Goal: Task Accomplishment & Management: Manage account settings

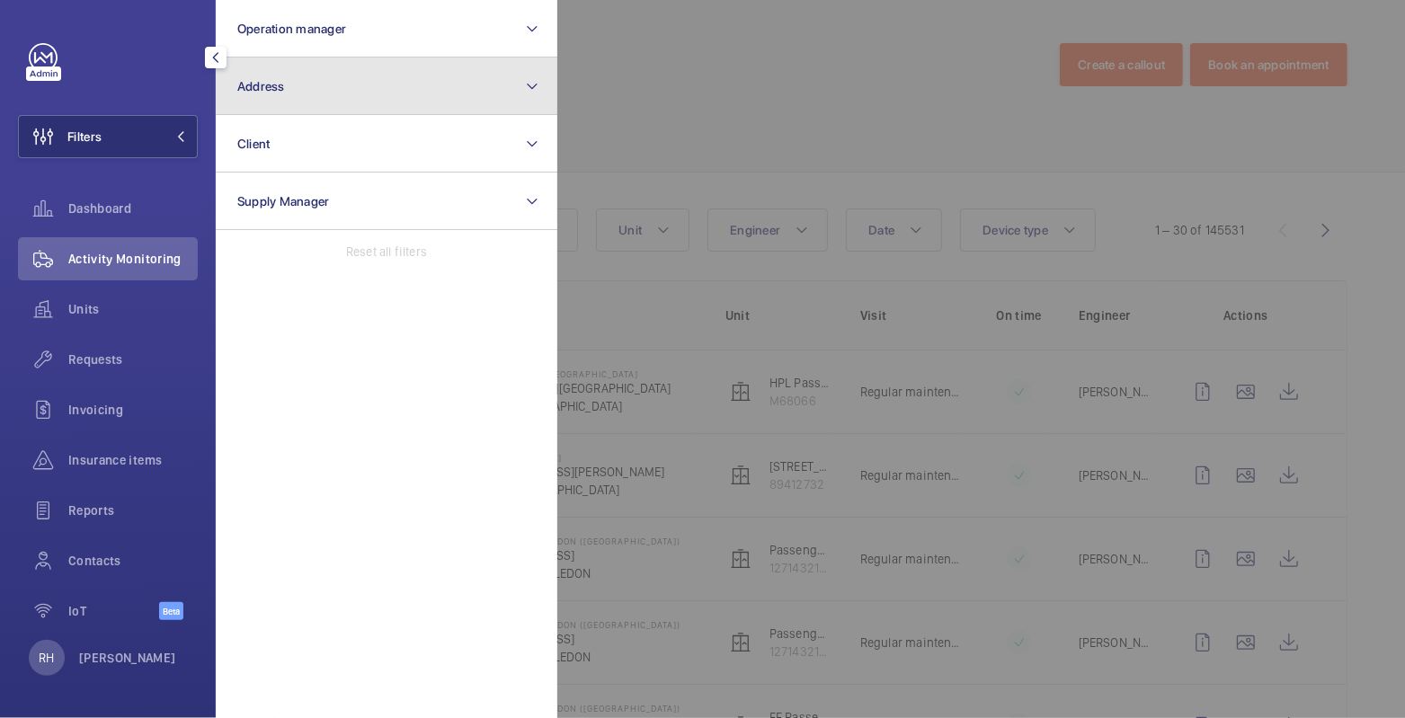
click at [298, 96] on button "Address" at bounding box center [387, 87] width 342 height 58
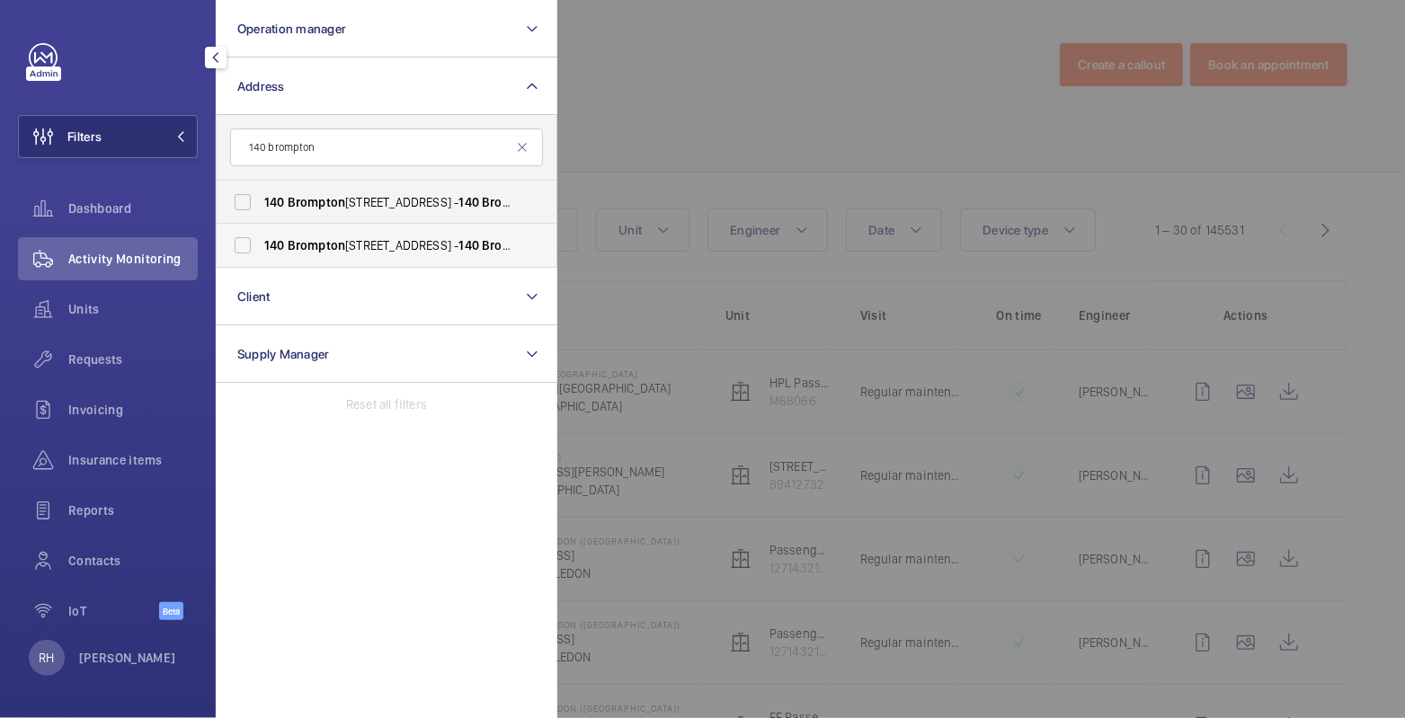
type input "140 brompton"
click at [323, 240] on span "Brompton" at bounding box center [317, 245] width 58 height 14
click at [261, 240] on input "140 Brompton Road, London SW3 1HY - 140 Brompton Rd, LONDON SW3 1HY" at bounding box center [243, 245] width 36 height 36
checkbox input "true"
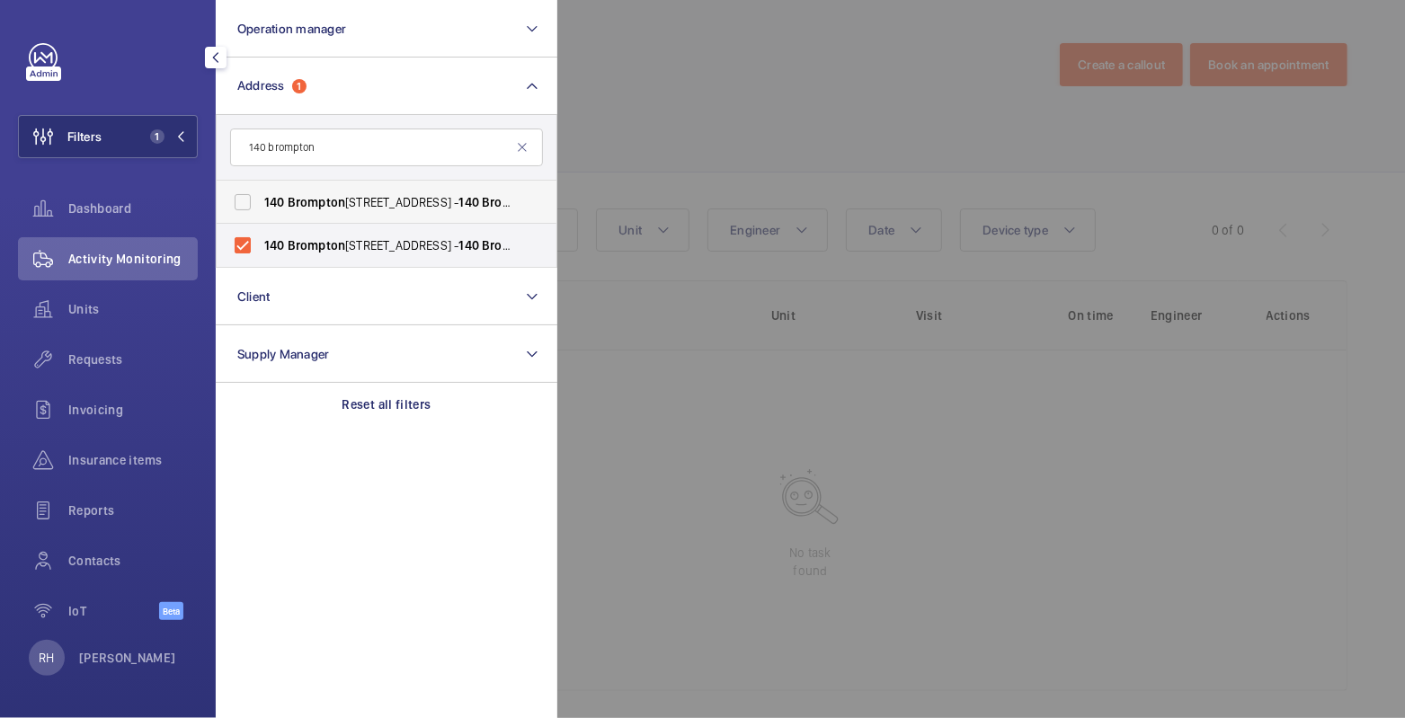
click at [338, 198] on span "Brompton" at bounding box center [317, 202] width 58 height 14
click at [261, 198] on input "140 Brompton Road, London SW3 1HY - 140 Brompton Rd, LONDON SW3 1HY" at bounding box center [243, 202] width 36 height 36
checkbox input "true"
click at [848, 15] on div at bounding box center [1259, 359] width 1405 height 718
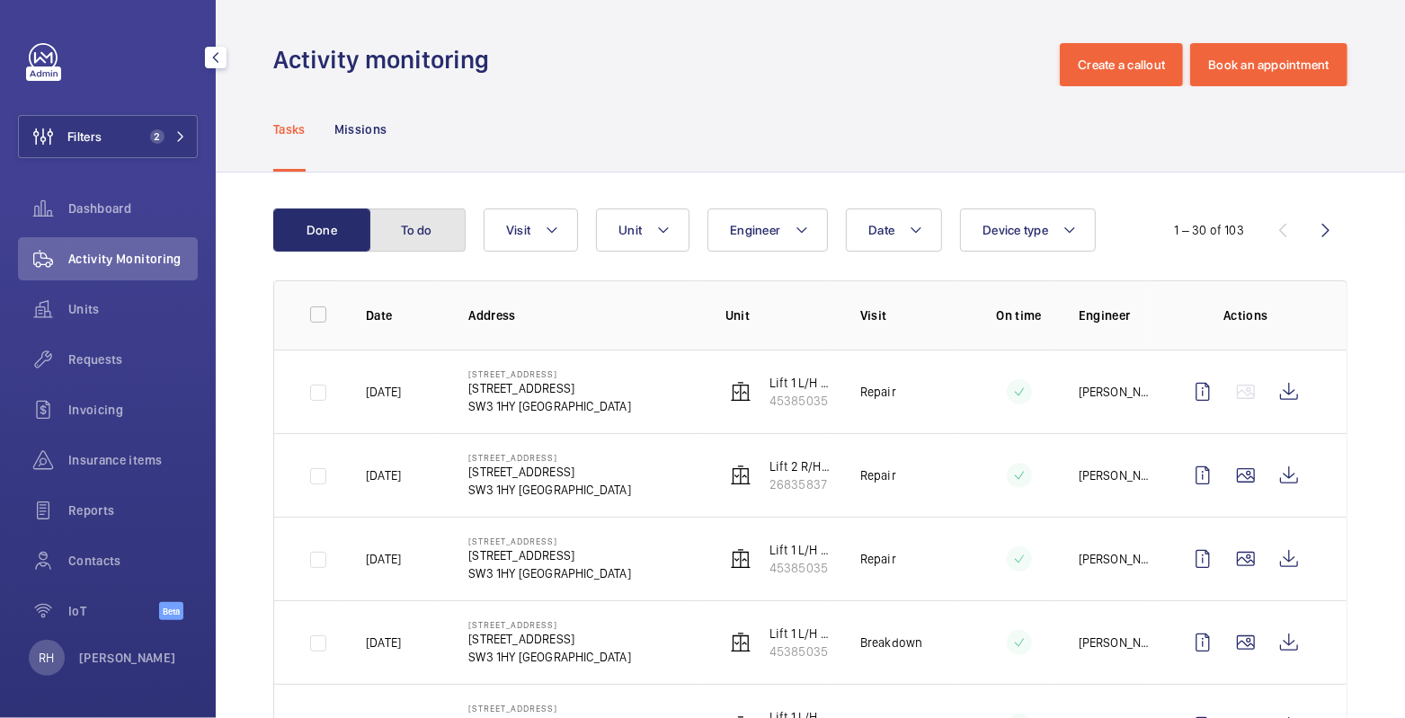
click at [411, 233] on button "To do" at bounding box center [417, 230] width 97 height 43
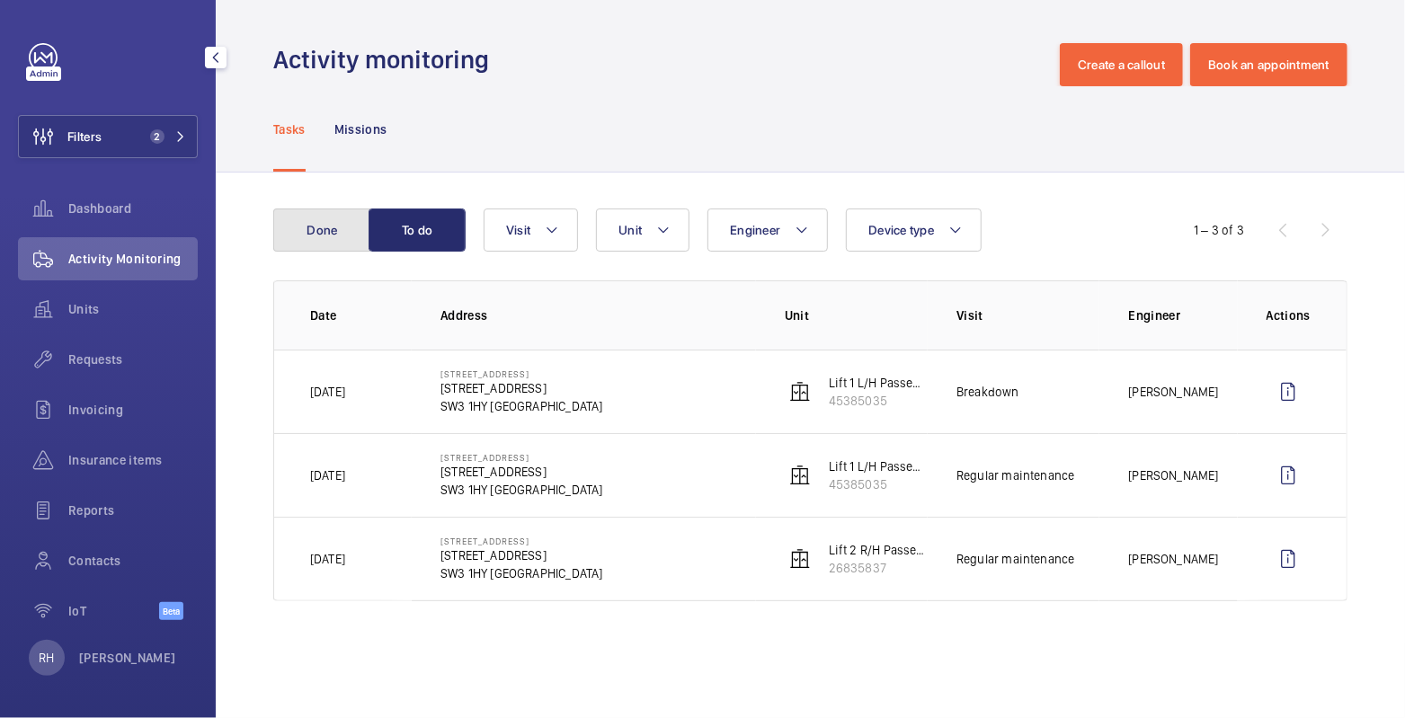
click at [340, 233] on button "Done" at bounding box center [321, 230] width 97 height 43
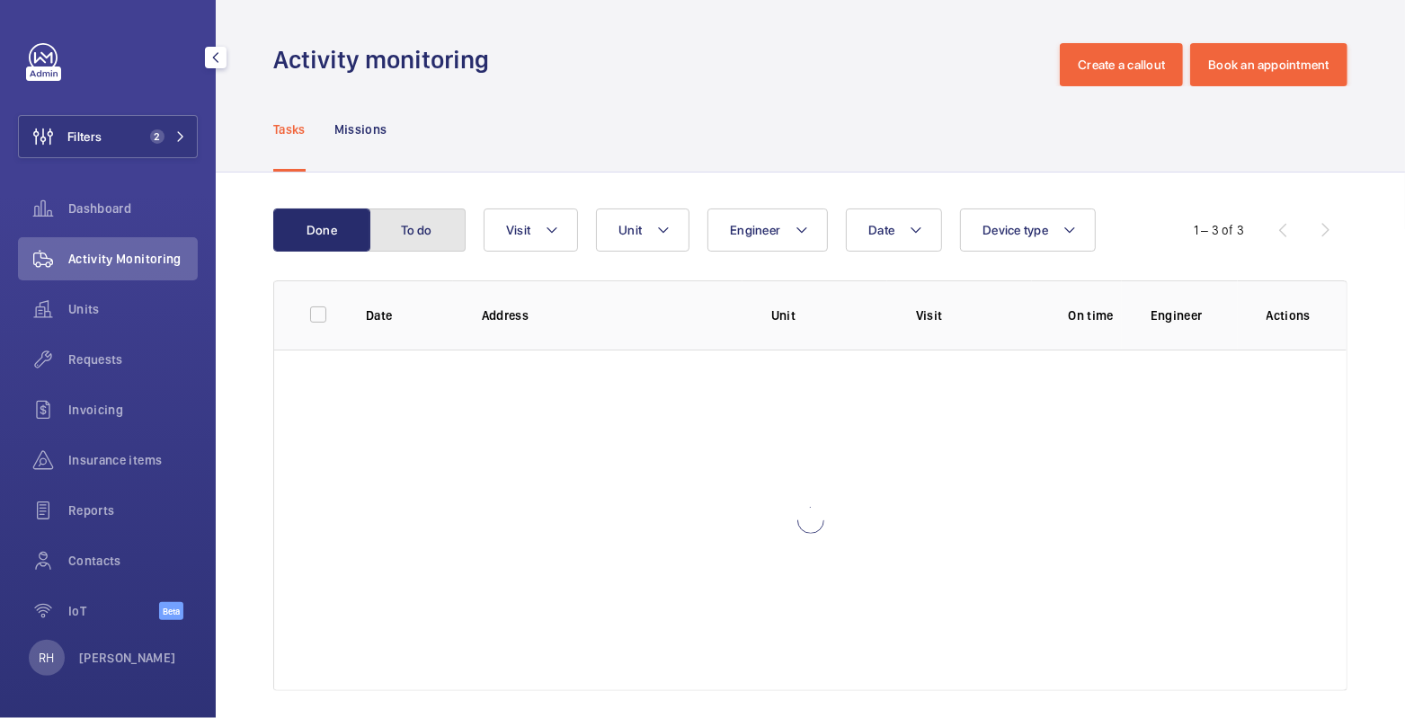
click at [428, 232] on button "To do" at bounding box center [417, 230] width 97 height 43
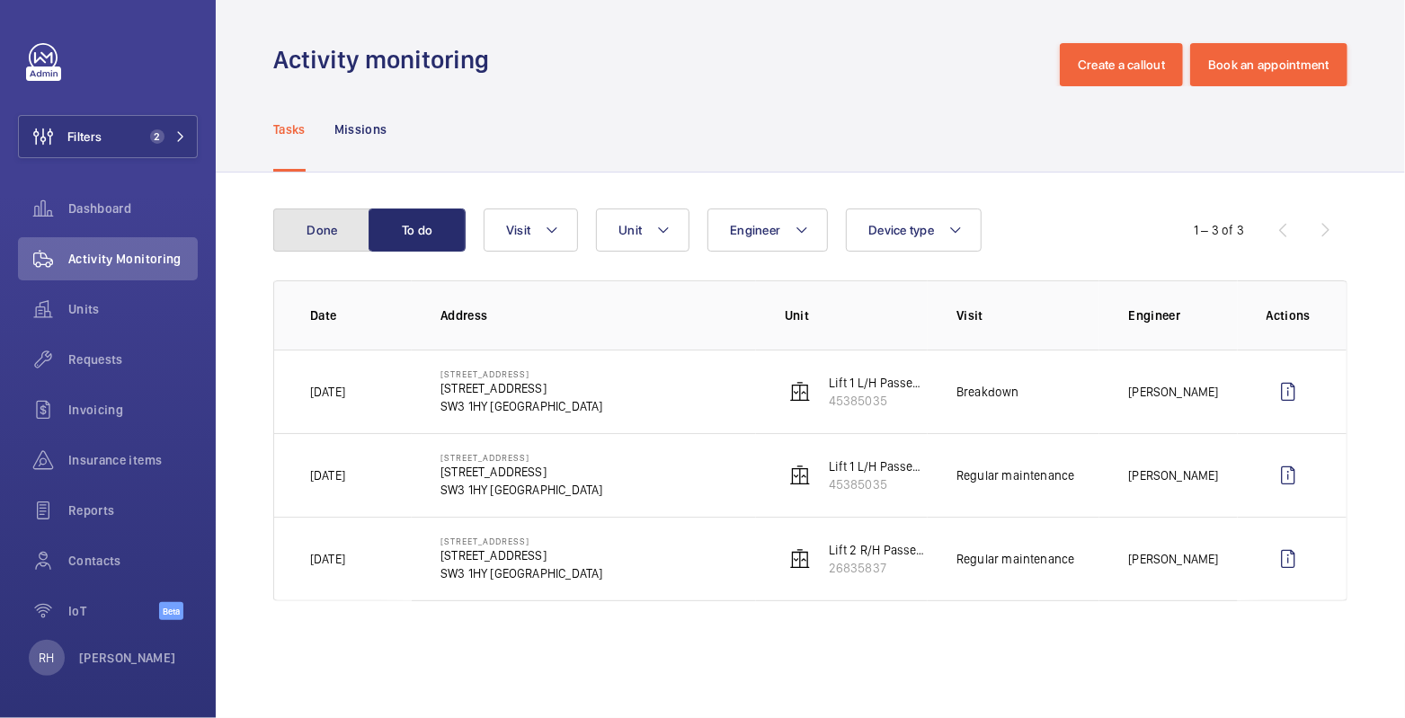
click at [316, 236] on button "Done" at bounding box center [321, 230] width 97 height 43
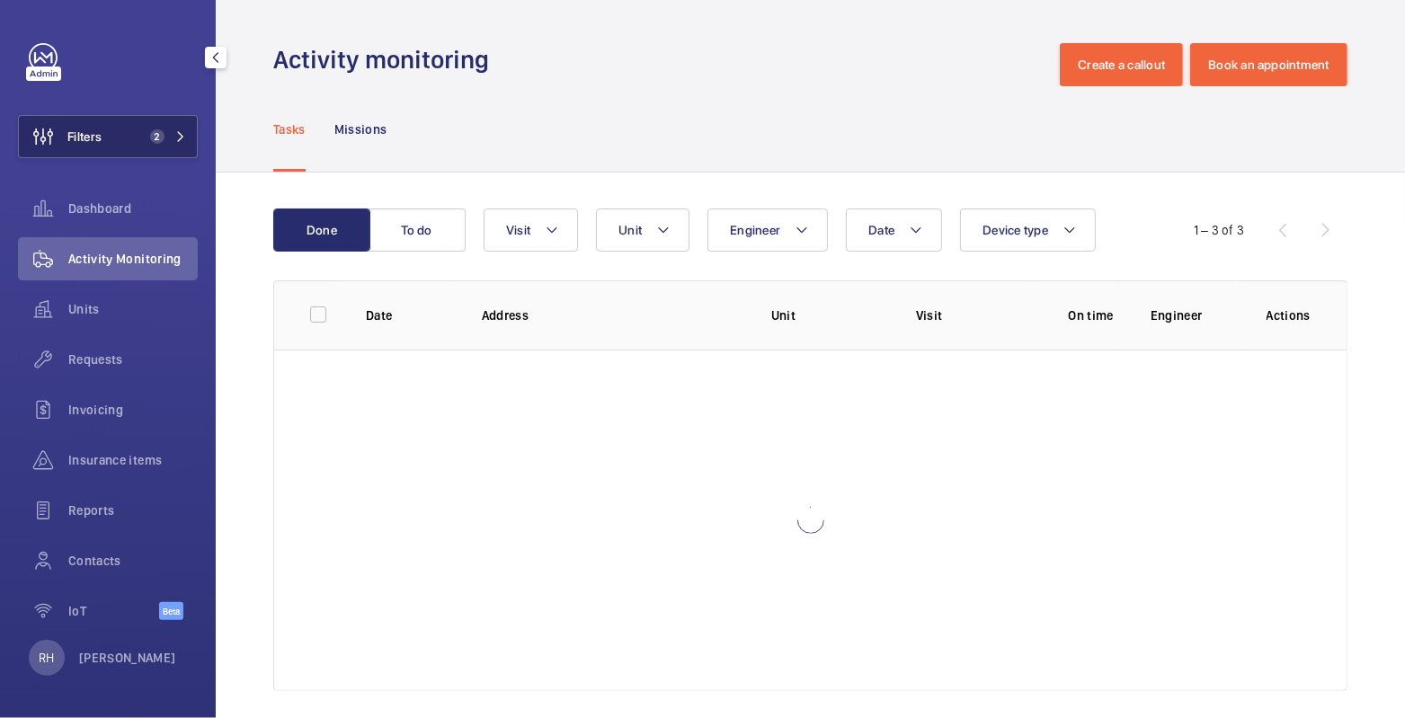
click at [105, 138] on button "Filters 2" at bounding box center [108, 136] width 180 height 43
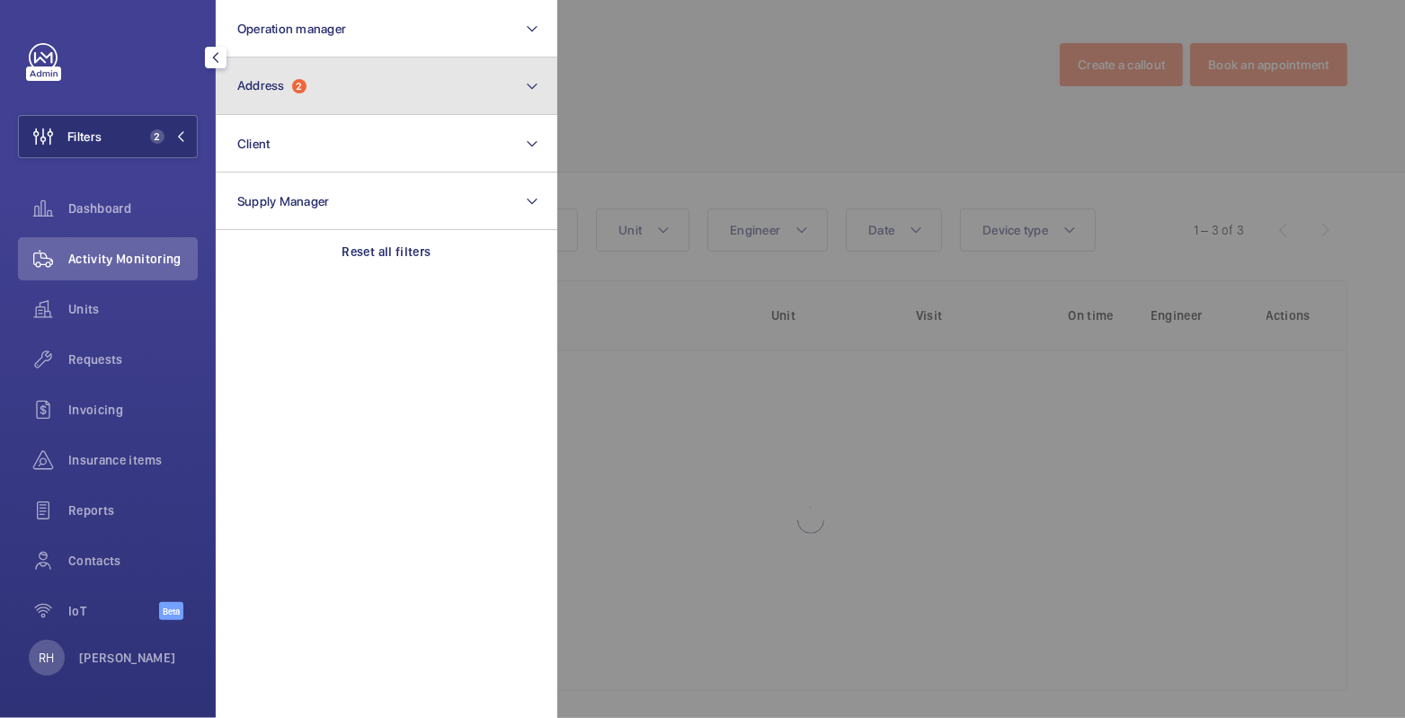
click at [371, 85] on button "Address 2" at bounding box center [387, 87] width 342 height 58
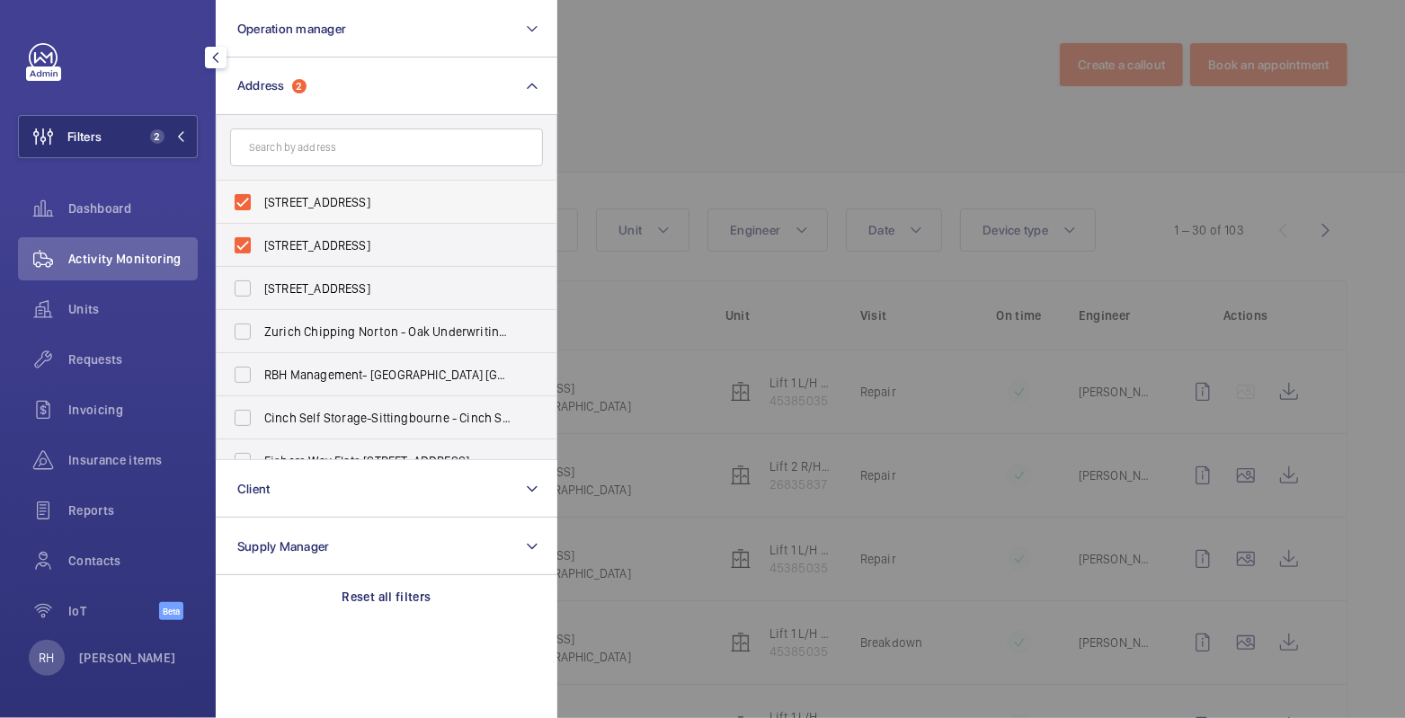
click at [308, 187] on label "140 Brompton Road, London SW3 1HY - 140 Brompton Rd, LONDON SW3 1HY" at bounding box center [373, 202] width 313 height 43
click at [261, 187] on input "140 Brompton Road, London SW3 1HY - 140 Brompton Rd, LONDON SW3 1HY" at bounding box center [243, 202] width 36 height 36
checkbox input "false"
click at [302, 229] on label "140 Brompton Road, London SW3 1HY - 140 Brompton Rd, LONDON SW3 1HY" at bounding box center [373, 245] width 313 height 43
click at [261, 229] on input "140 Brompton Road, London SW3 1HY - 140 Brompton Rd, LONDON SW3 1HY" at bounding box center [243, 245] width 36 height 36
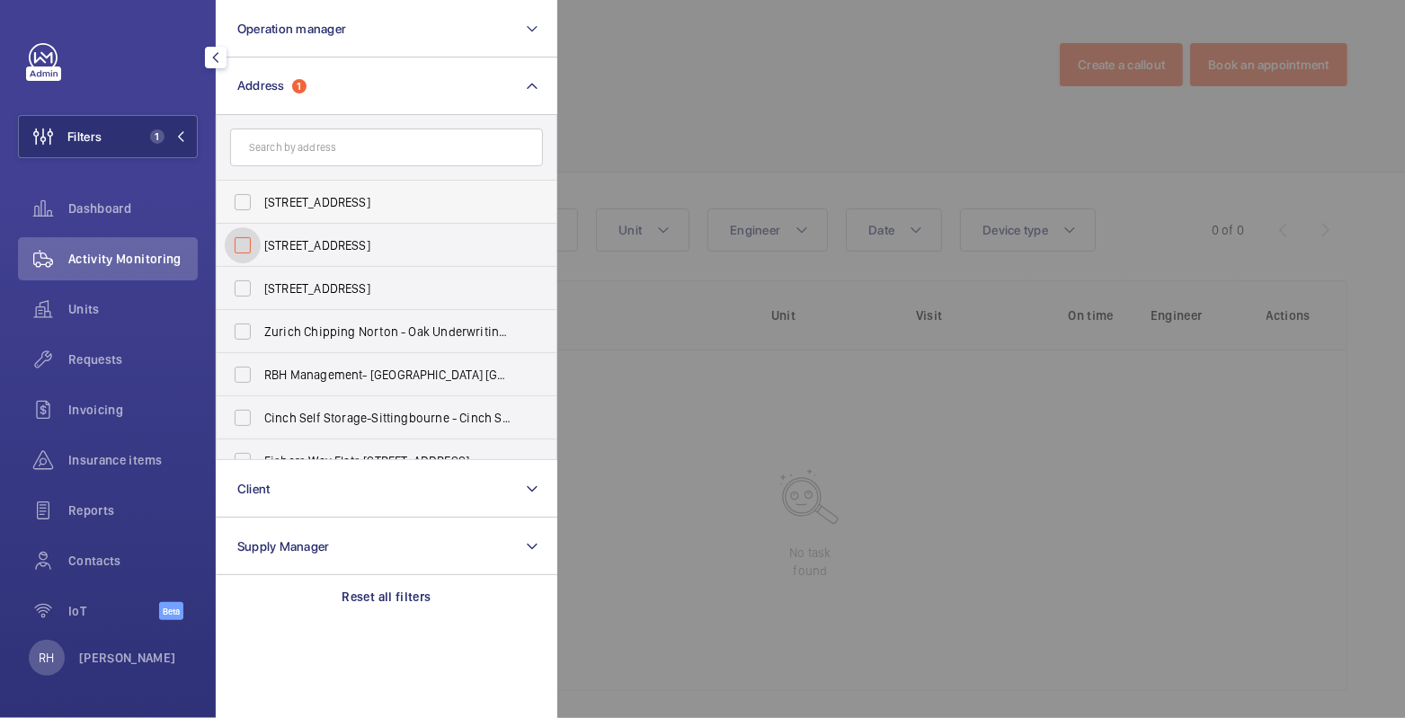
checkbox input "false"
click at [649, 88] on div at bounding box center [1259, 359] width 1405 height 718
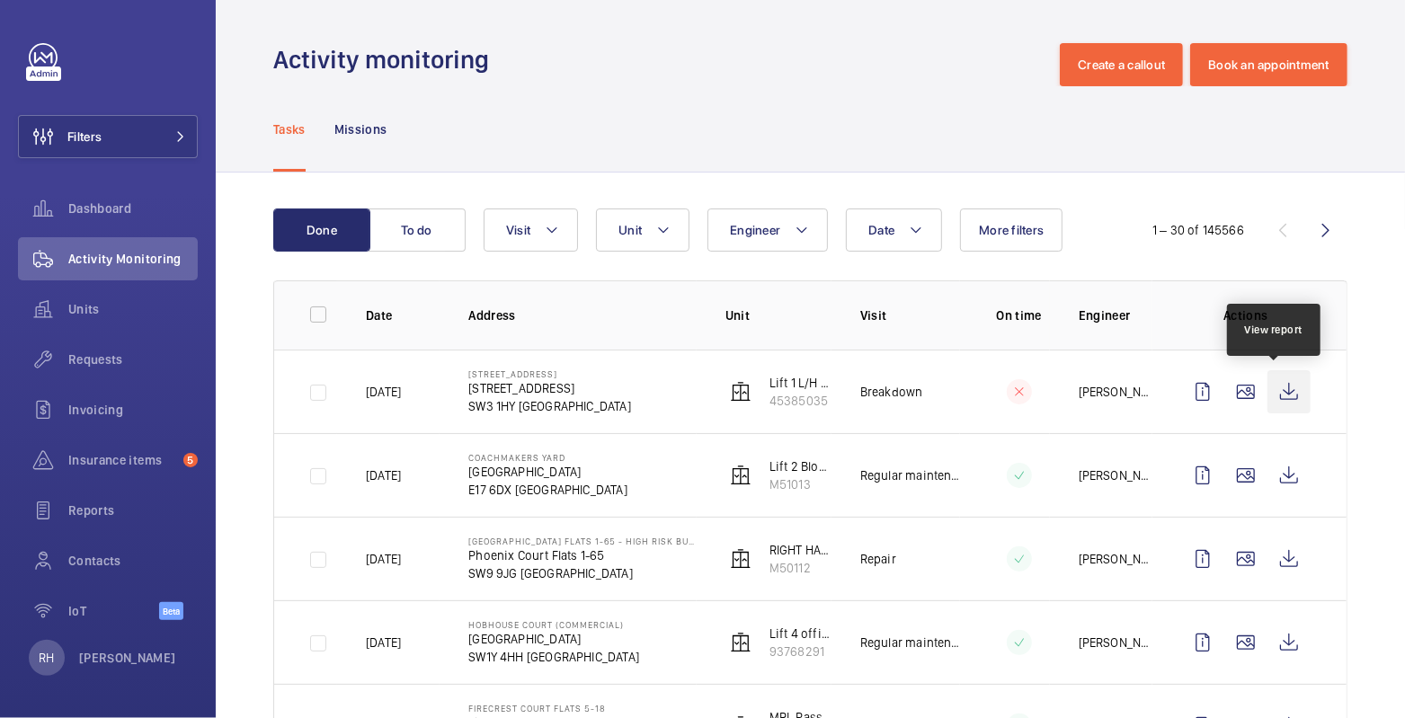
click at [1281, 396] on wm-front-icon-button at bounding box center [1289, 391] width 43 height 43
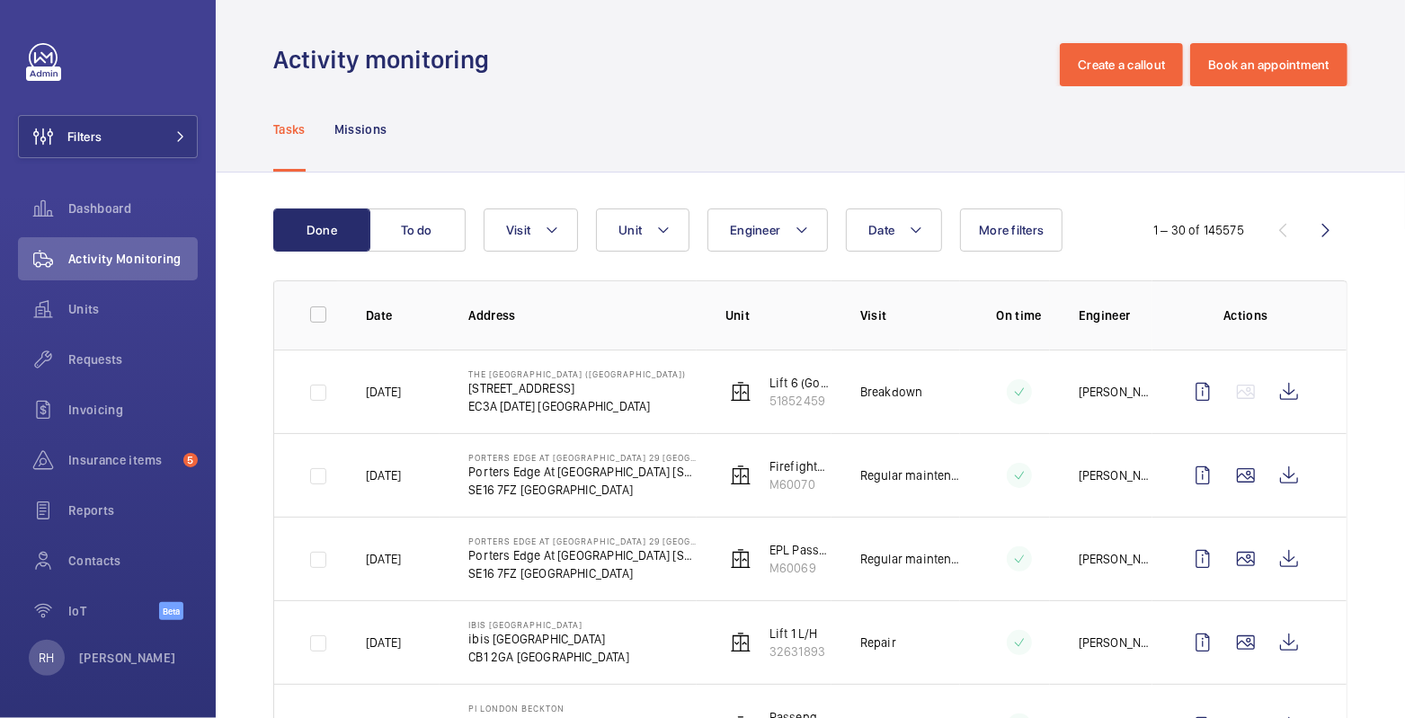
scroll to position [424, 0]
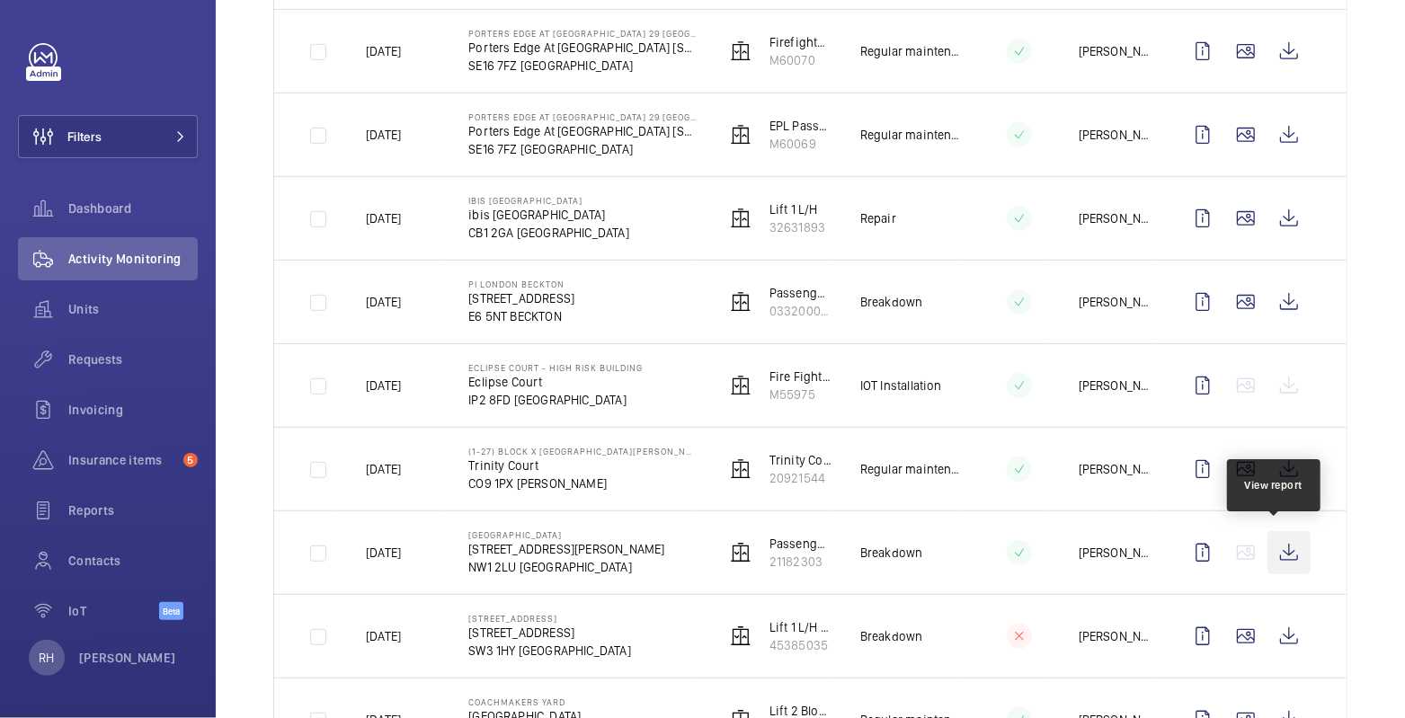
click at [1272, 547] on wm-front-icon-button at bounding box center [1289, 552] width 43 height 43
click at [122, 465] on span "Insurance items" at bounding box center [122, 460] width 108 height 18
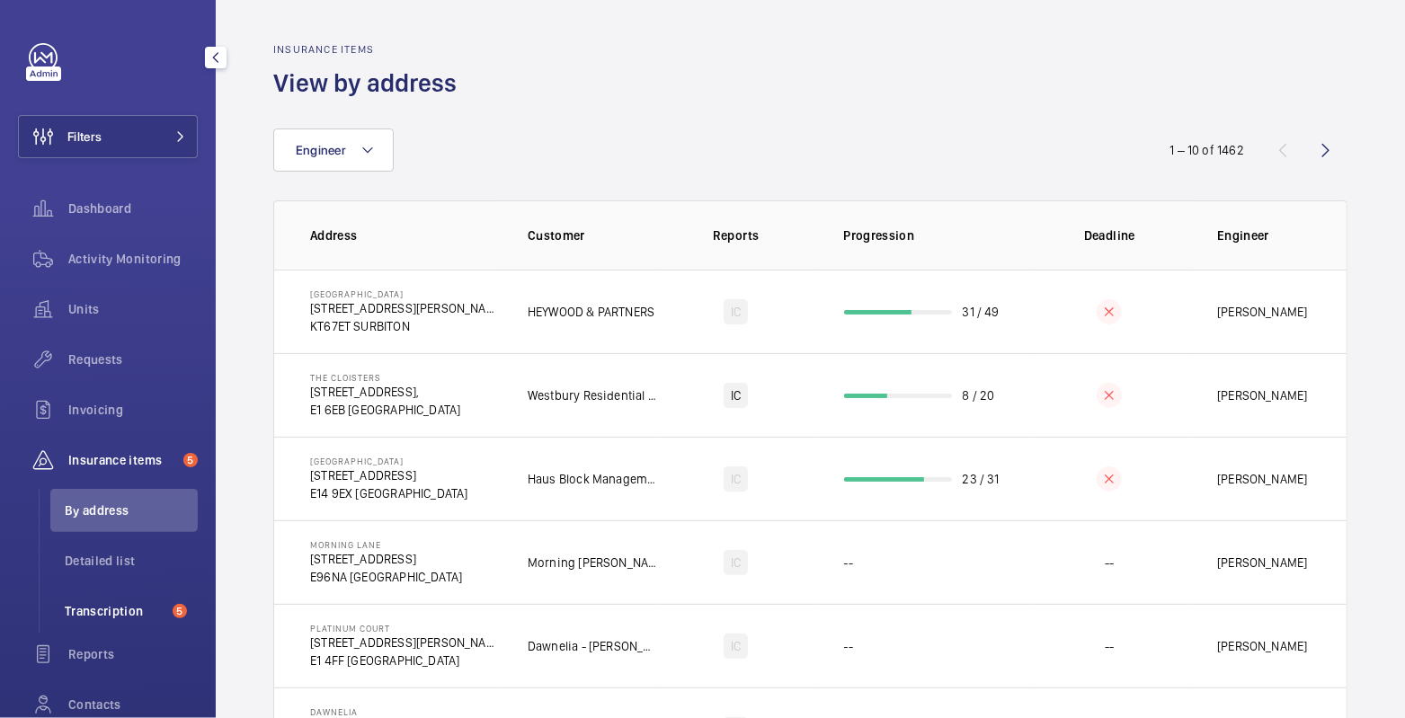
click at [117, 598] on li "Transcription 5" at bounding box center [123, 611] width 147 height 43
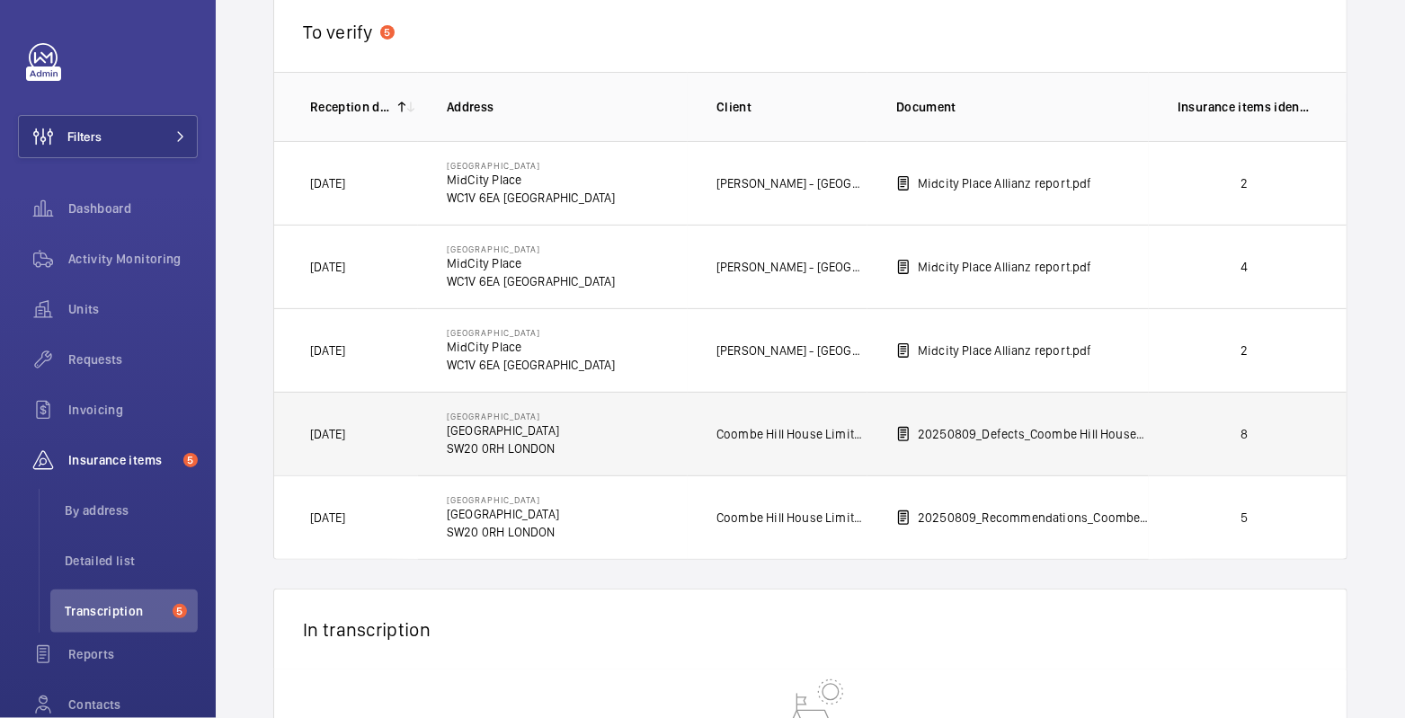
scroll to position [123, 0]
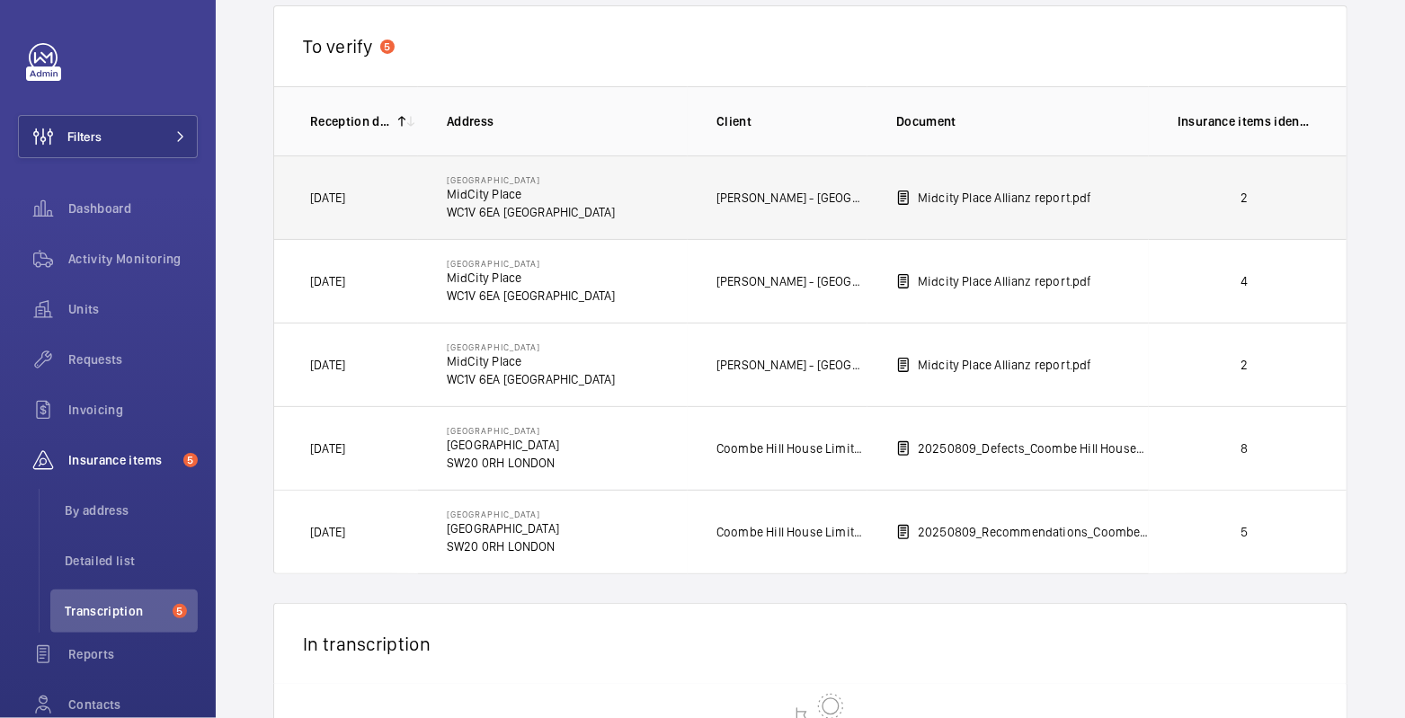
click at [1264, 198] on p "2" at bounding box center [1244, 198] width 133 height 18
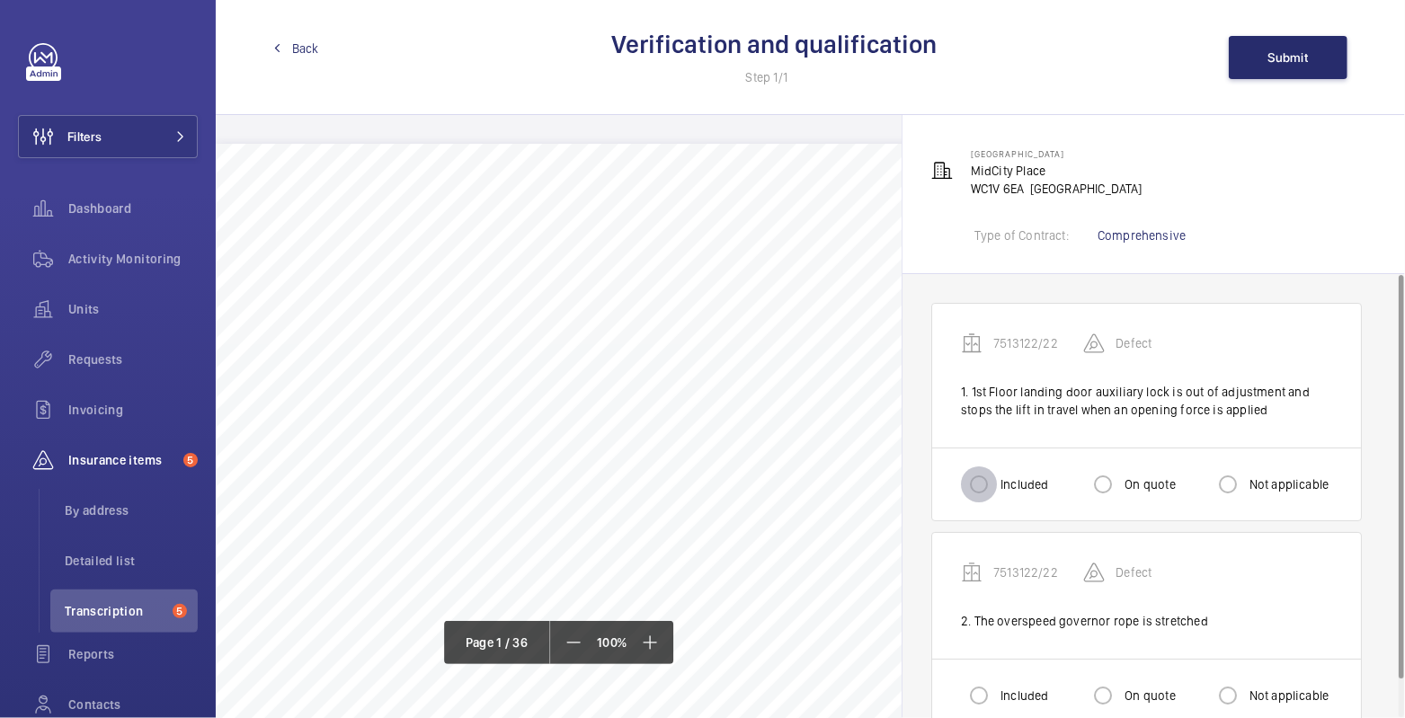
click at [977, 485] on input "Included" at bounding box center [979, 485] width 36 height 36
radio input "true"
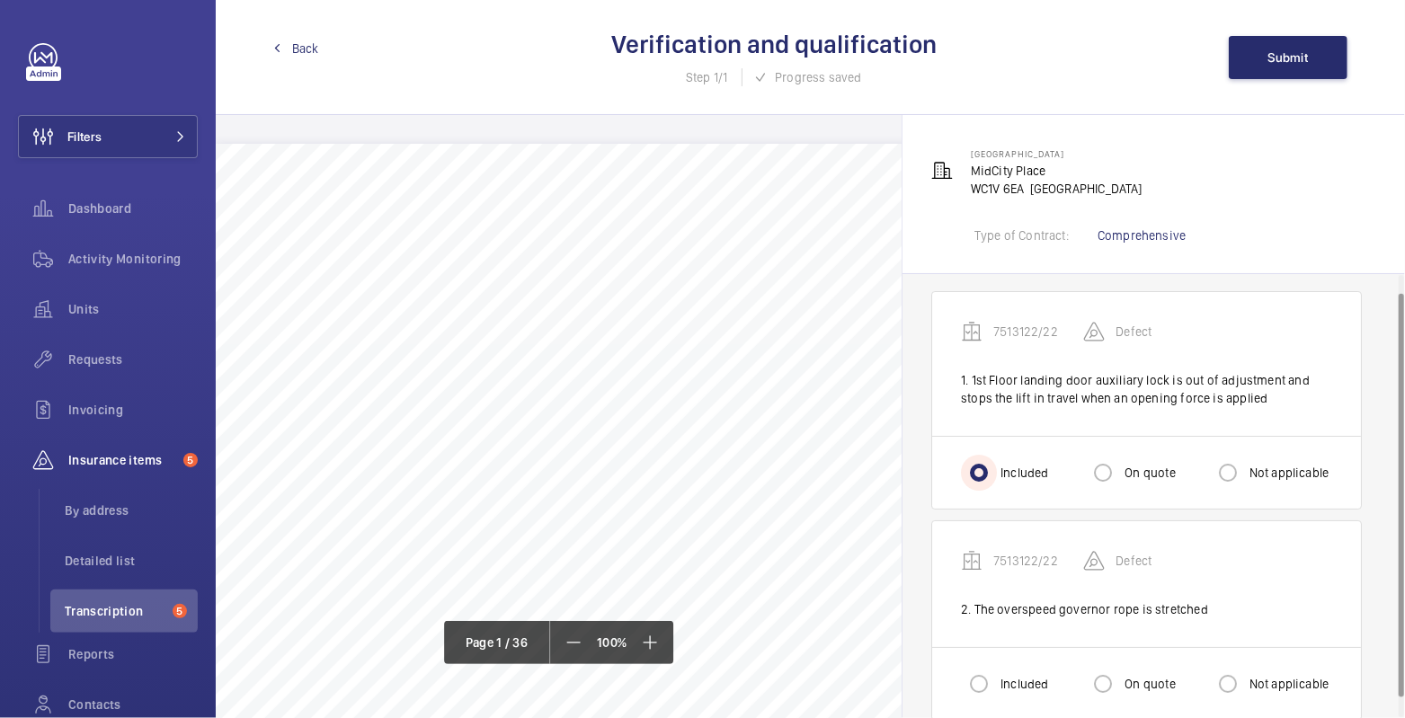
scroll to position [28, 0]
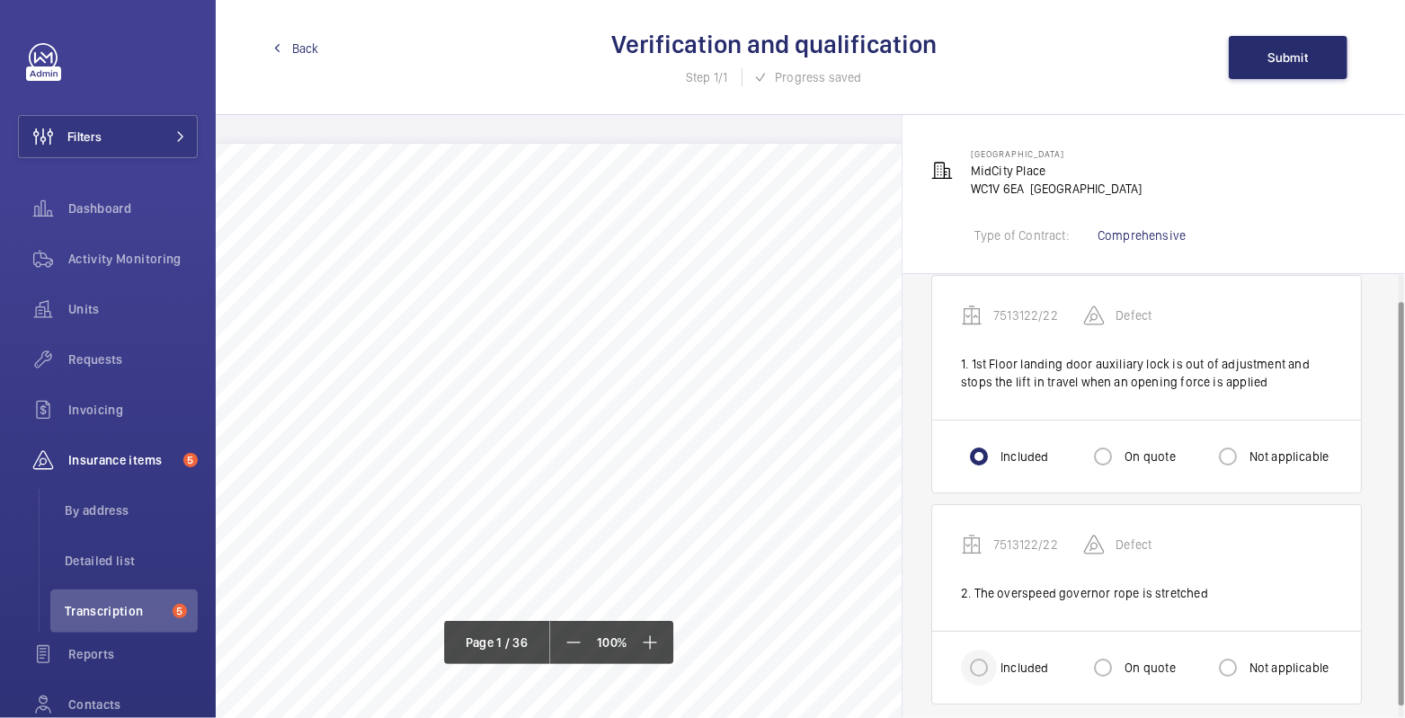
click at [997, 671] on div at bounding box center [978, 667] width 43 height 43
radio input "true"
click at [1276, 69] on button "Submit" at bounding box center [1288, 57] width 119 height 43
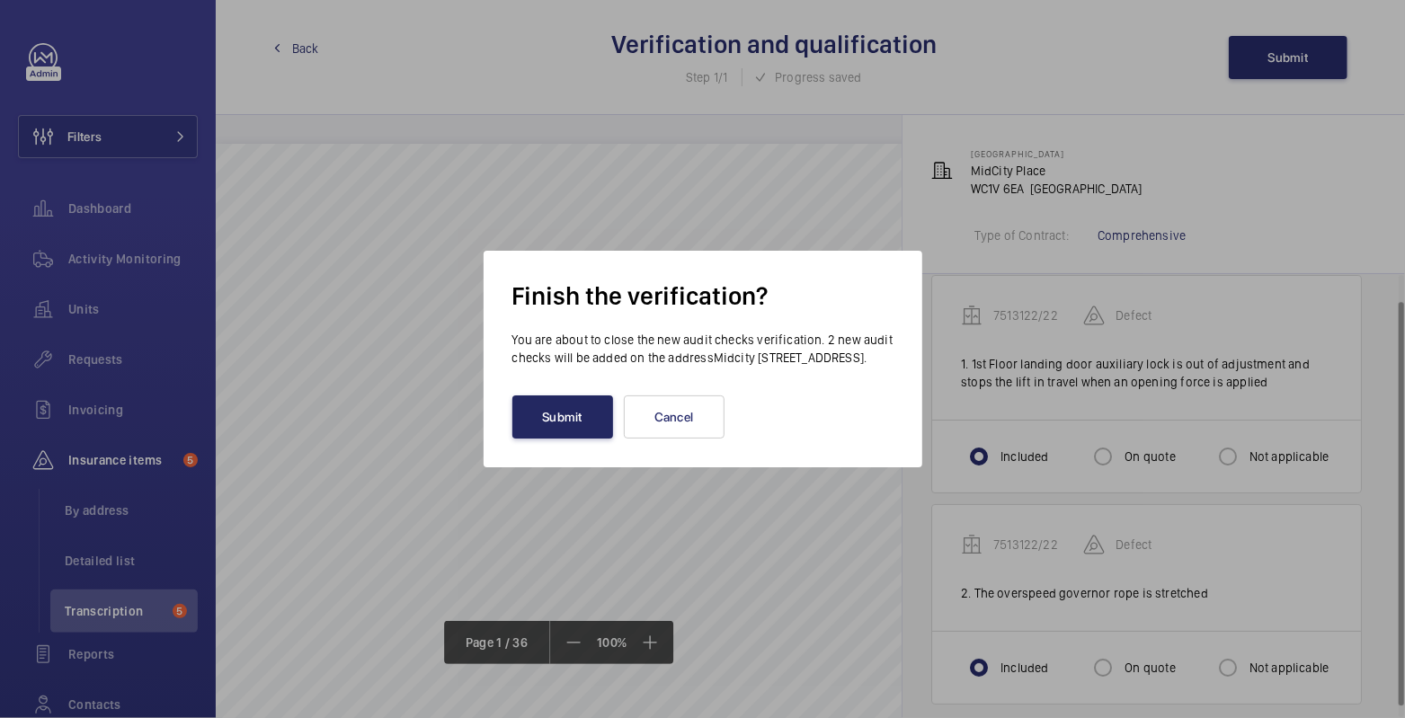
click at [555, 439] on button "Submit" at bounding box center [562, 417] width 101 height 43
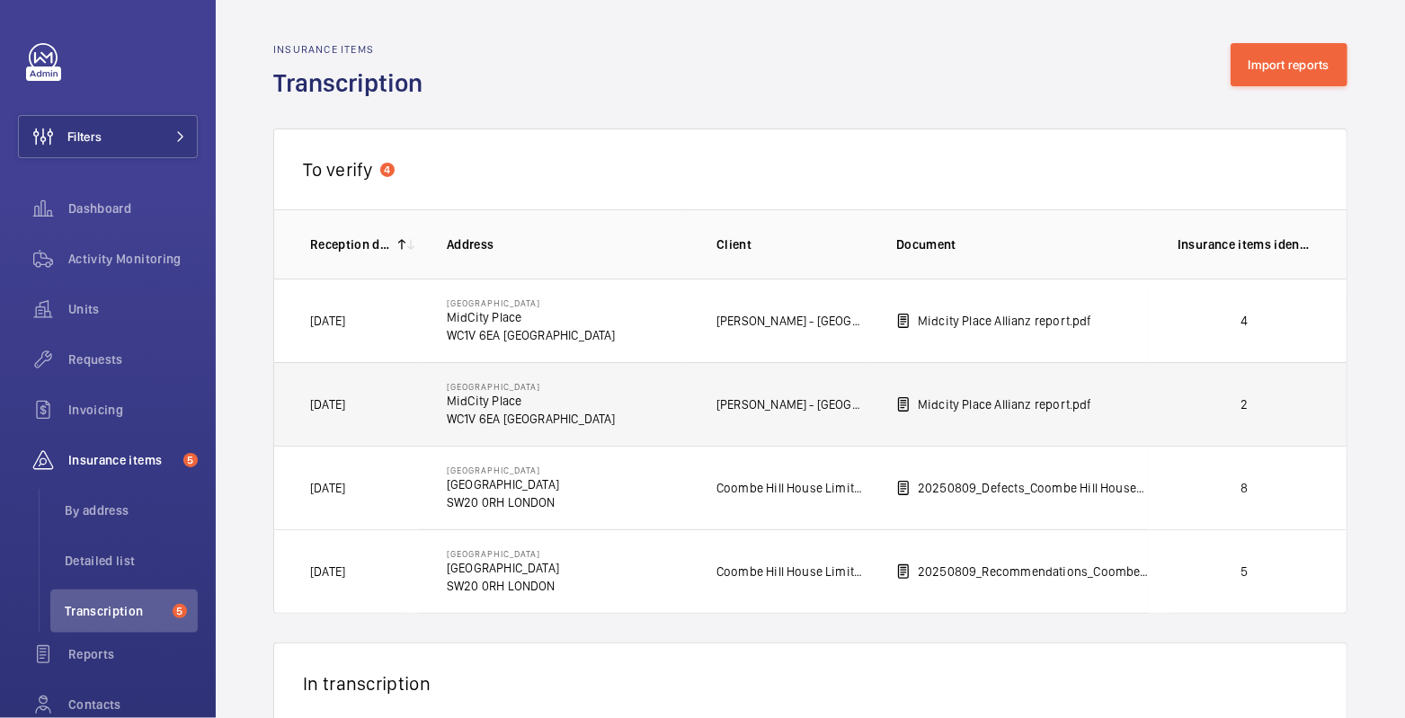
click at [1198, 405] on p "2" at bounding box center [1244, 405] width 133 height 18
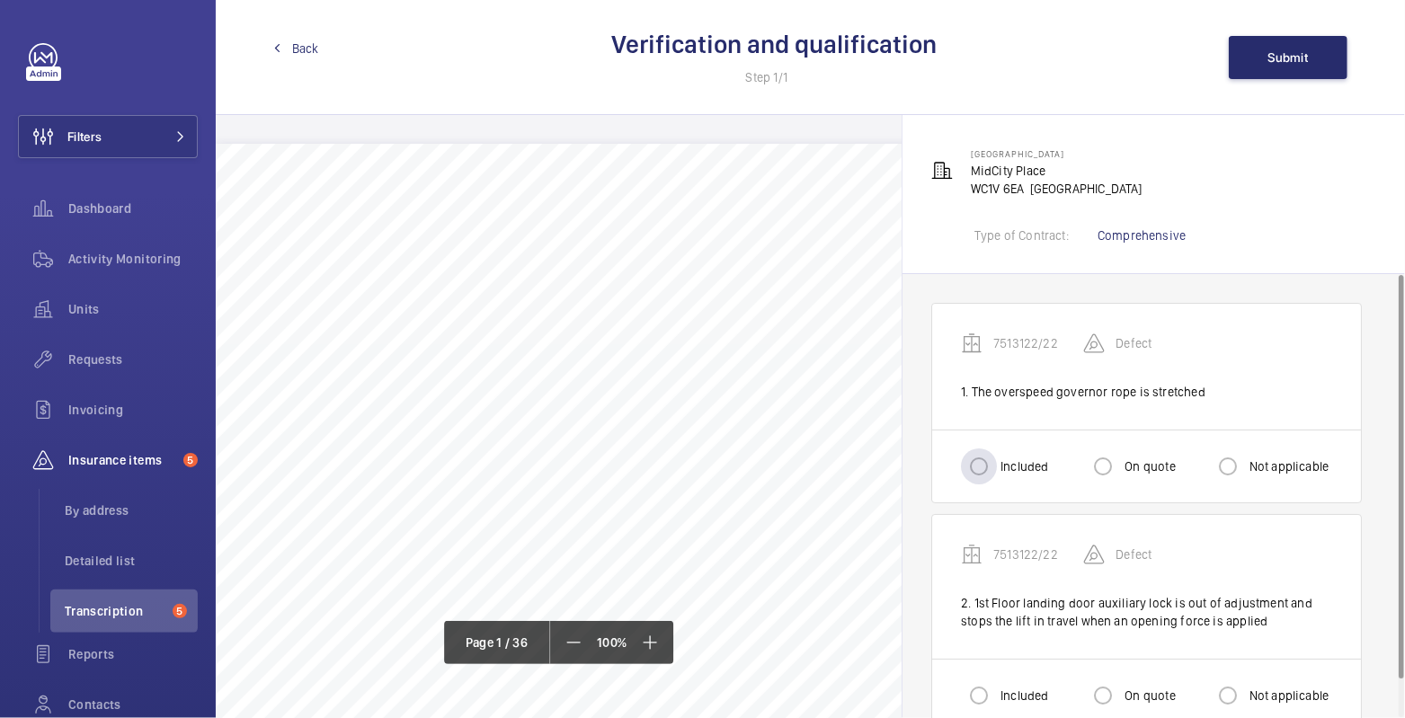
click at [1011, 464] on label "Included" at bounding box center [1022, 467] width 51 height 18
click at [997, 464] on input "Included" at bounding box center [979, 467] width 36 height 36
radio input "true"
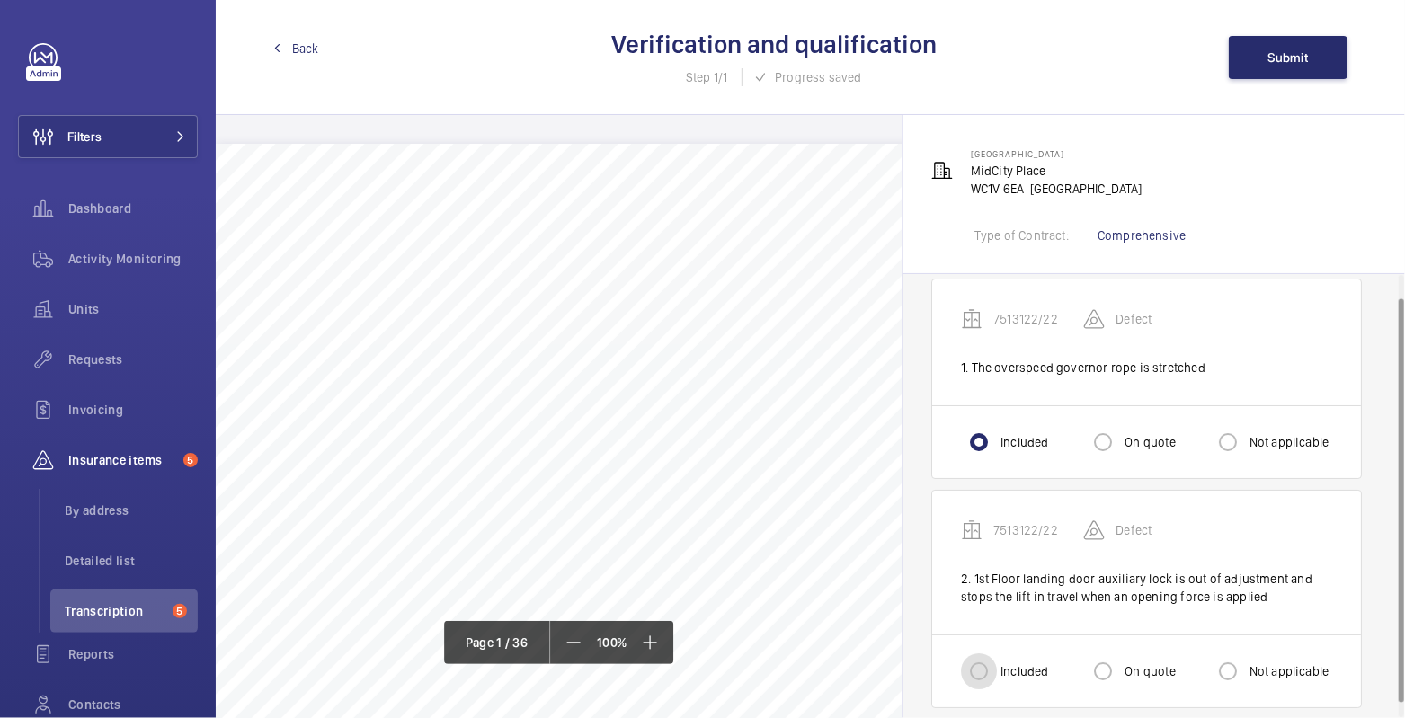
click at [981, 673] on input "Included" at bounding box center [979, 672] width 36 height 36
radio input "true"
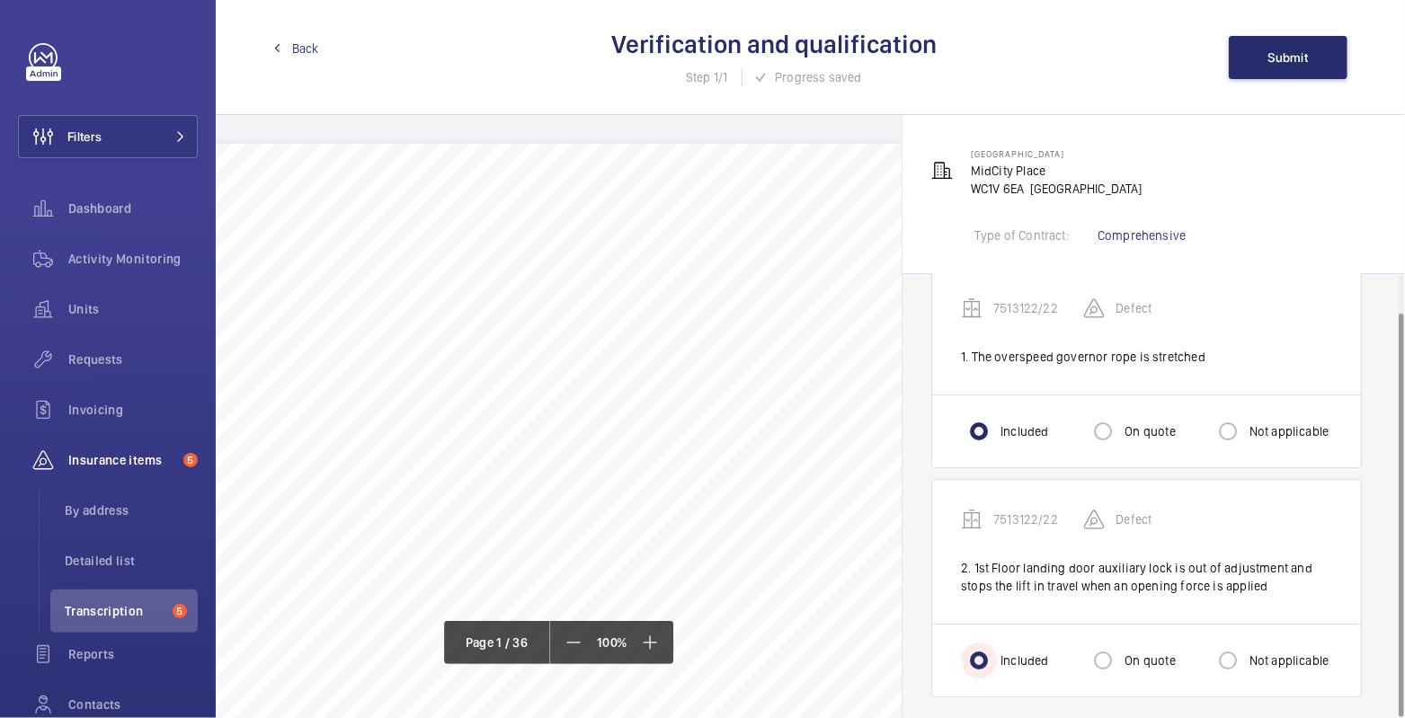
scroll to position [40, 0]
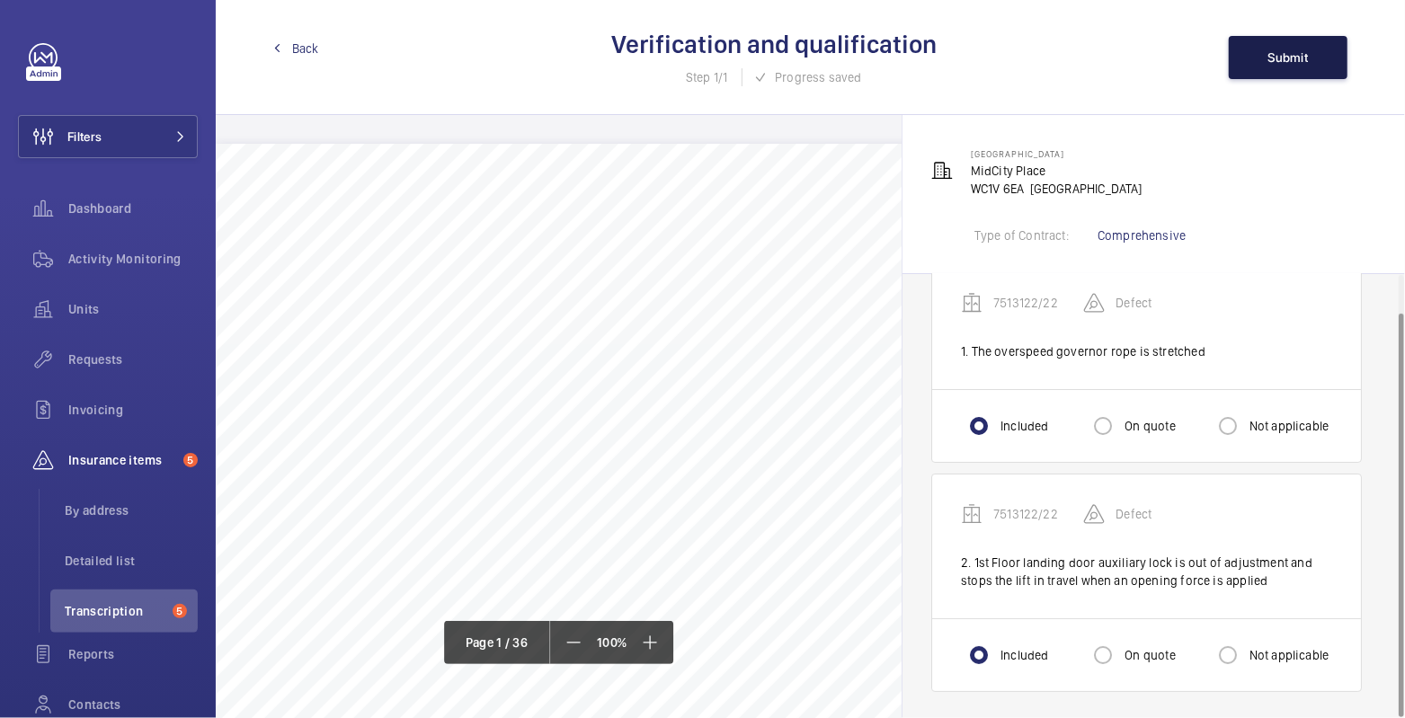
click at [1275, 61] on span "Submit" at bounding box center [1289, 57] width 40 height 14
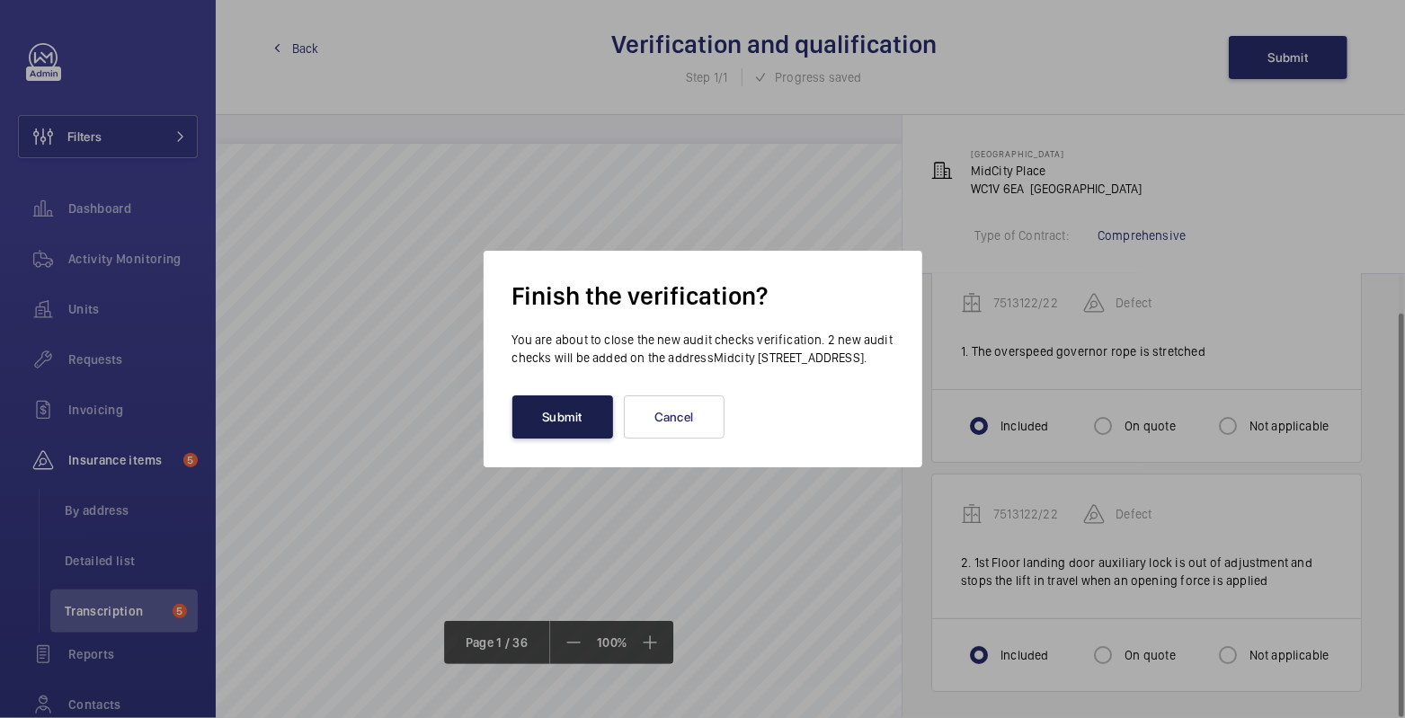
click at [579, 432] on button "Submit" at bounding box center [562, 417] width 101 height 43
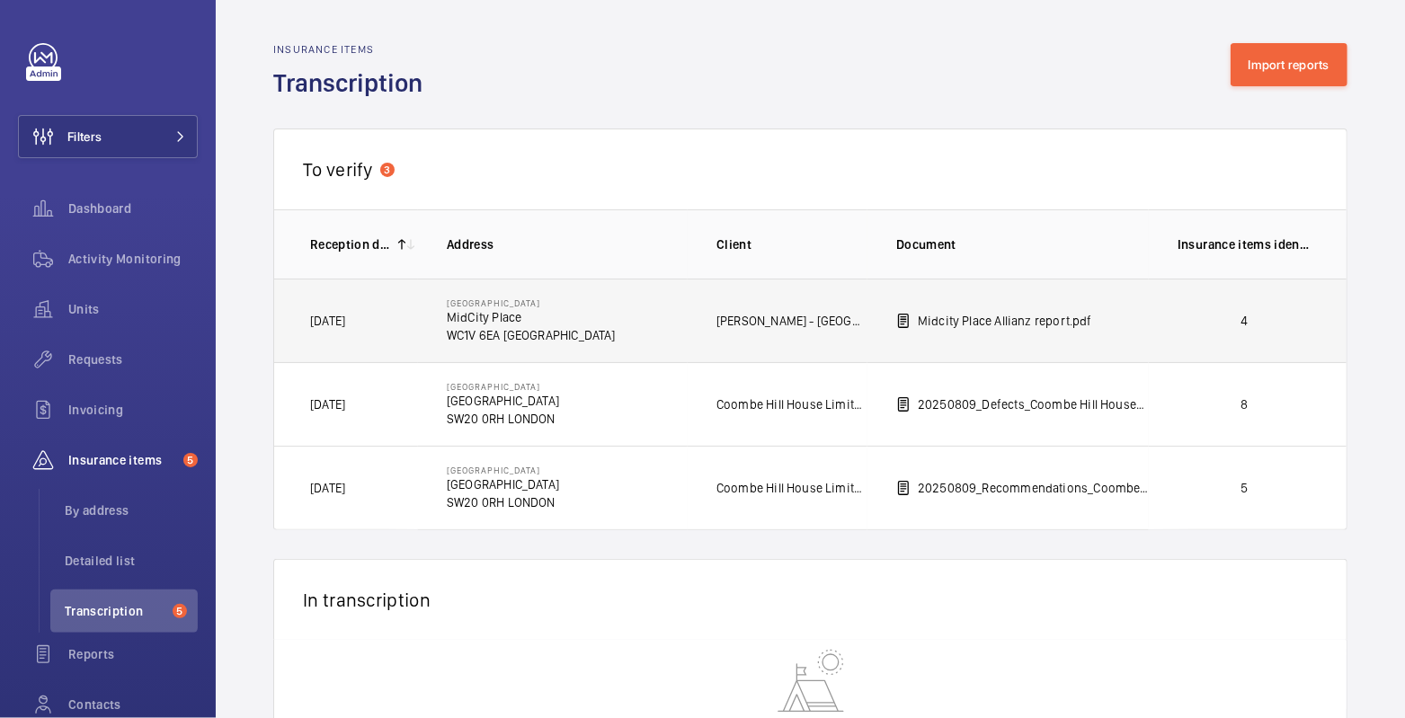
click at [1216, 317] on p "4" at bounding box center [1244, 321] width 133 height 18
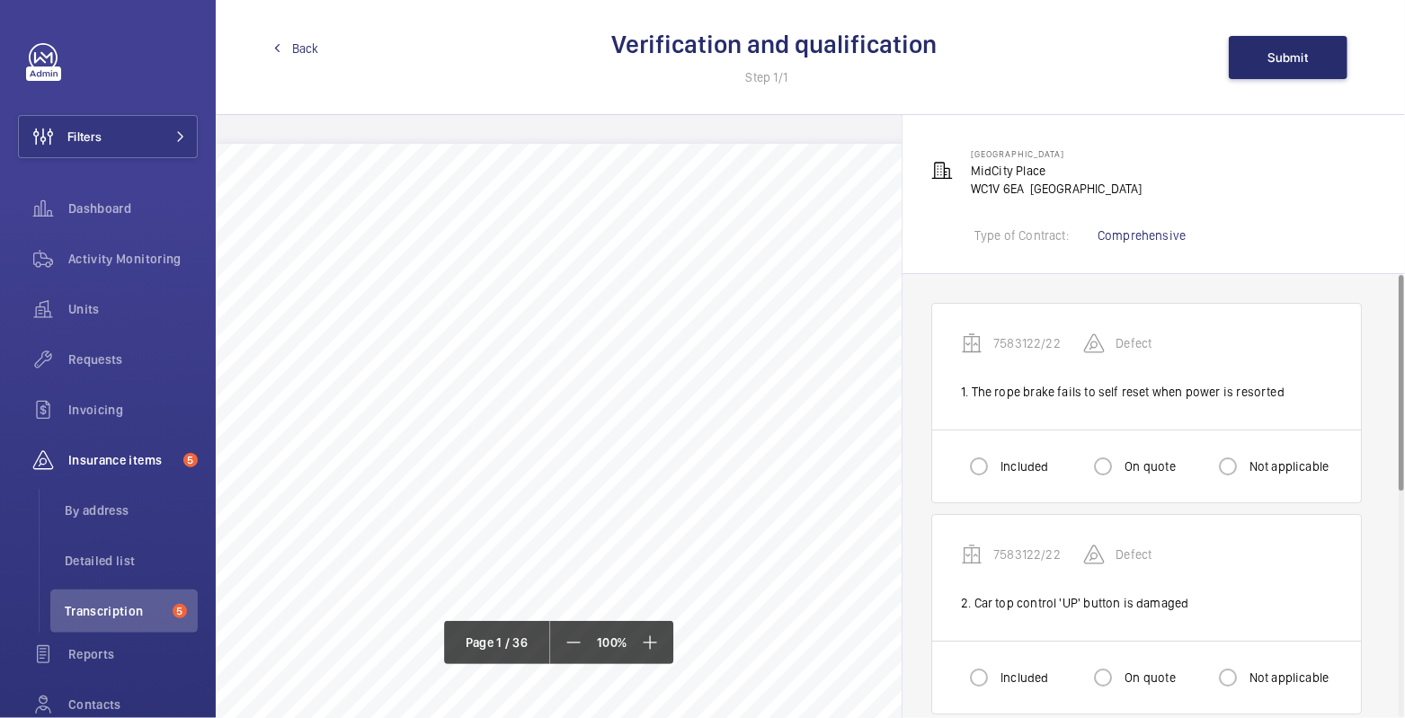
click at [1001, 465] on label "Included" at bounding box center [1022, 467] width 51 height 18
click at [997, 465] on input "Included" at bounding box center [979, 467] width 36 height 36
radio input "true"
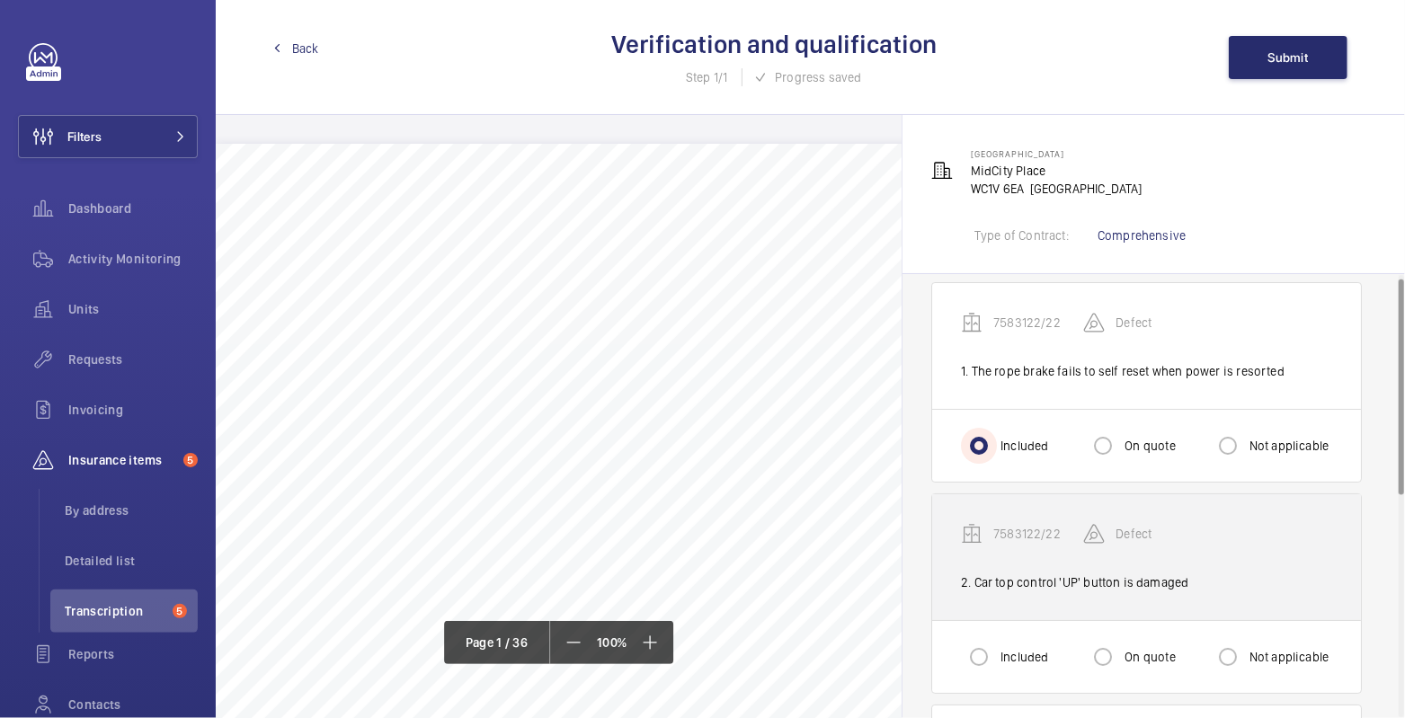
scroll to position [132, 0]
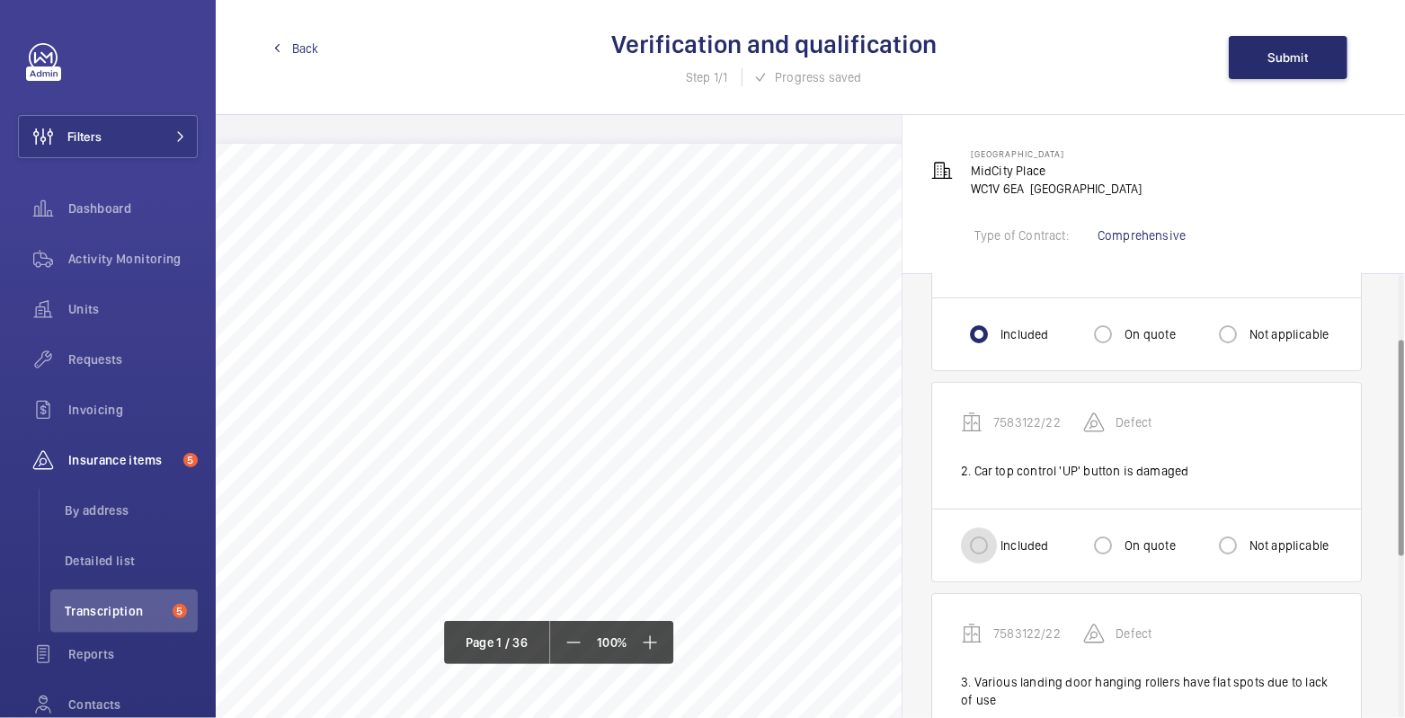
click at [994, 546] on input "Included" at bounding box center [979, 546] width 36 height 36
radio input "true"
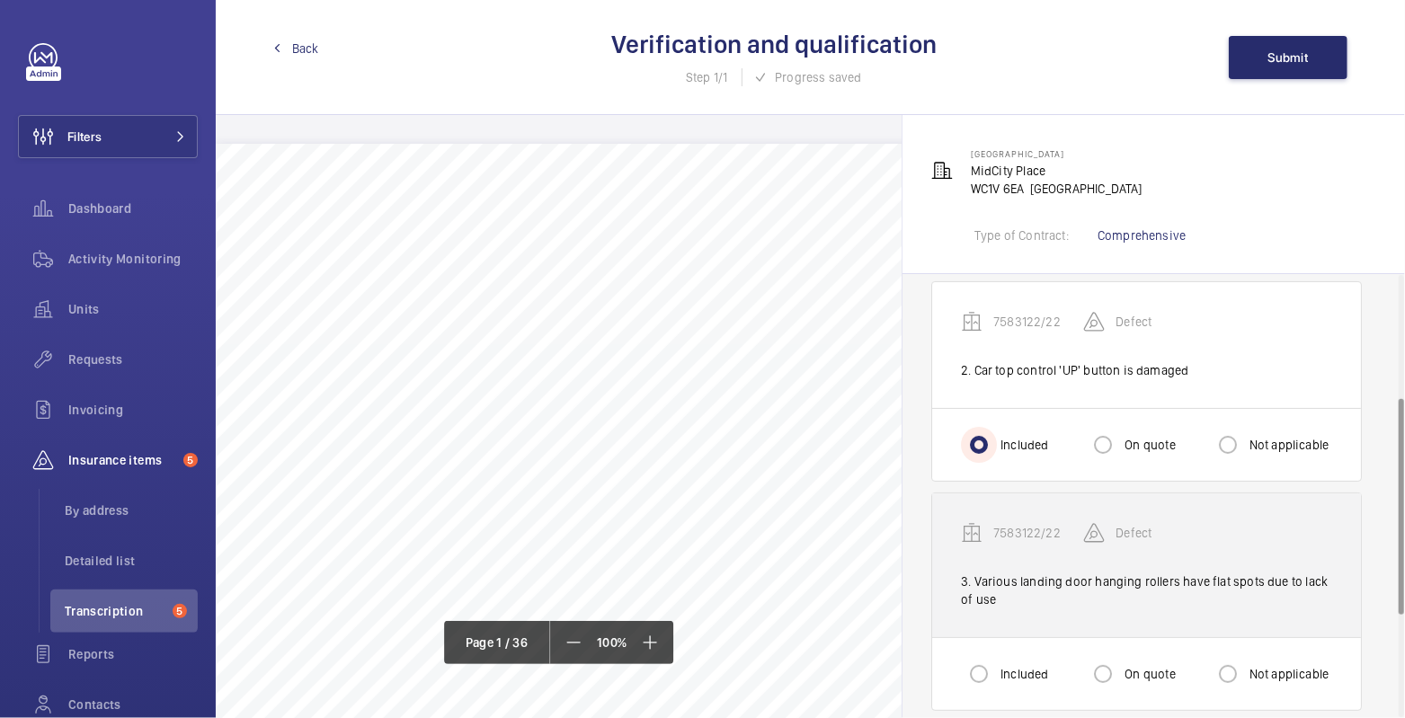
scroll to position [253, 0]
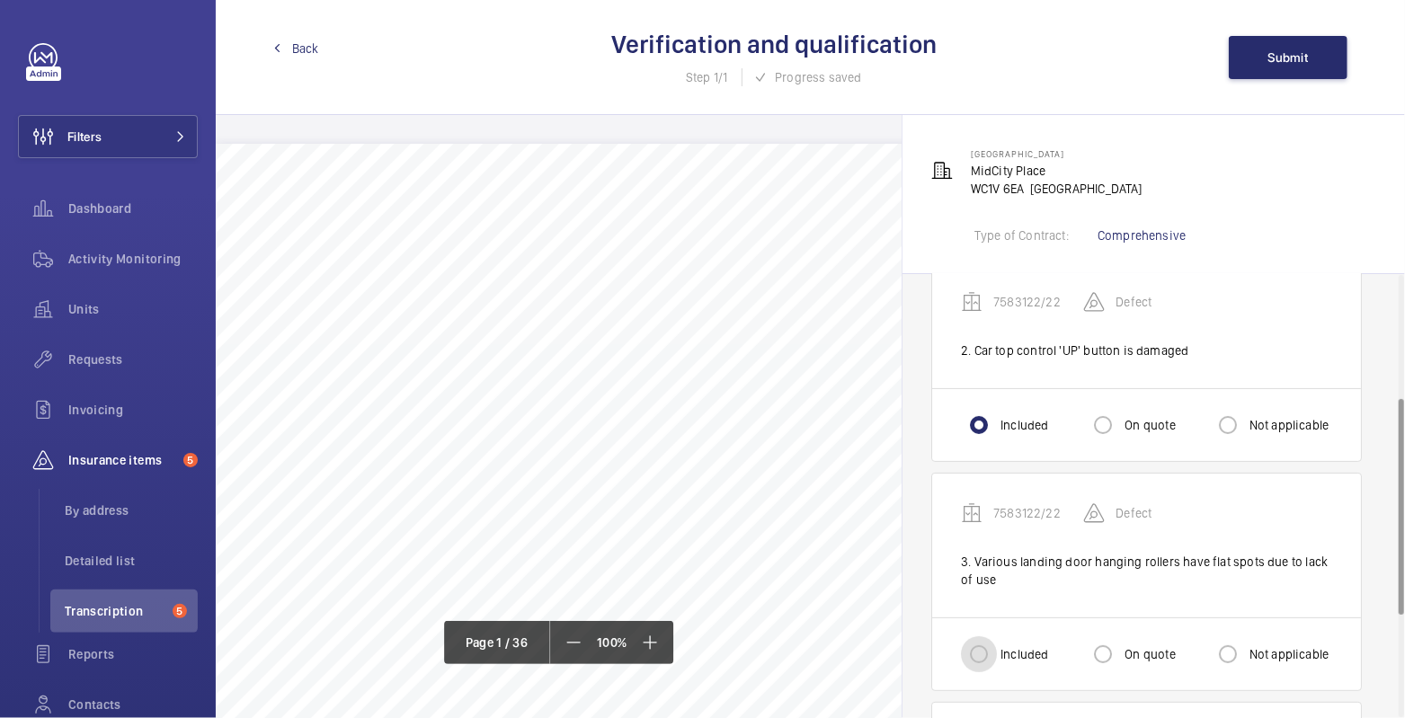
click at [989, 642] on input "Included" at bounding box center [979, 655] width 36 height 36
radio input "true"
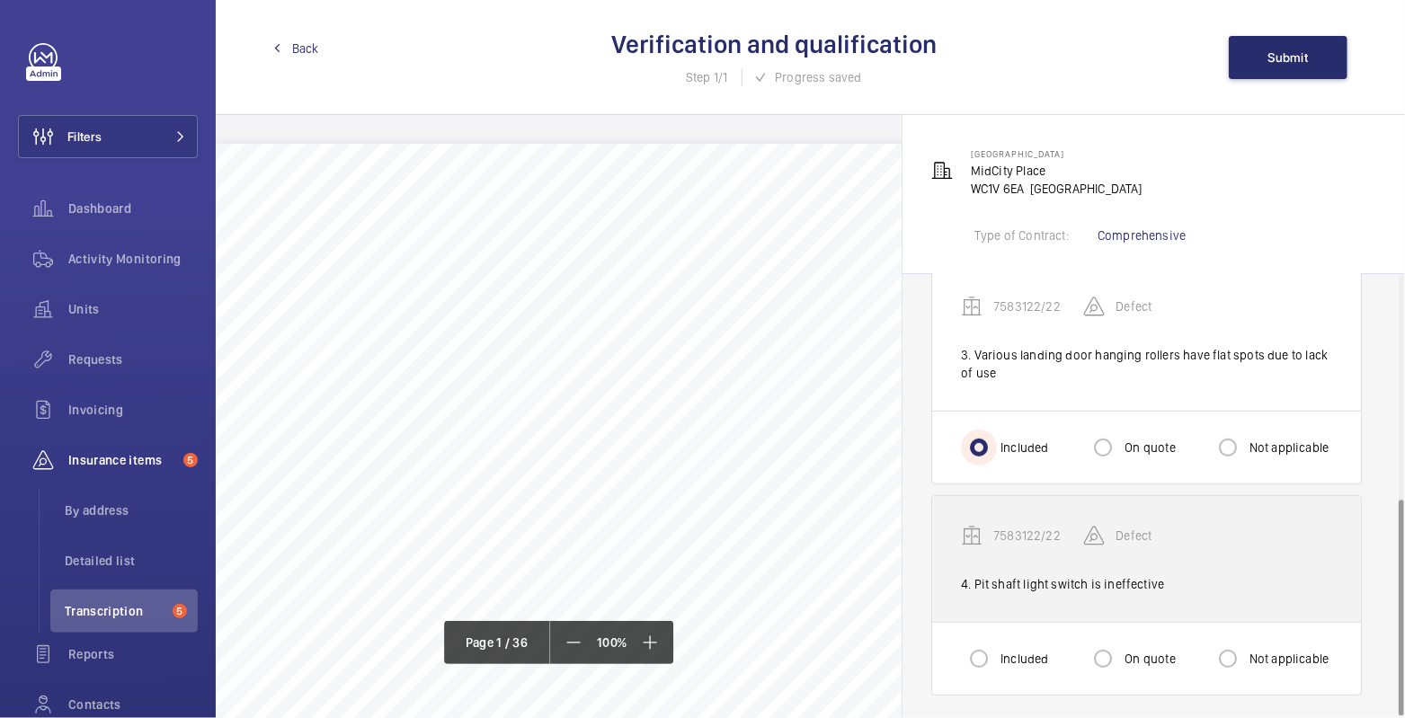
scroll to position [460, 0]
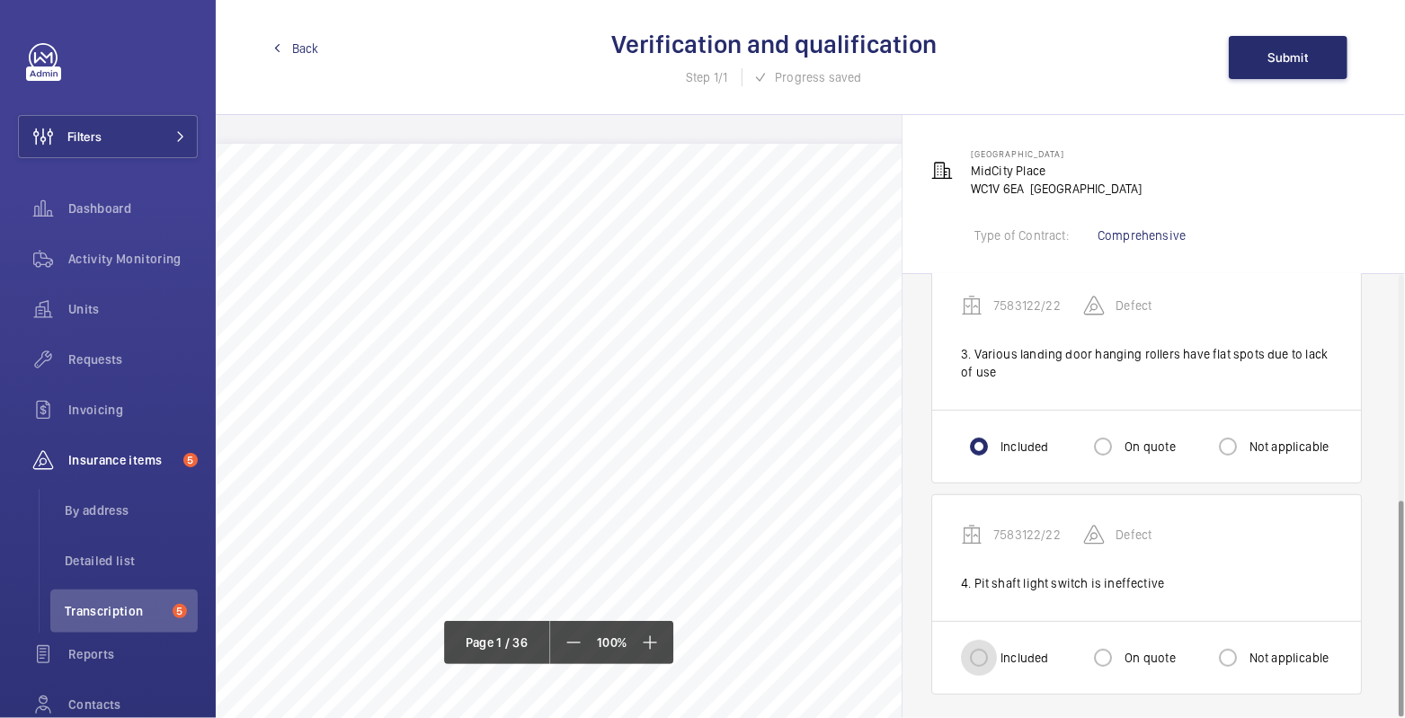
click at [991, 648] on input "Included" at bounding box center [979, 658] width 36 height 36
radio input "true"
click at [1287, 67] on button "Submit" at bounding box center [1288, 57] width 119 height 43
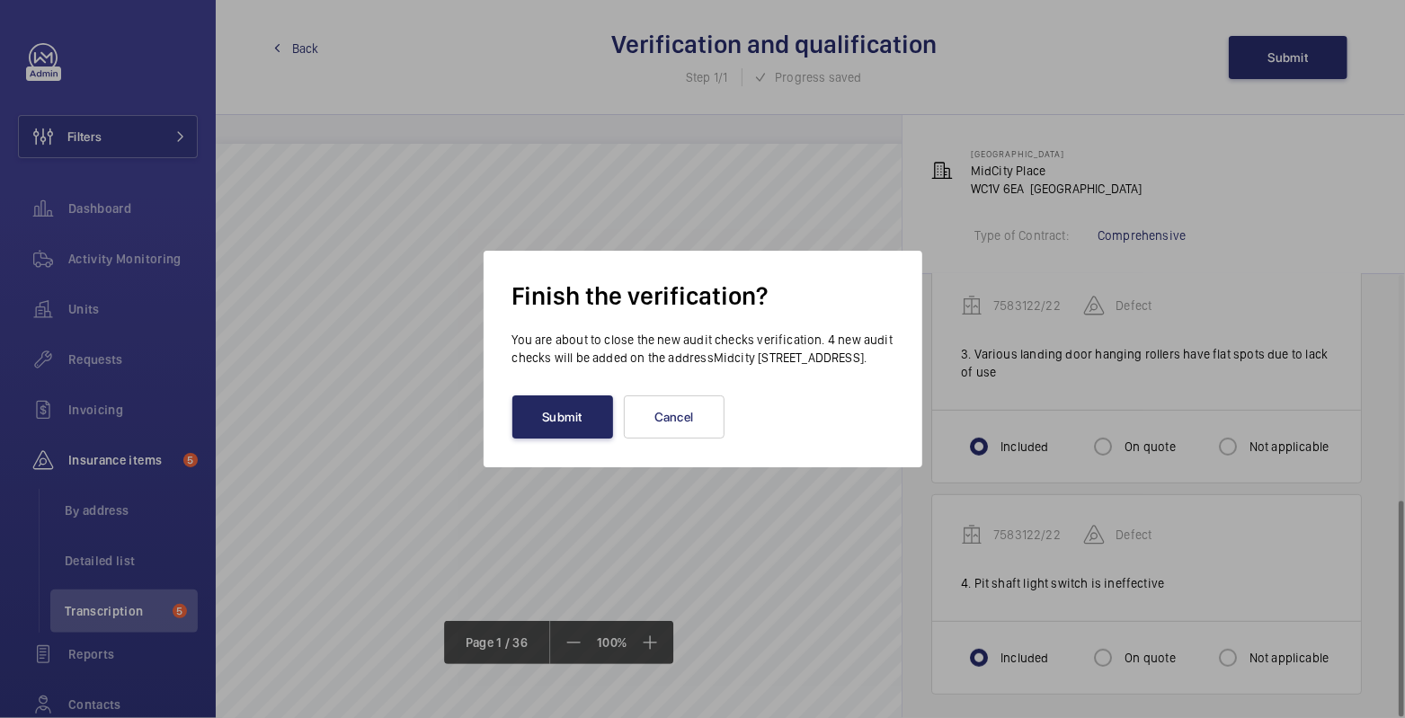
click at [592, 420] on button "Submit" at bounding box center [562, 417] width 101 height 43
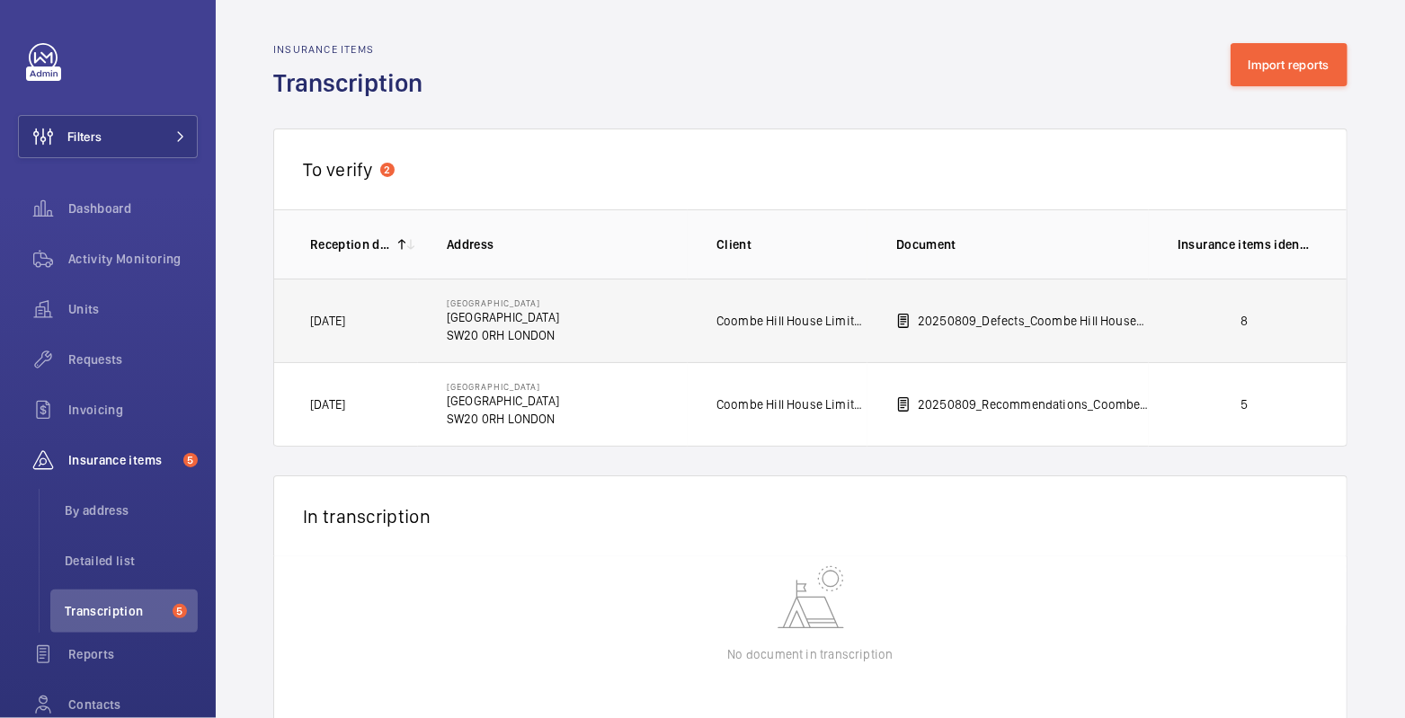
click at [1258, 335] on td "8" at bounding box center [1248, 321] width 198 height 84
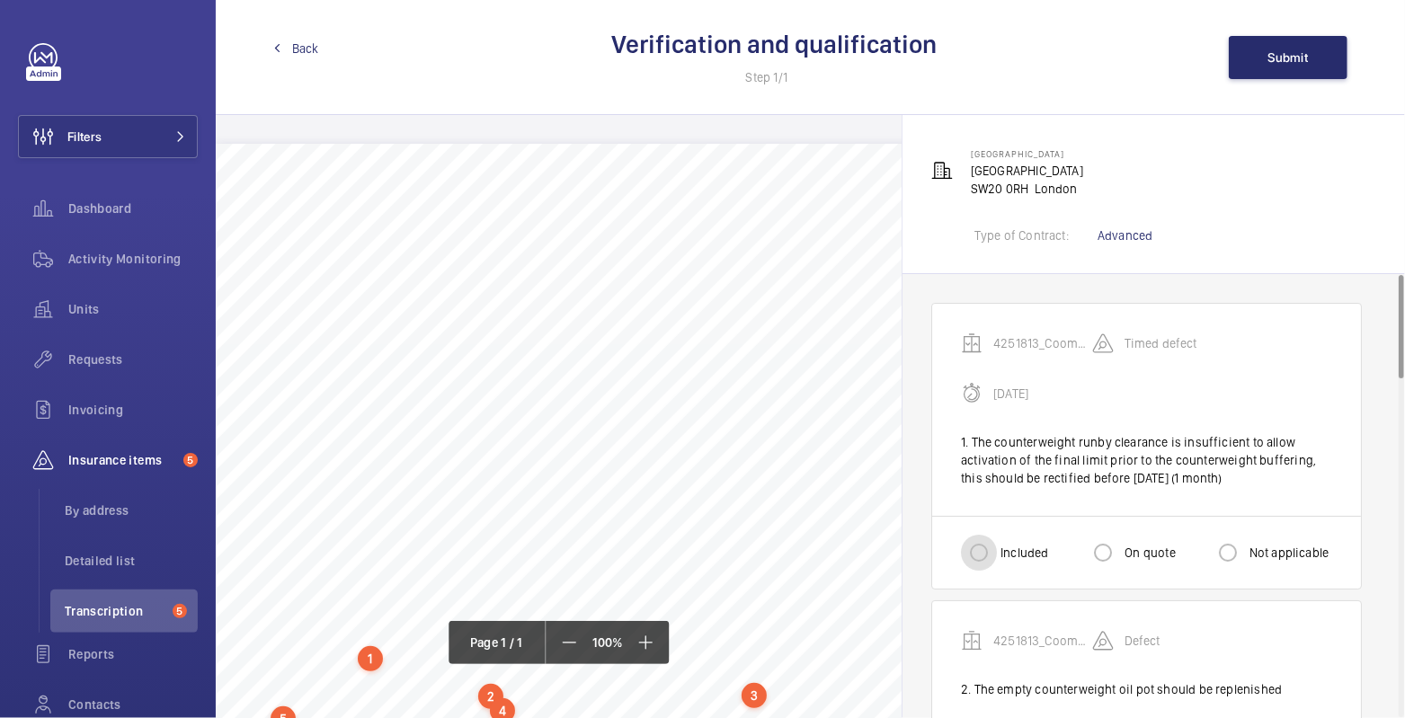
click at [992, 553] on input "Included" at bounding box center [979, 553] width 36 height 36
radio input "true"
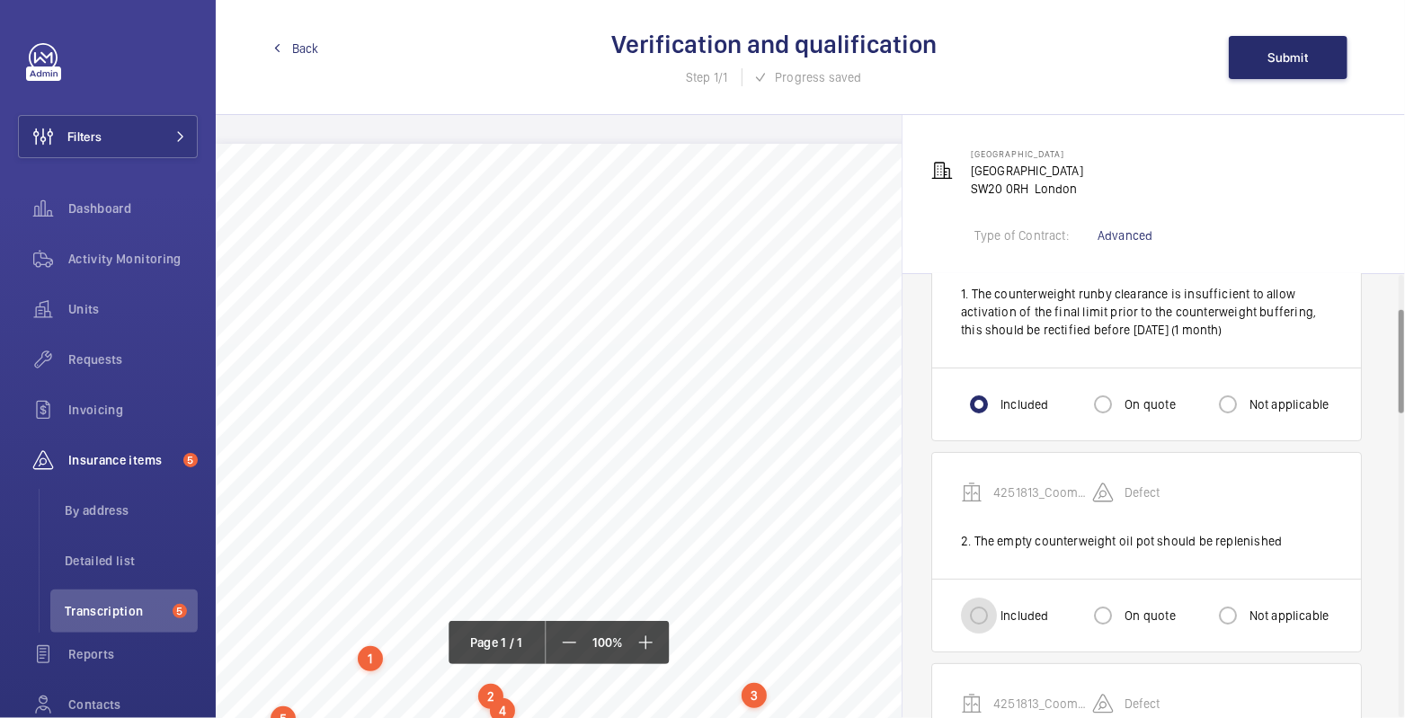
click at [972, 616] on input "Included" at bounding box center [979, 616] width 36 height 36
radio input "true"
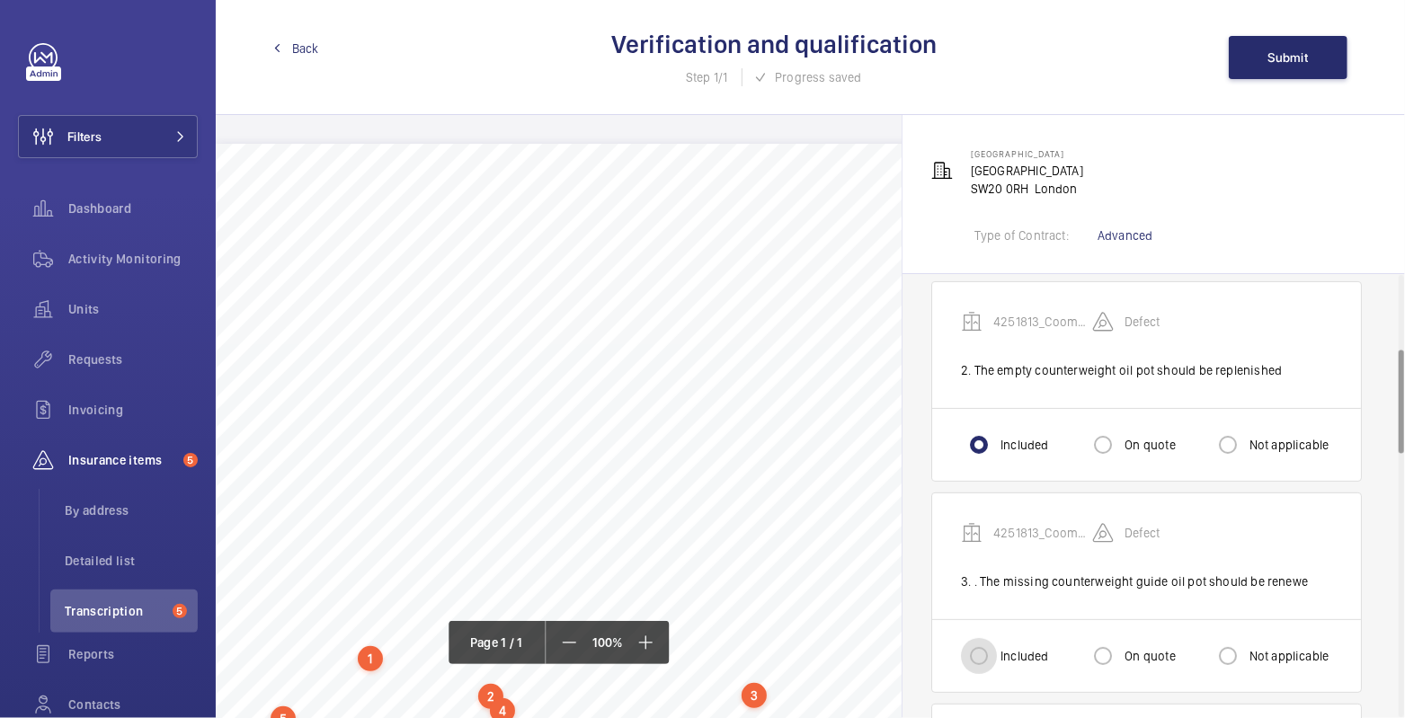
click at [986, 643] on input "Included" at bounding box center [979, 656] width 36 height 36
radio input "true"
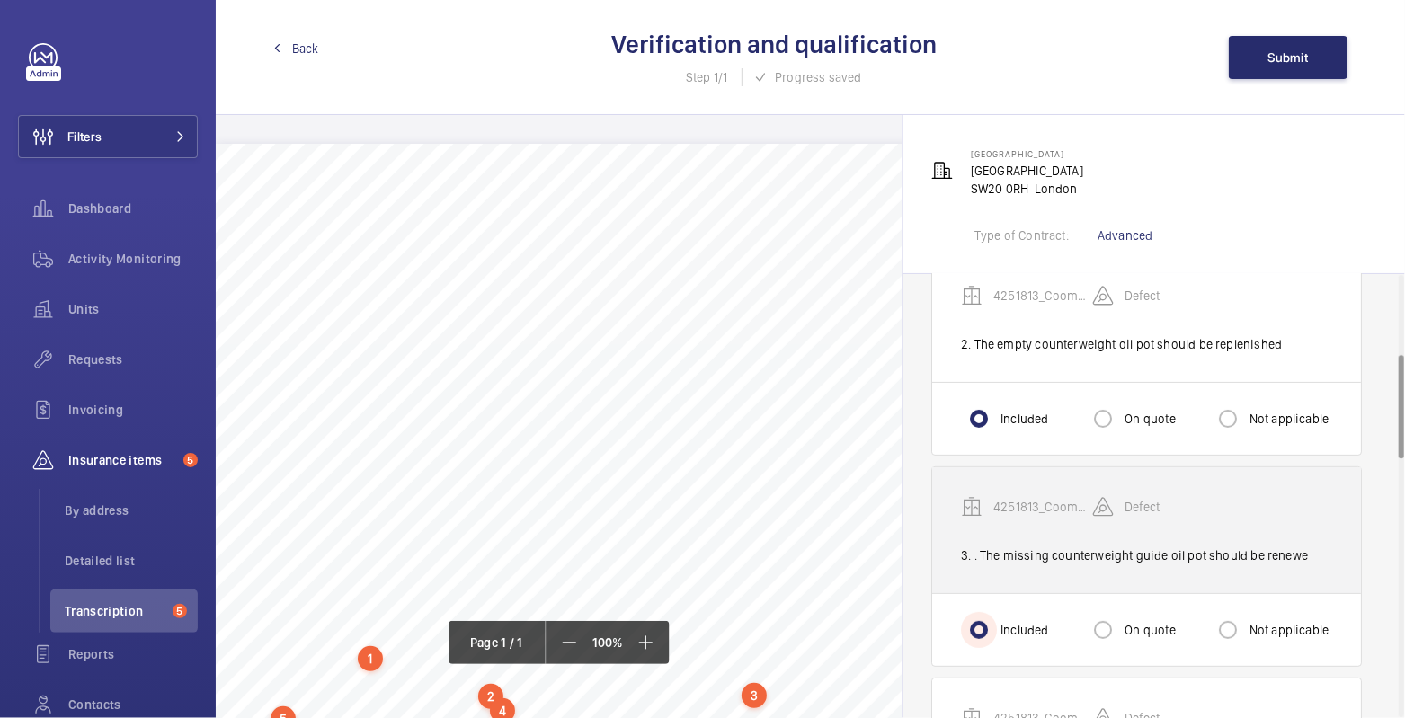
scroll to position [564, 0]
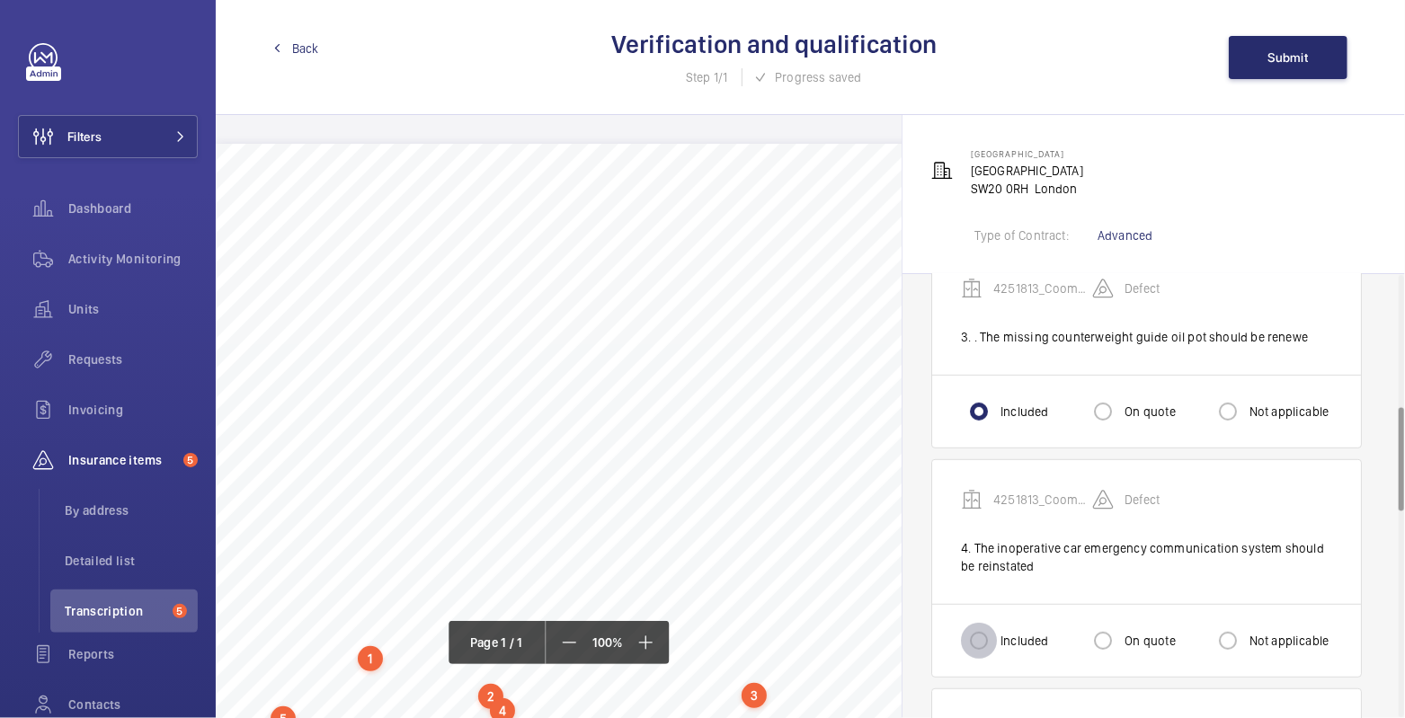
click at [983, 627] on input "Included" at bounding box center [979, 641] width 36 height 36
radio input "true"
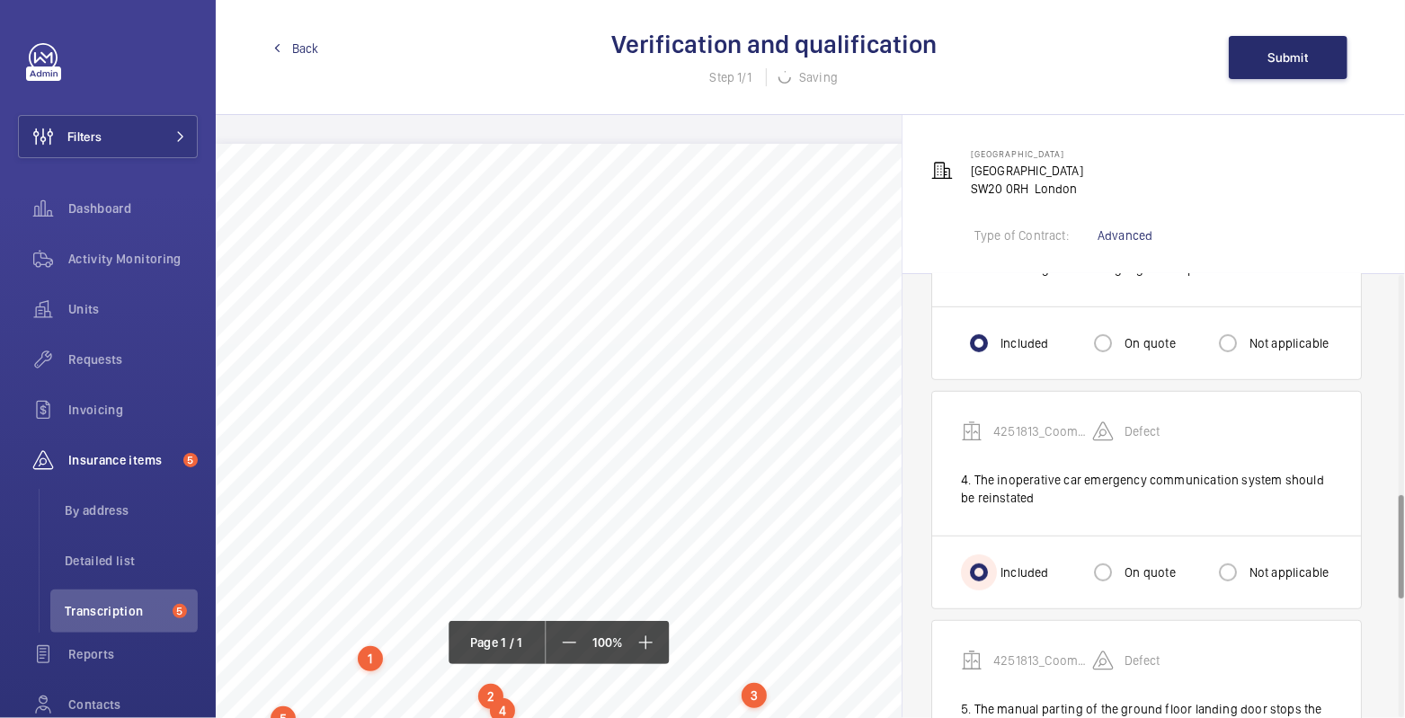
scroll to position [936, 0]
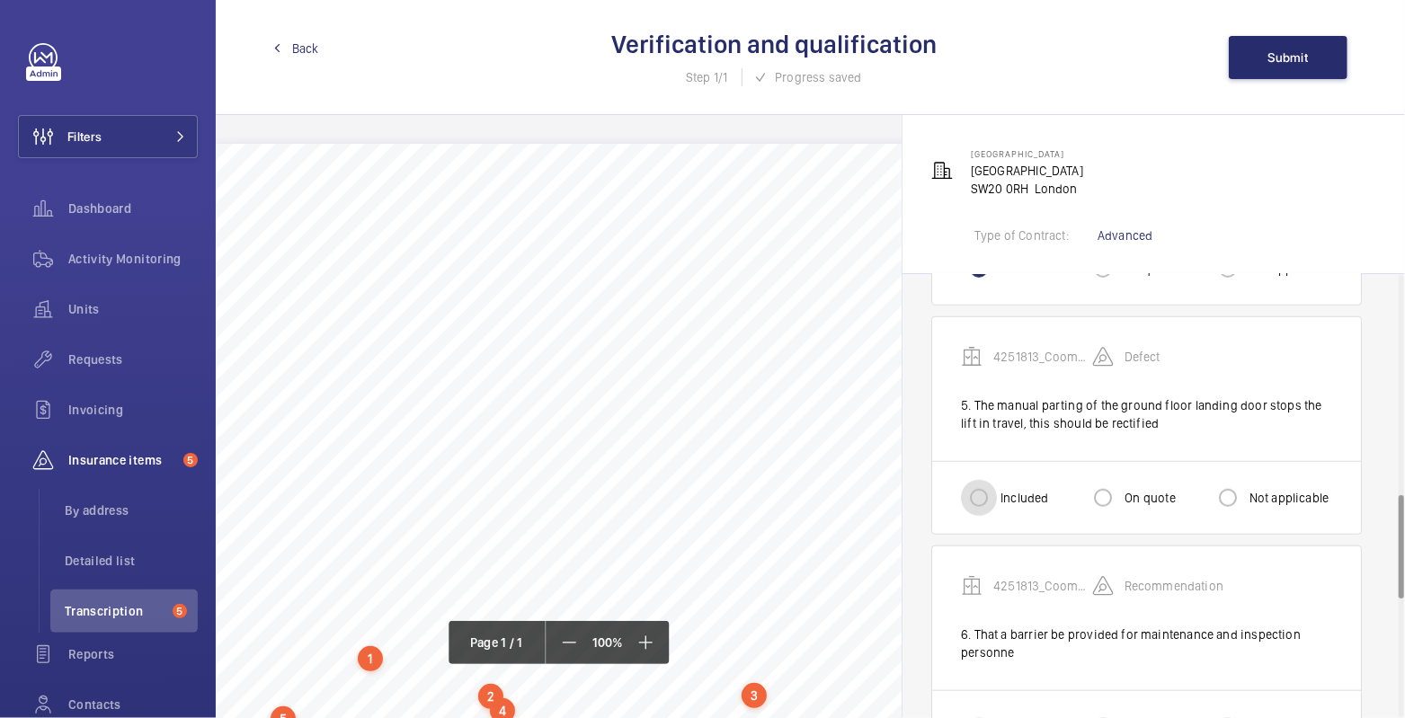
click at [968, 485] on input "Included" at bounding box center [979, 498] width 36 height 36
radio input "true"
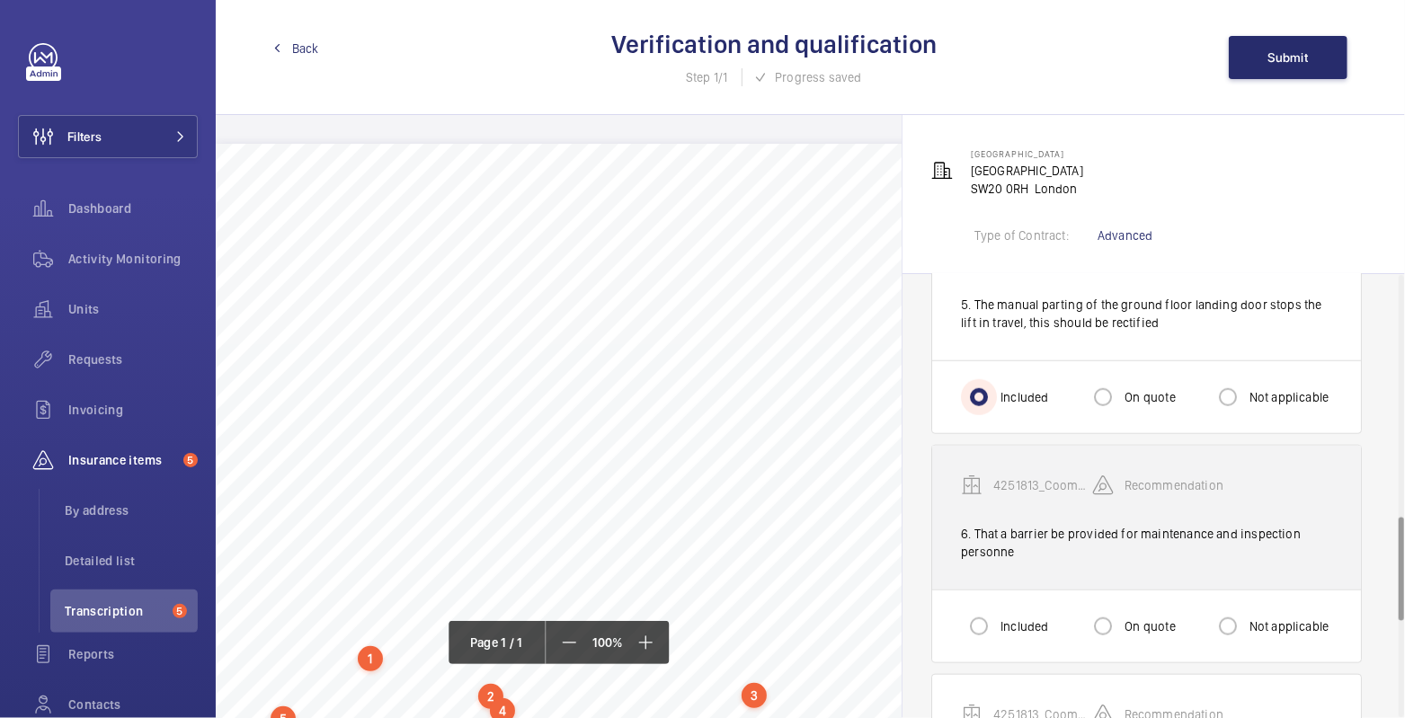
scroll to position [1046, 0]
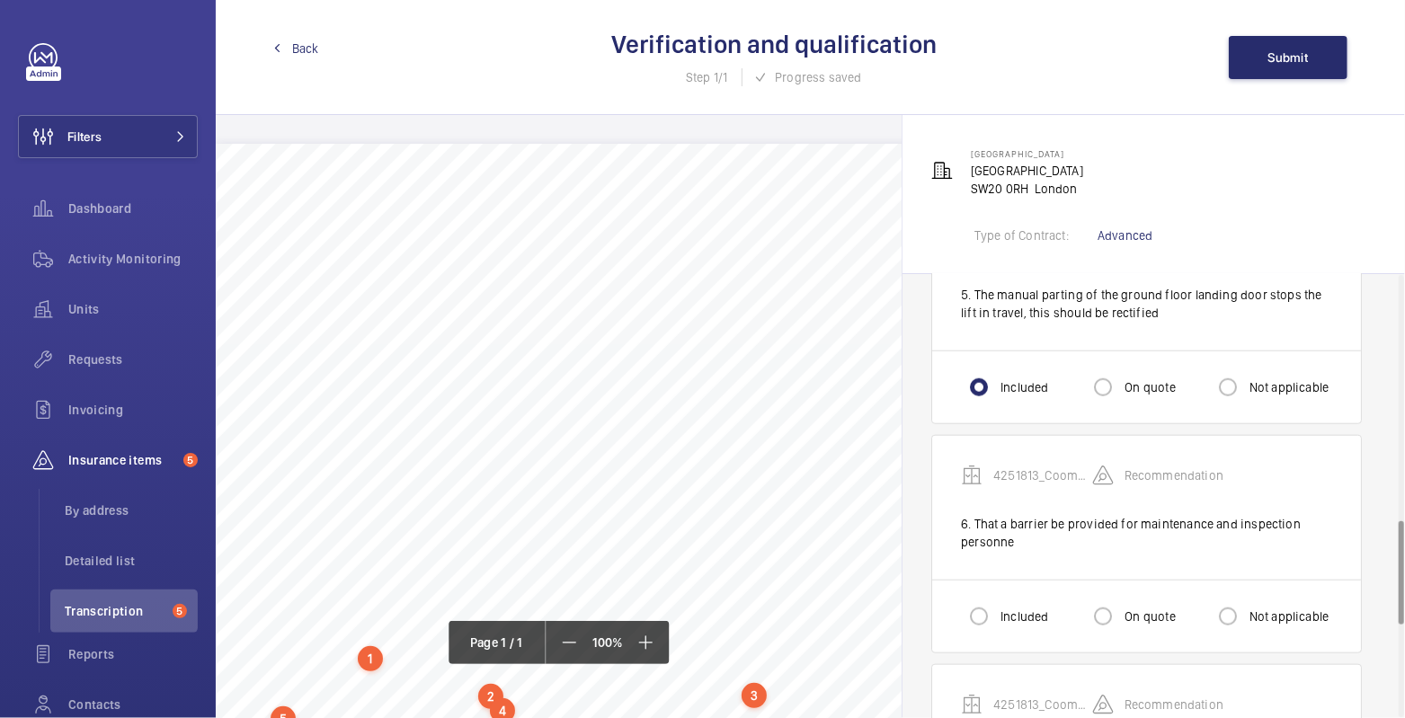
click at [1127, 608] on label "On quote" at bounding box center [1148, 617] width 54 height 18
click at [1121, 601] on input "On quote" at bounding box center [1103, 617] width 36 height 36
radio input "true"
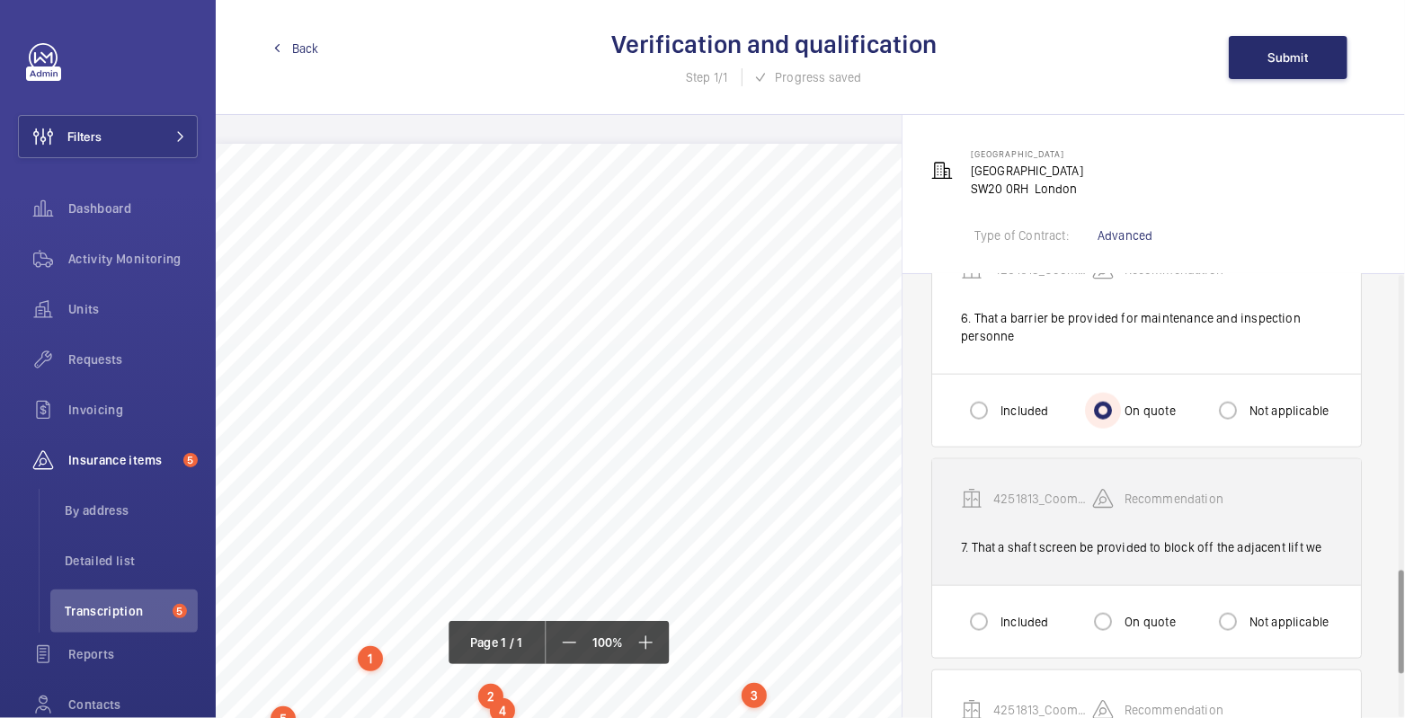
scroll to position [1257, 0]
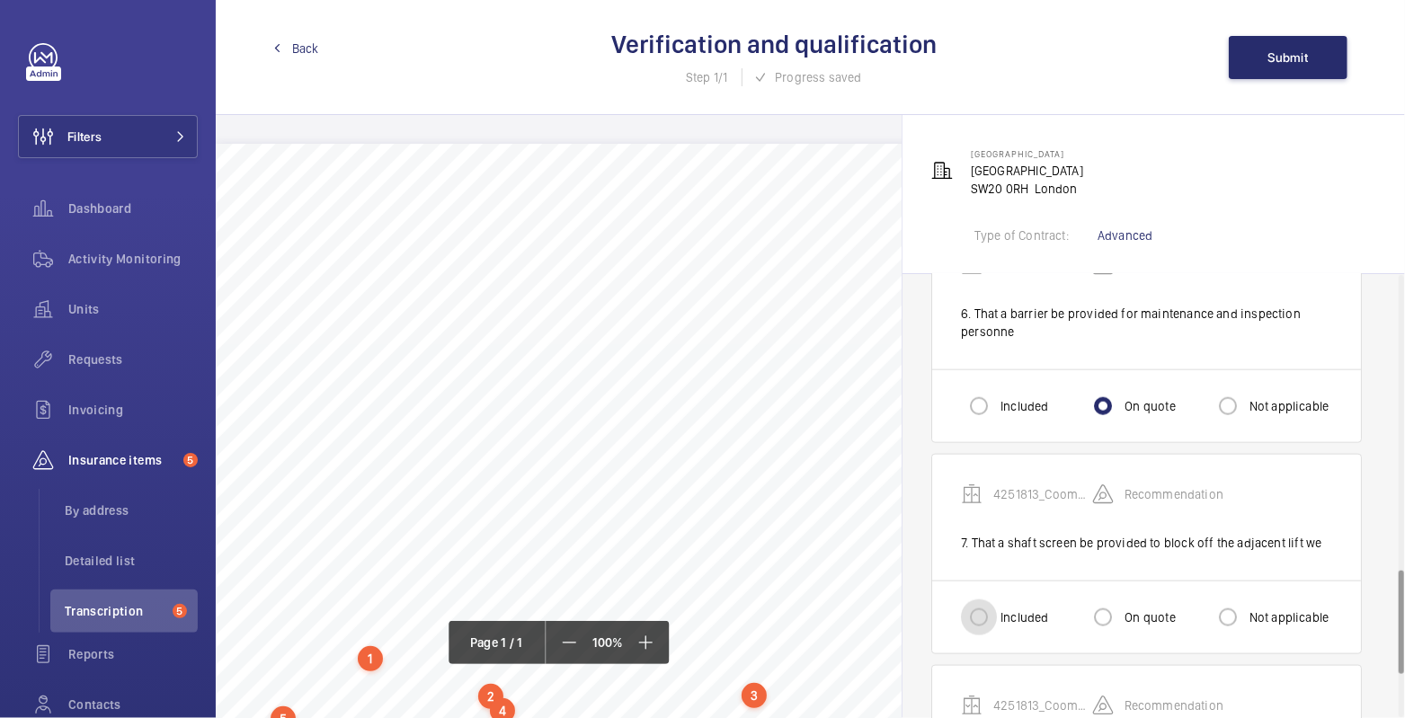
click at [994, 604] on input "Included" at bounding box center [979, 618] width 36 height 36
radio input "true"
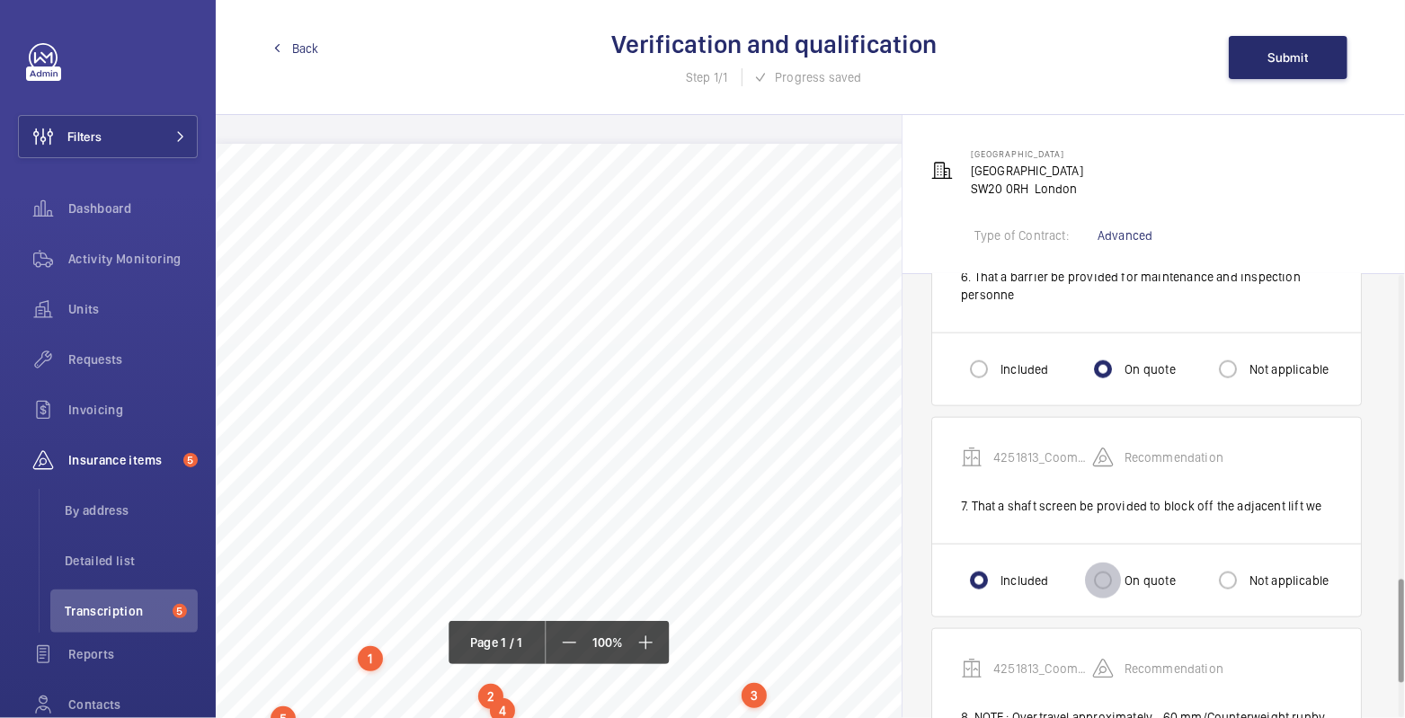
click at [1099, 576] on input "On quote" at bounding box center [1103, 581] width 36 height 36
radio input "true"
click at [1004, 572] on label "Included" at bounding box center [1022, 581] width 51 height 18
click at [997, 566] on input "Included" at bounding box center [979, 581] width 36 height 36
radio input "true"
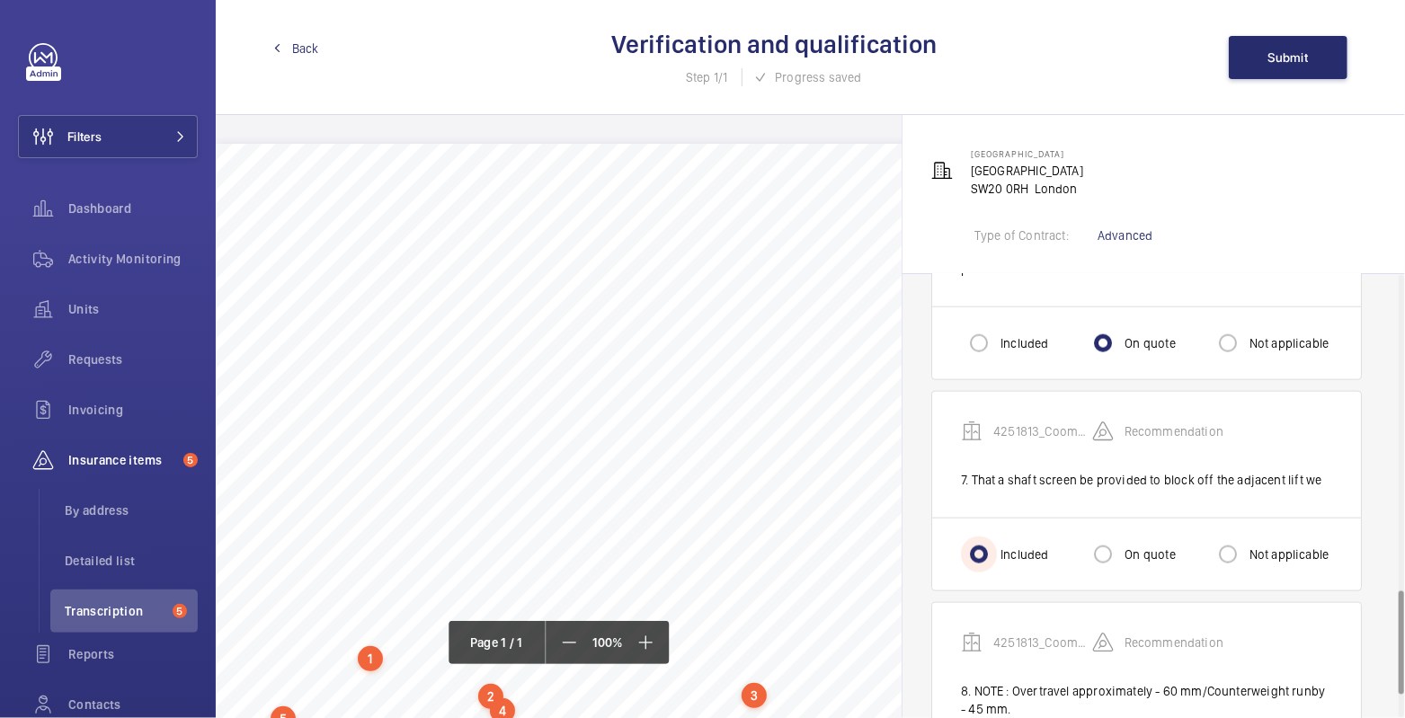
scroll to position [1394, 0]
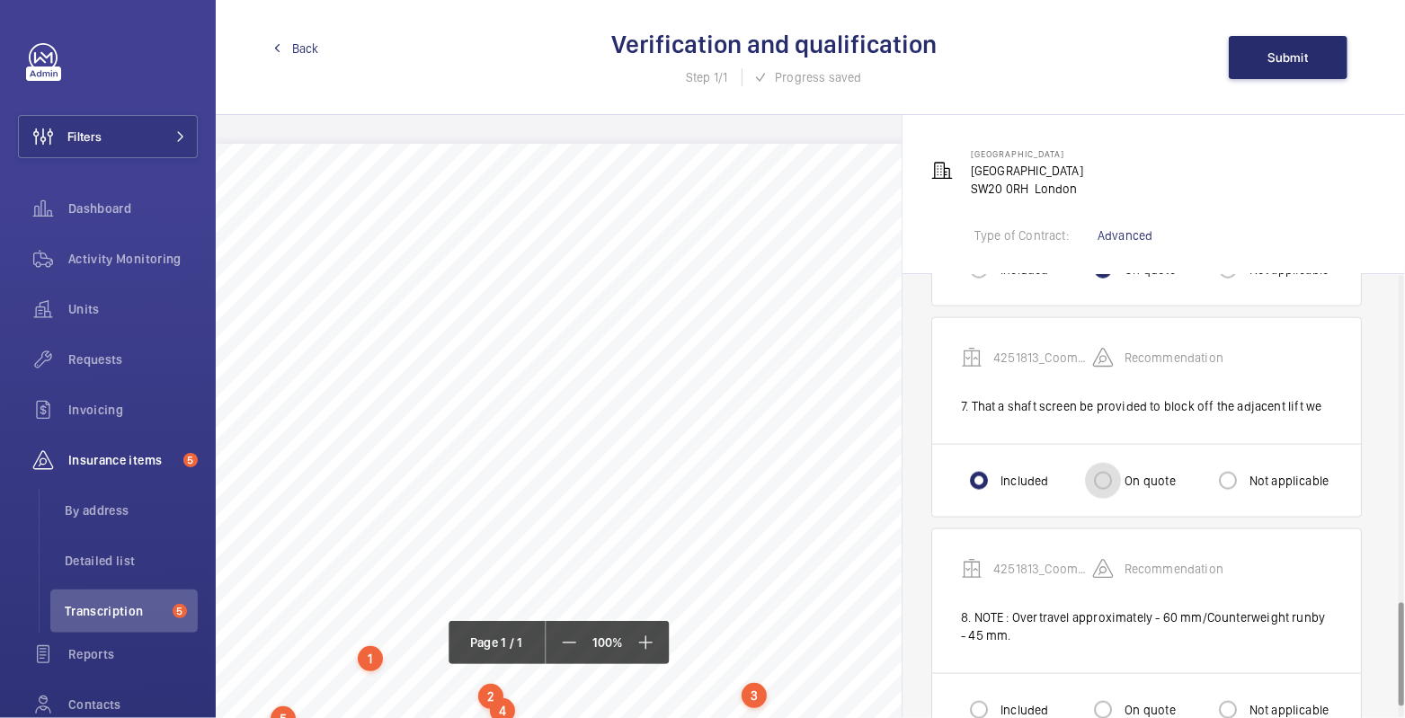
click at [1112, 485] on input "On quote" at bounding box center [1103, 481] width 36 height 36
radio input "true"
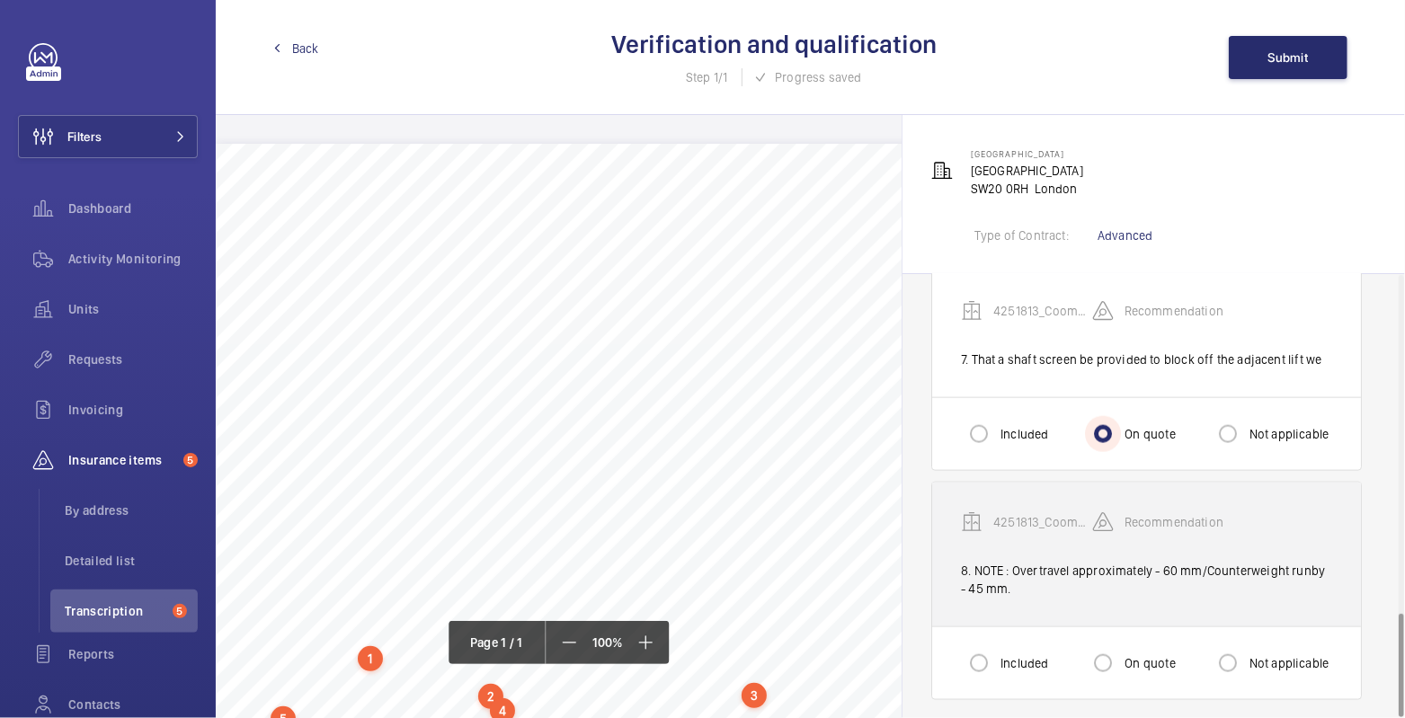
scroll to position [1440, 0]
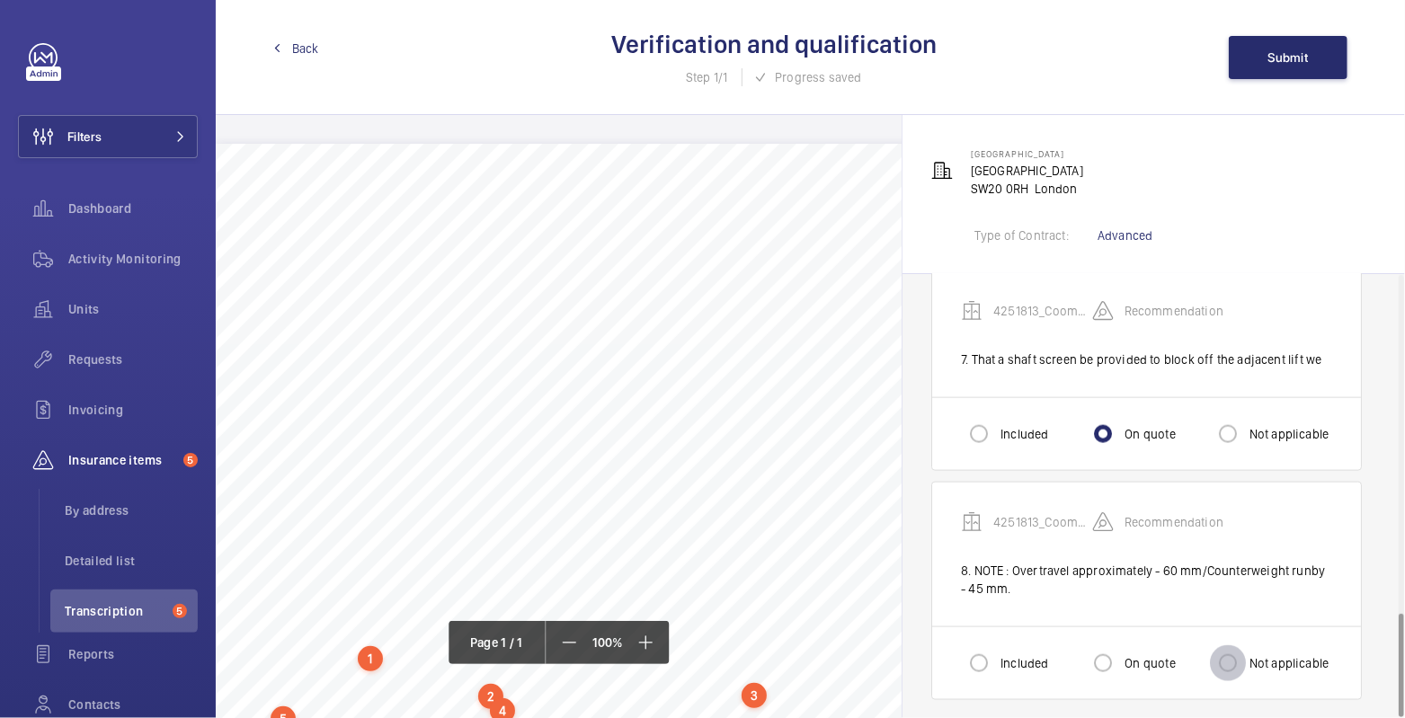
click at [1242, 651] on input "Not applicable" at bounding box center [1228, 664] width 36 height 36
radio input "true"
click at [1270, 53] on span "Submit" at bounding box center [1289, 57] width 40 height 14
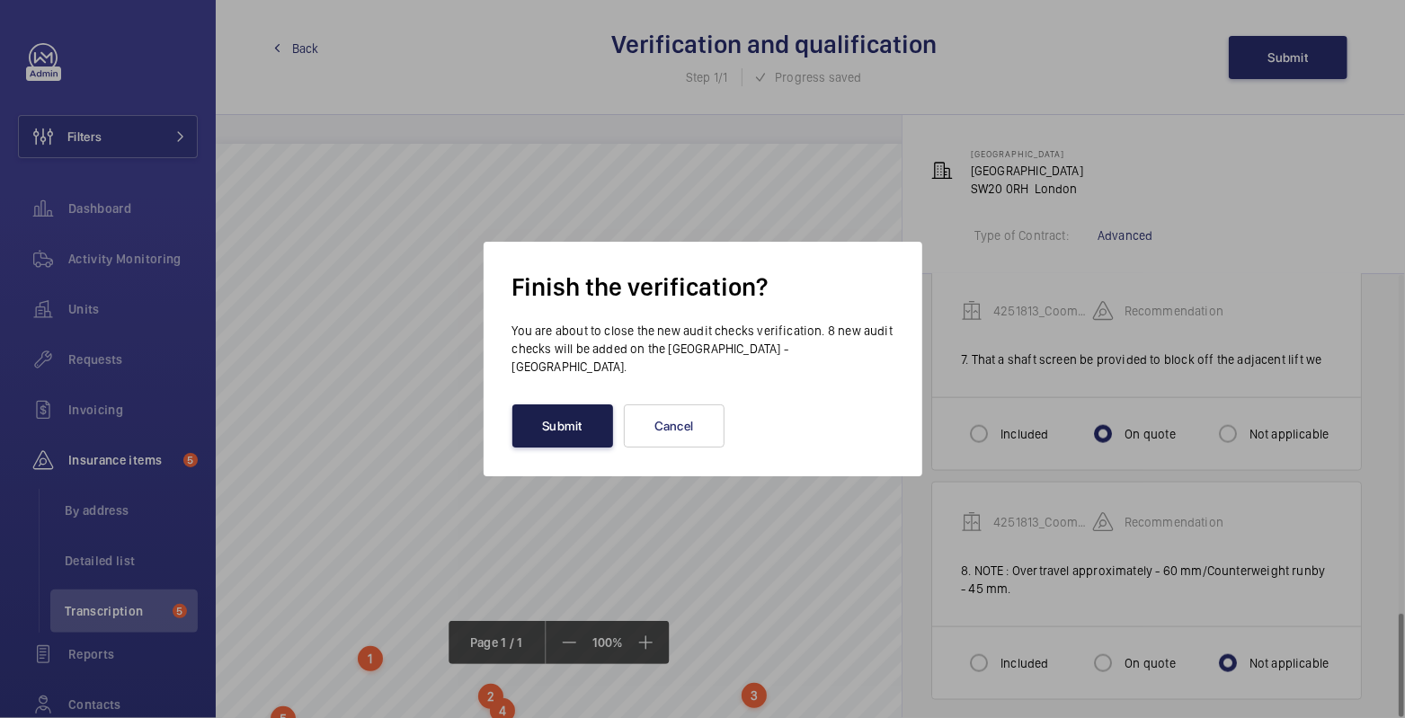
click at [579, 426] on button "Submit" at bounding box center [562, 426] width 101 height 43
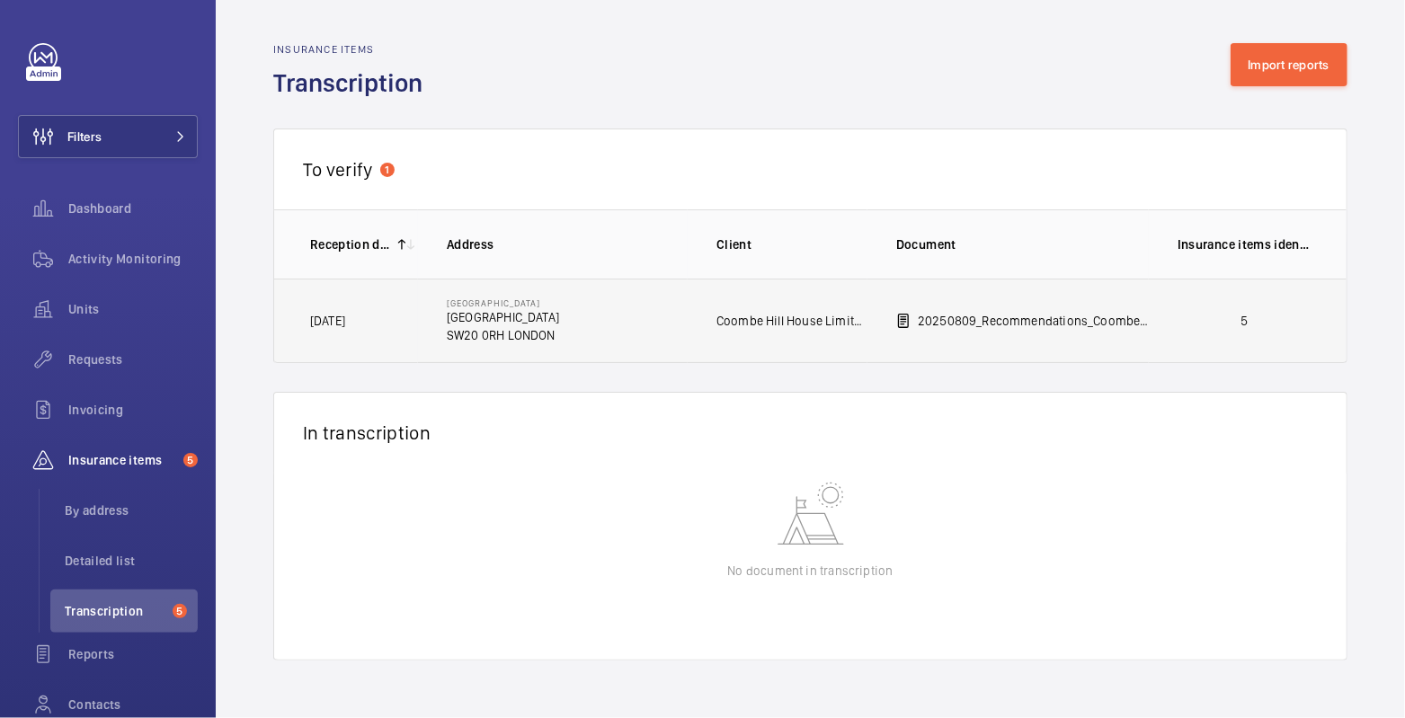
click at [1198, 312] on p "5" at bounding box center [1244, 321] width 133 height 18
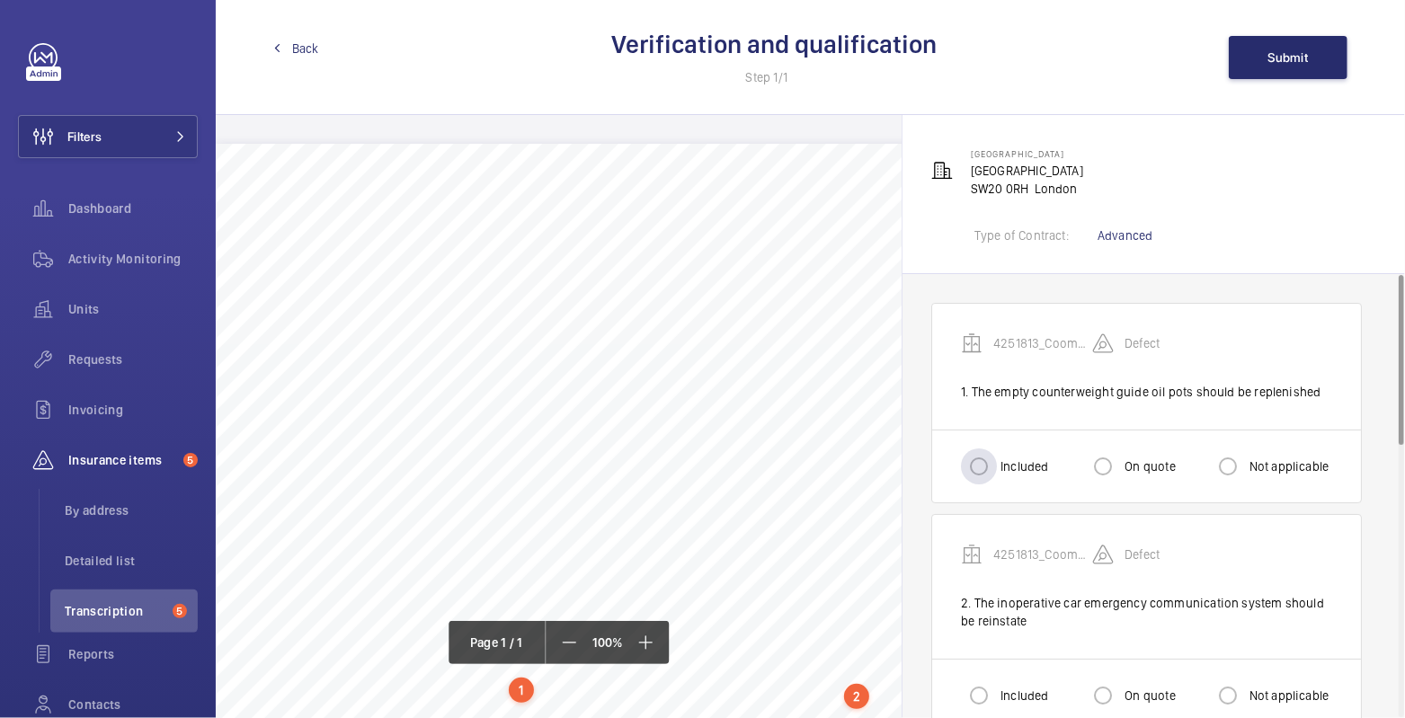
click at [1000, 460] on label "Included" at bounding box center [1022, 467] width 51 height 18
click at [997, 460] on input "Included" at bounding box center [979, 467] width 36 height 36
radio input "true"
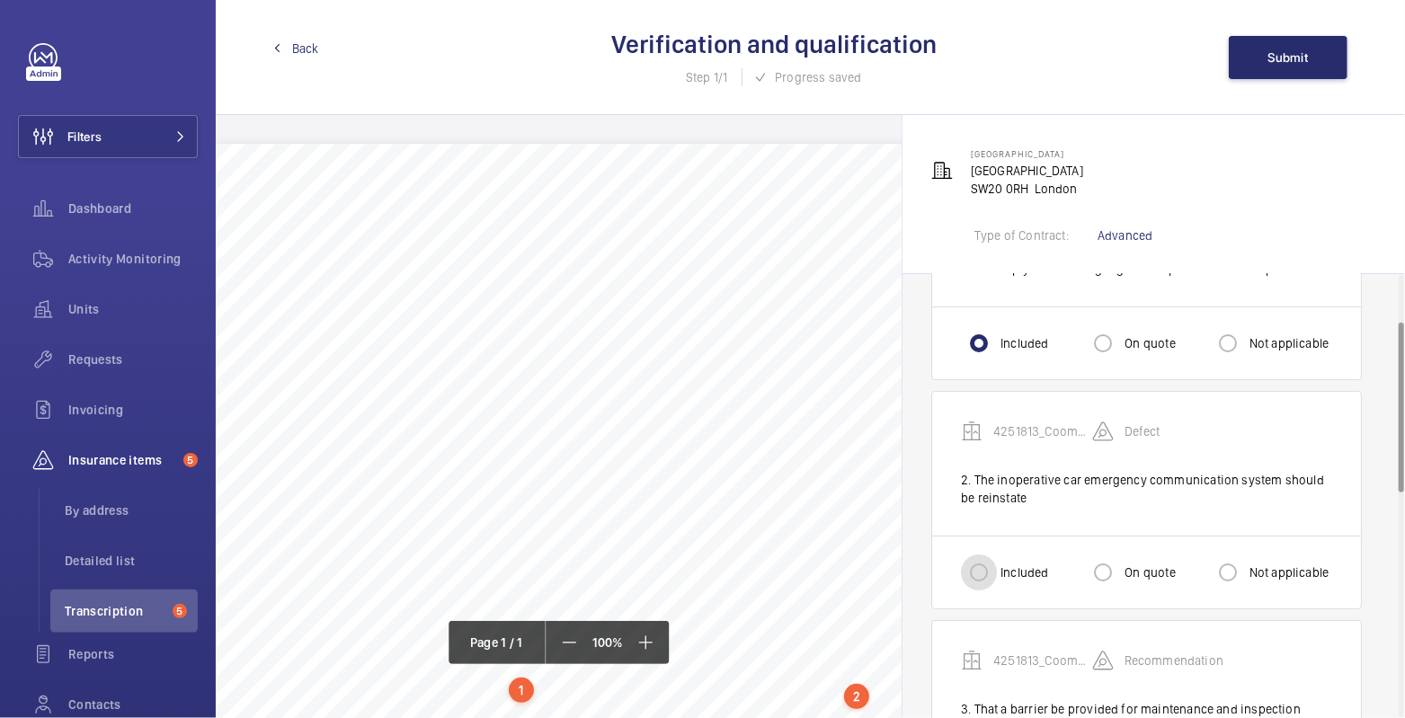
click at [980, 583] on input "Included" at bounding box center [979, 573] width 36 height 36
radio input "true"
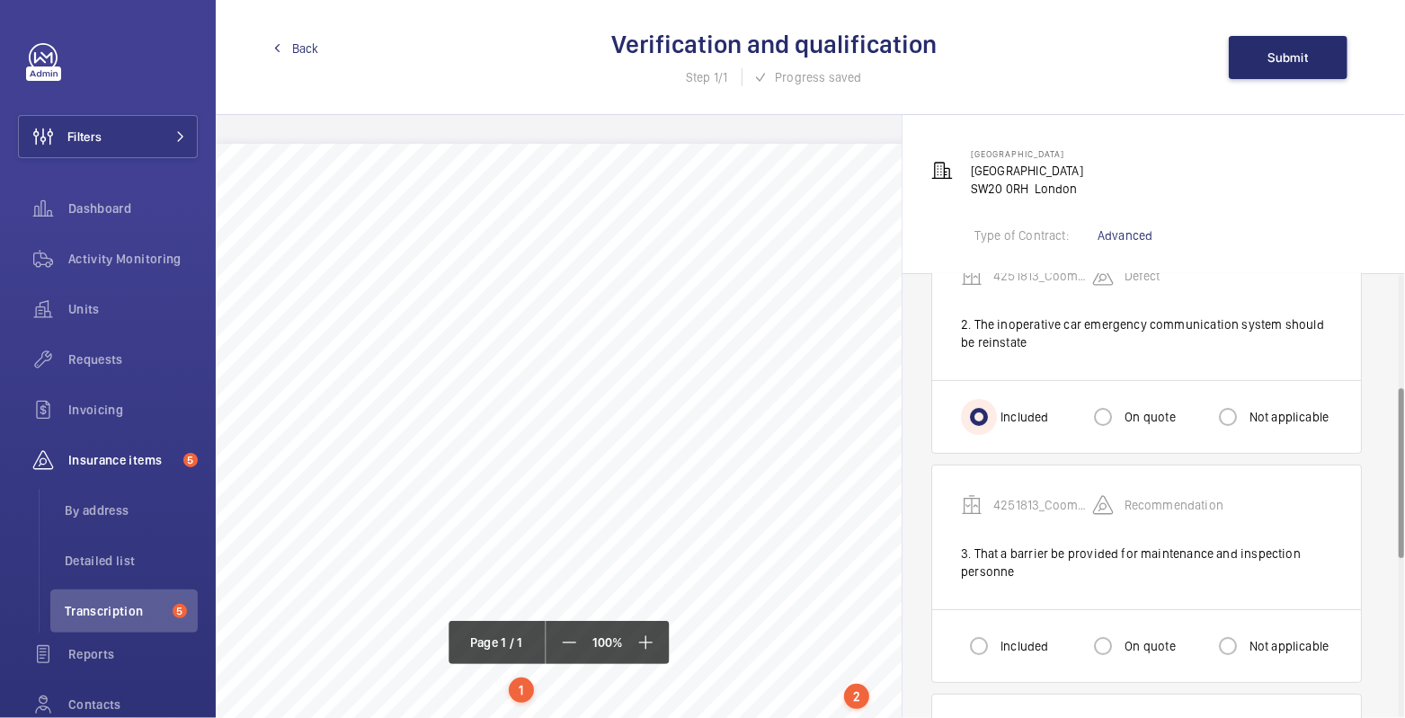
scroll to position [294, 0]
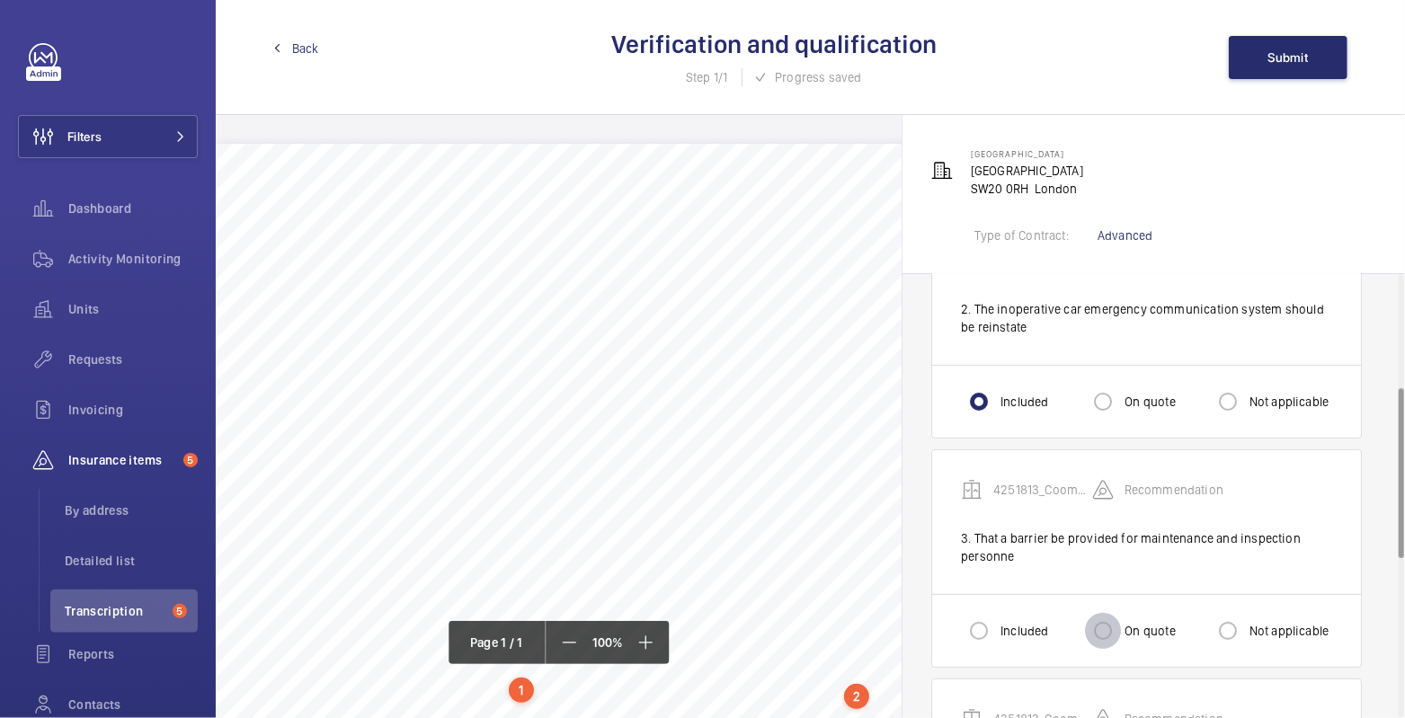
click at [1118, 622] on input "On quote" at bounding box center [1103, 631] width 36 height 36
radio input "true"
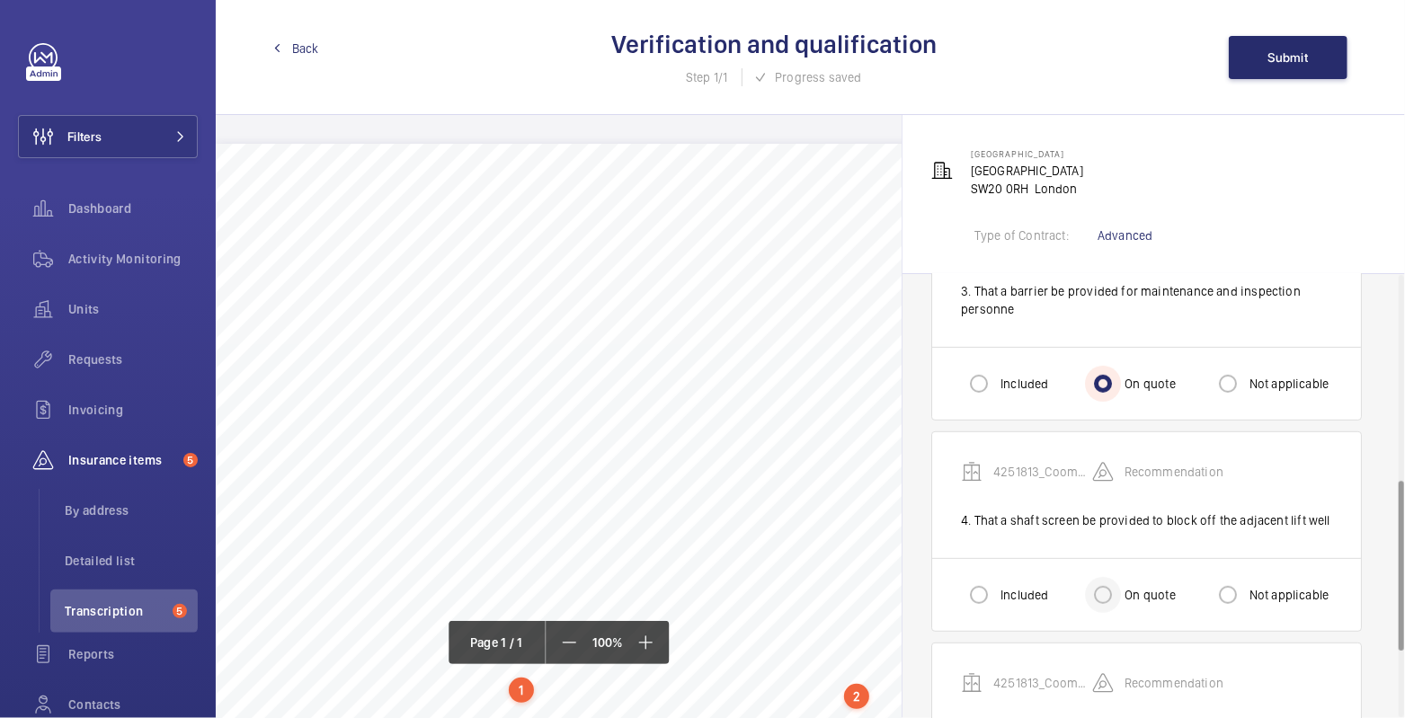
scroll to position [544, 0]
click at [1121, 586] on div at bounding box center [1103, 592] width 43 height 43
radio input "true"
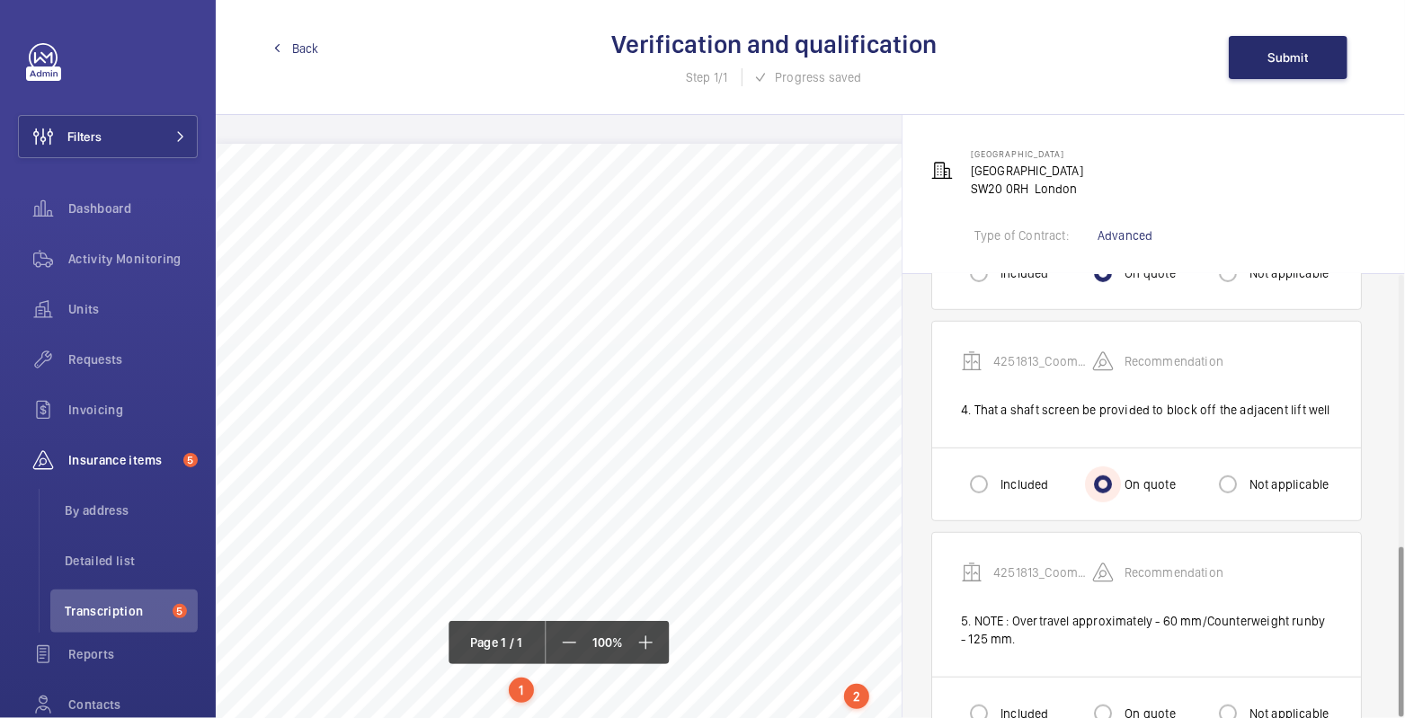
scroll to position [706, 0]
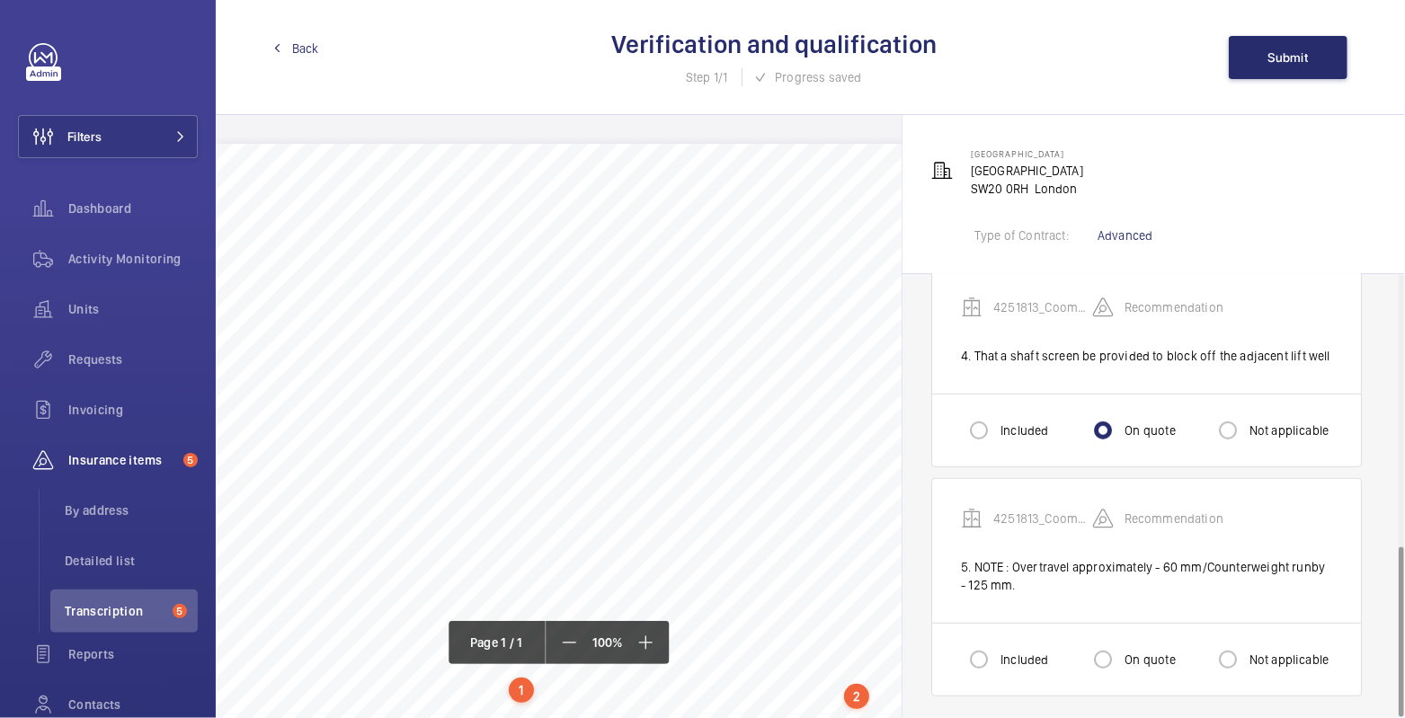
click at [1260, 651] on label "Not applicable" at bounding box center [1288, 660] width 84 height 18
click at [1246, 646] on input "Not applicable" at bounding box center [1228, 660] width 36 height 36
radio input "true"
click at [1320, 59] on button "Submit" at bounding box center [1288, 57] width 119 height 43
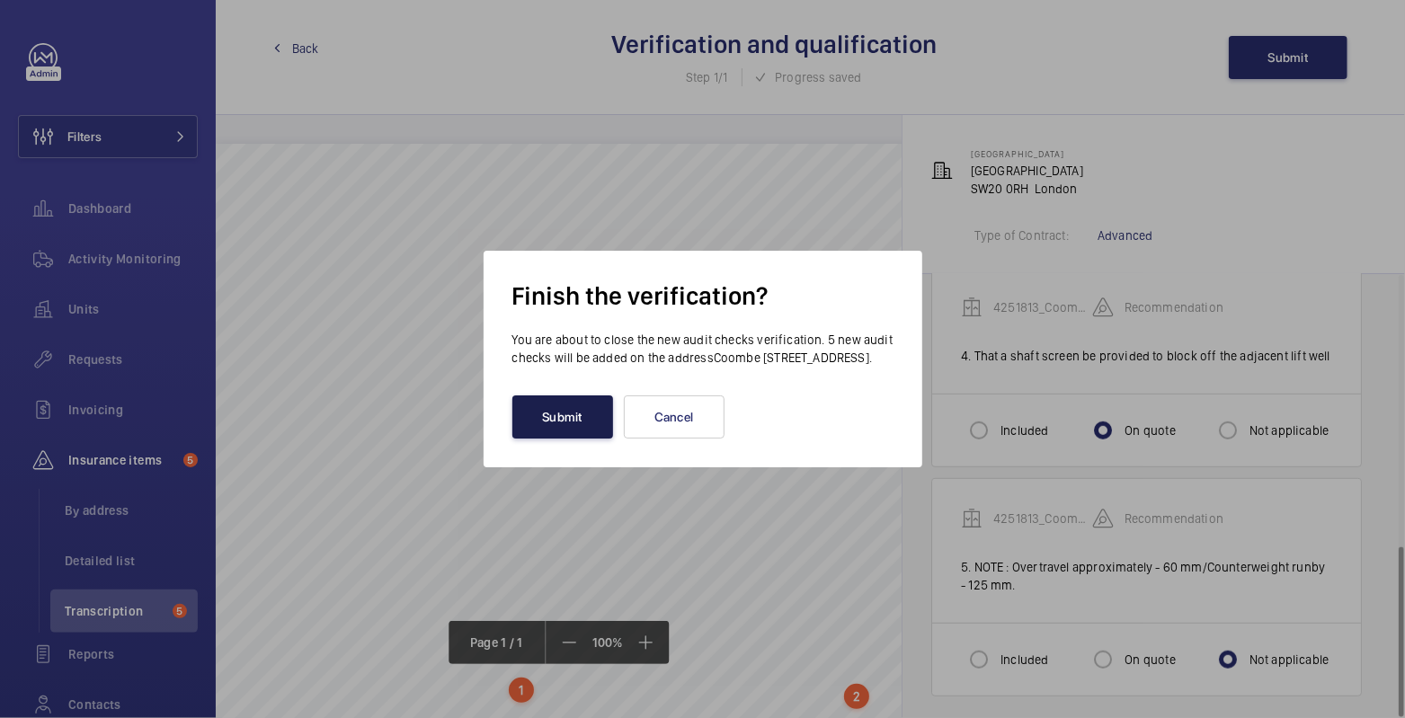
click at [567, 429] on button "Submit" at bounding box center [562, 417] width 101 height 43
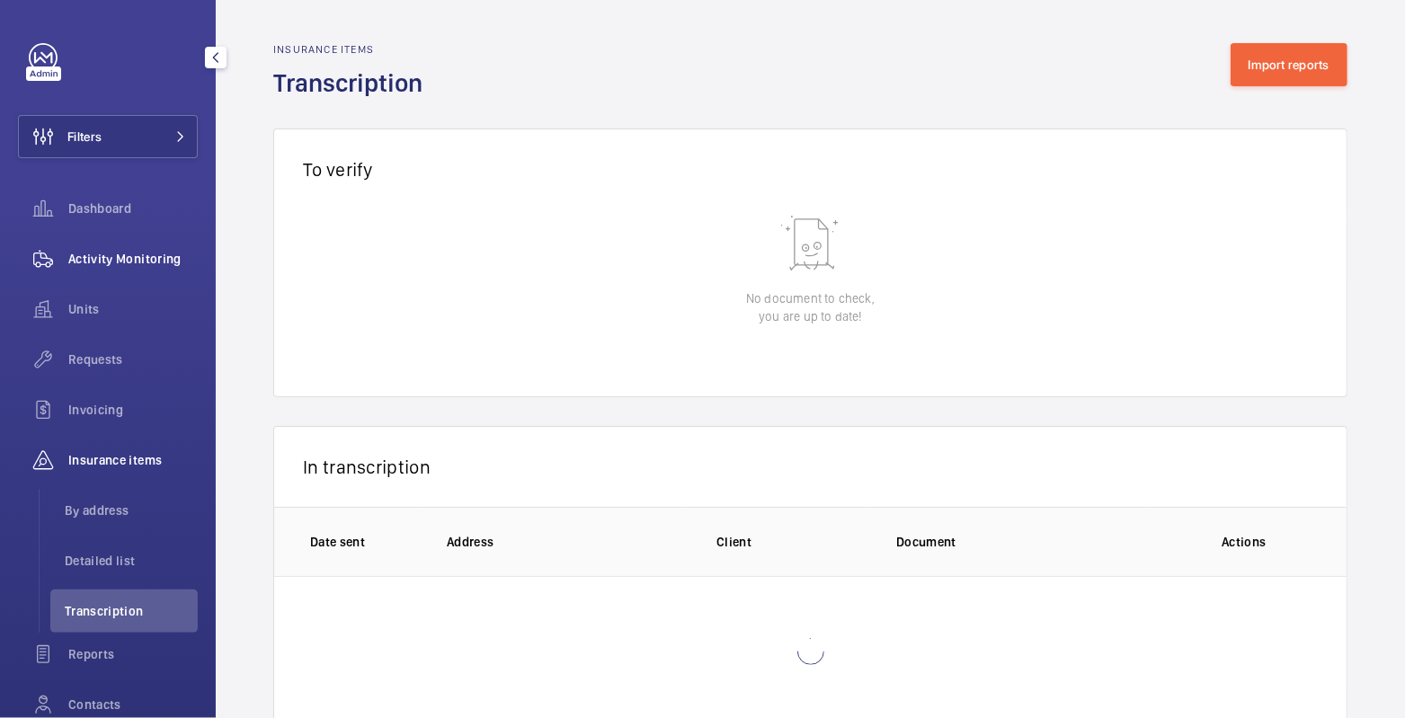
click at [114, 256] on span "Activity Monitoring" at bounding box center [132, 259] width 129 height 18
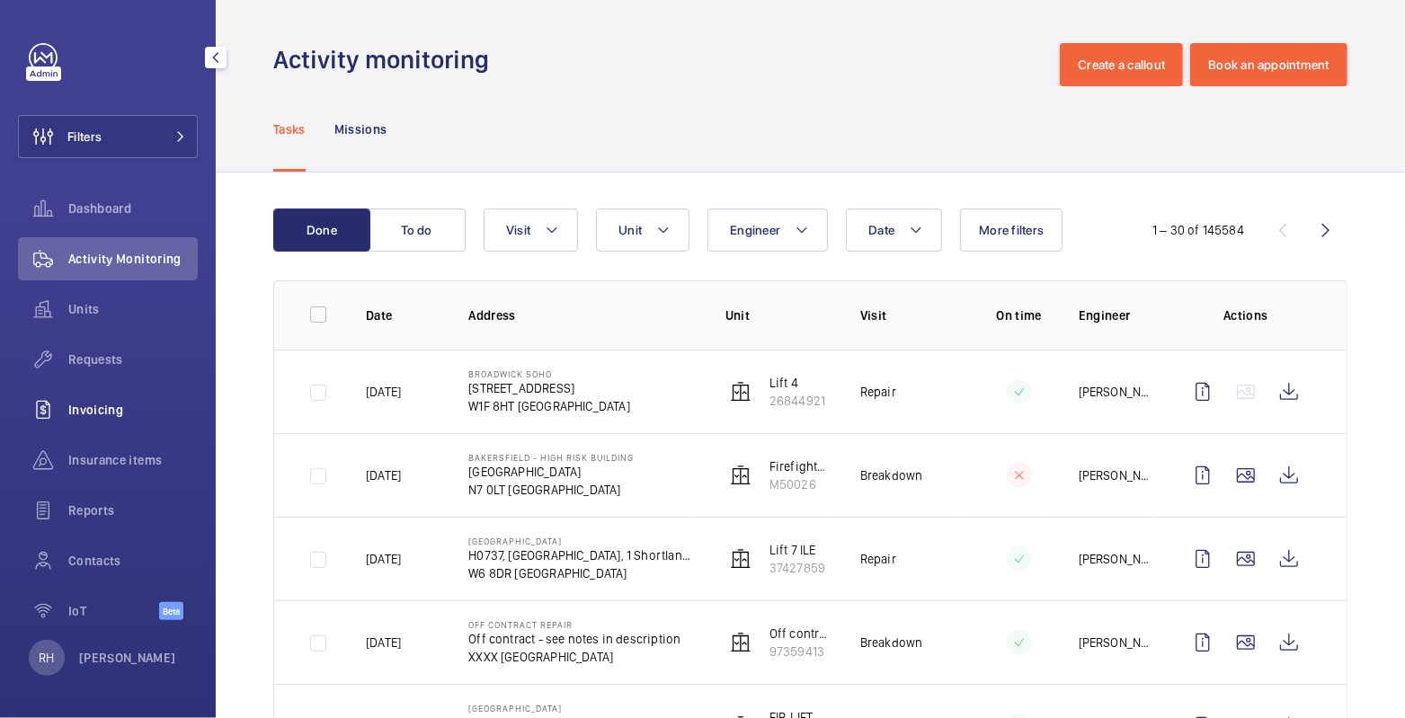
click at [97, 413] on span "Invoicing" at bounding box center [132, 410] width 129 height 18
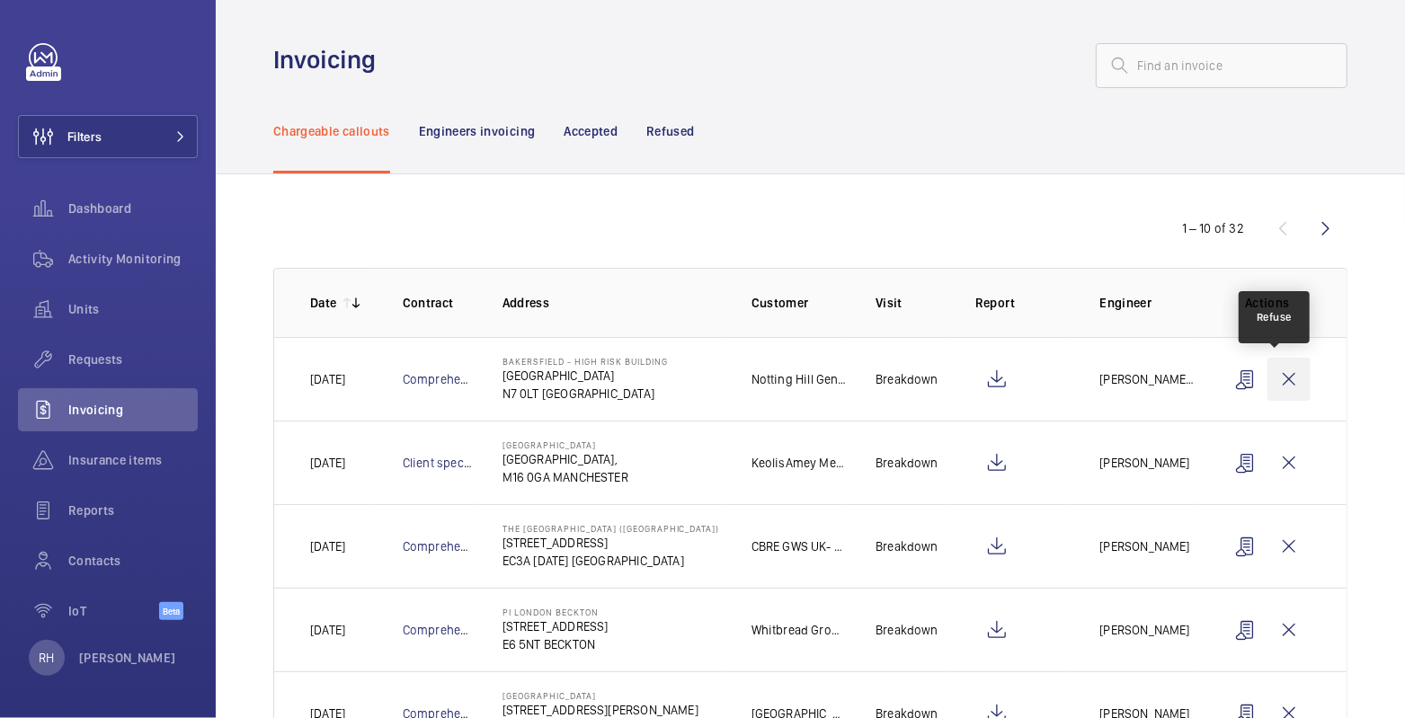
click at [1289, 380] on wm-front-icon-button at bounding box center [1289, 379] width 43 height 43
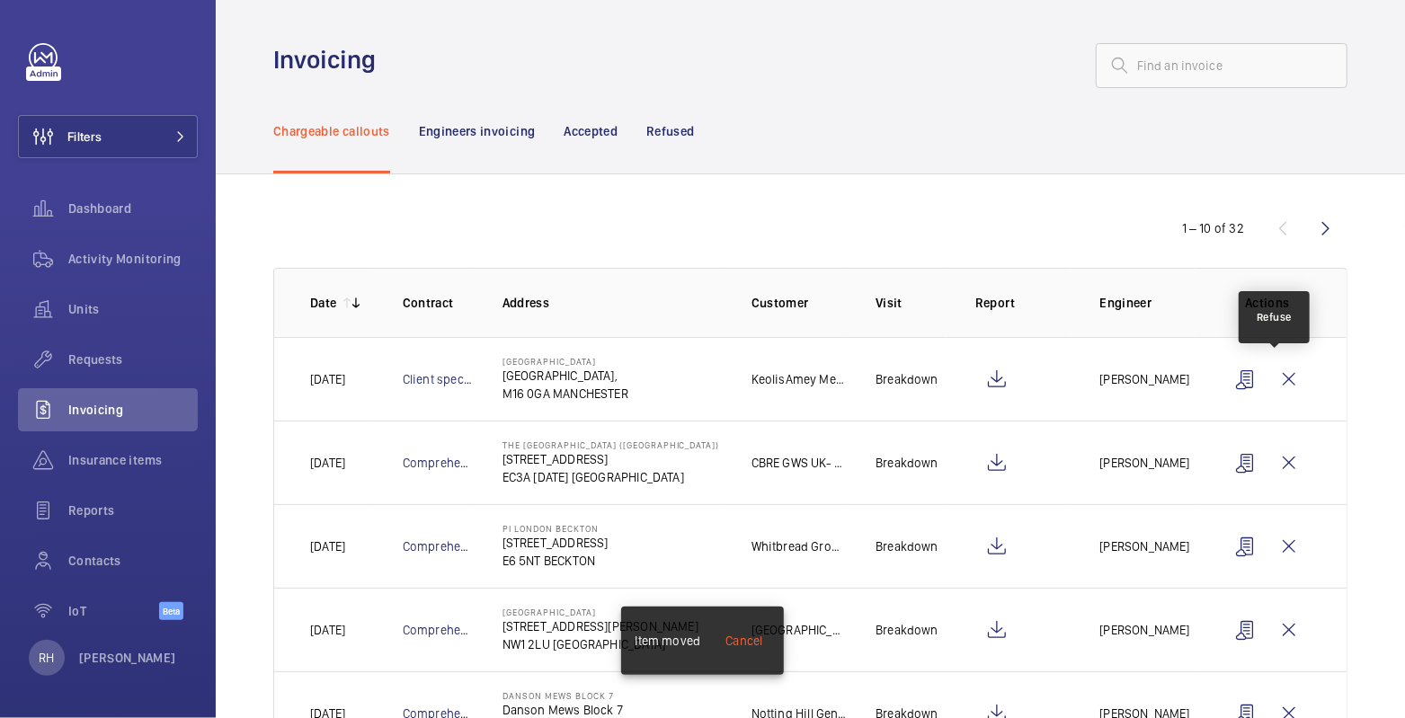
click at [1289, 380] on wm-front-icon-button at bounding box center [1289, 379] width 43 height 43
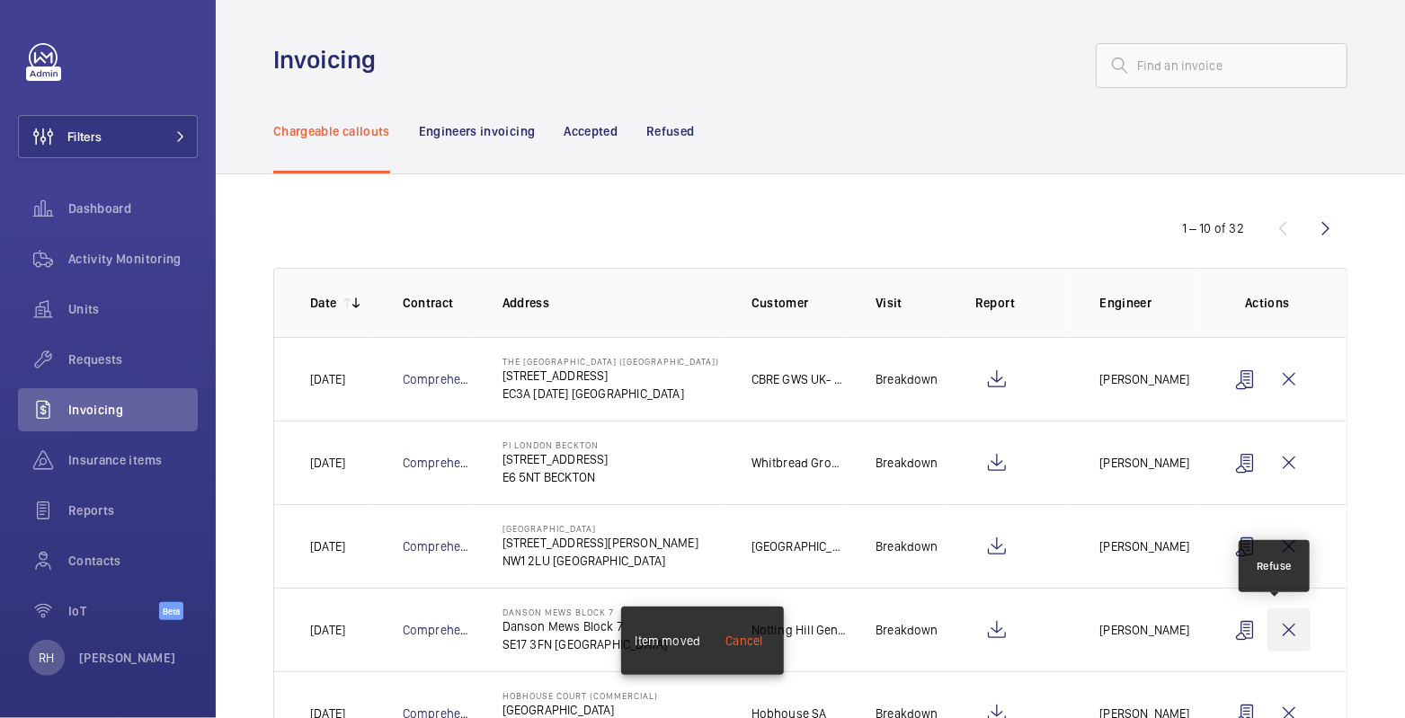
click at [1275, 620] on wm-front-icon-button at bounding box center [1289, 630] width 43 height 43
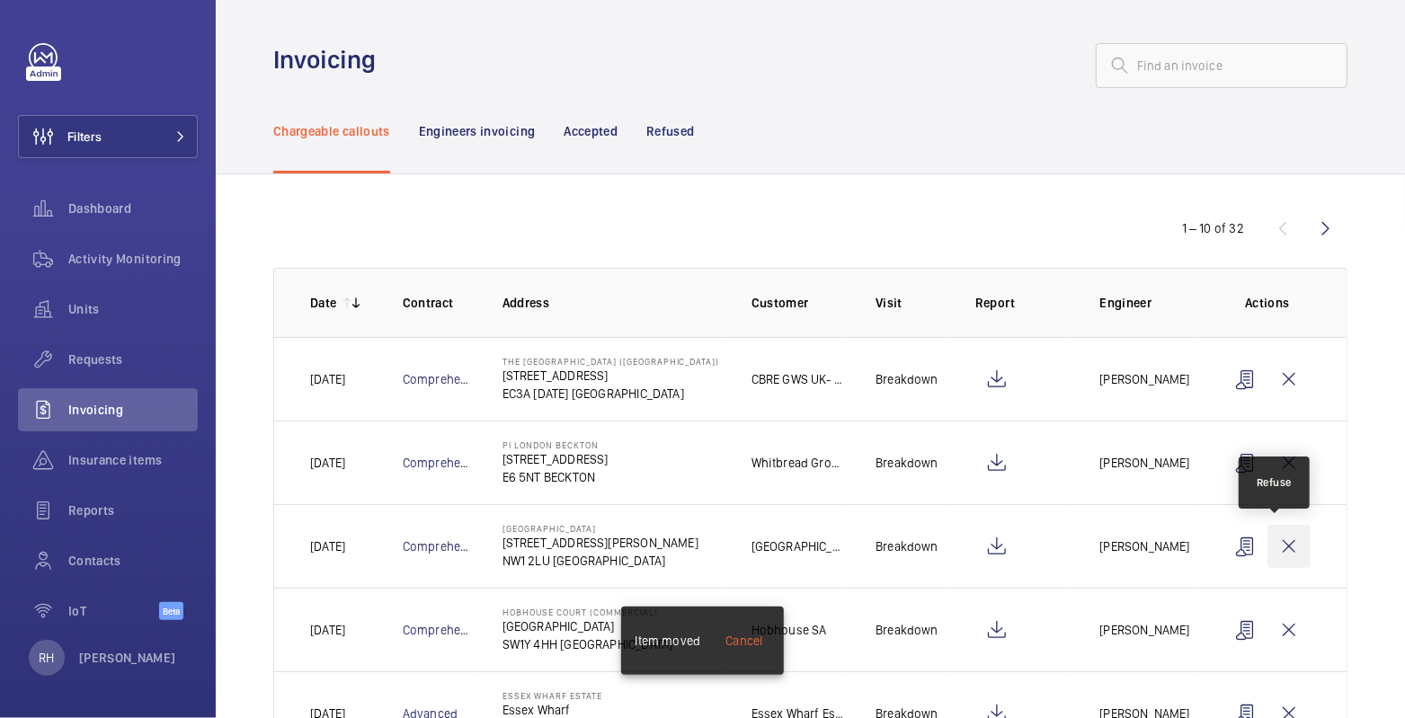
click at [1287, 551] on wm-front-icon-button at bounding box center [1289, 546] width 43 height 43
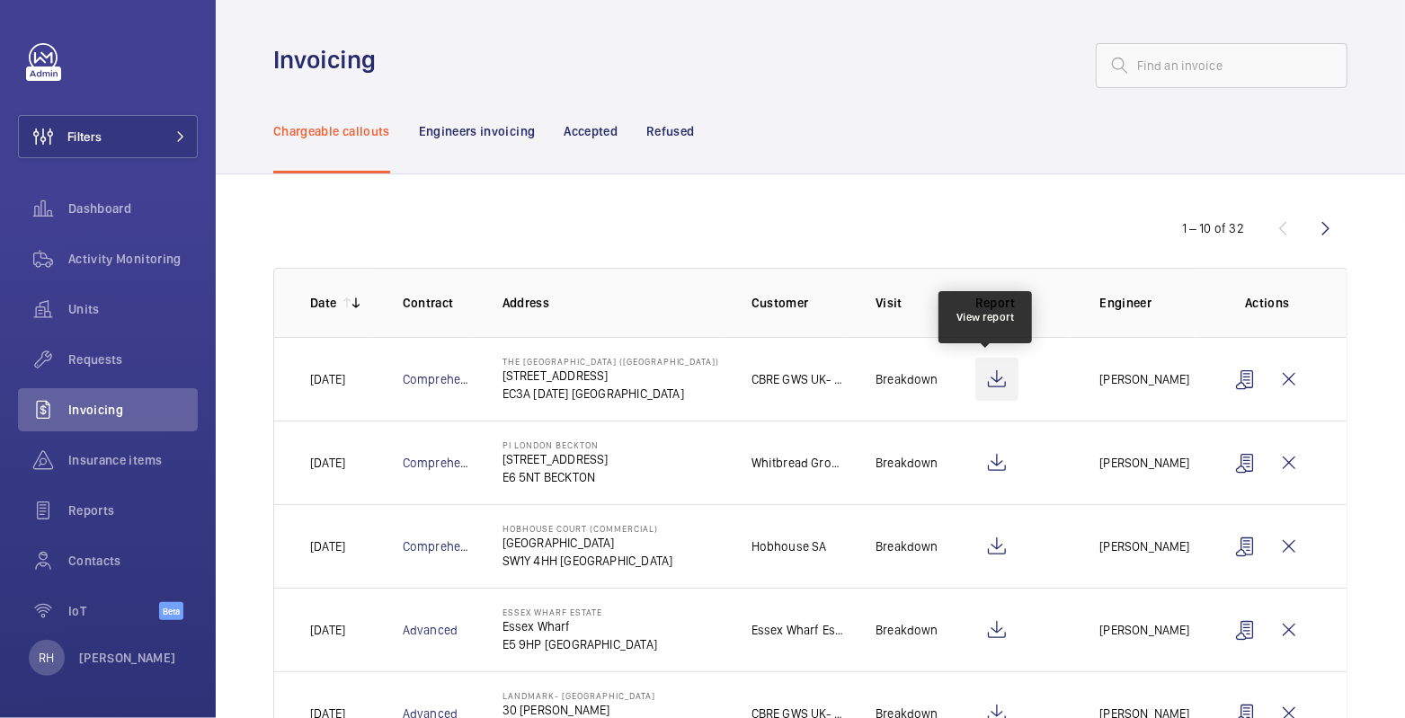
click at [992, 376] on wm-front-icon-button at bounding box center [996, 379] width 43 height 43
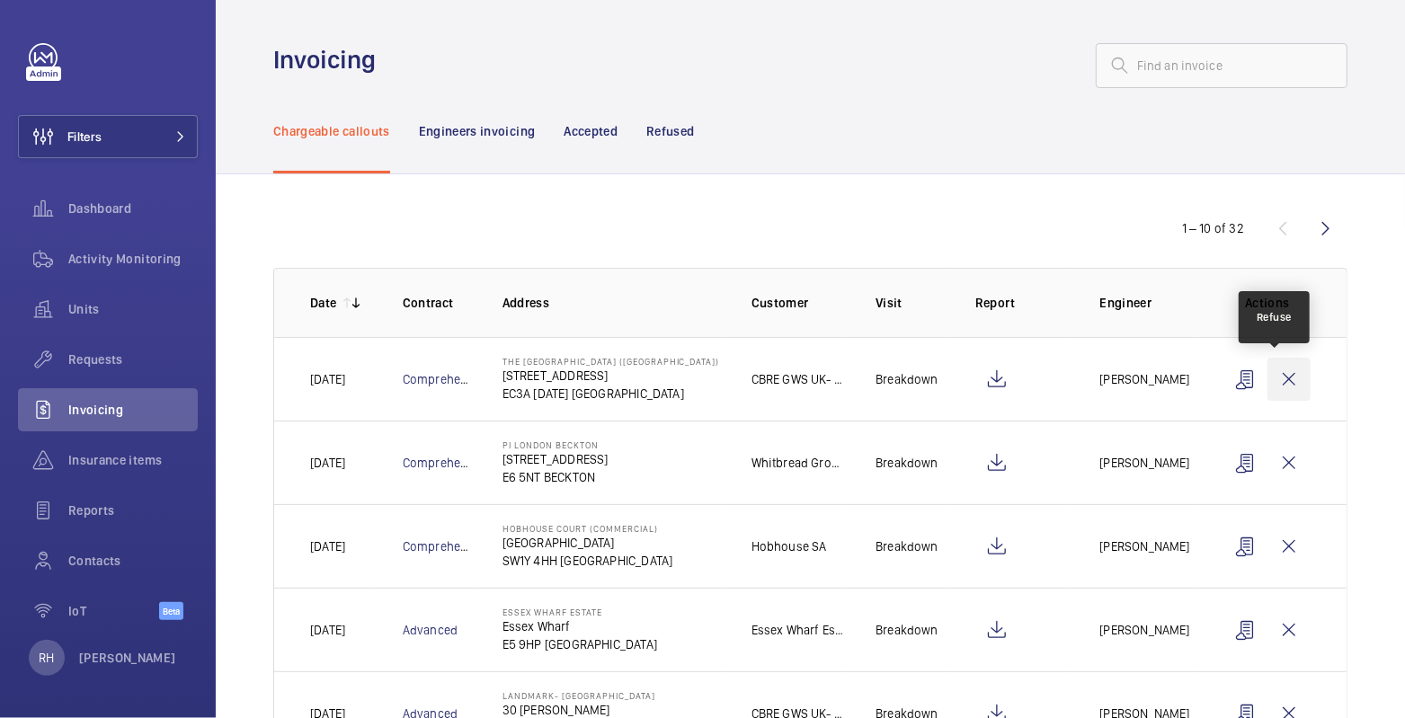
click at [1273, 380] on wm-front-icon-button at bounding box center [1289, 379] width 43 height 43
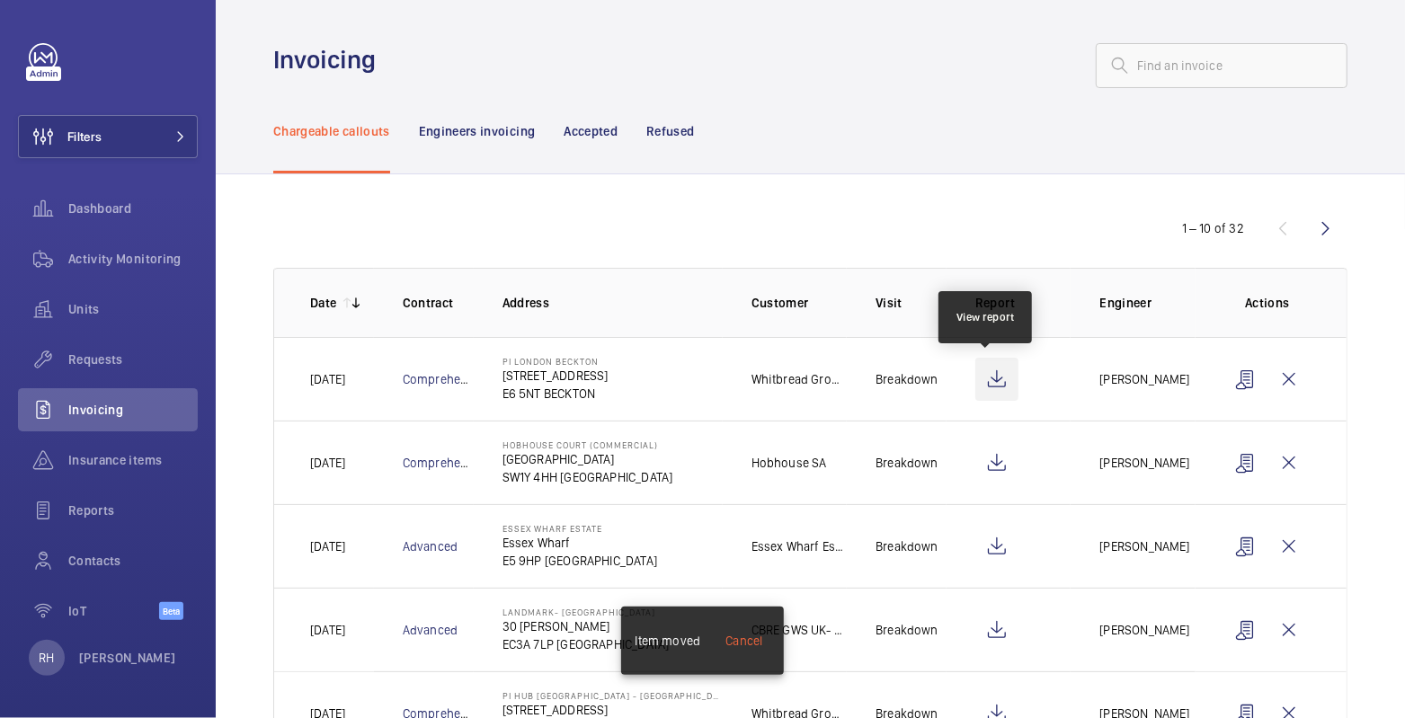
click at [997, 377] on wm-front-icon-button at bounding box center [996, 379] width 43 height 43
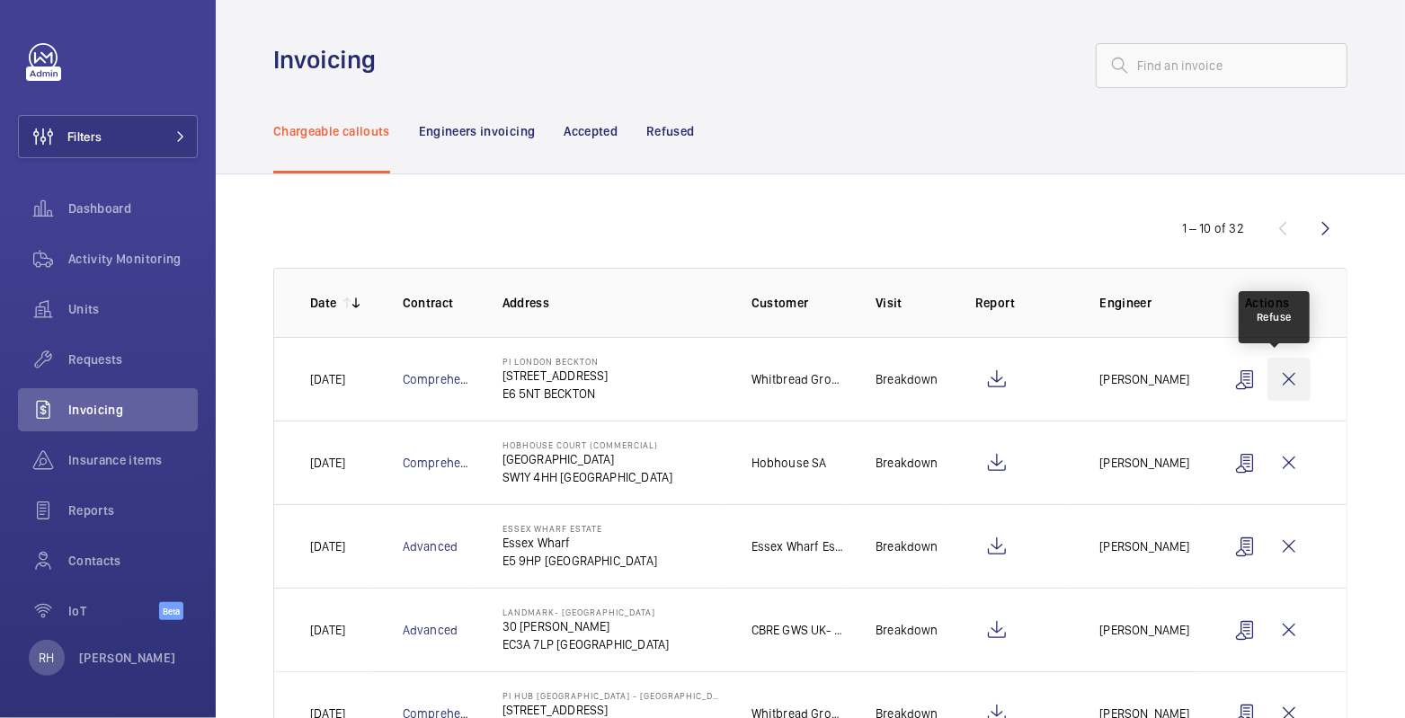
click at [1276, 387] on wm-front-icon-button at bounding box center [1289, 379] width 43 height 43
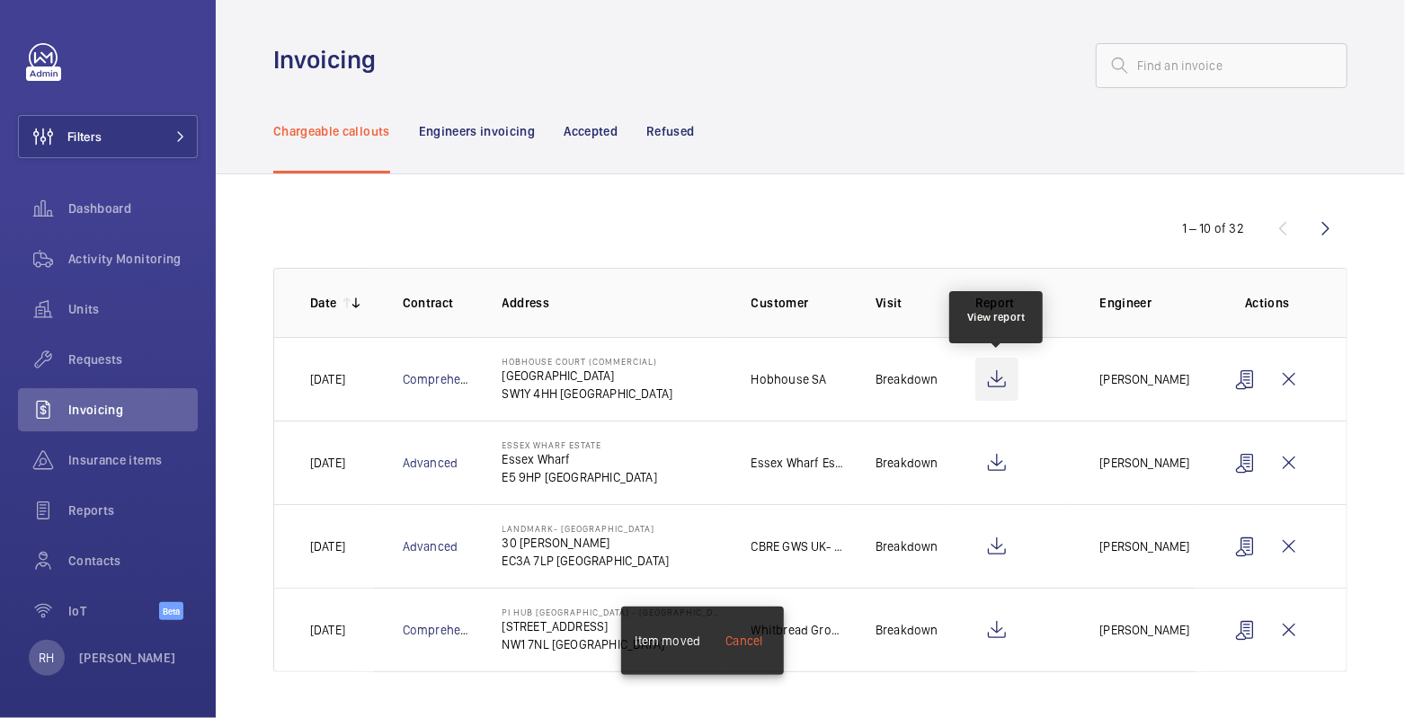
click at [992, 384] on wm-front-icon-button at bounding box center [996, 379] width 43 height 43
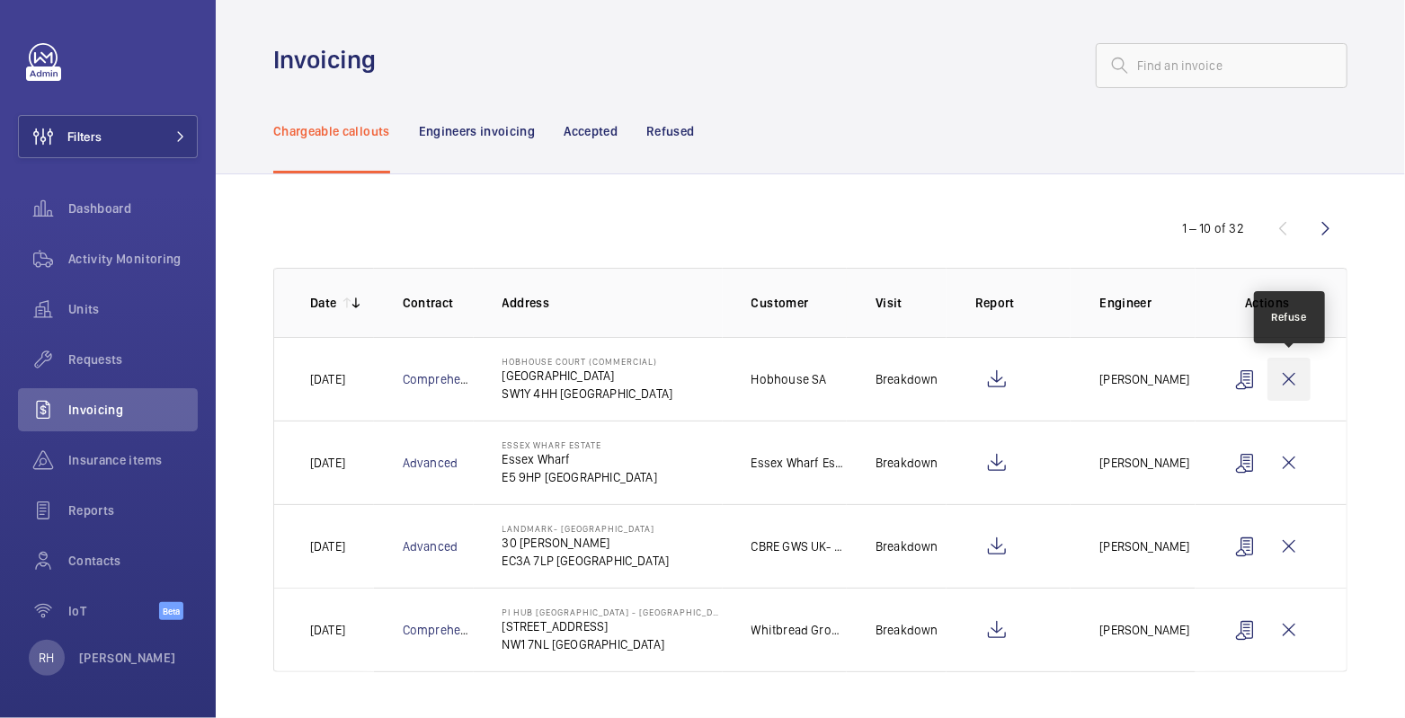
click at [1302, 378] on wm-front-icon-button at bounding box center [1289, 379] width 43 height 43
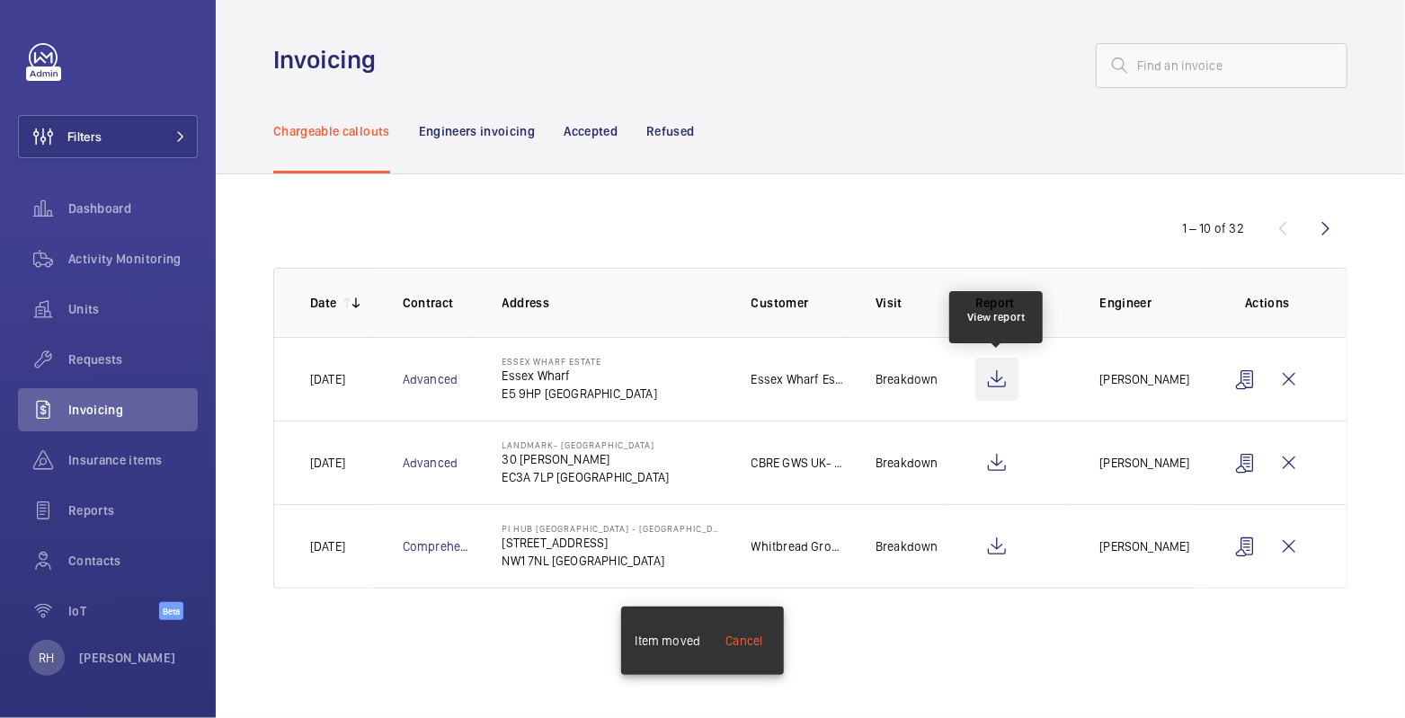
click at [995, 375] on wm-front-icon-button at bounding box center [996, 379] width 43 height 43
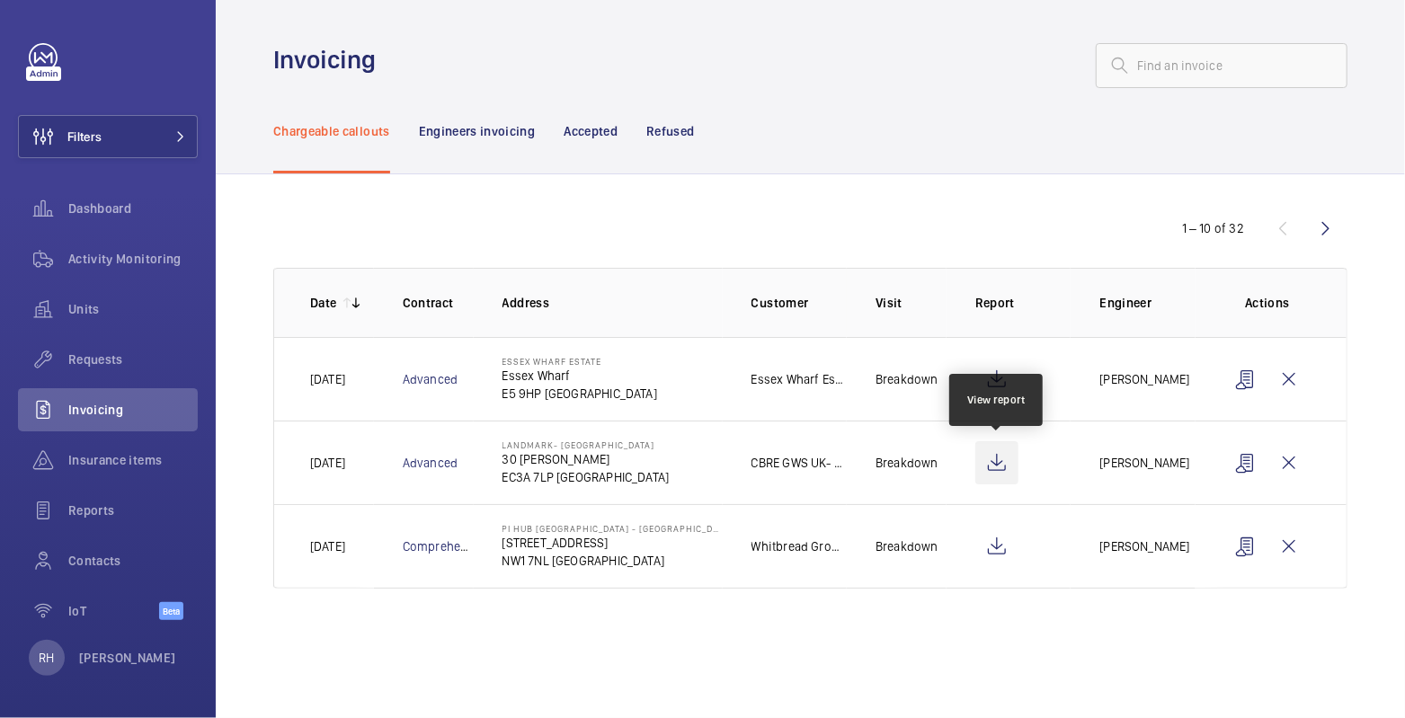
click at [1012, 466] on wm-front-icon-button at bounding box center [996, 462] width 43 height 43
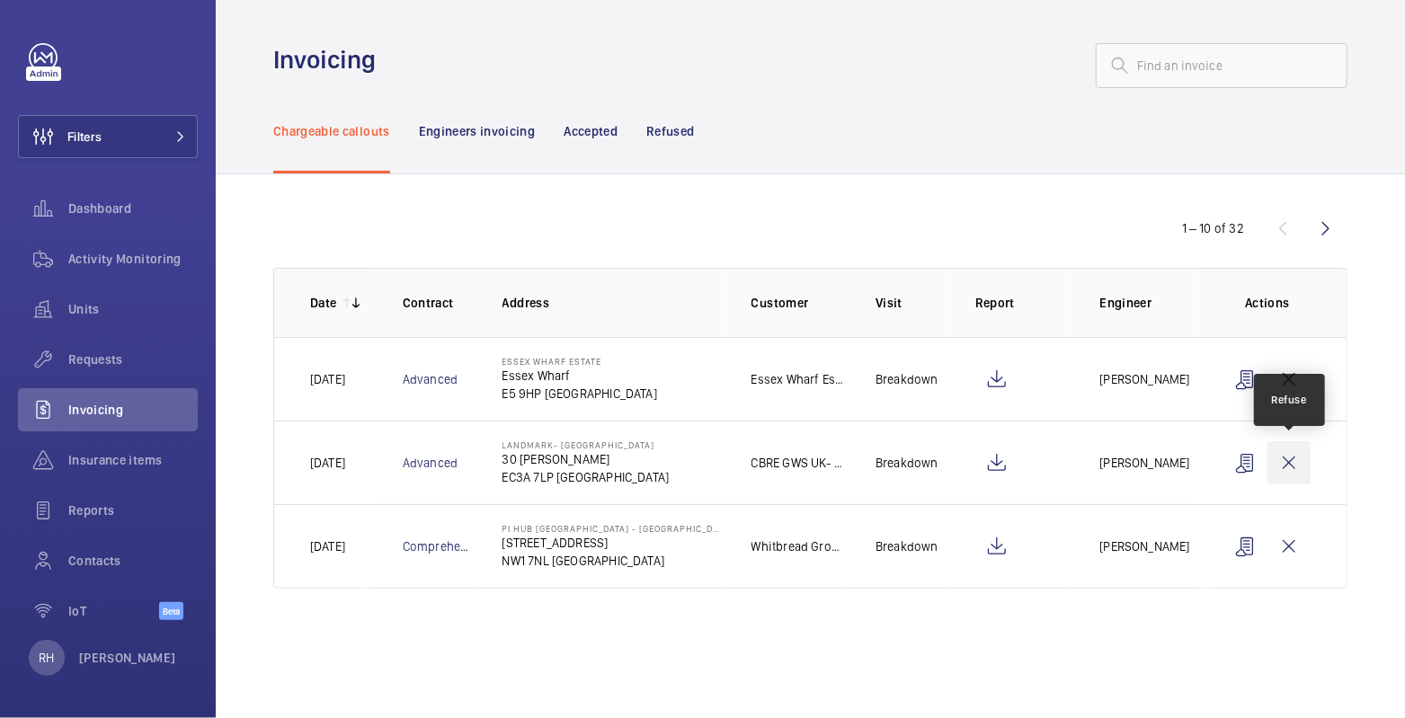
click at [1299, 462] on wm-front-icon-button at bounding box center [1289, 462] width 43 height 43
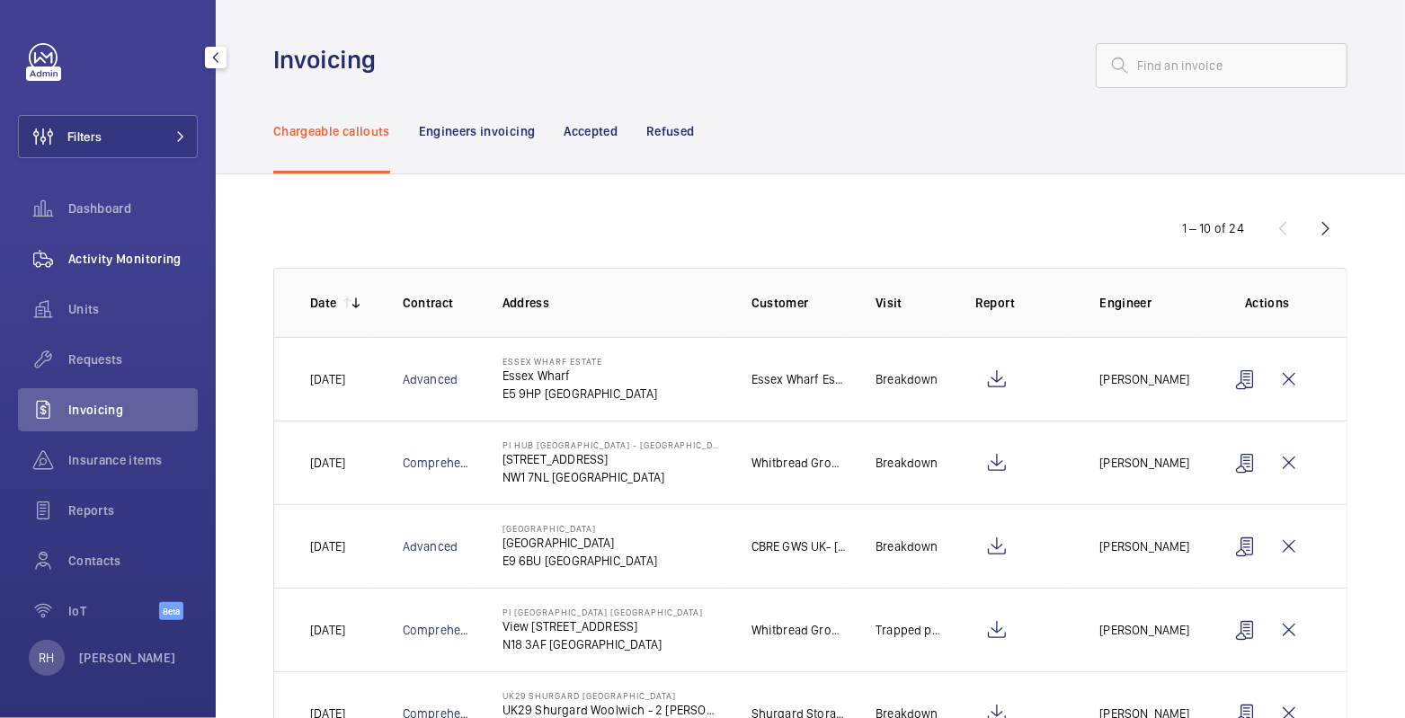
click at [119, 252] on span "Activity Monitoring" at bounding box center [132, 259] width 129 height 18
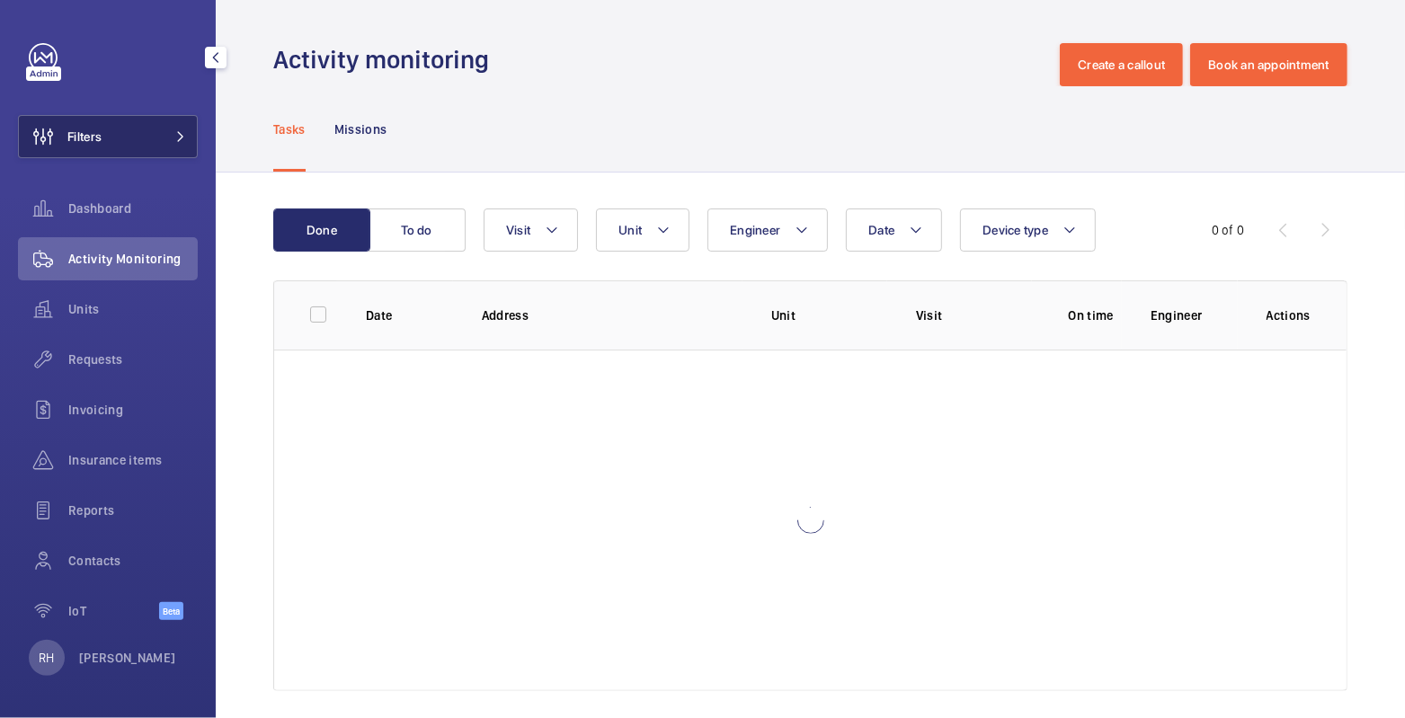
click at [129, 141] on button "Filters" at bounding box center [108, 136] width 180 height 43
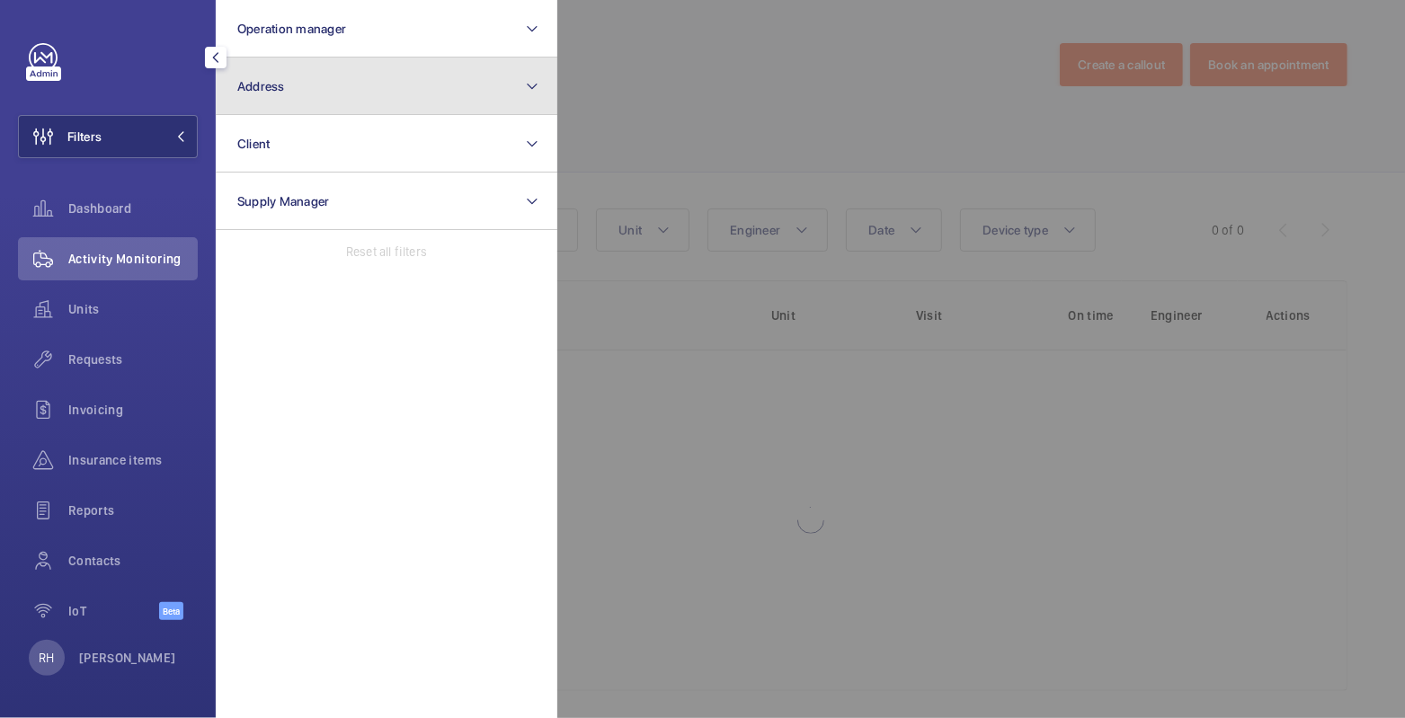
click at [271, 91] on span "Address" at bounding box center [261, 86] width 48 height 14
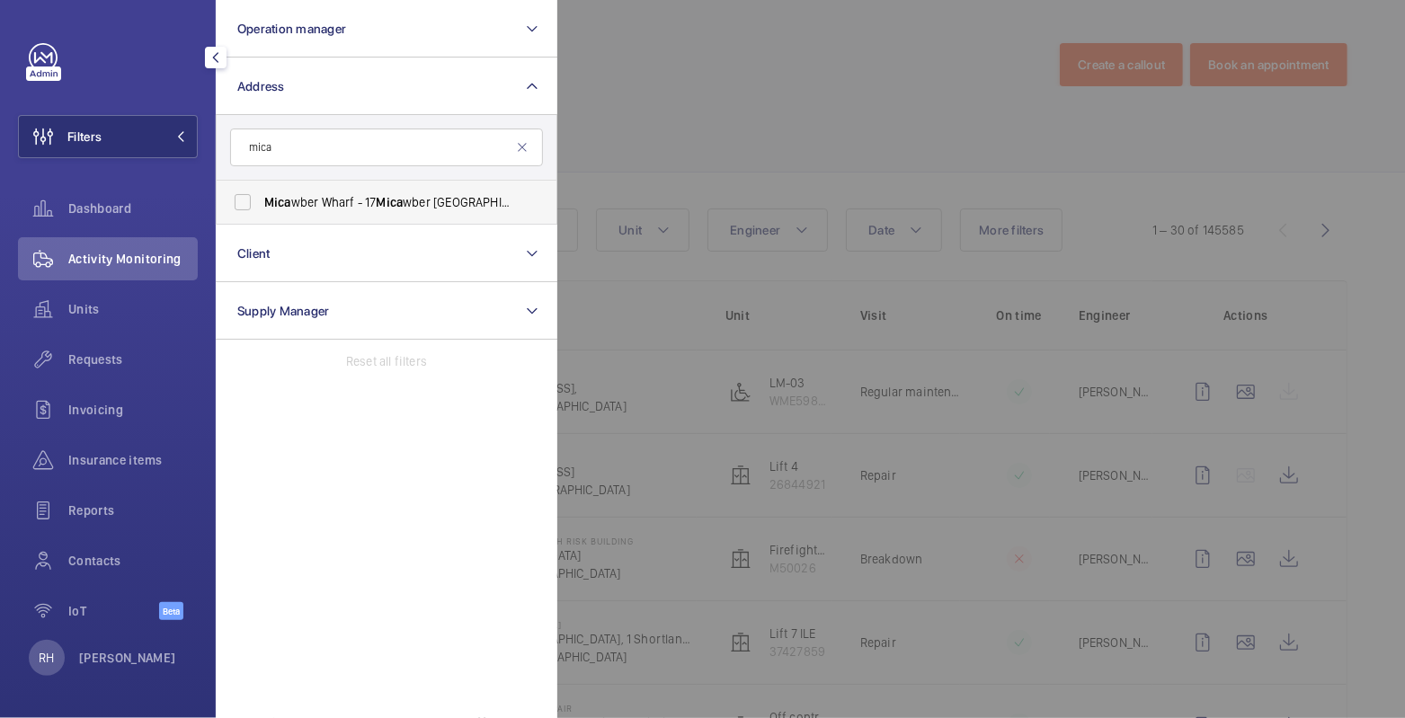
type input "mica"
click at [316, 204] on span "Mica wber Wharf - [STREET_ADDRESS]" at bounding box center [387, 202] width 247 height 18
click at [261, 204] on input "Mica wber Wharf - [STREET_ADDRESS]" at bounding box center [243, 202] width 36 height 36
checkbox input "true"
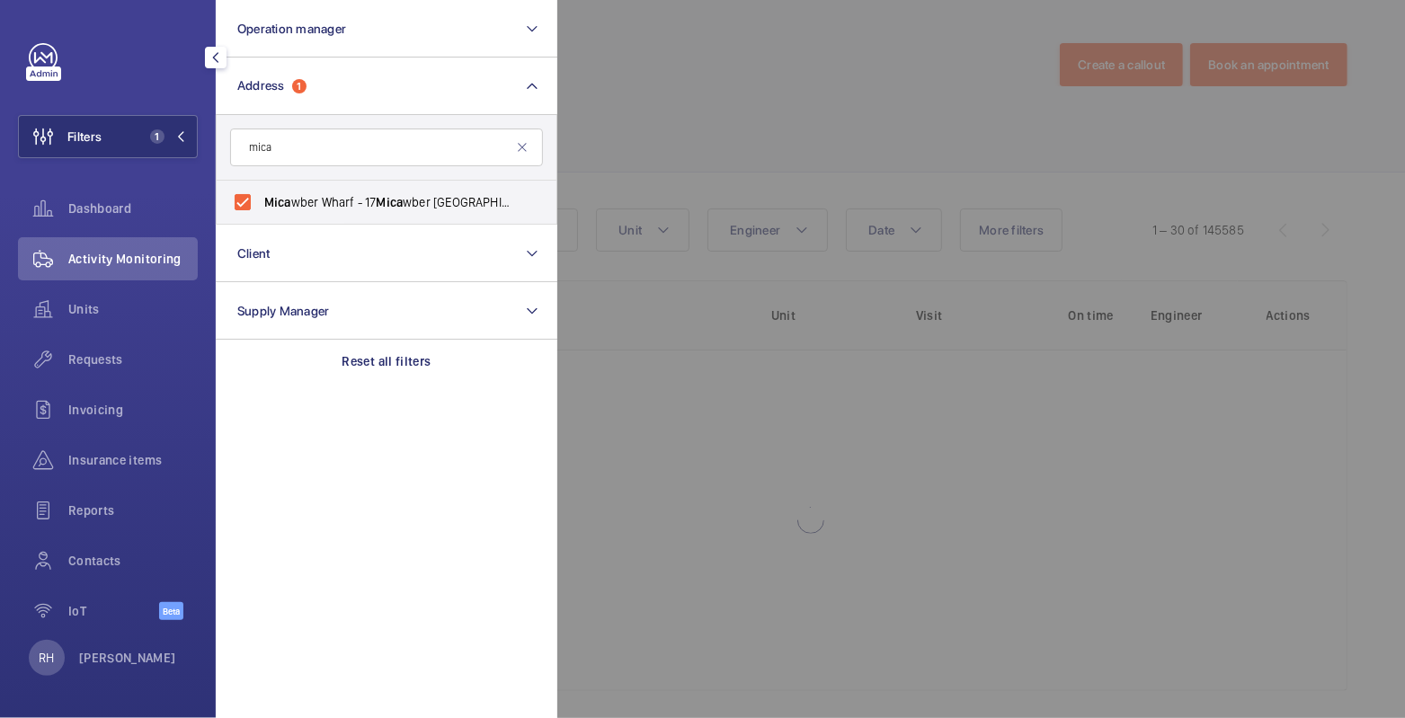
click at [615, 92] on div at bounding box center [1259, 359] width 1405 height 718
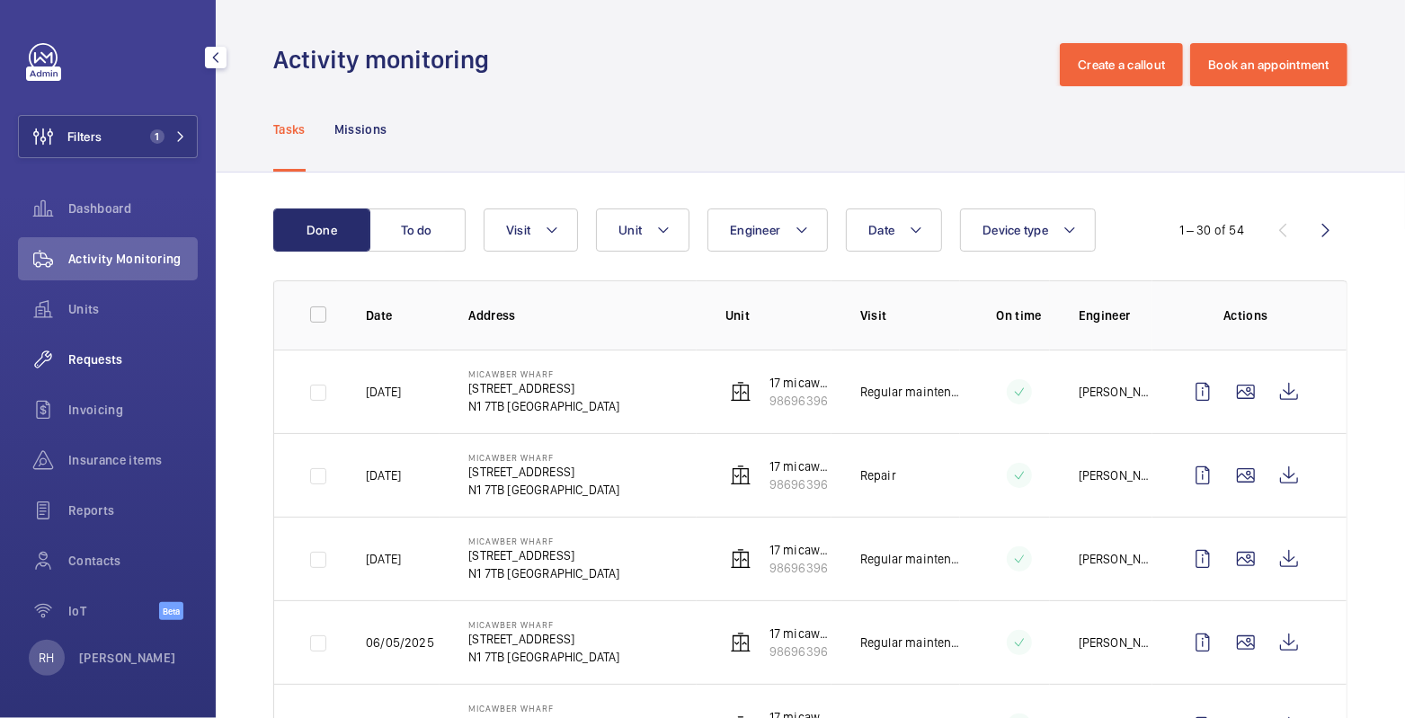
click at [96, 362] on span "Requests" at bounding box center [132, 360] width 129 height 18
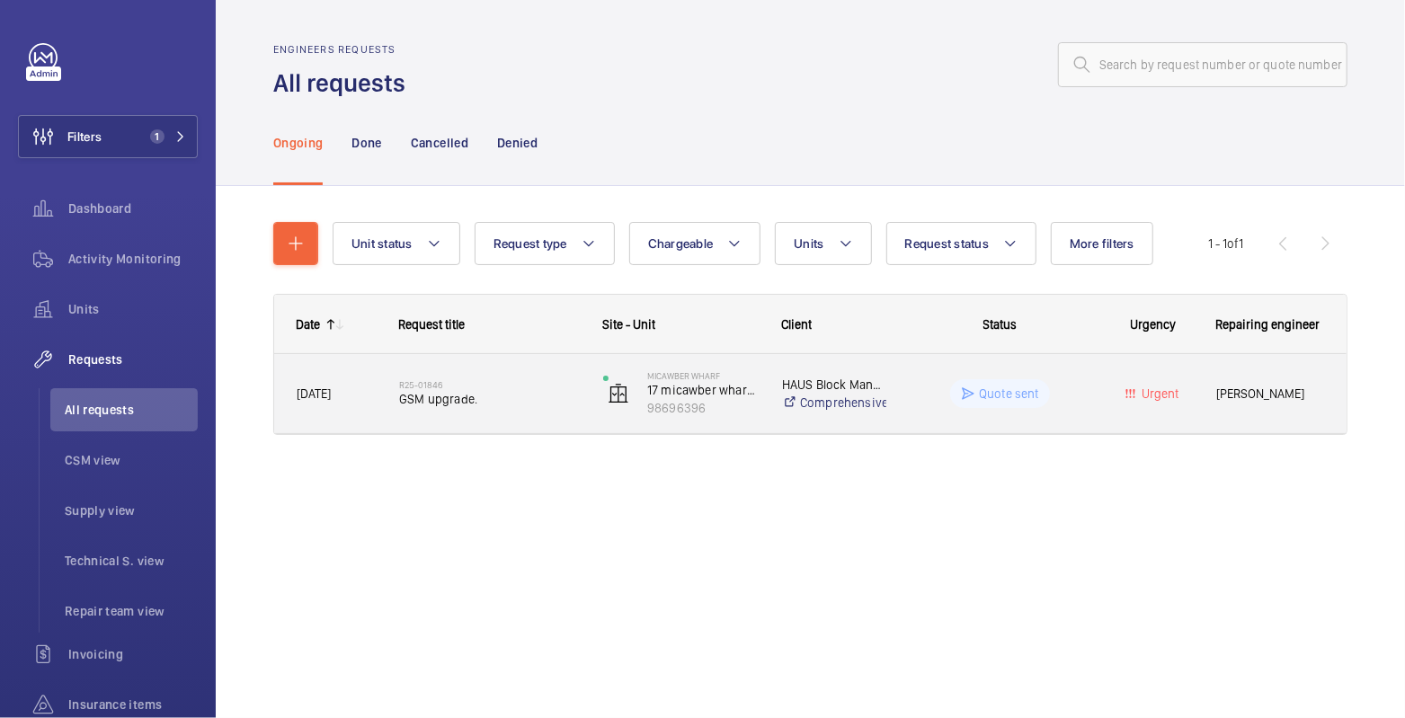
click at [896, 392] on div "Quote sent" at bounding box center [989, 393] width 202 height 65
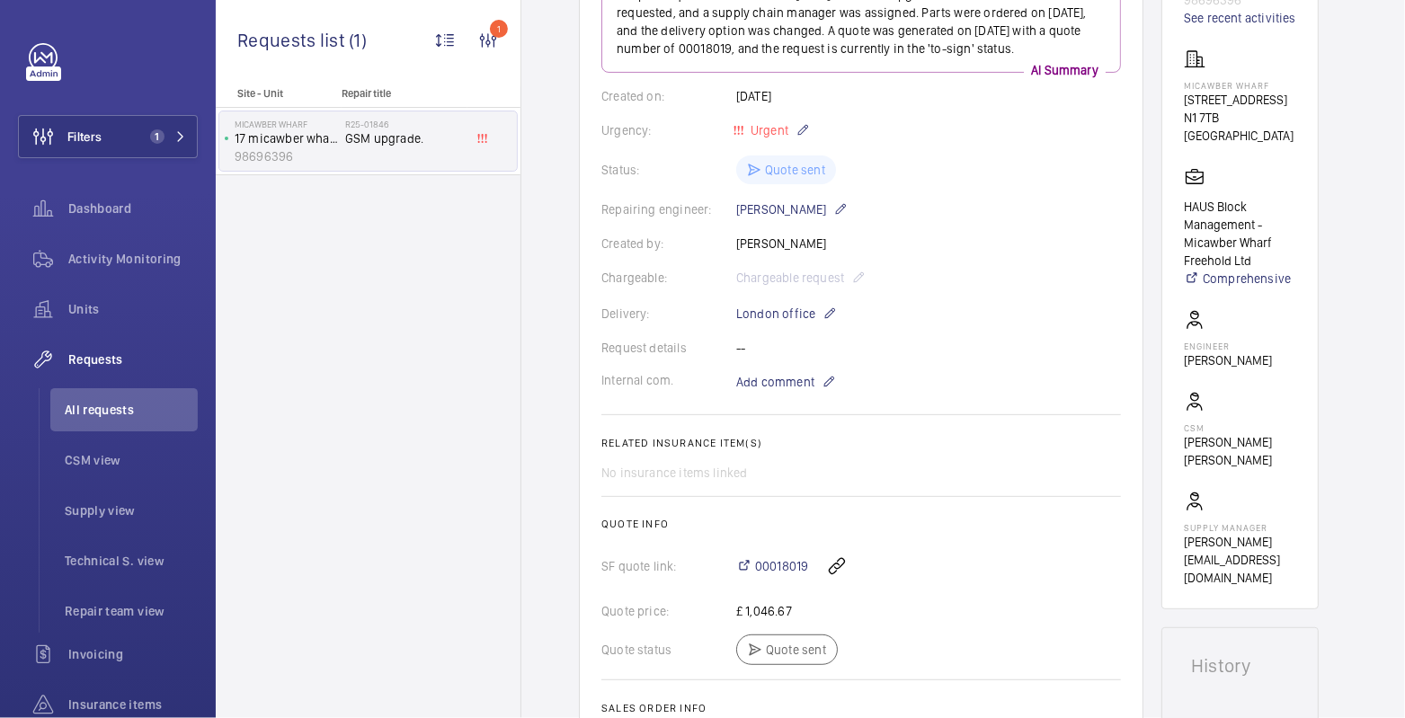
scroll to position [380, 0]
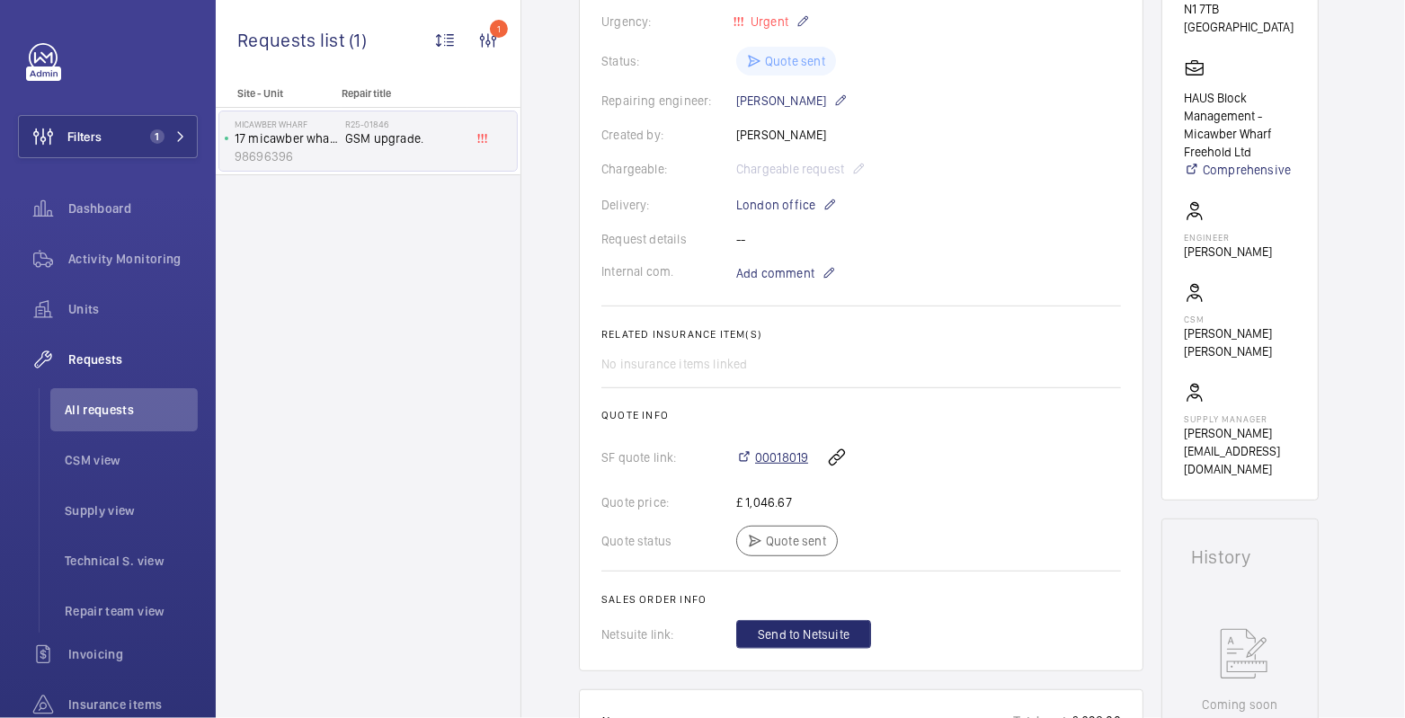
click at [792, 457] on span "00018019" at bounding box center [781, 458] width 53 height 18
click at [129, 264] on span "Activity Monitoring" at bounding box center [132, 259] width 129 height 18
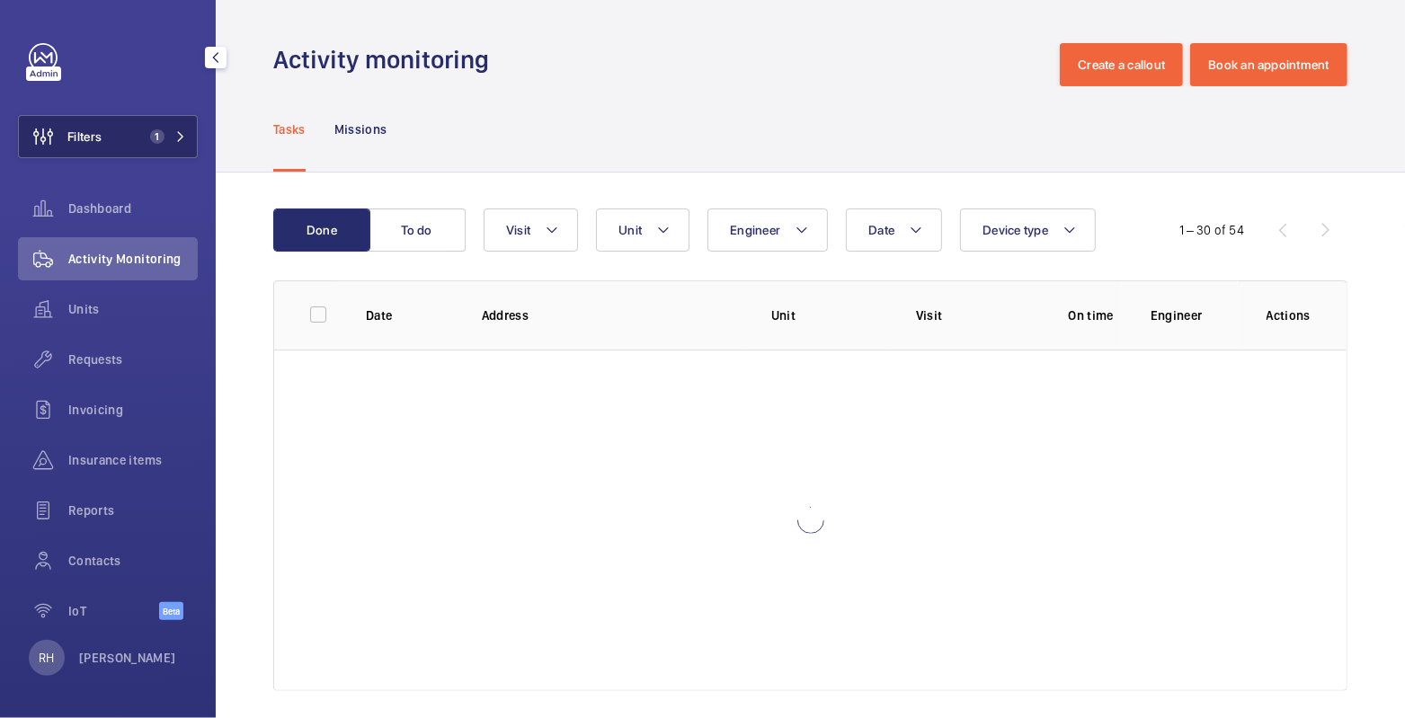
click at [111, 150] on button "Filters 1" at bounding box center [108, 136] width 180 height 43
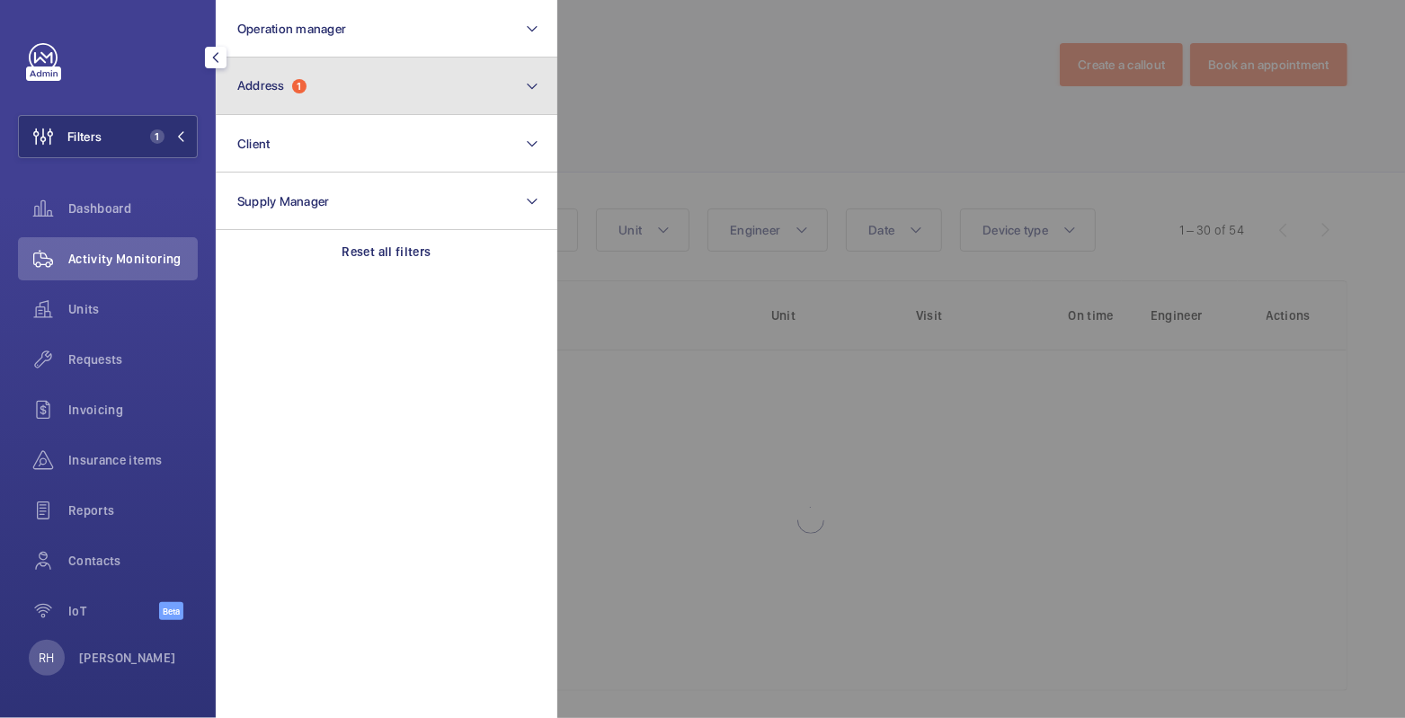
click at [281, 94] on button "Address 1" at bounding box center [387, 87] width 342 height 58
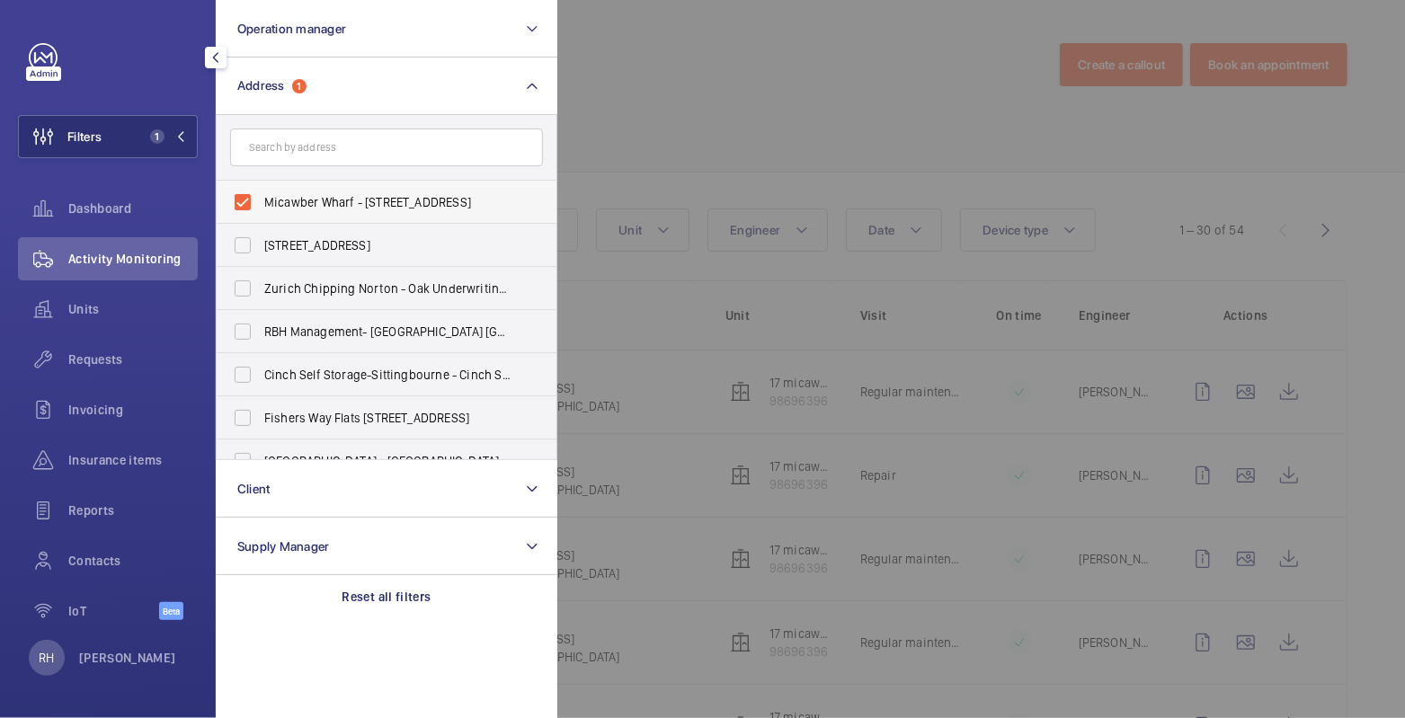
click at [297, 206] on span "Micawber Wharf - 17 Micawber St, LONDON N1 7TB" at bounding box center [387, 202] width 247 height 18
click at [261, 206] on input "Micawber Wharf - 17 Micawber St, LONDON N1 7TB" at bounding box center [243, 202] width 36 height 36
checkbox input "false"
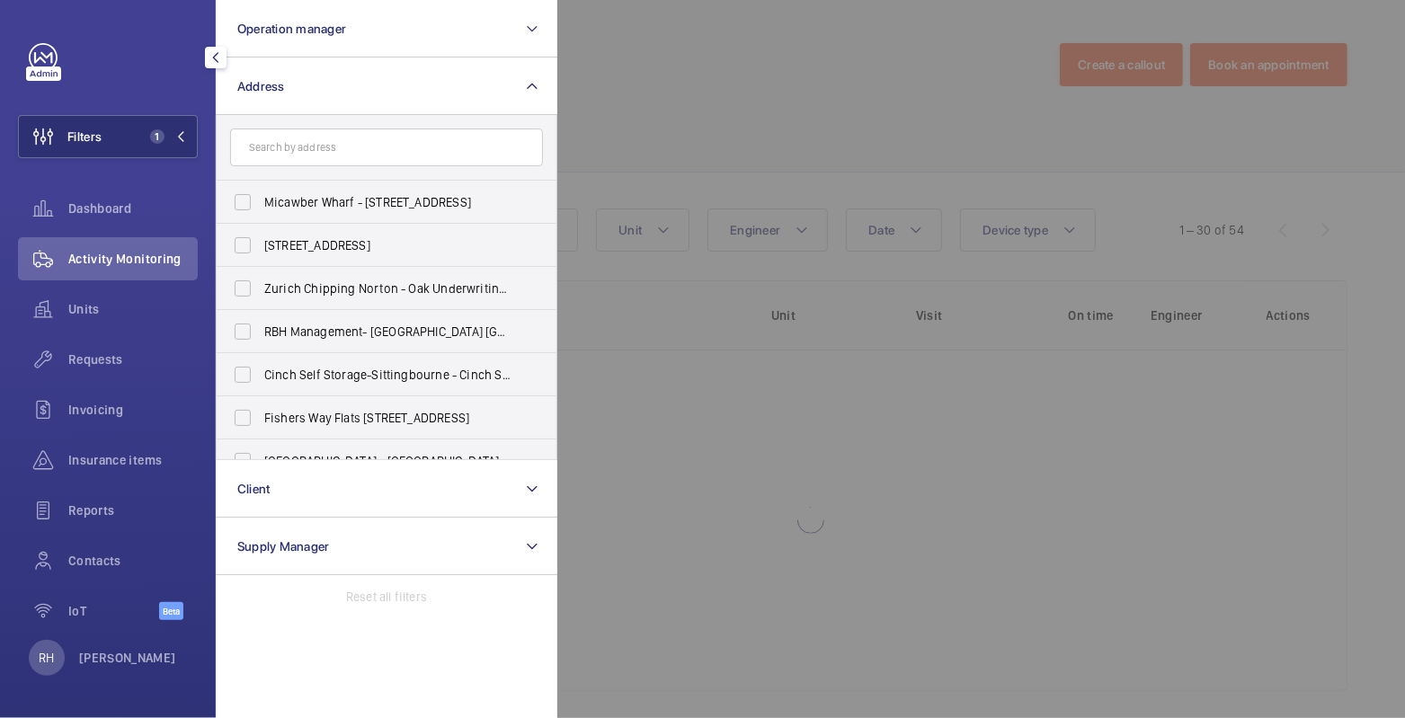
click at [660, 134] on div at bounding box center [1259, 359] width 1405 height 718
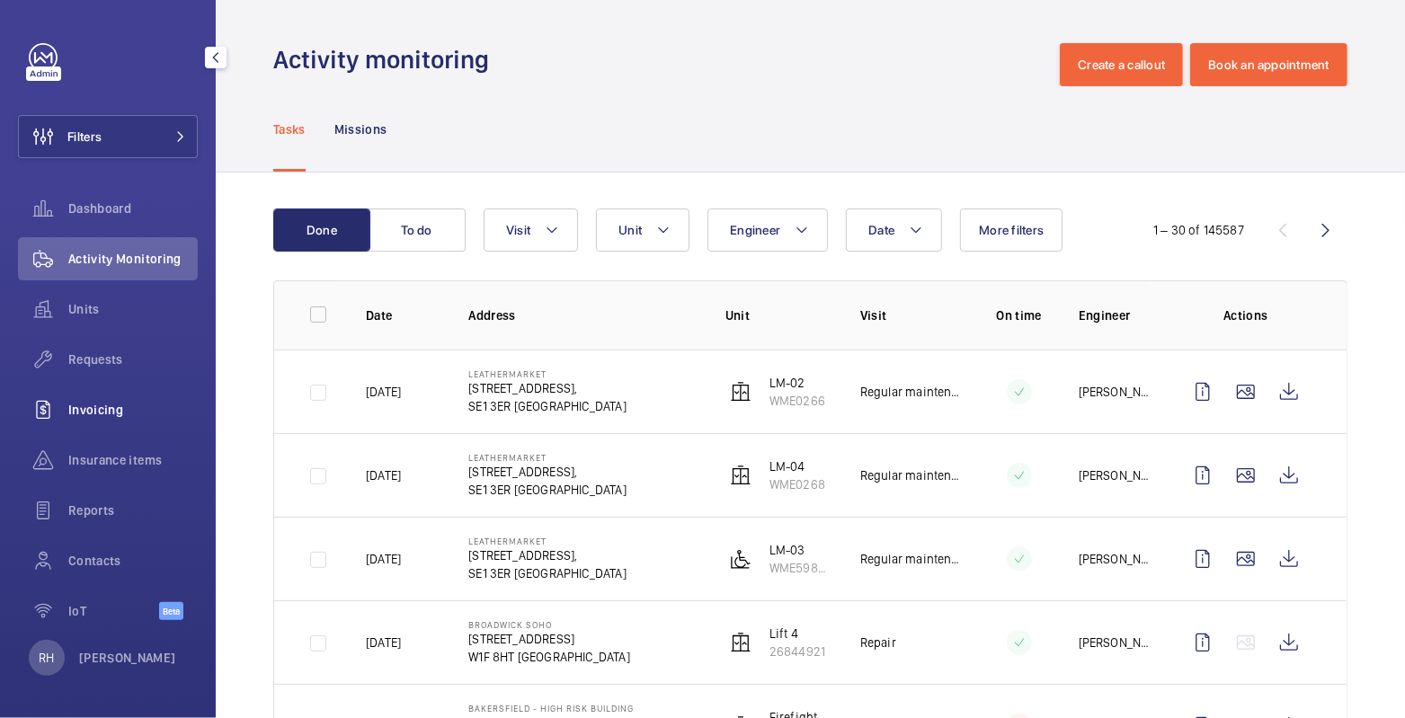
click at [105, 395] on div "Invoicing" at bounding box center [108, 409] width 180 height 43
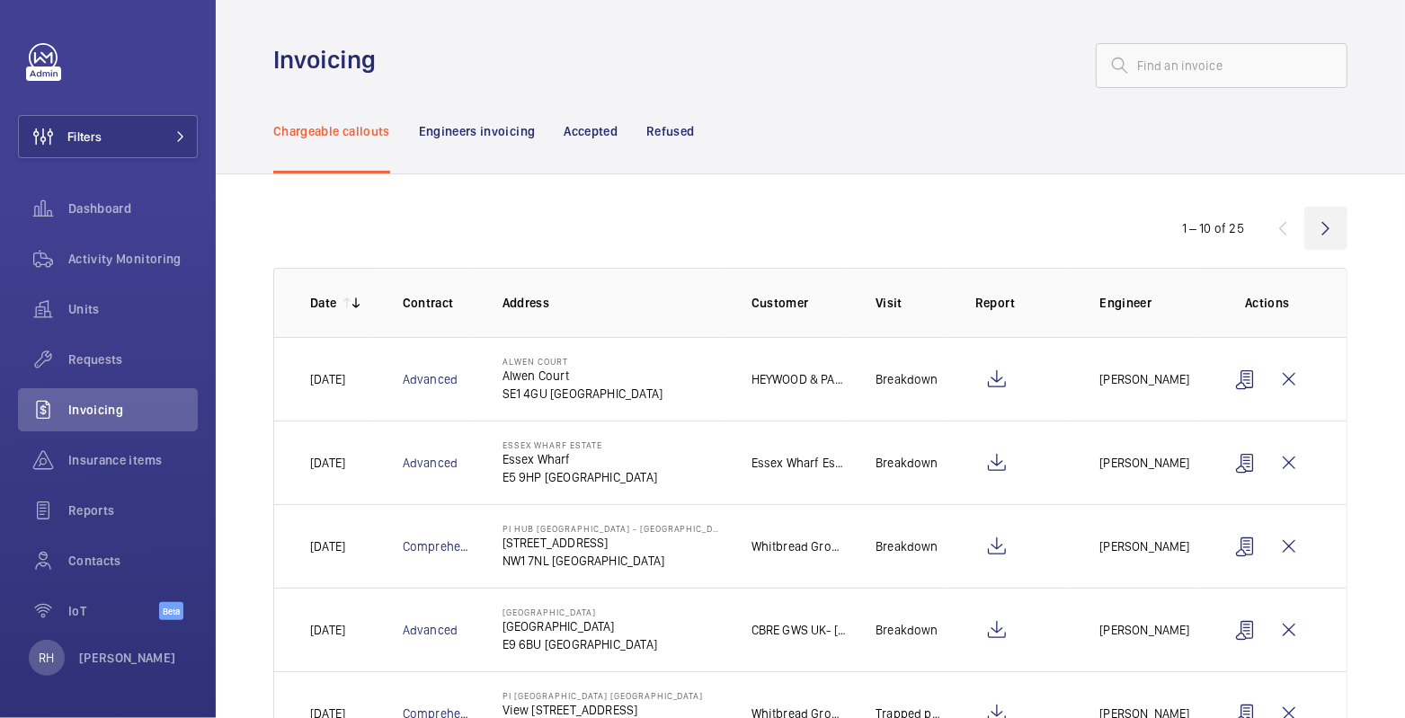
click at [1312, 224] on wm-front-icon-button at bounding box center [1326, 228] width 43 height 43
click at [1310, 230] on wm-front-icon-button at bounding box center [1326, 228] width 43 height 43
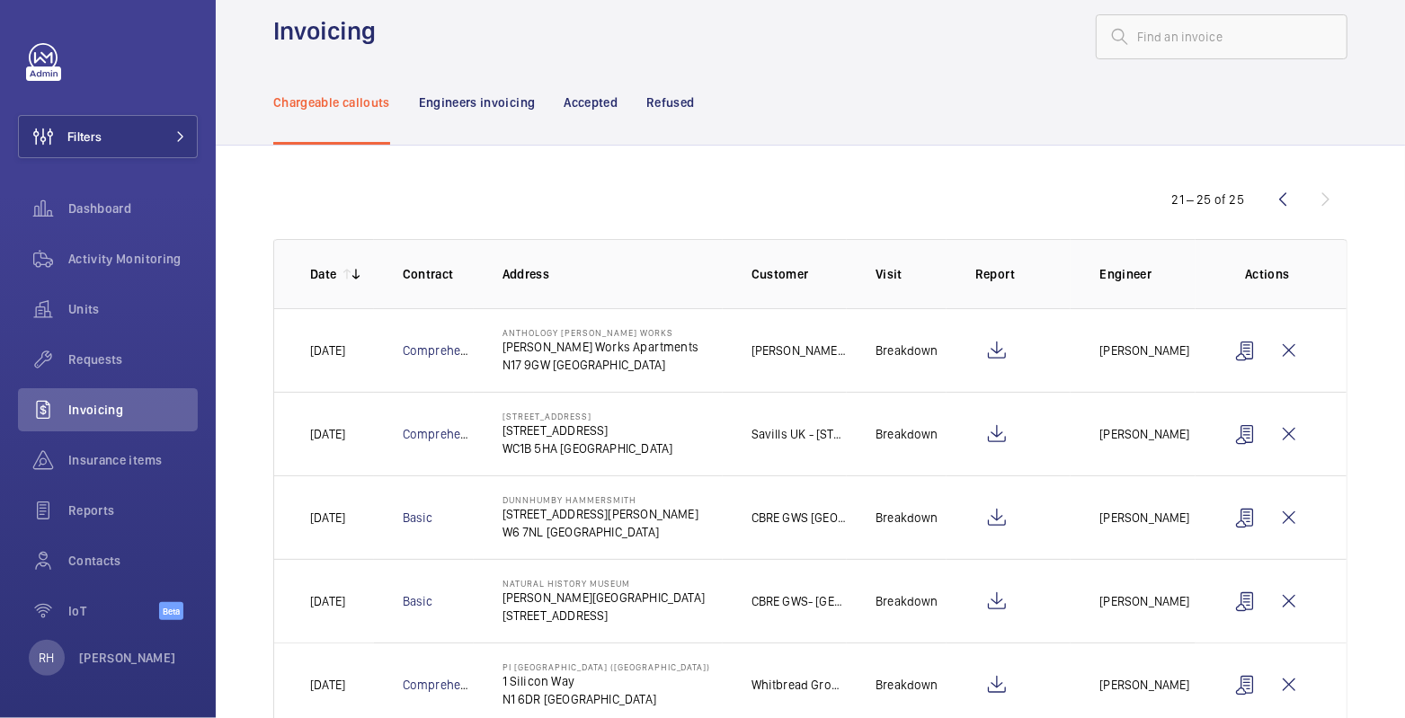
scroll to position [76, 0]
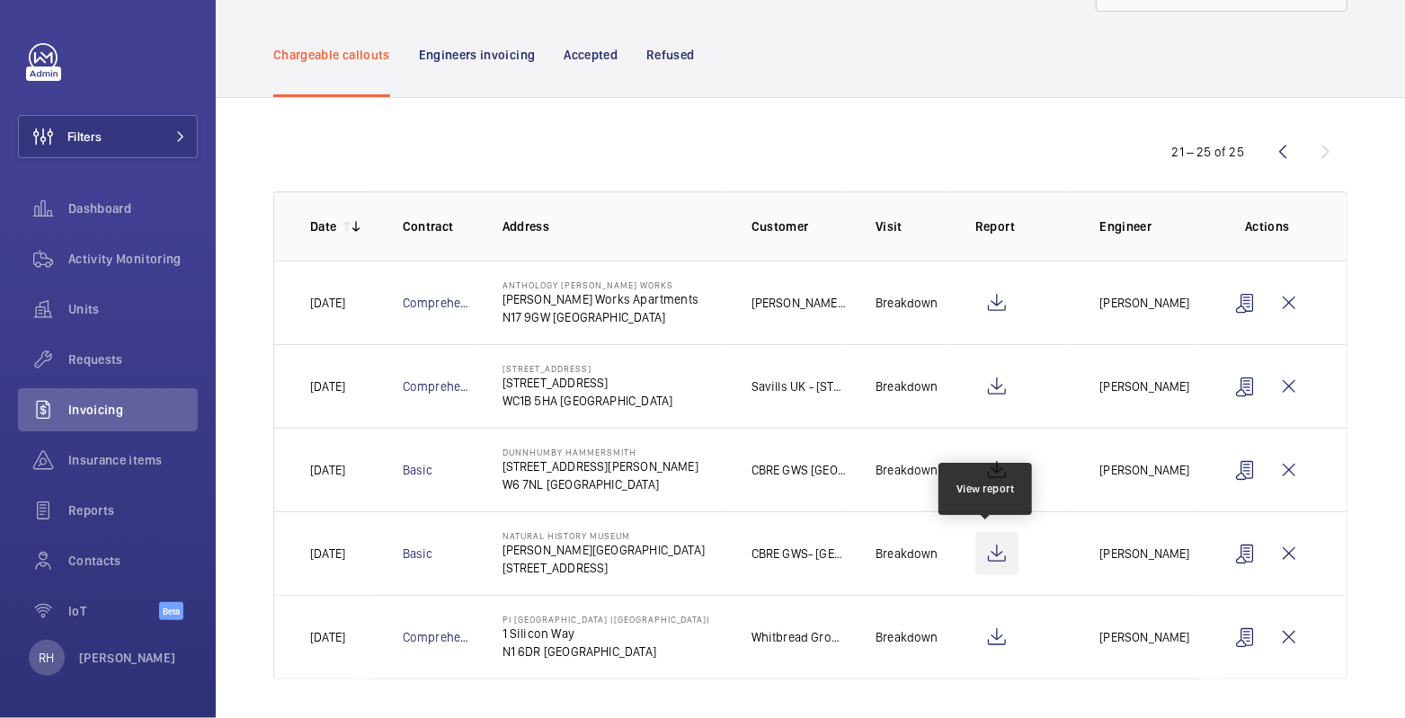
click at [994, 548] on wm-front-icon-button at bounding box center [996, 553] width 43 height 43
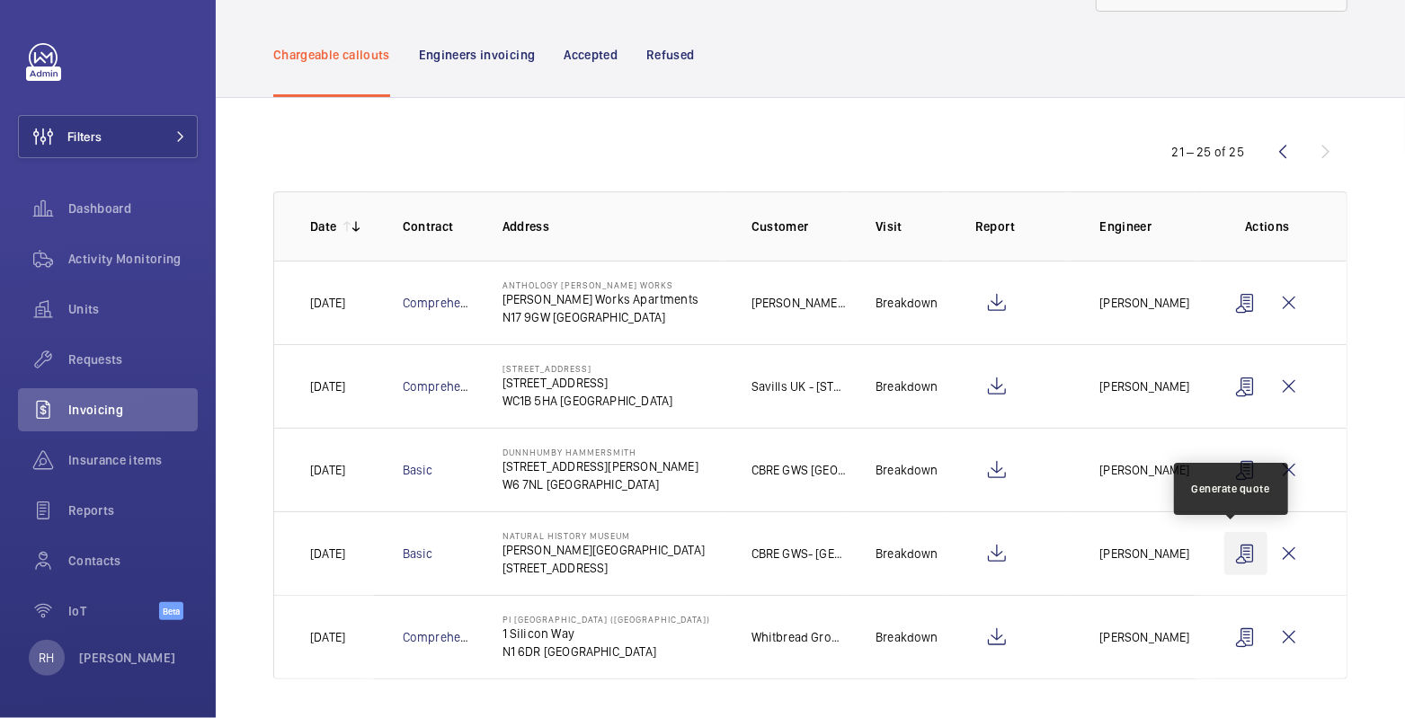
click at [1228, 553] on wm-front-icon-button at bounding box center [1246, 553] width 43 height 43
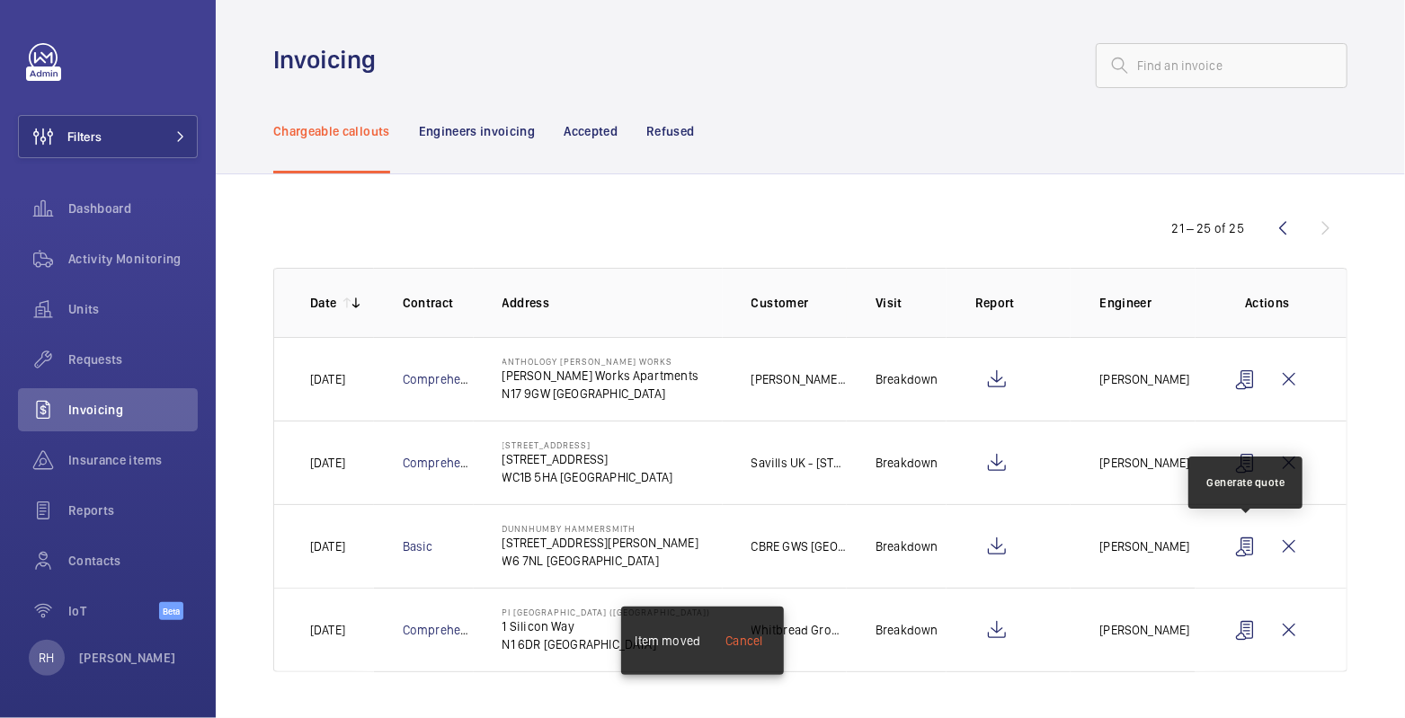
scroll to position [0, 0]
click at [676, 129] on p "Refused" at bounding box center [670, 131] width 48 height 18
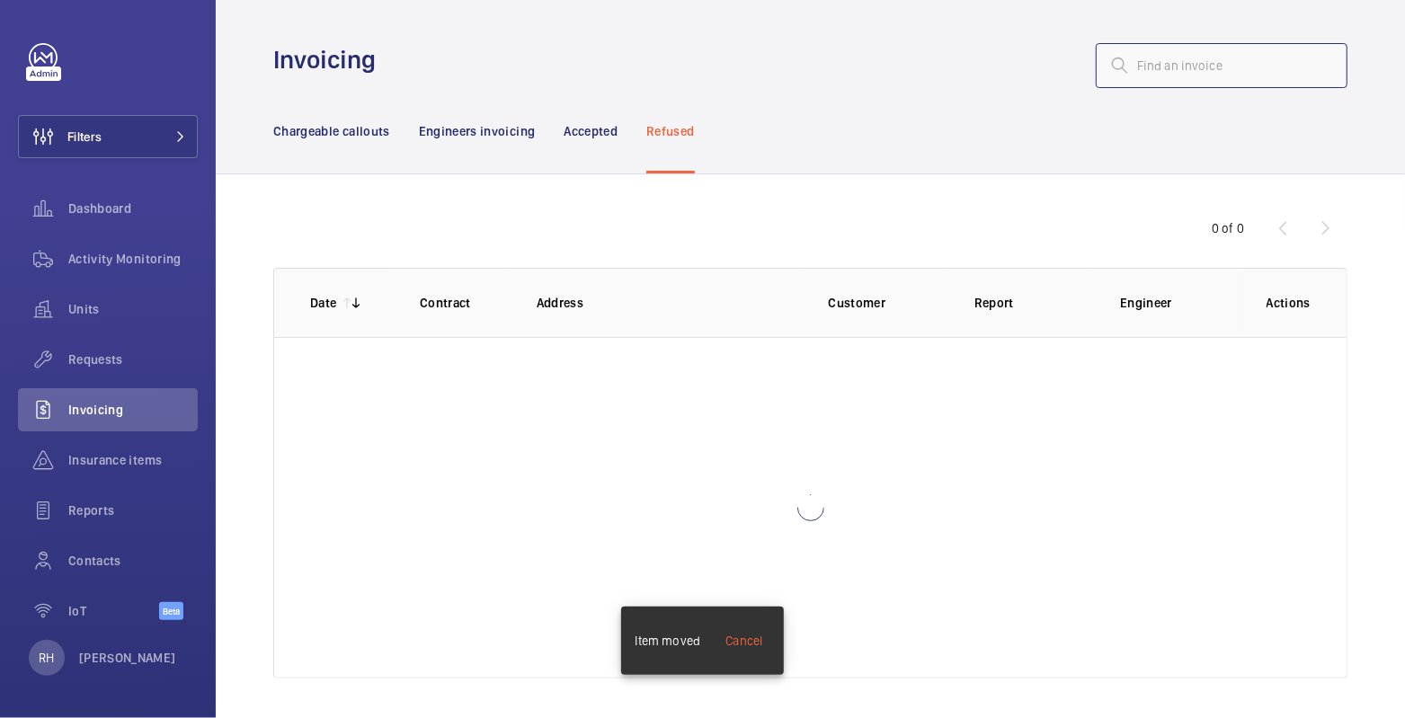
click at [1180, 69] on input "text" at bounding box center [1222, 65] width 252 height 45
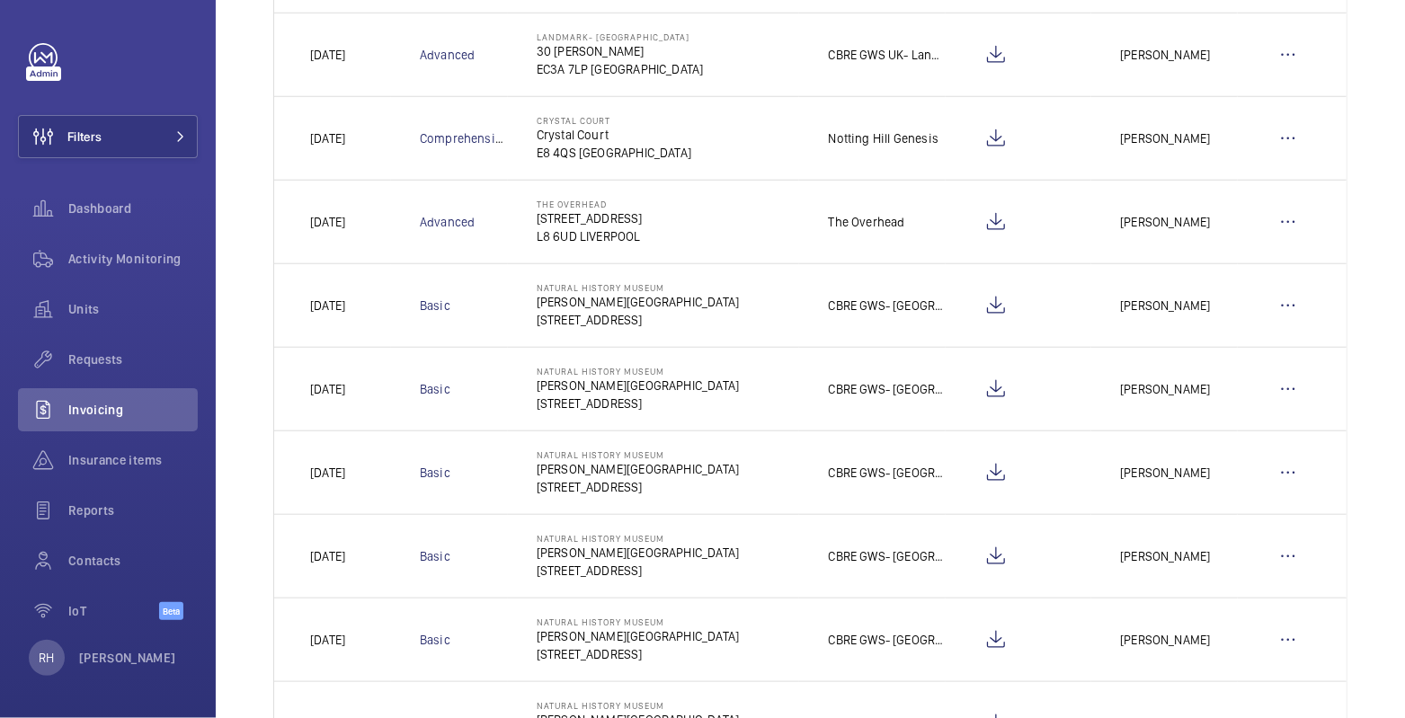
scroll to position [926, 0]
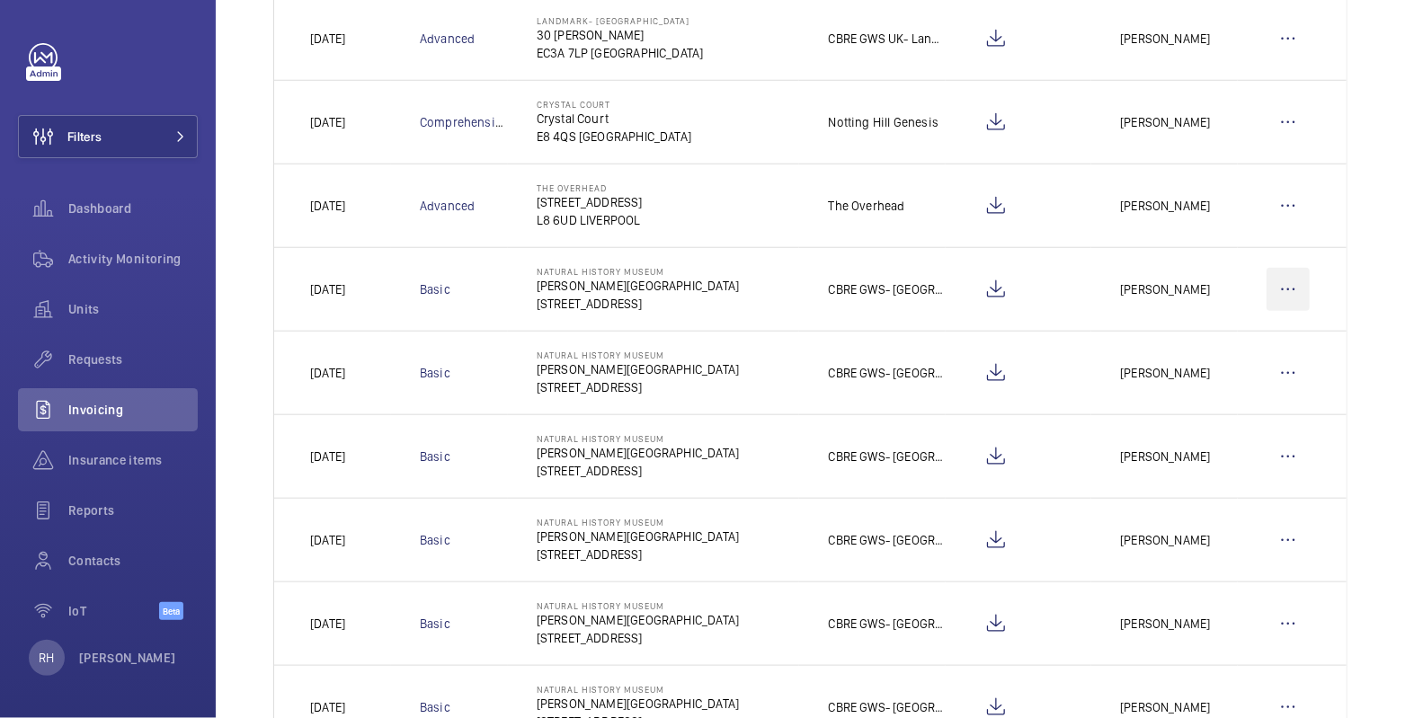
type input "natural his"
click at [1272, 283] on wm-front-icon-button at bounding box center [1288, 289] width 43 height 43
click at [1233, 337] on p "Move to Engineers invoicing" at bounding box center [1211, 344] width 160 height 18
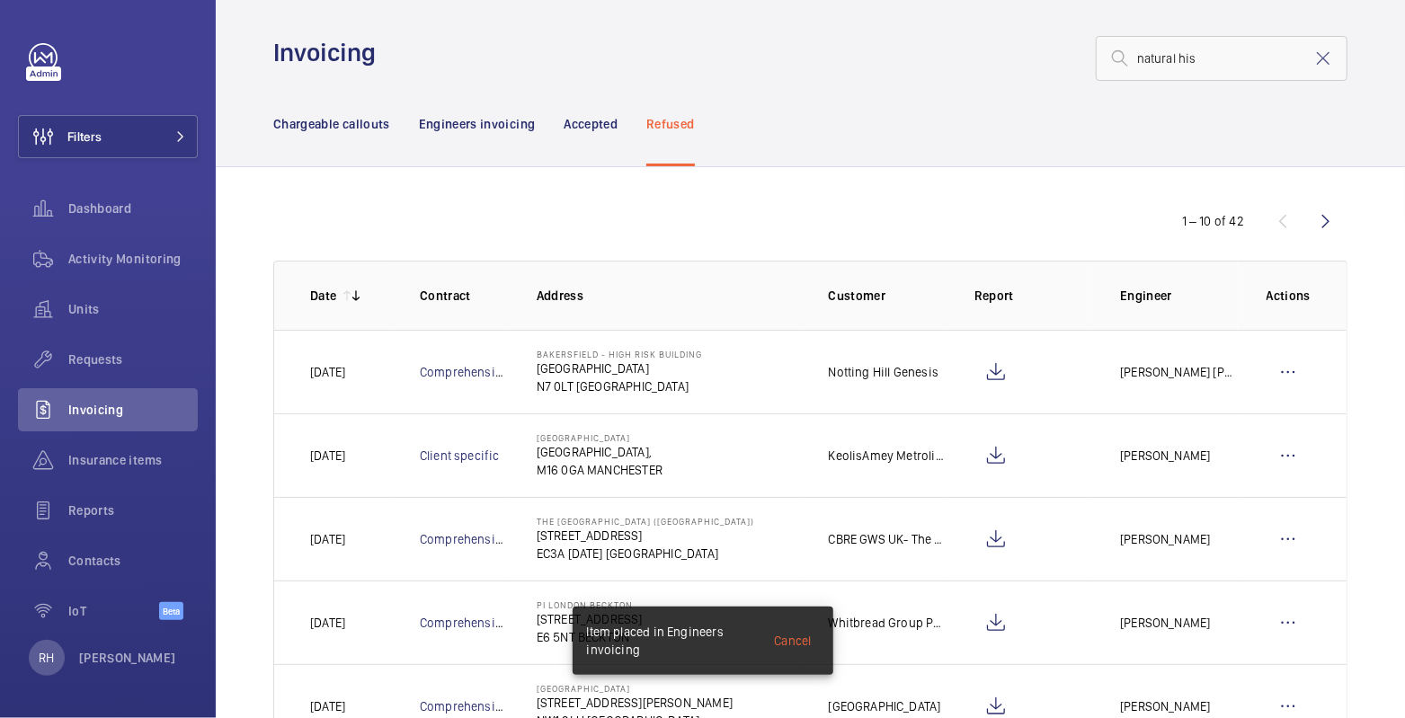
scroll to position [0, 0]
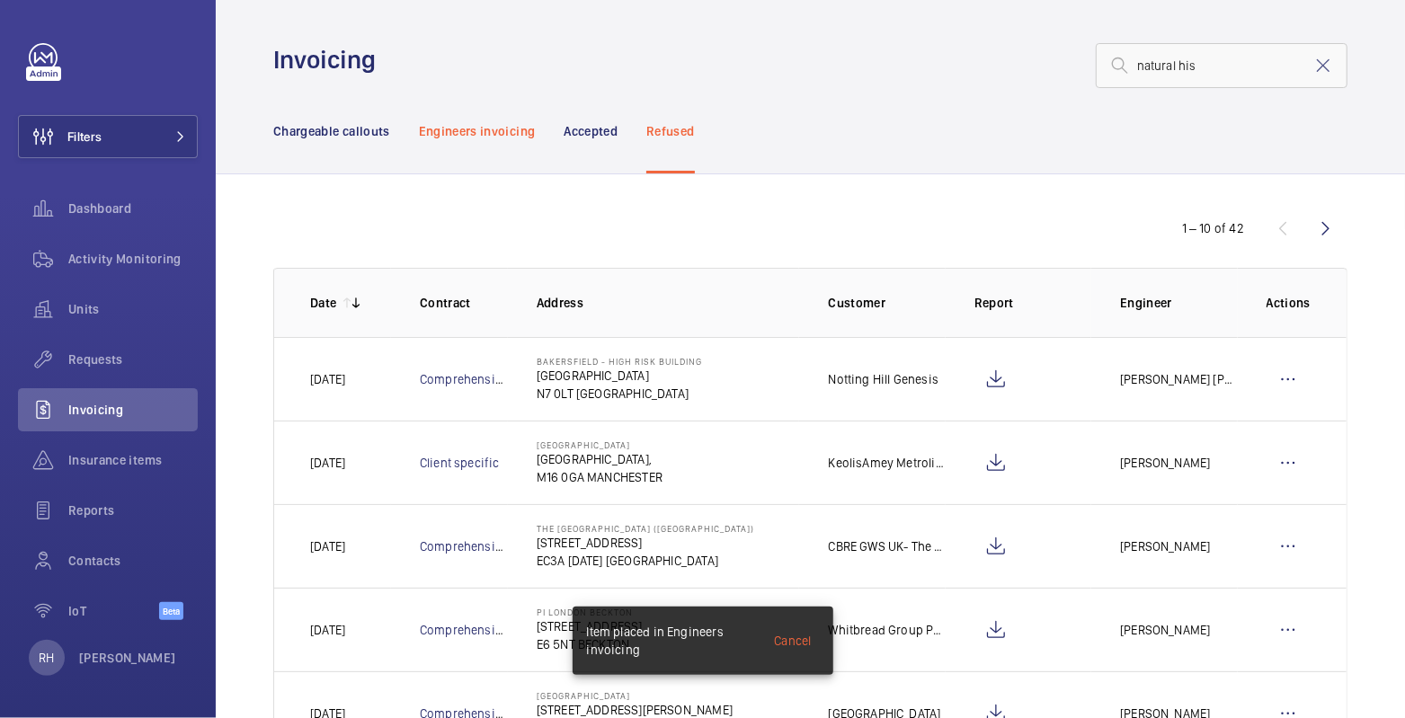
click at [488, 118] on div "Engineers invoicing" at bounding box center [477, 130] width 117 height 85
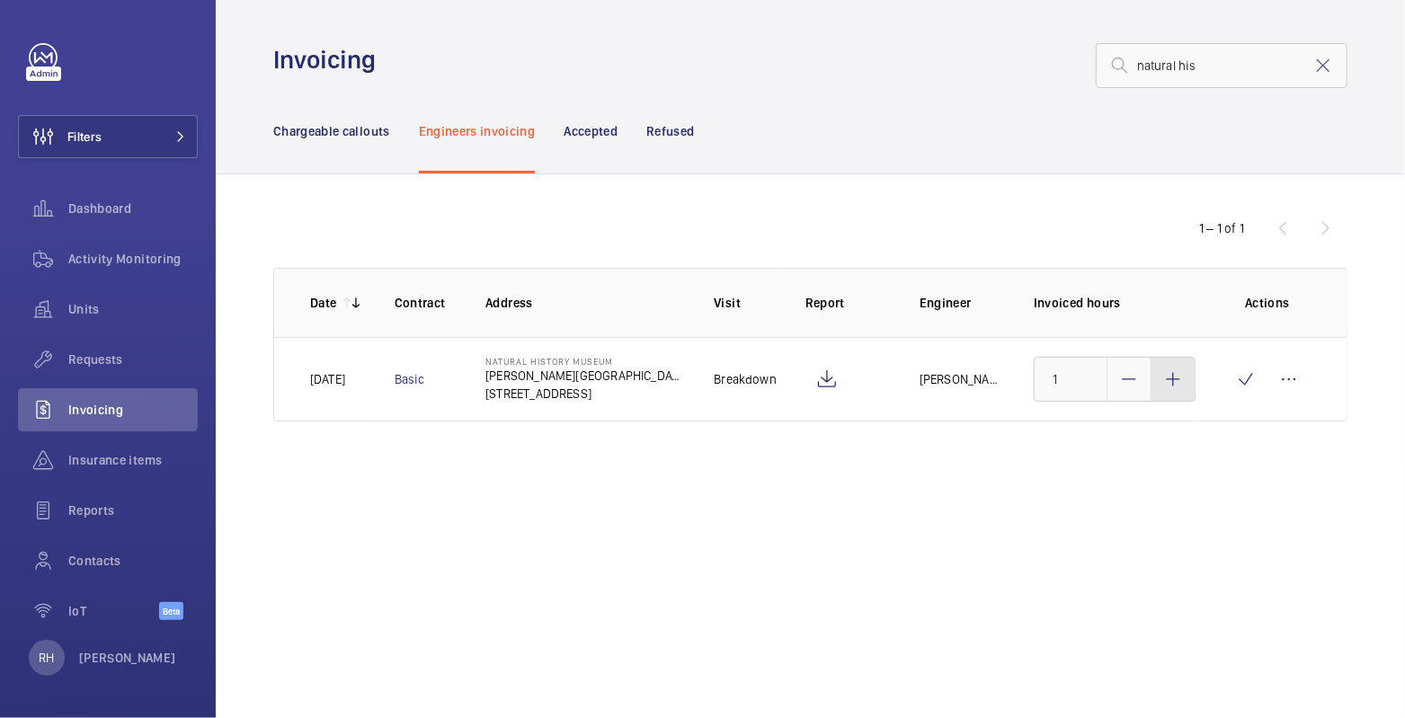
click at [1174, 379] on mat-icon at bounding box center [1173, 380] width 22 height 22
type input "3"
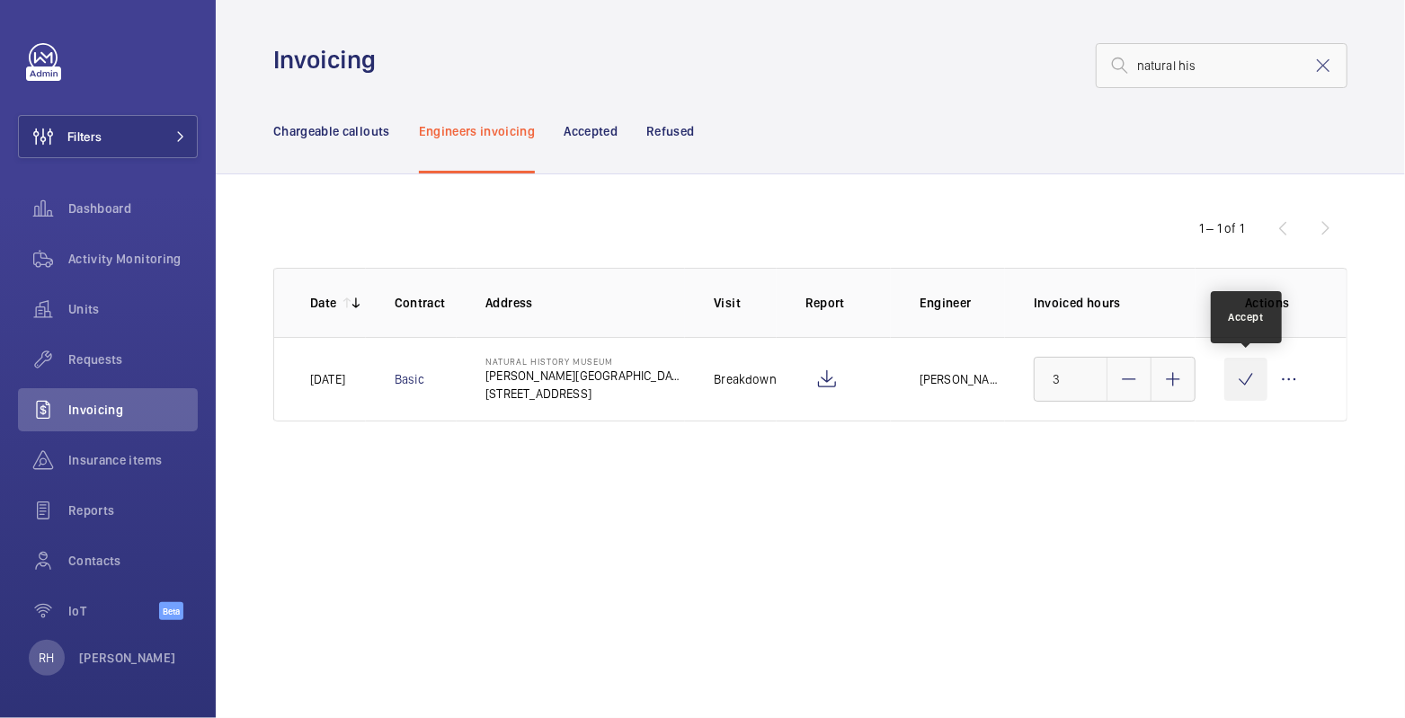
click at [1239, 384] on wm-front-icon-button at bounding box center [1246, 379] width 43 height 43
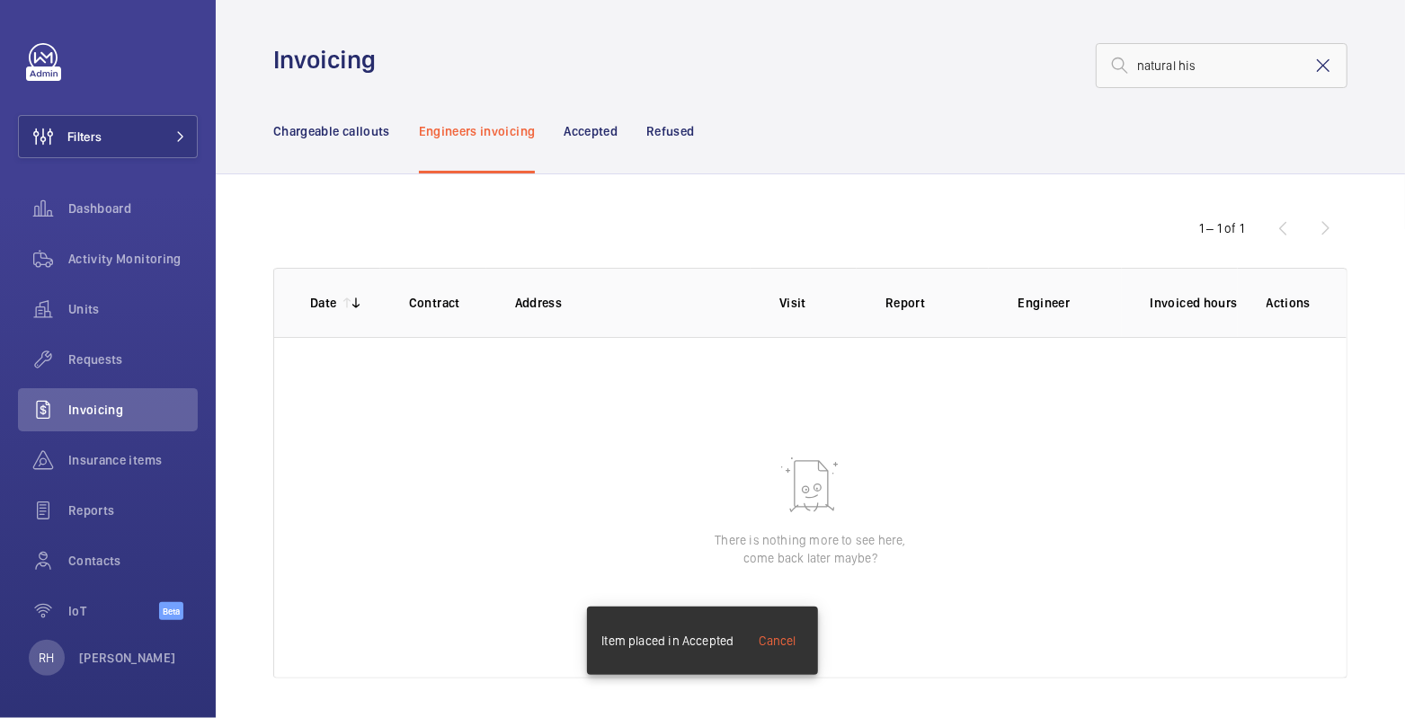
click at [1313, 67] on mat-icon at bounding box center [1324, 66] width 22 height 22
click at [335, 135] on p "Chargeable callouts" at bounding box center [331, 131] width 117 height 18
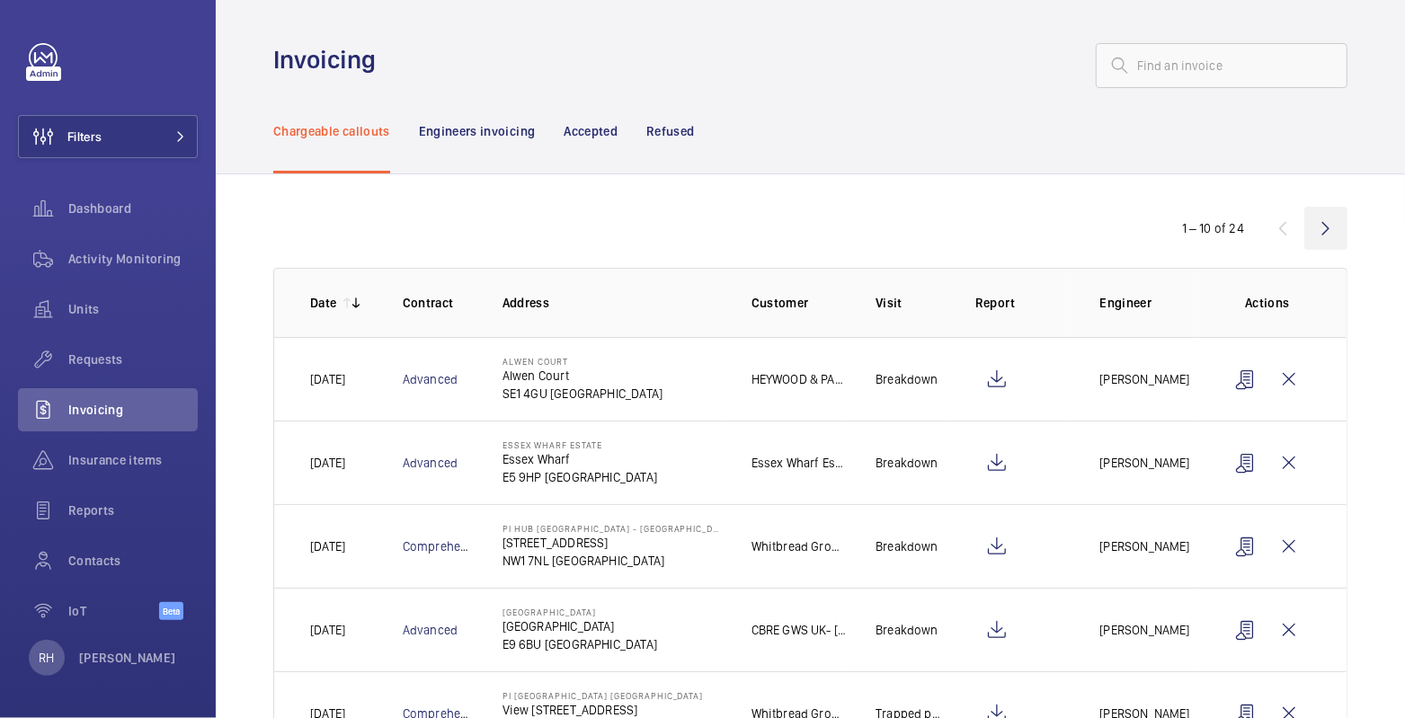
click at [1312, 236] on wm-front-icon-button at bounding box center [1326, 228] width 43 height 43
click at [1313, 231] on wm-front-icon-button at bounding box center [1326, 228] width 43 height 43
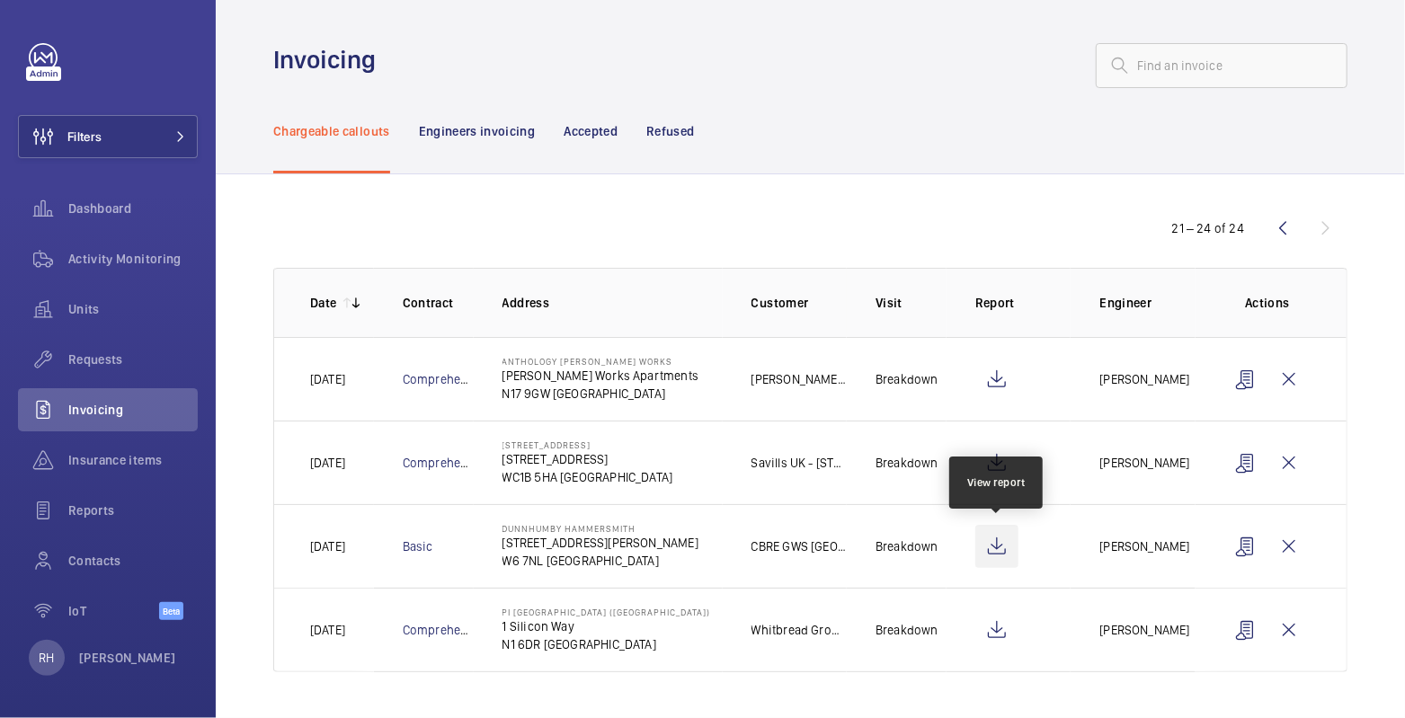
click at [1002, 545] on wm-front-icon-button at bounding box center [996, 546] width 43 height 43
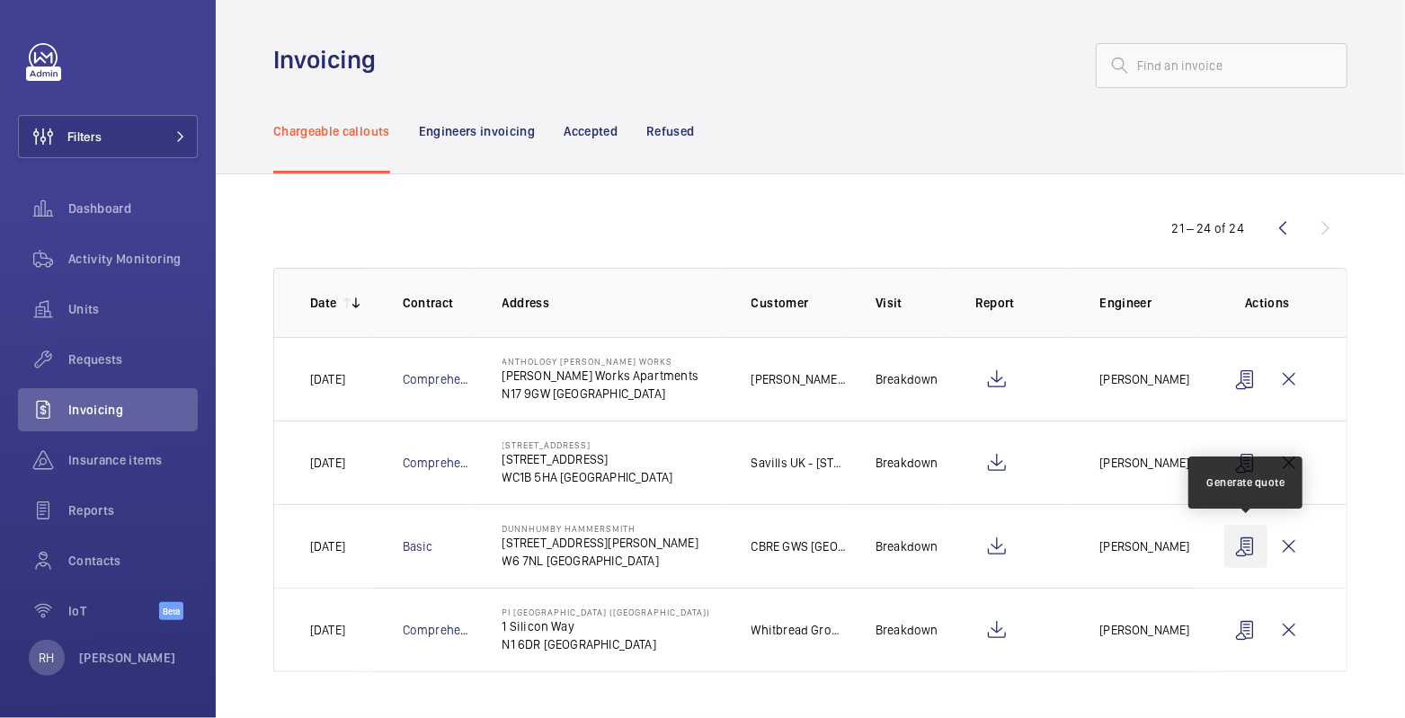
click at [1251, 548] on wm-front-icon-button at bounding box center [1246, 546] width 43 height 43
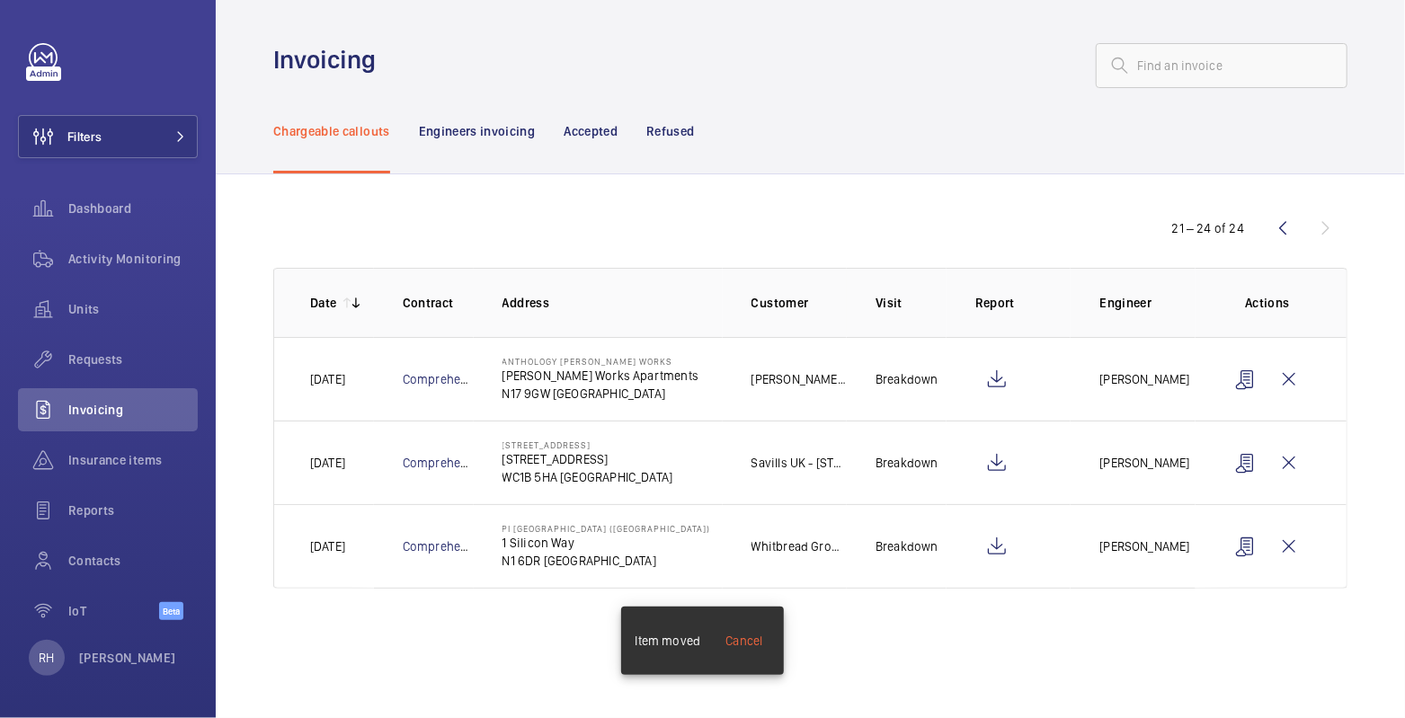
drag, startPoint x: 666, startPoint y: 125, endPoint x: 744, endPoint y: 122, distance: 77.4
click at [665, 124] on p "Refused" at bounding box center [670, 131] width 48 height 18
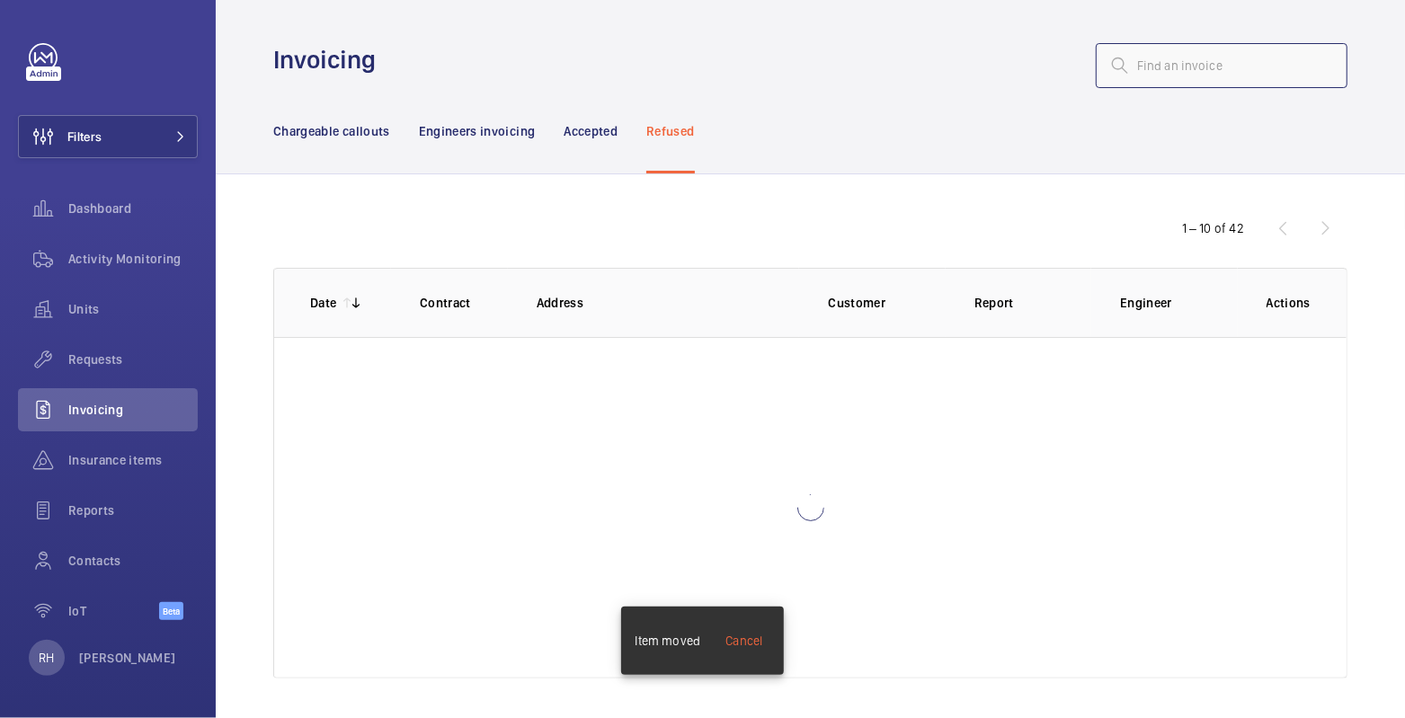
click at [1137, 74] on input "text" at bounding box center [1222, 65] width 252 height 45
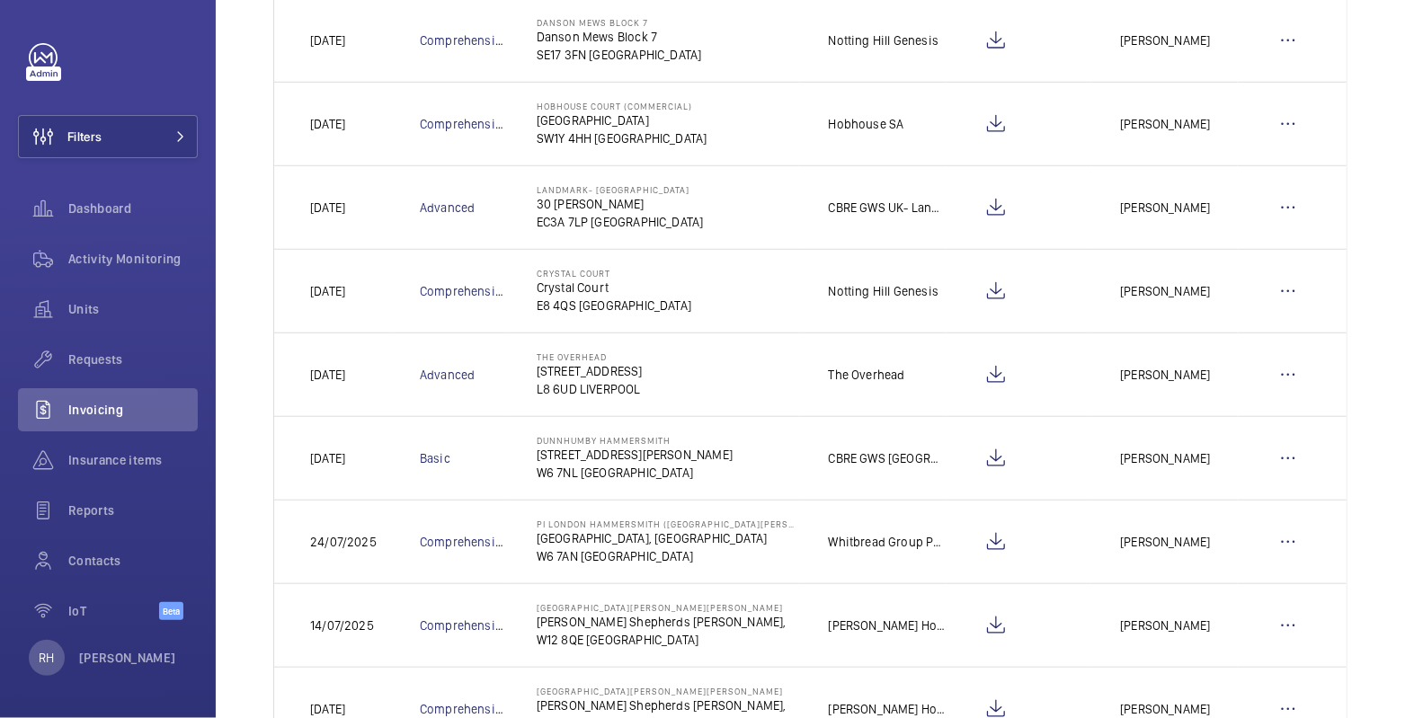
scroll to position [758, 0]
type input "shepherds"
click at [1276, 446] on wm-front-icon-button at bounding box center [1288, 457] width 43 height 43
click at [1230, 503] on p "Move to Engineers invoicing" at bounding box center [1211, 512] width 160 height 18
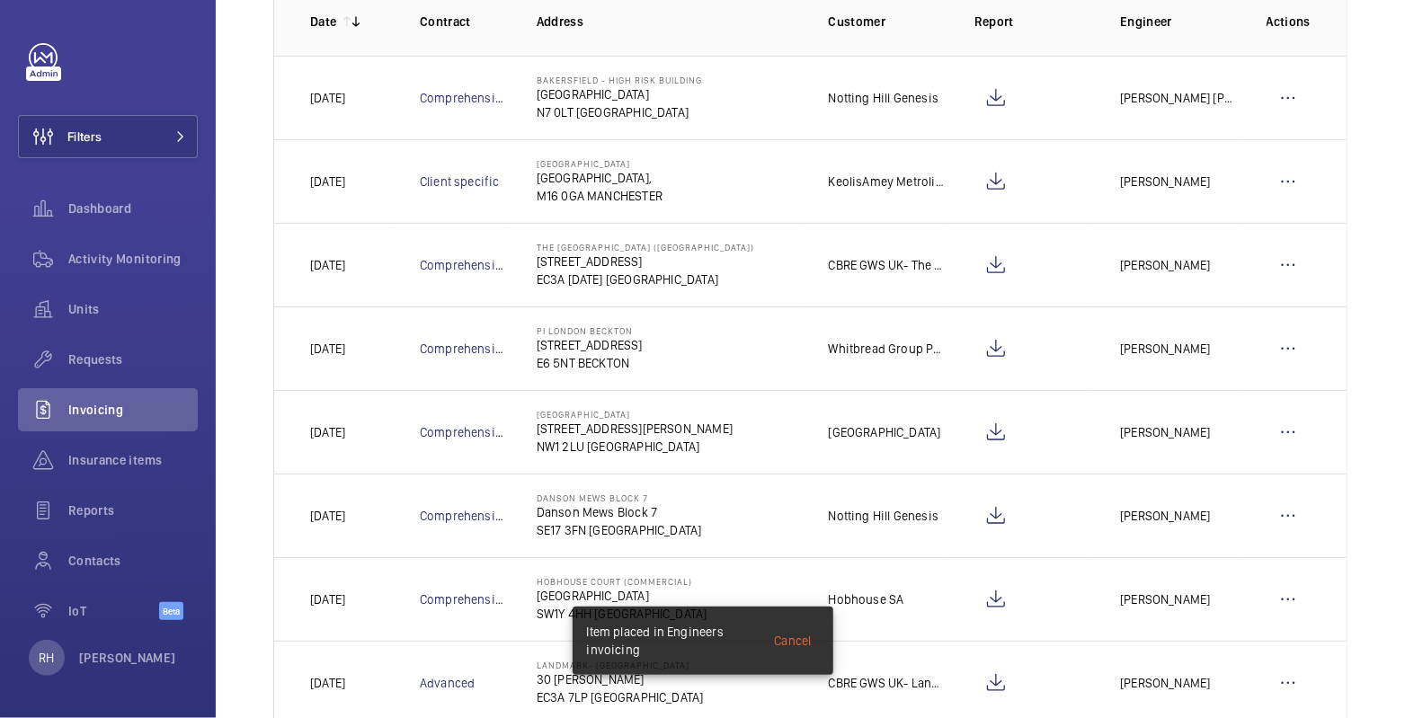
scroll to position [0, 0]
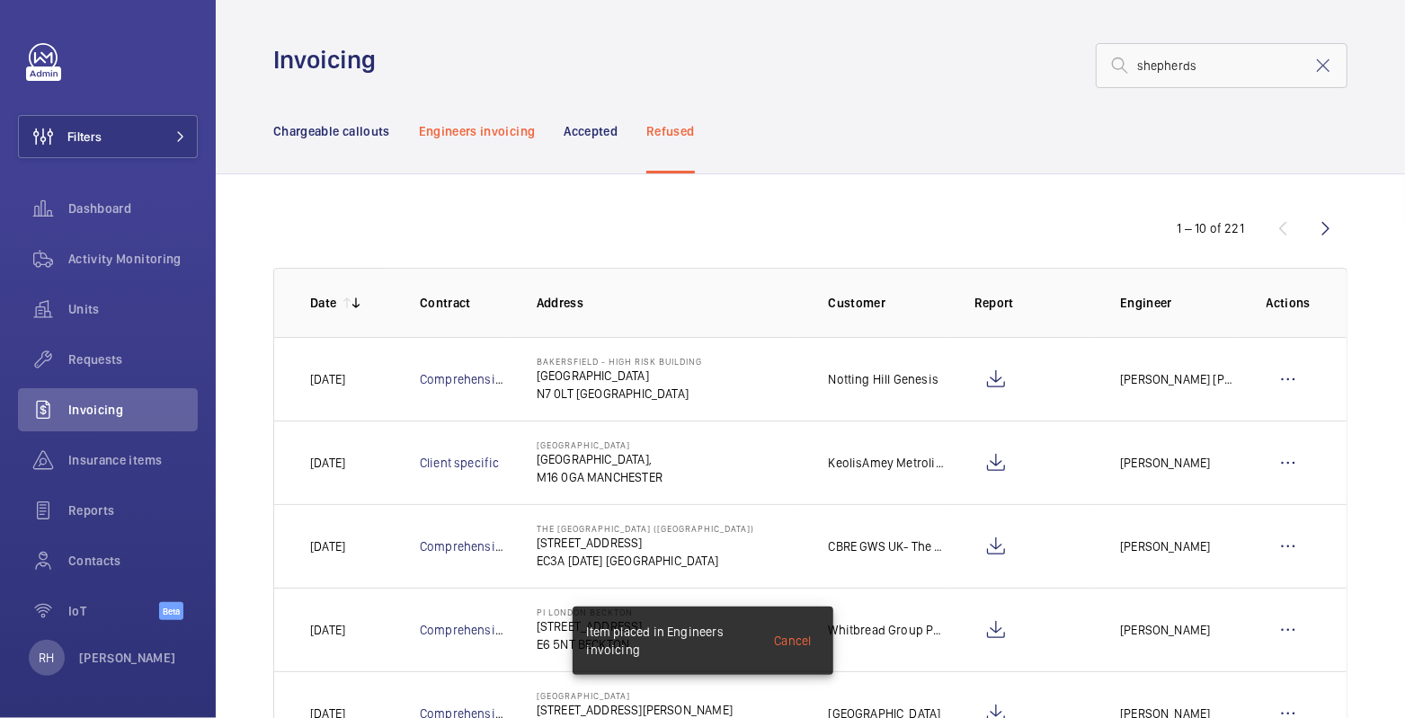
click at [439, 123] on p "Engineers invoicing" at bounding box center [477, 131] width 117 height 18
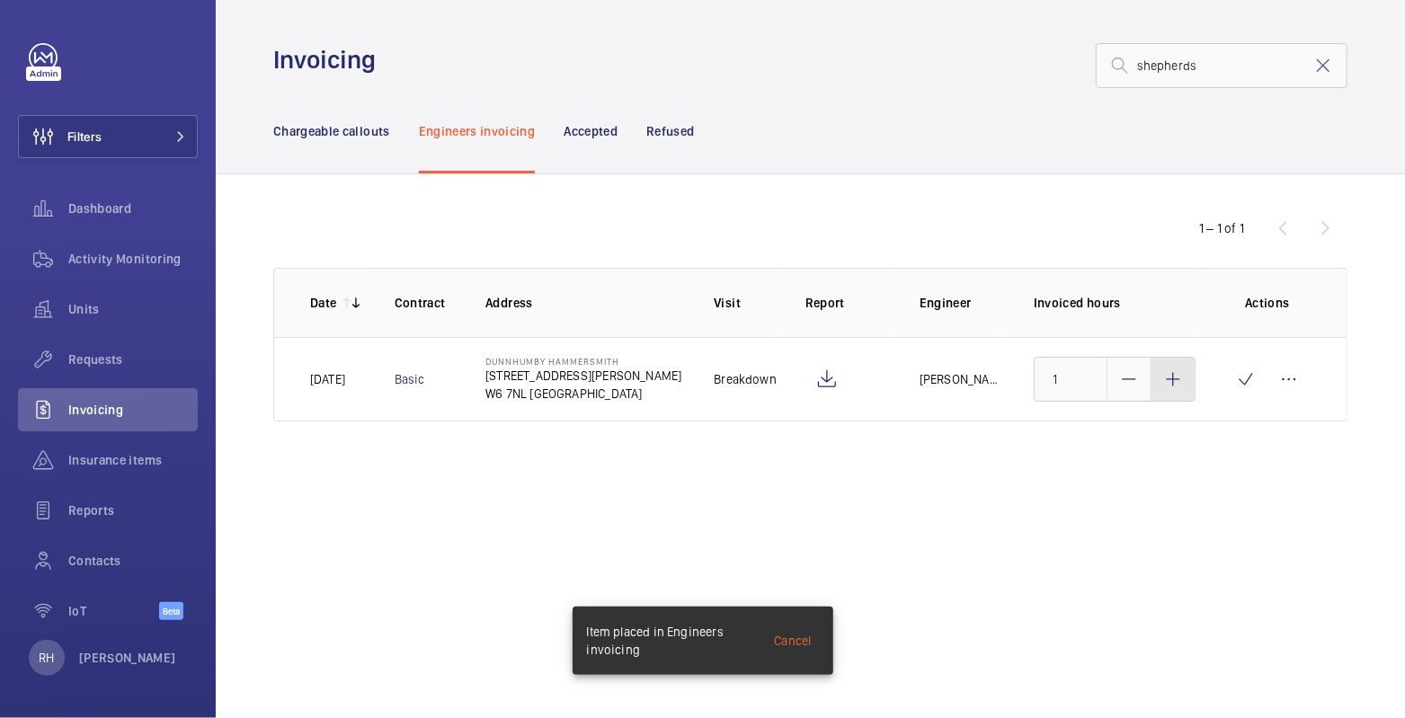
click at [1171, 387] on mat-icon at bounding box center [1173, 380] width 22 height 22
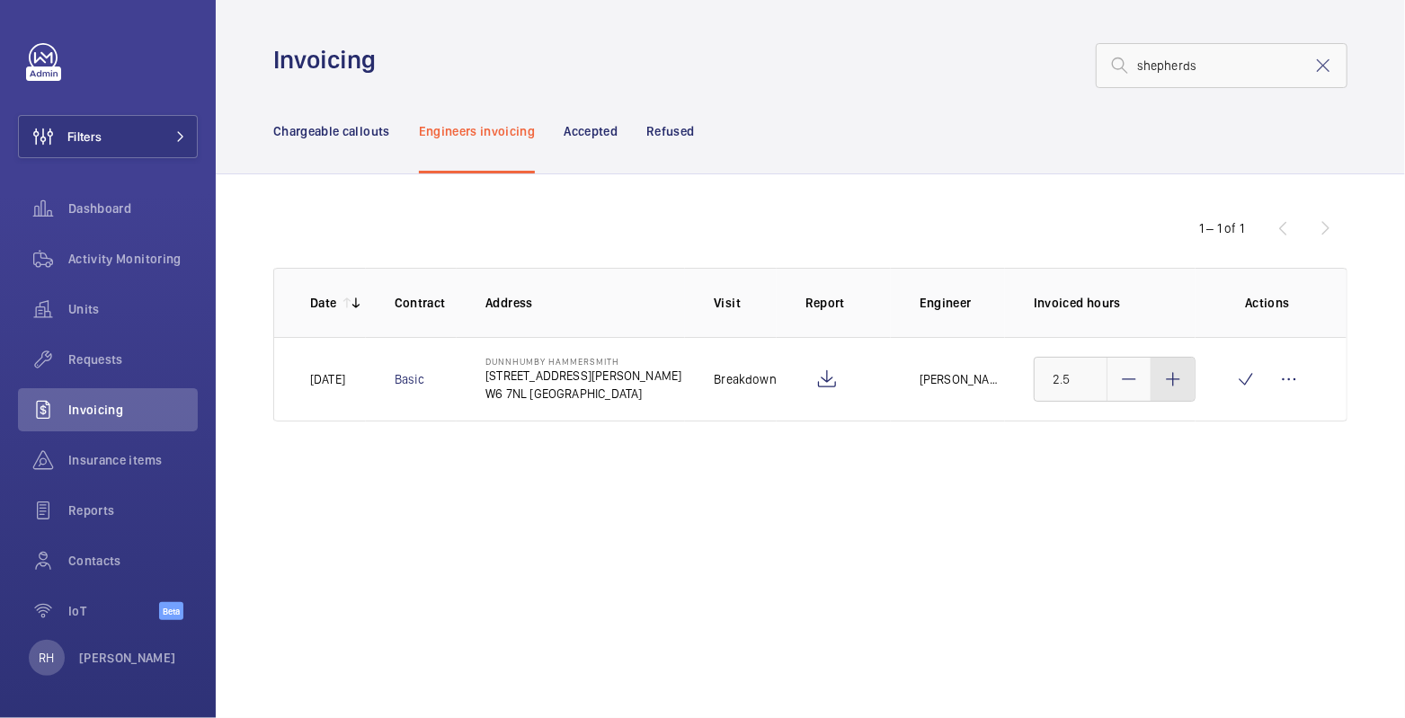
click at [1171, 387] on mat-icon at bounding box center [1173, 380] width 22 height 22
type input "3"
click at [1236, 387] on wm-front-icon-button at bounding box center [1246, 379] width 43 height 43
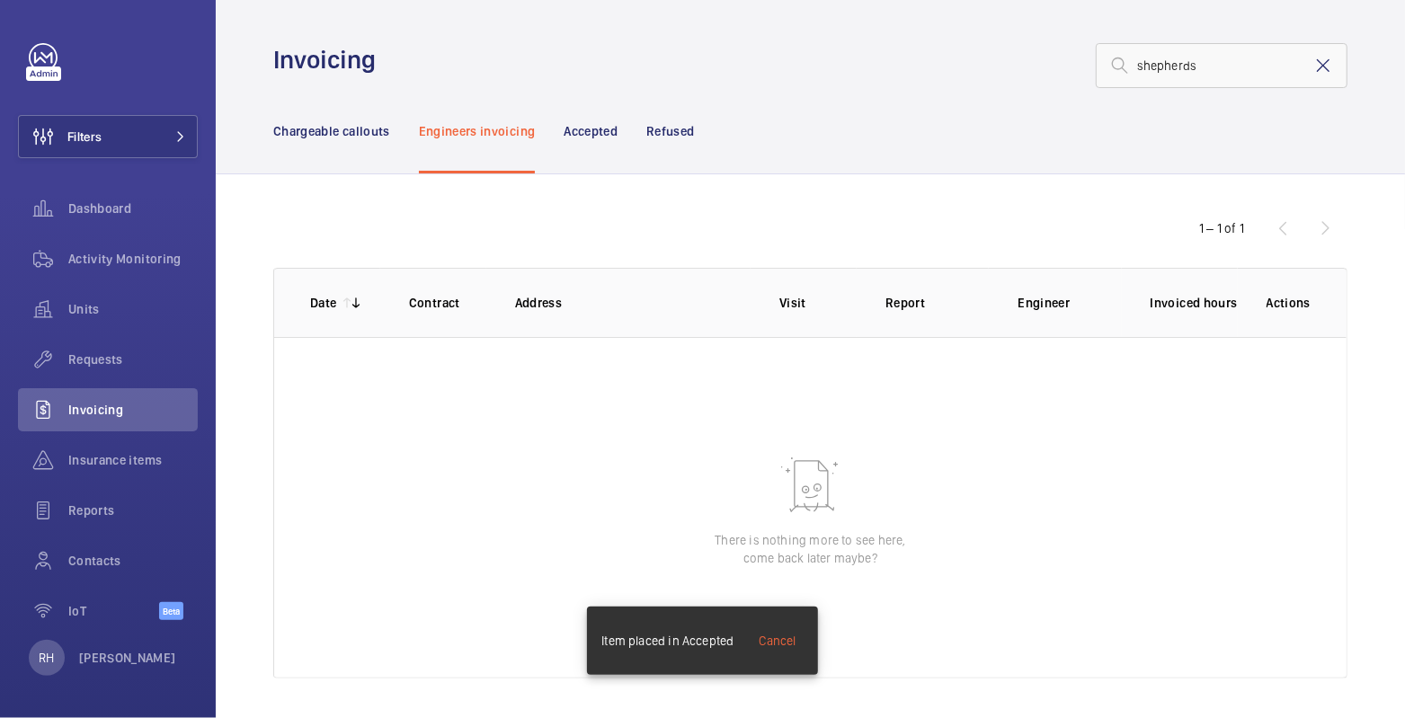
click at [1313, 74] on mat-icon at bounding box center [1324, 66] width 22 height 22
click at [307, 129] on p "Chargeable callouts" at bounding box center [331, 131] width 117 height 18
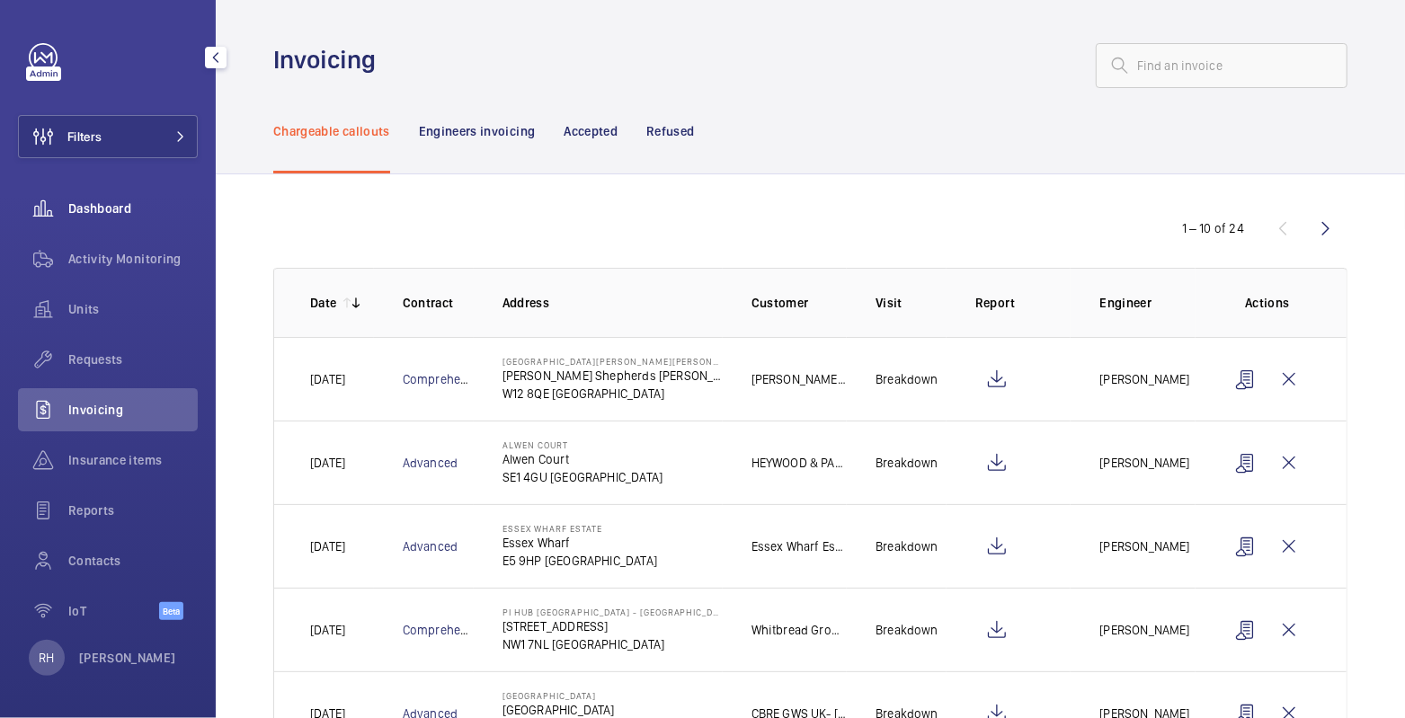
drag, startPoint x: 125, startPoint y: 265, endPoint x: 139, endPoint y: 213, distance: 54.1
click at [124, 265] on span "Activity Monitoring" at bounding box center [132, 259] width 129 height 18
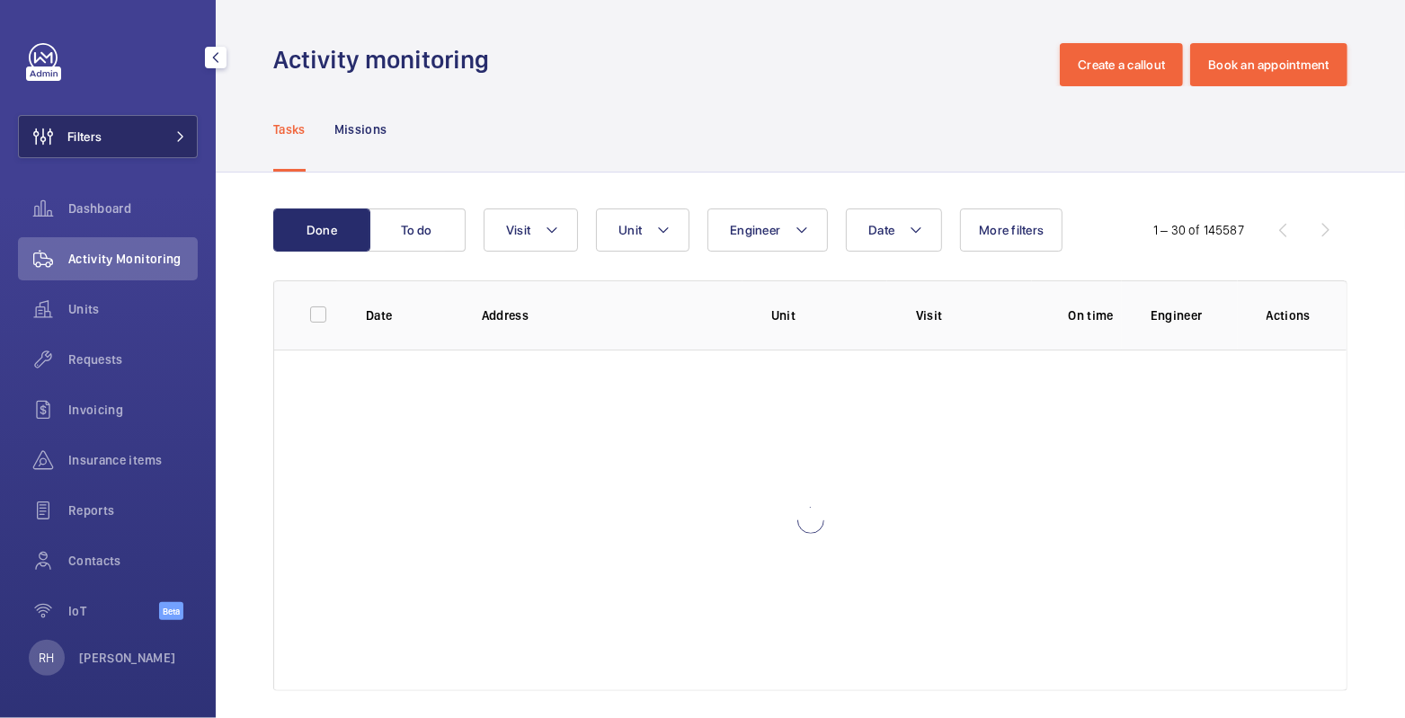
click at [138, 148] on button "Filters" at bounding box center [108, 136] width 180 height 43
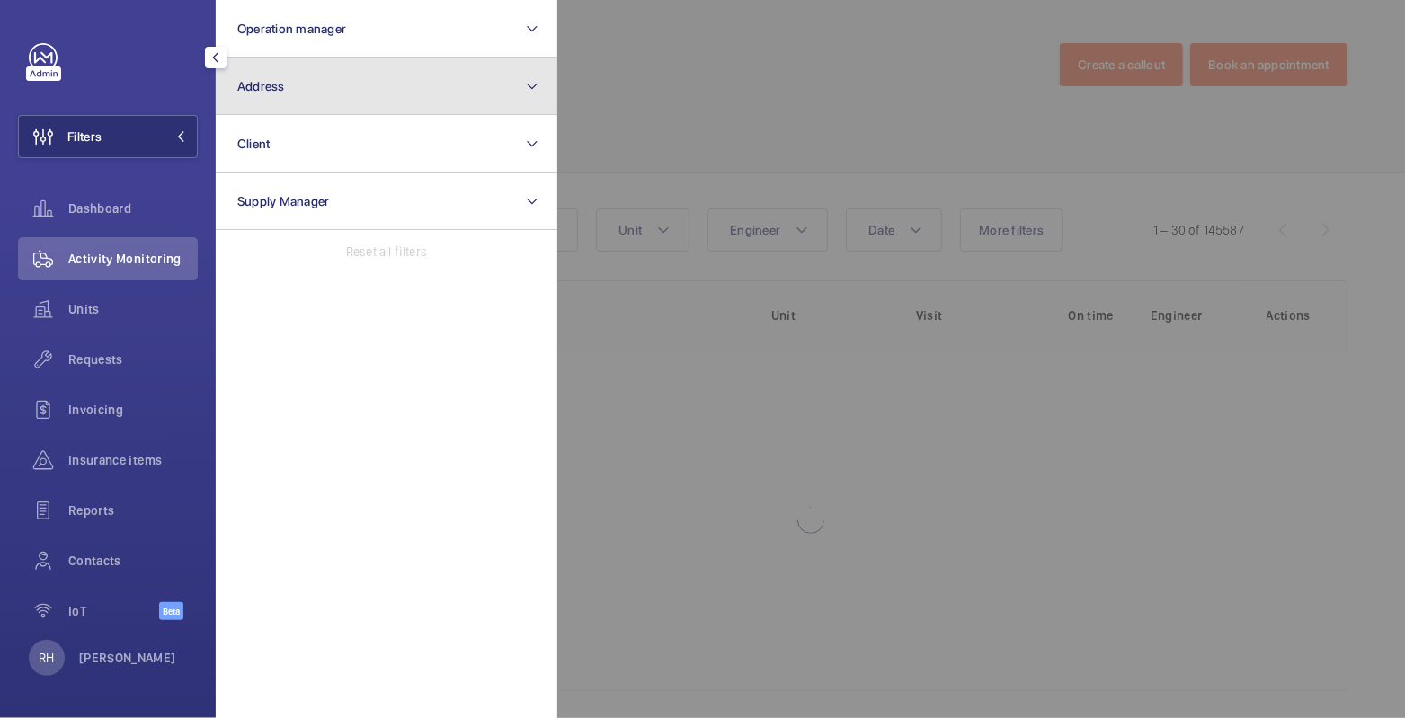
click at [286, 91] on button "Address" at bounding box center [387, 87] width 342 height 58
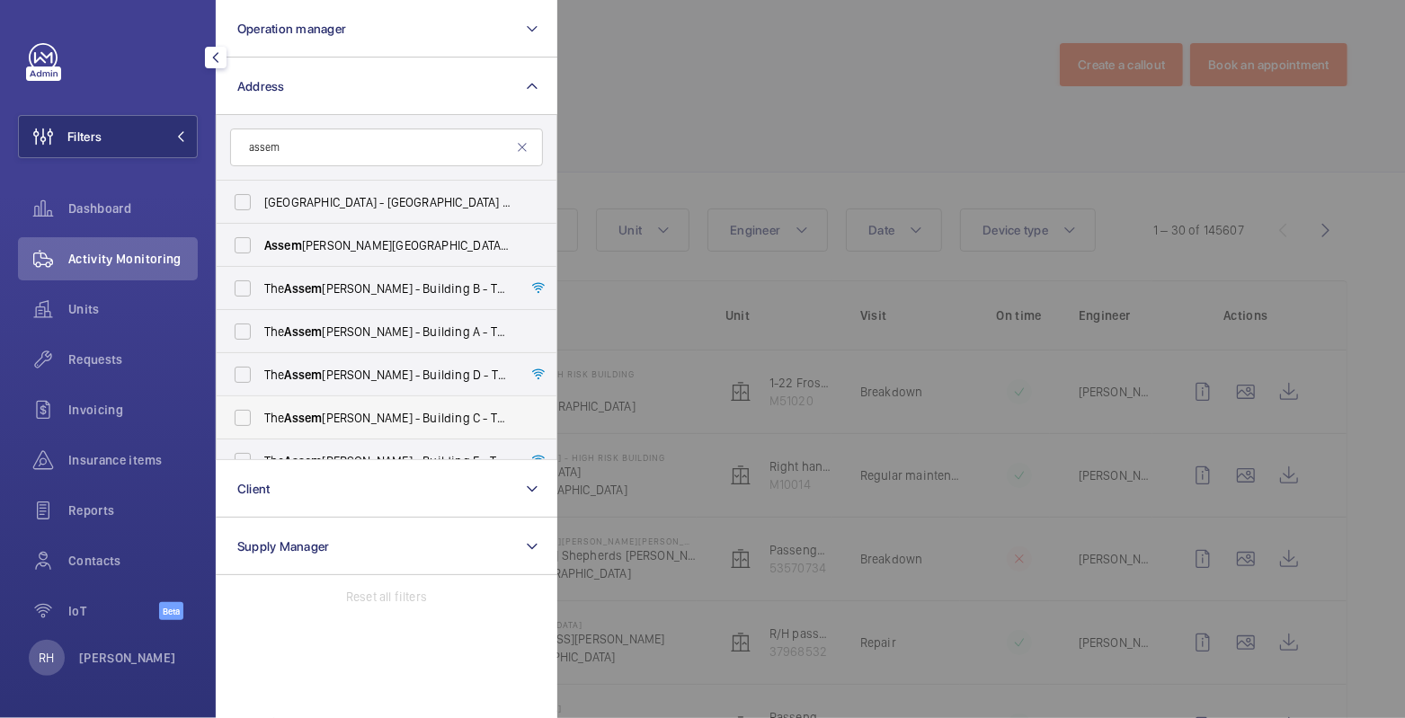
type input "assem"
click at [432, 410] on span "The Assem bly - Building C - The Assem bly - Building C, Montrose Crescent, WEM…" at bounding box center [387, 418] width 247 height 18
click at [261, 410] on input "The Assem bly - Building C - The Assem bly - Building C, Montrose Crescent, WEM…" at bounding box center [243, 418] width 36 height 36
checkbox input "true"
click at [684, 121] on div at bounding box center [1259, 359] width 1405 height 718
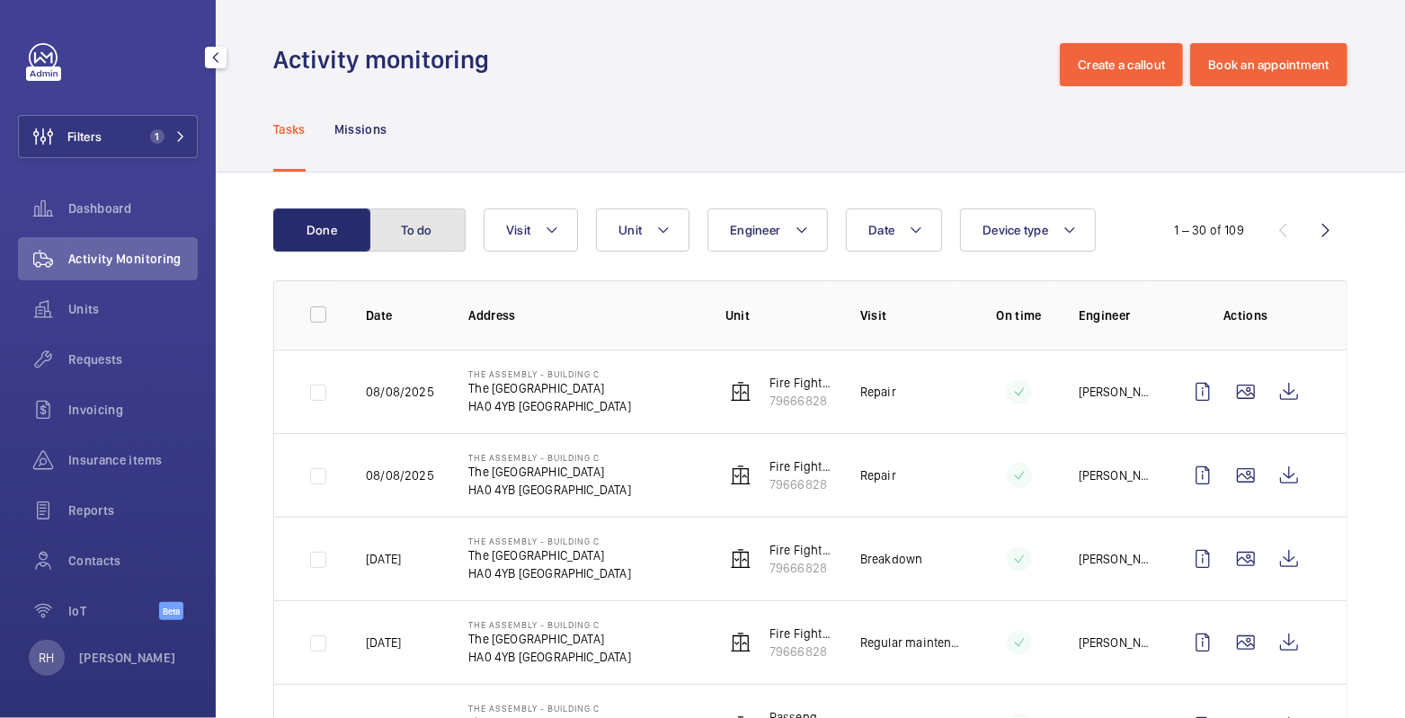
click at [412, 232] on button "To do" at bounding box center [417, 230] width 97 height 43
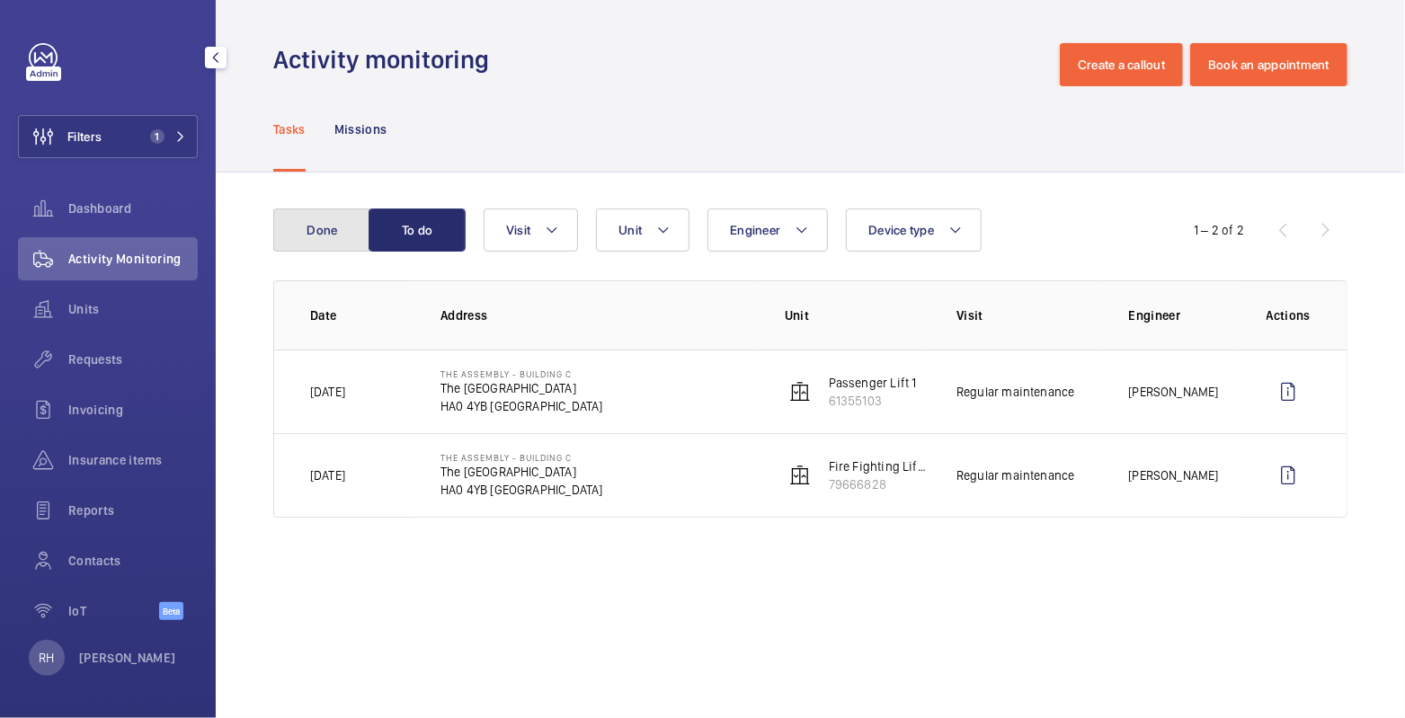
click at [342, 236] on button "Done" at bounding box center [321, 230] width 97 height 43
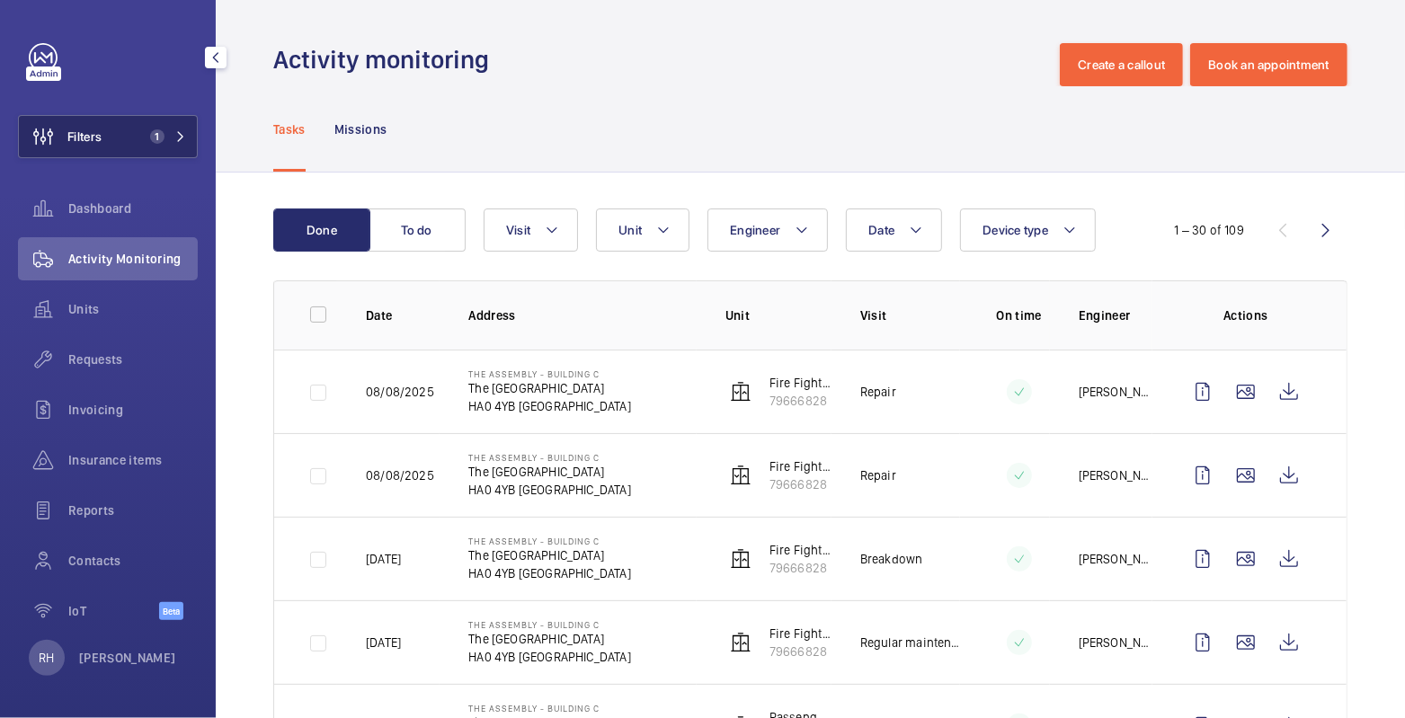
click at [117, 146] on button "Filters 1" at bounding box center [108, 136] width 180 height 43
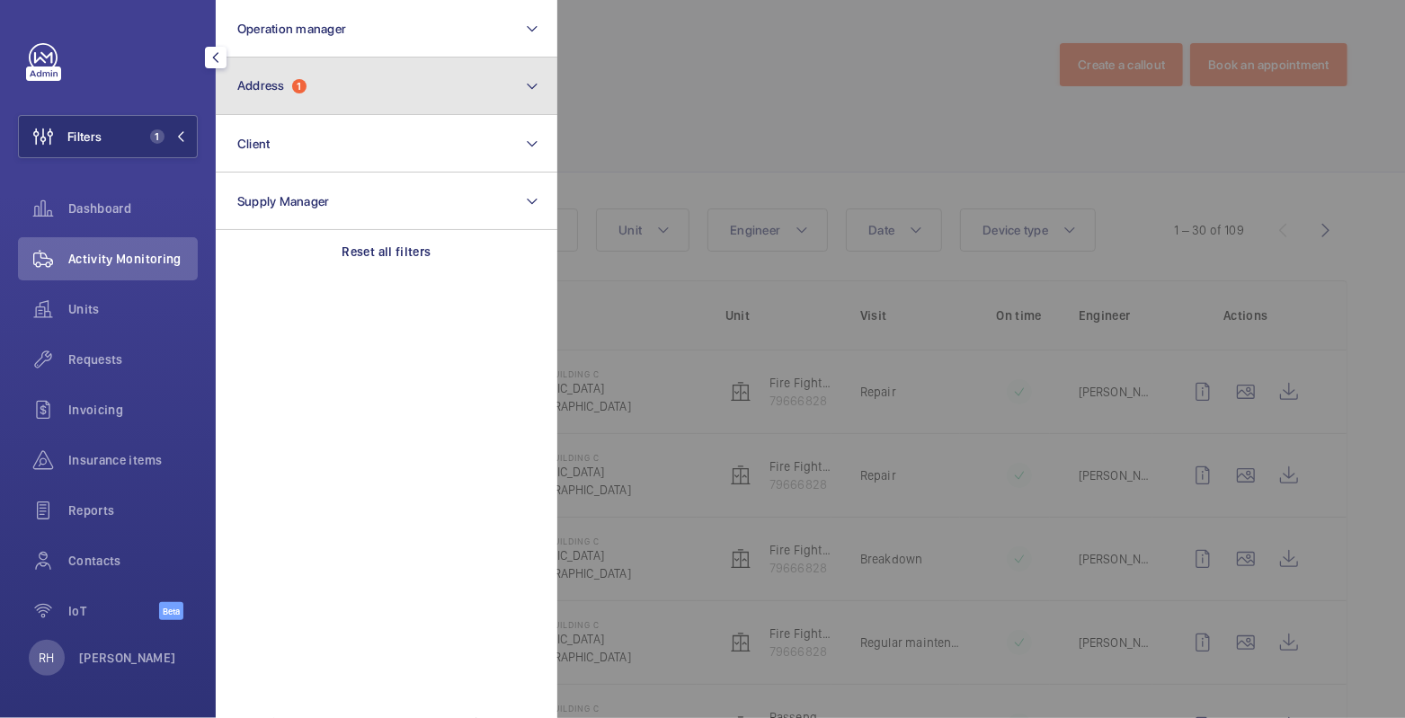
click at [325, 74] on button "Address 1" at bounding box center [387, 87] width 342 height 58
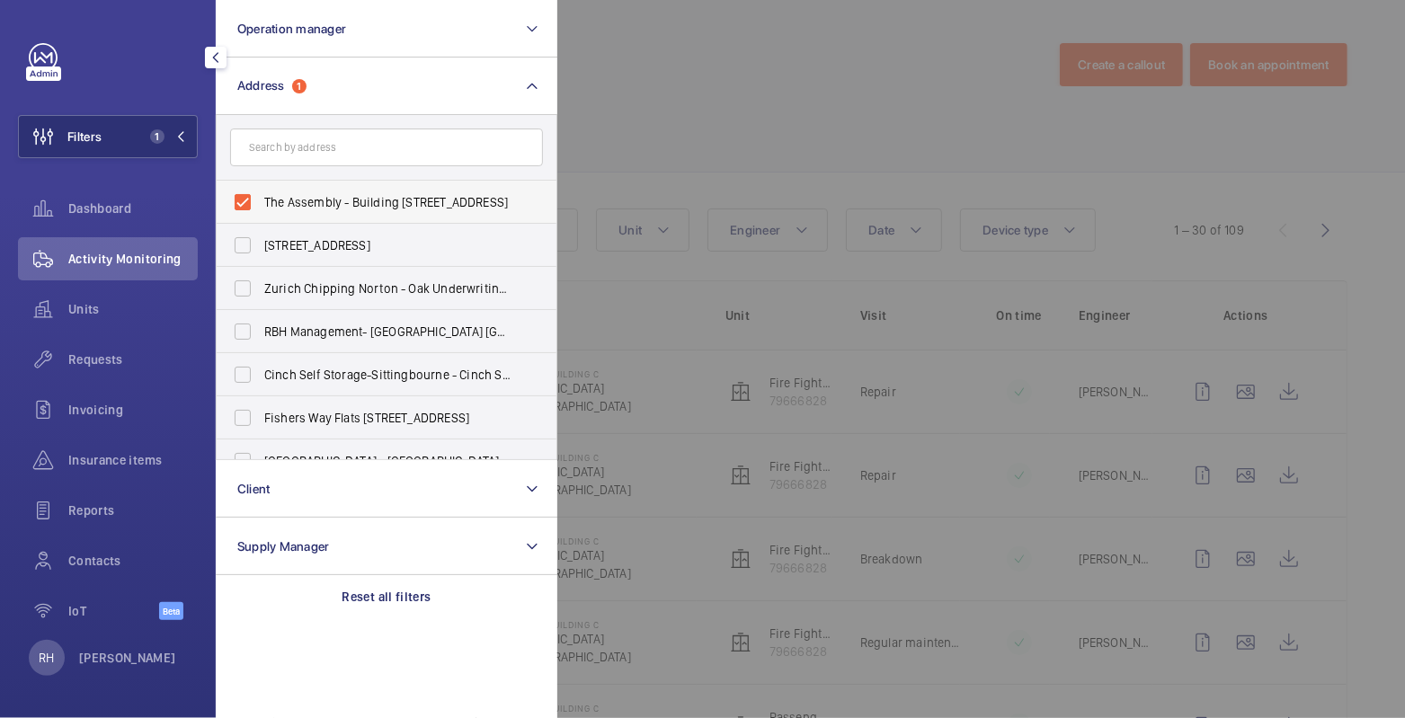
click at [312, 197] on span "The Assembly - Building C - The Assembly - Building C, Montrose Crescent, WEMBL…" at bounding box center [387, 202] width 247 height 18
click at [261, 197] on input "The Assembly - Building C - The Assembly - Building C, Montrose Crescent, WEMBL…" at bounding box center [243, 202] width 36 height 36
checkbox input "false"
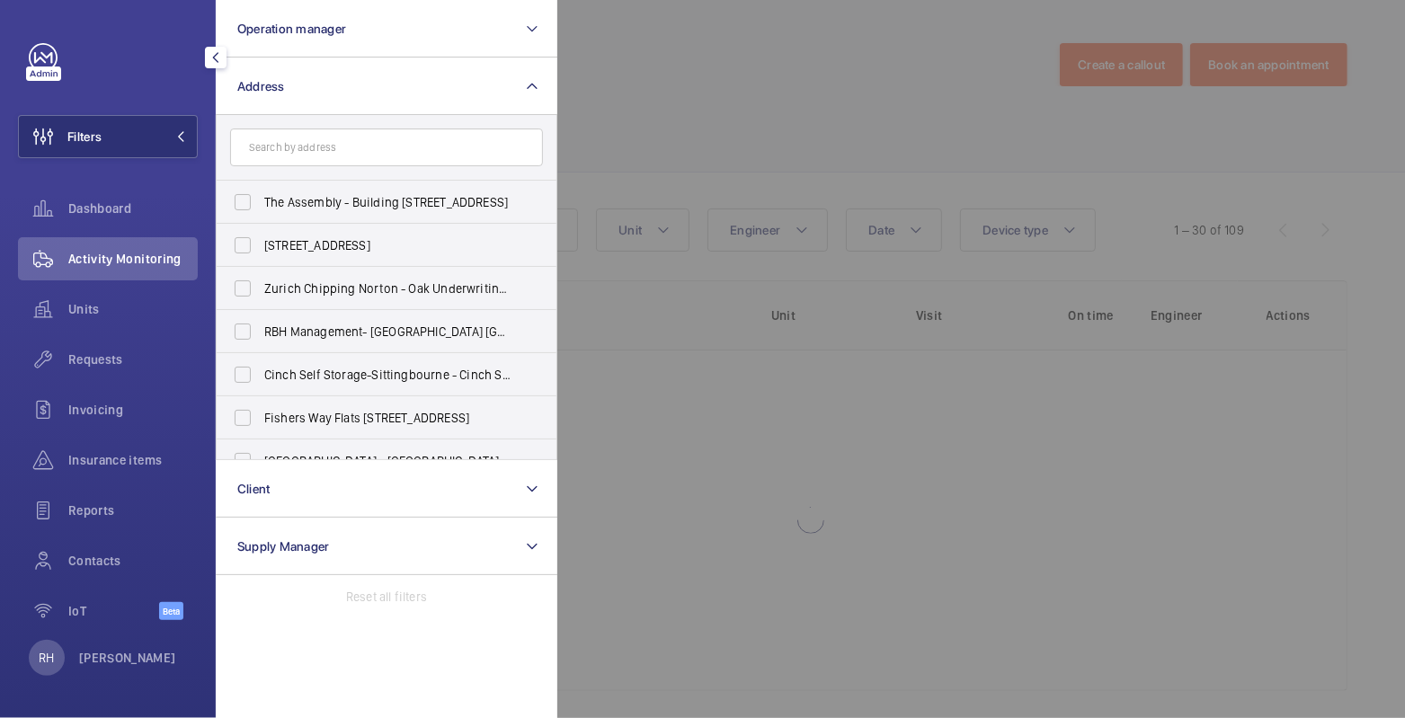
click at [608, 86] on div at bounding box center [1259, 359] width 1405 height 718
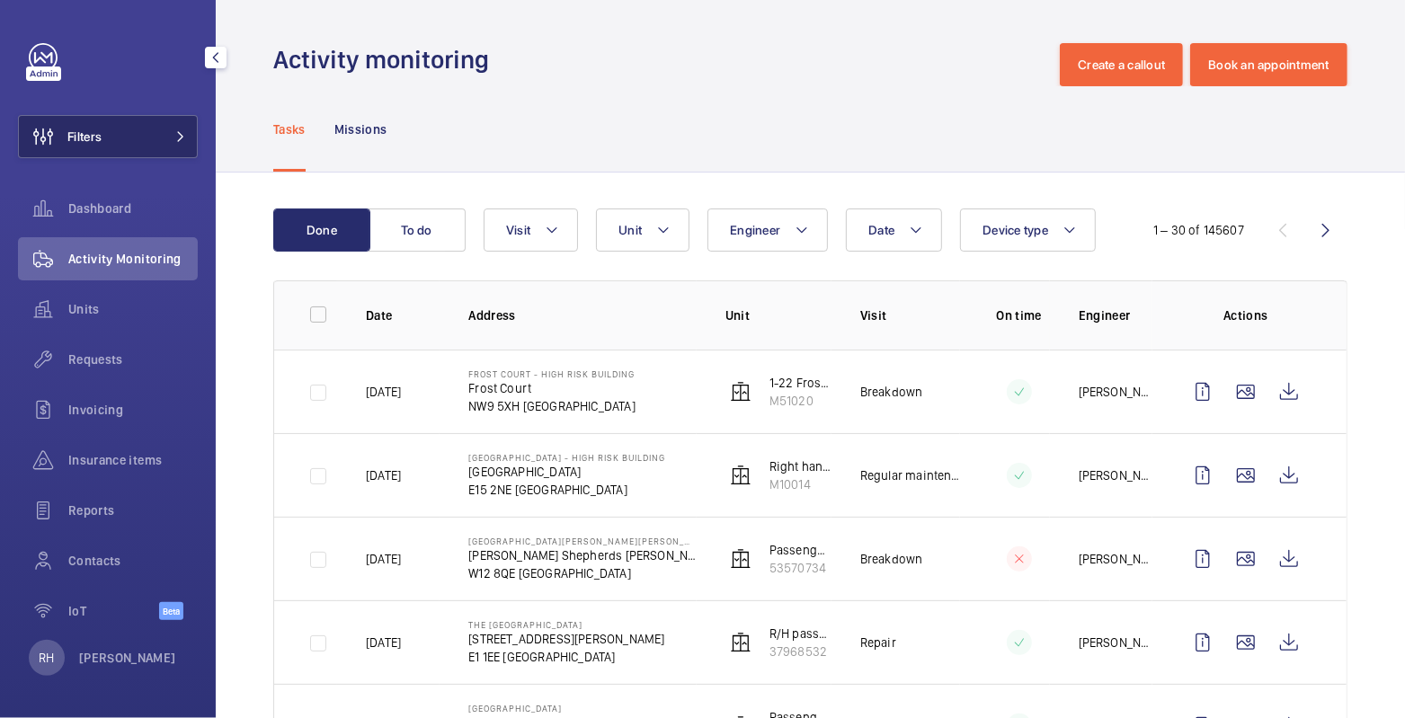
drag, startPoint x: 79, startPoint y: 138, endPoint x: 130, endPoint y: 138, distance: 51.2
click at [79, 138] on span "Filters" at bounding box center [84, 137] width 34 height 18
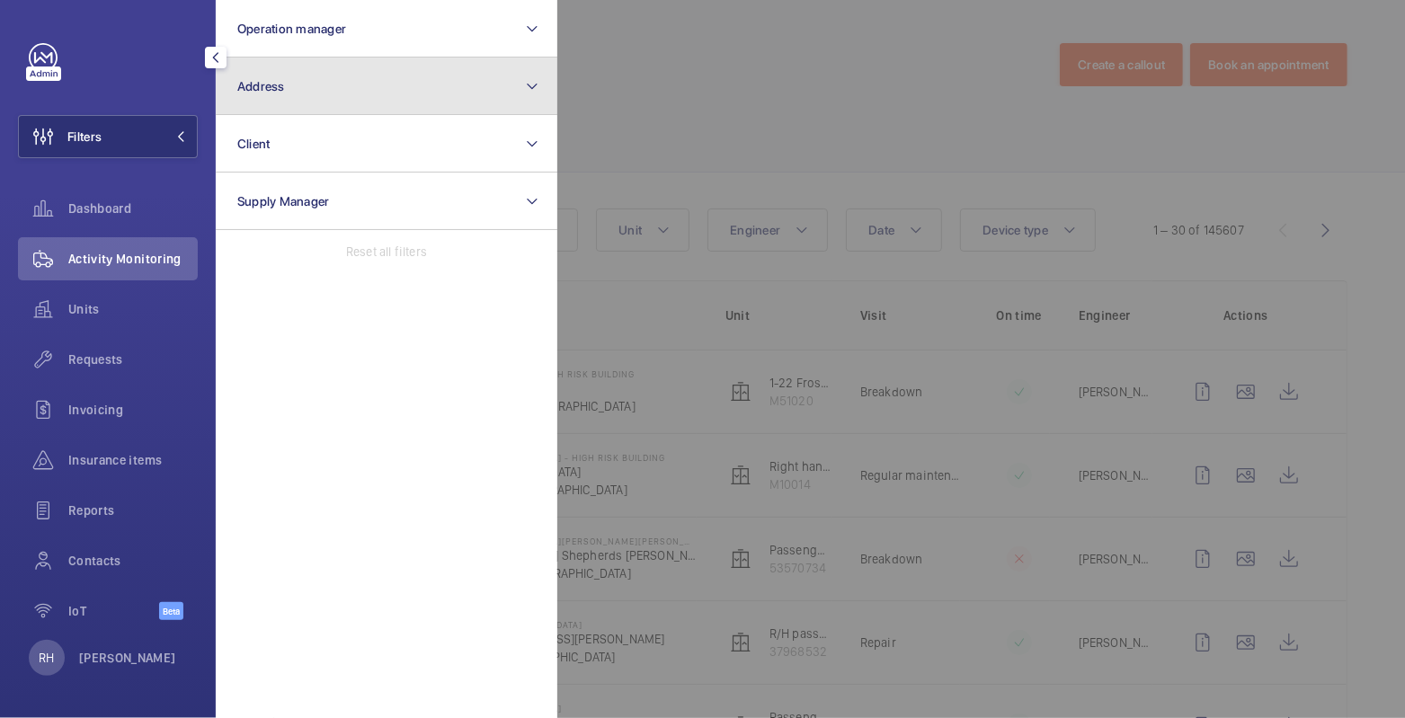
click at [289, 88] on button "Address" at bounding box center [387, 87] width 342 height 58
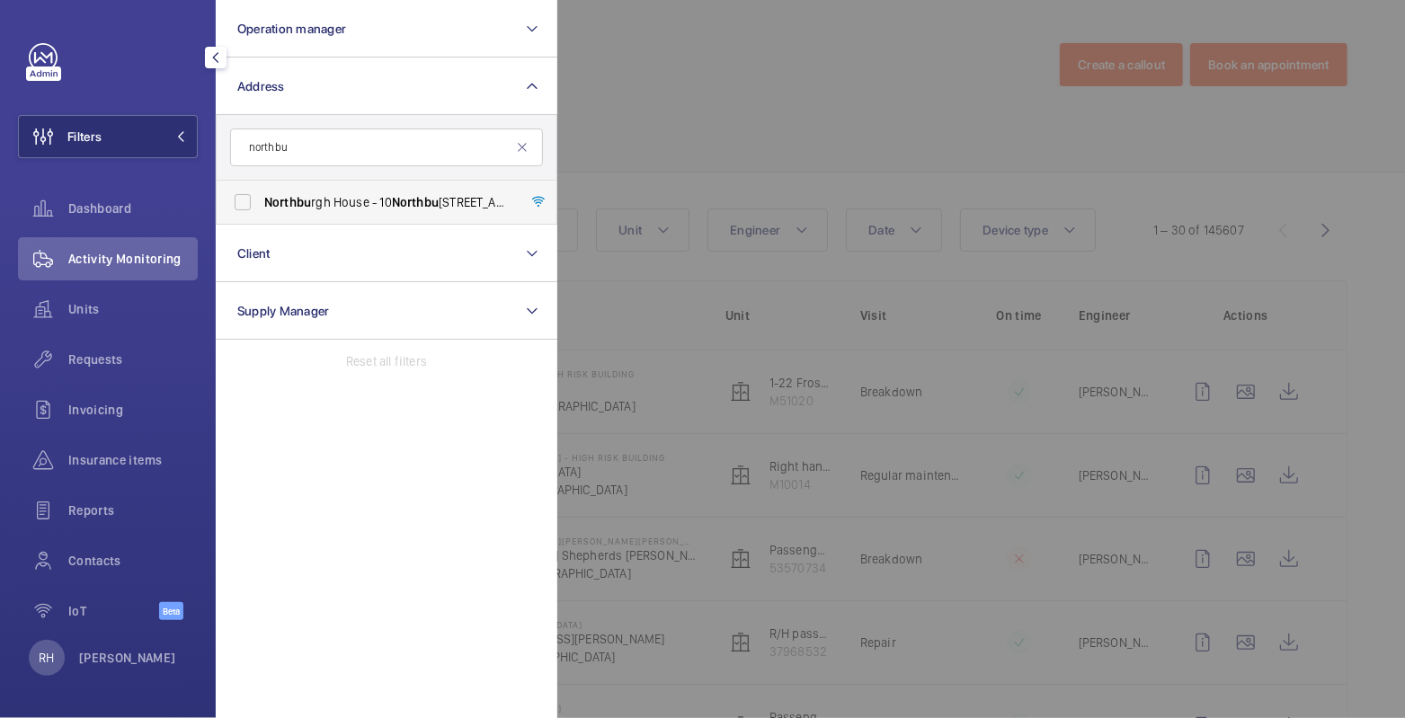
type input "northbu"
click at [325, 223] on label "Northbu rgh House - 10 Northbu rgh St, LONDON EC1V 0AT" at bounding box center [373, 202] width 313 height 43
click at [261, 220] on input "Northbu rgh House - 10 Northbu rgh St, LONDON EC1V 0AT" at bounding box center [243, 202] width 36 height 36
checkbox input "true"
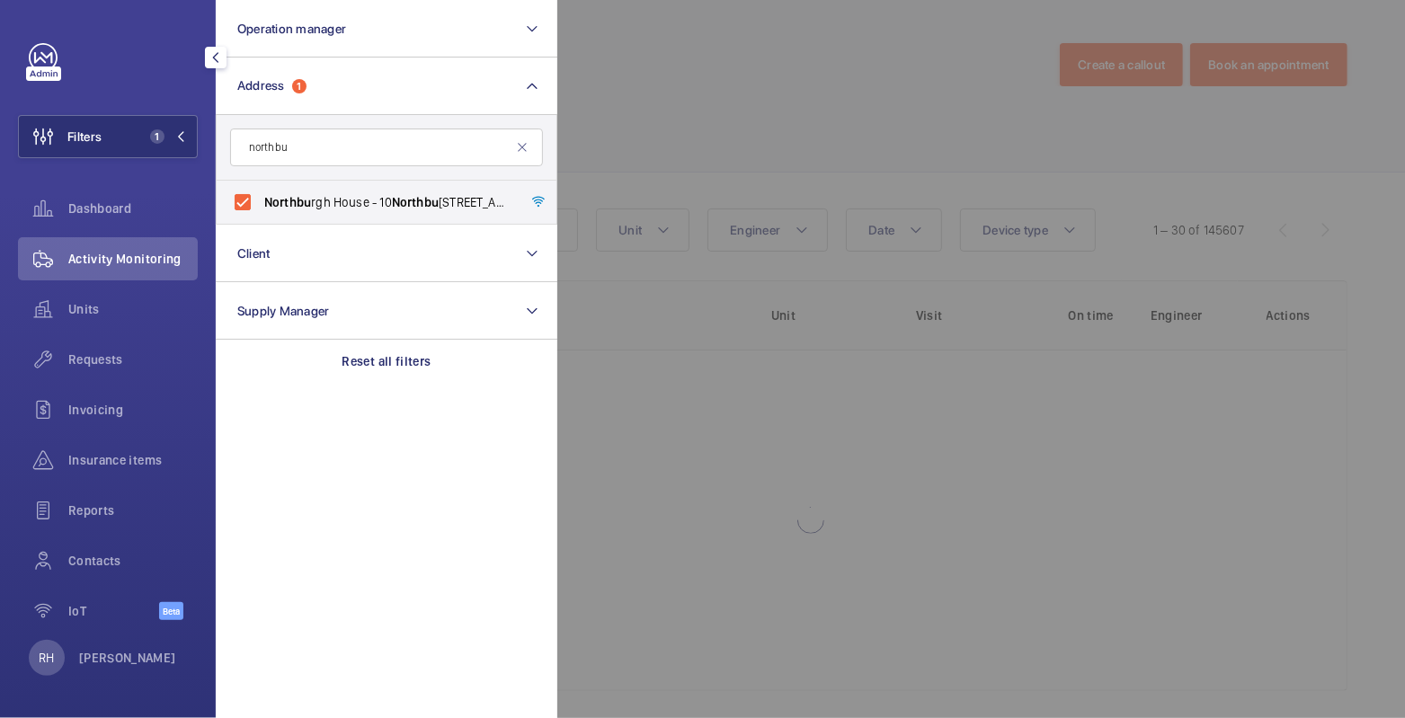
click at [659, 85] on div at bounding box center [1259, 359] width 1405 height 718
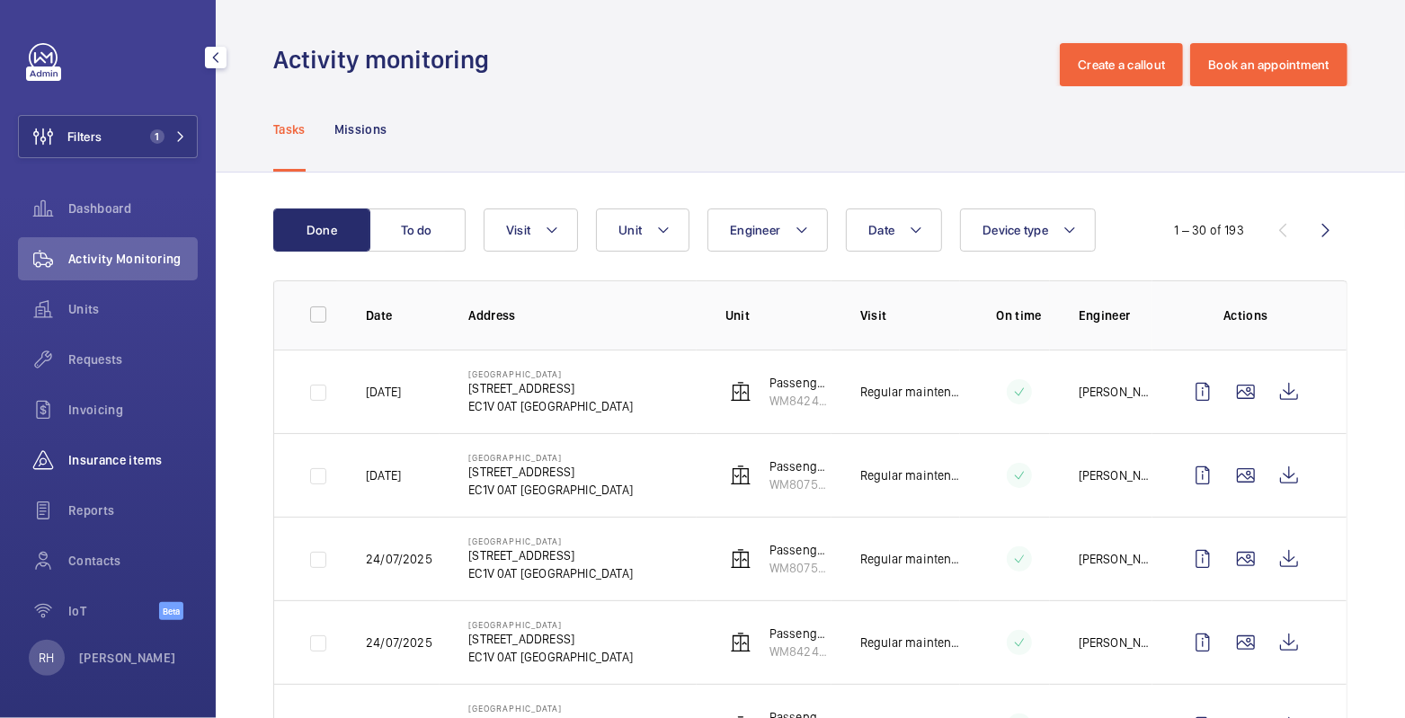
click at [110, 453] on span "Insurance items" at bounding box center [132, 460] width 129 height 18
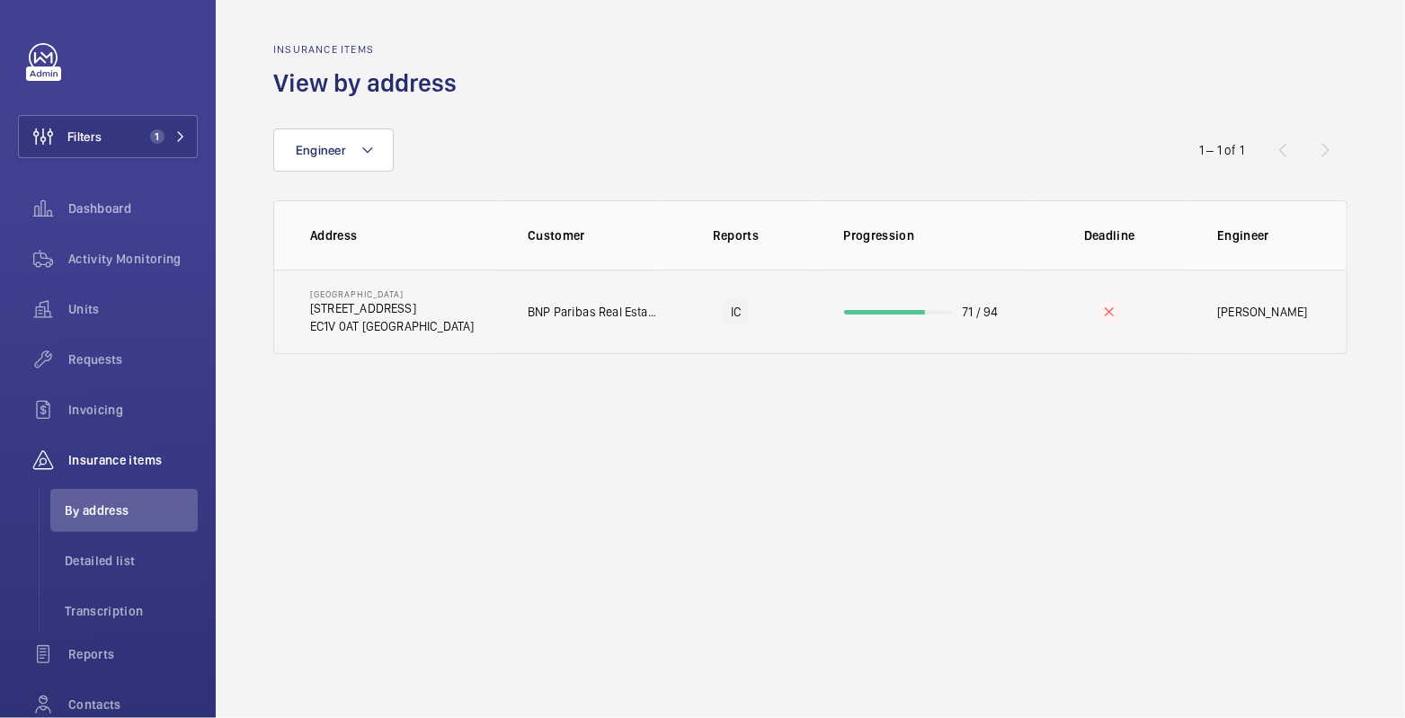
click at [1023, 326] on td "71 / 94" at bounding box center [923, 312] width 216 height 85
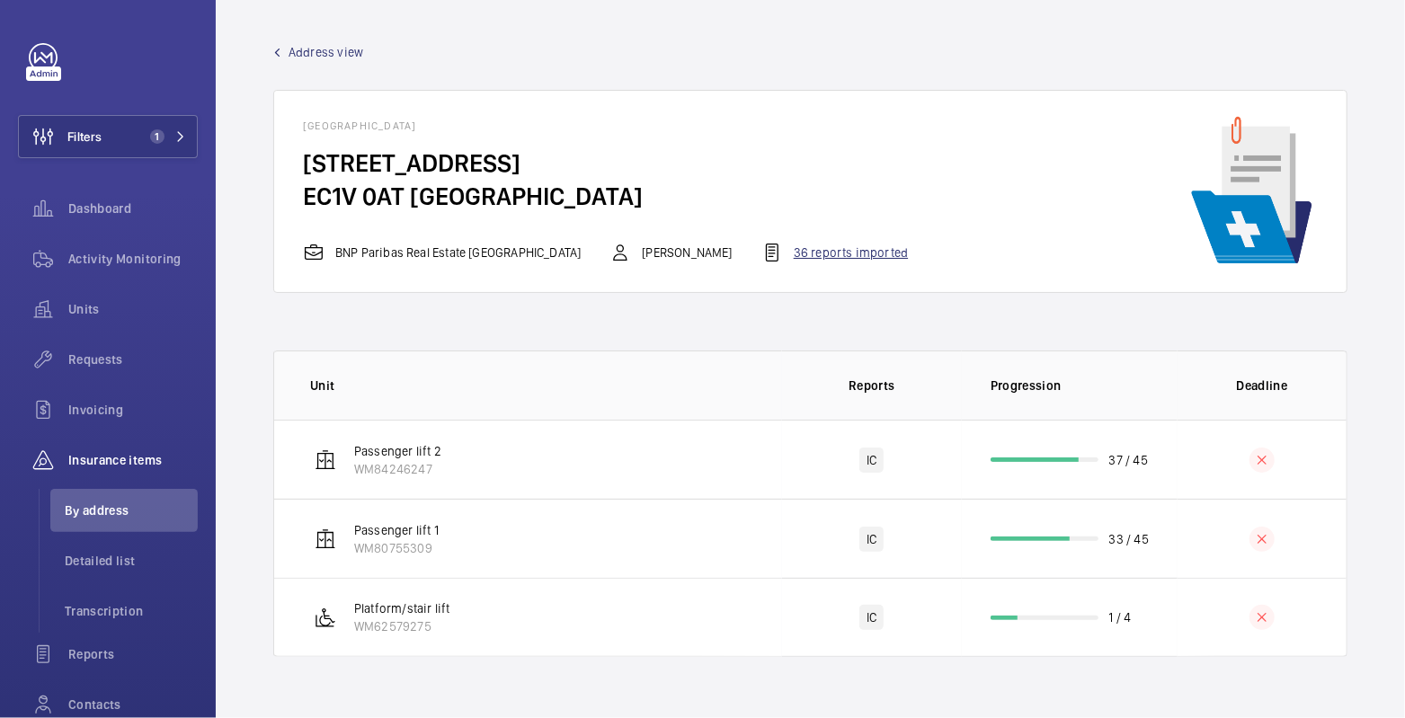
click at [761, 254] on div "36 reports imported" at bounding box center [834, 253] width 147 height 22
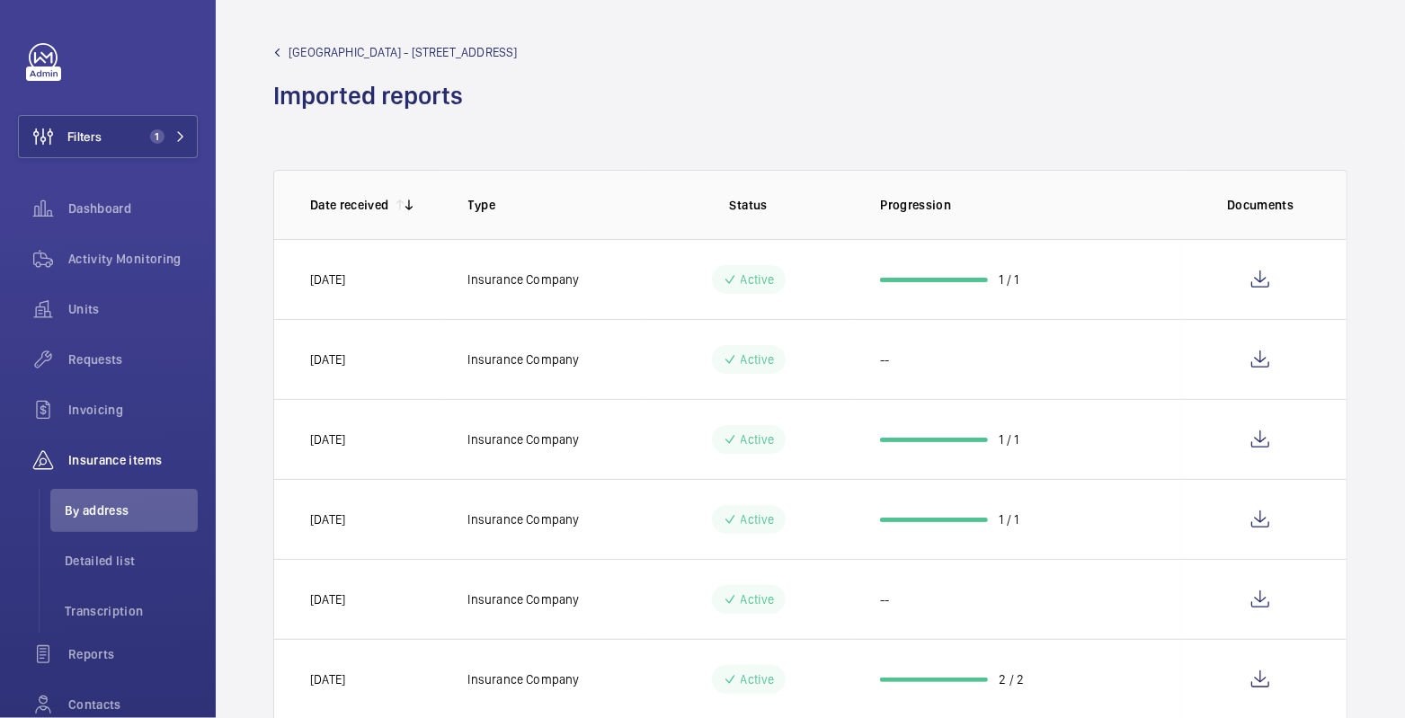
click at [379, 54] on span "Northburgh House - 10 Northburgh St" at bounding box center [403, 52] width 229 height 18
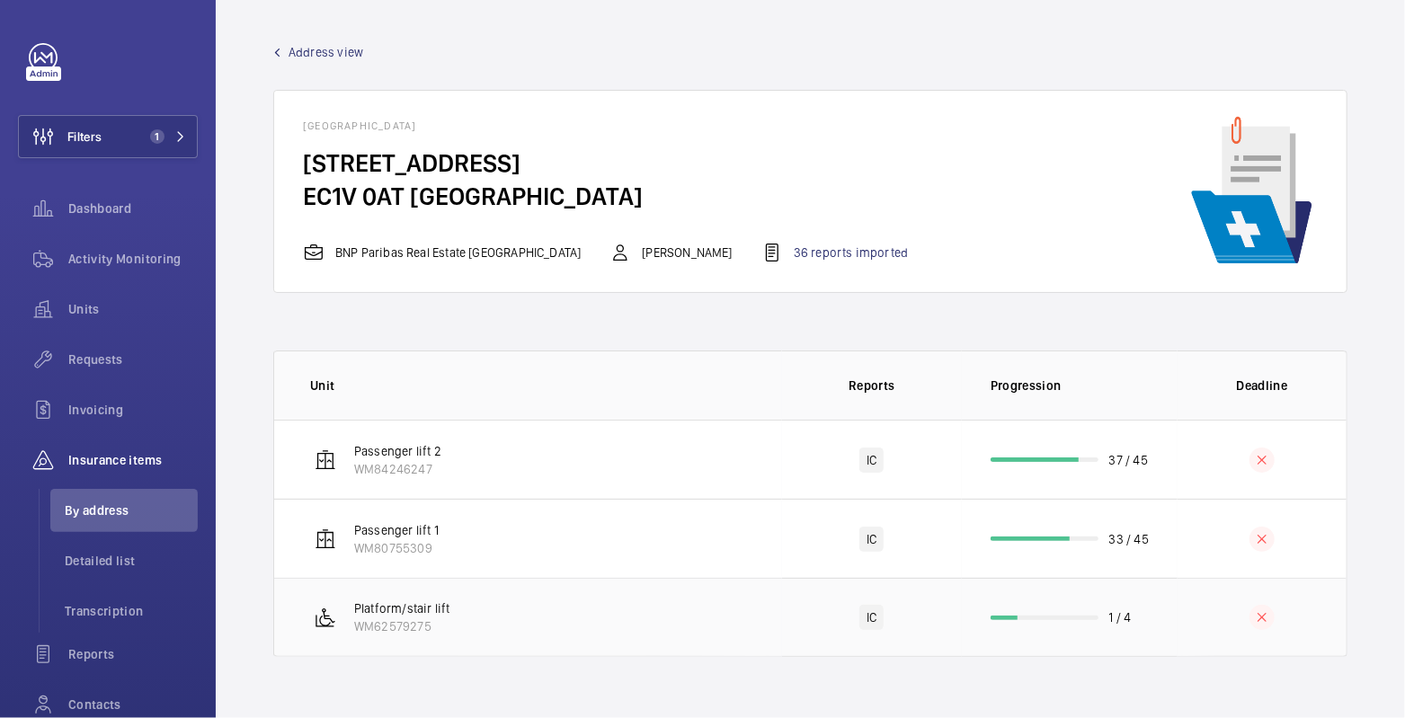
click at [1206, 612] on td at bounding box center [1262, 617] width 169 height 79
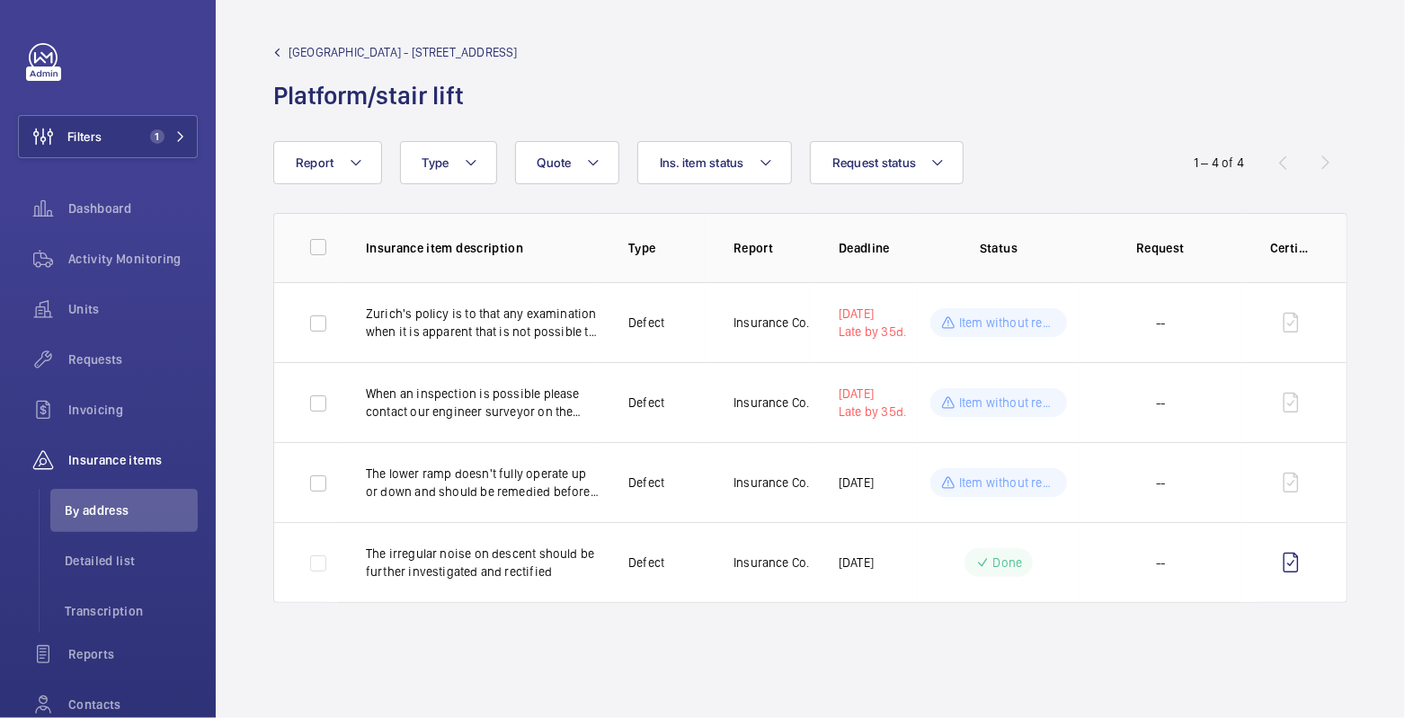
click at [351, 52] on span "Northburgh House - 10 Northburgh St" at bounding box center [403, 52] width 229 height 18
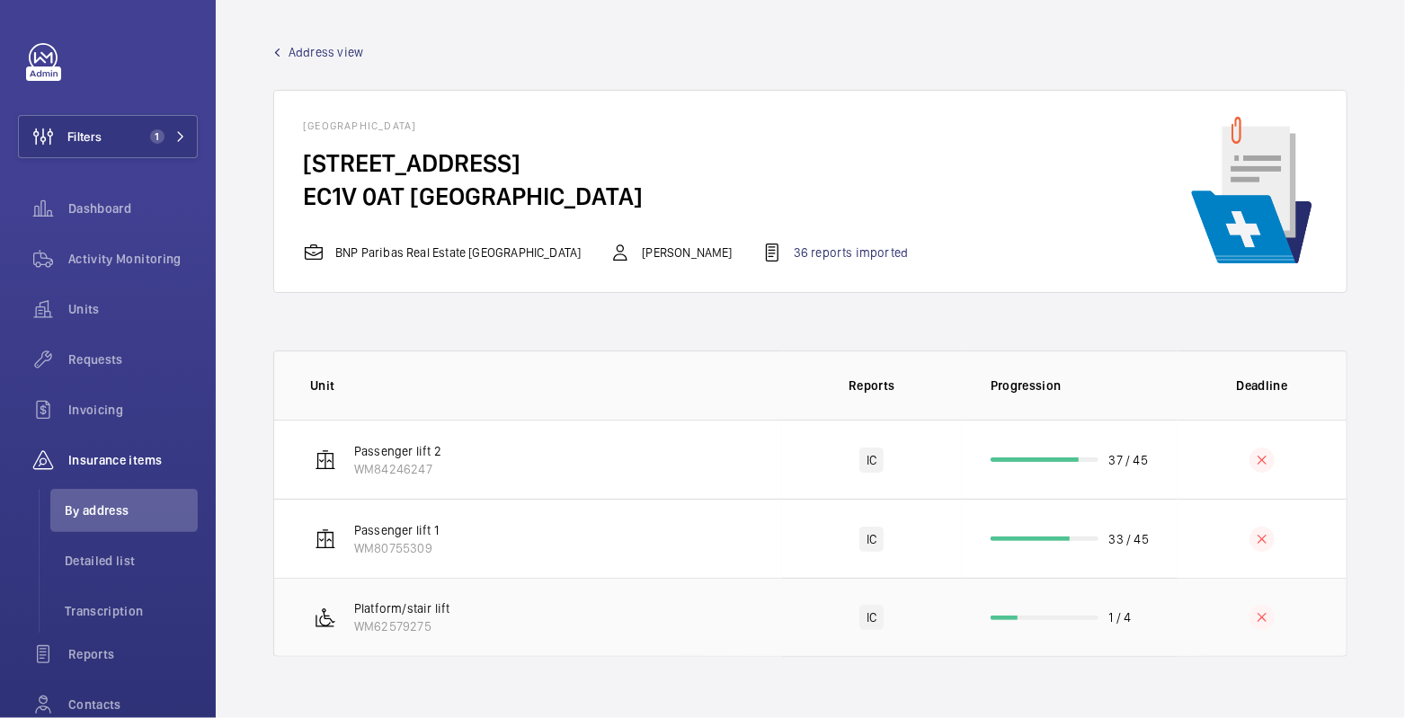
click at [933, 618] on td "IC" at bounding box center [872, 617] width 180 height 79
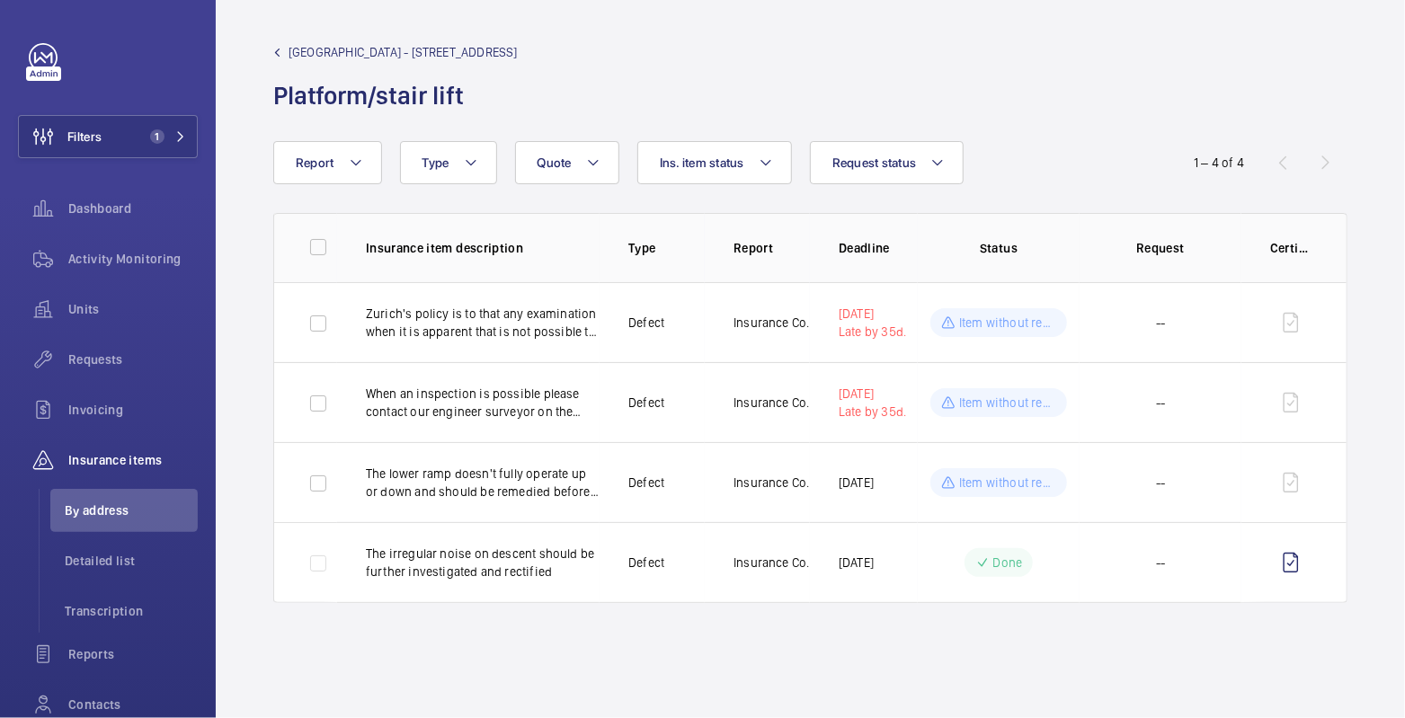
click at [400, 49] on span "Northburgh House - 10 Northburgh St" at bounding box center [403, 52] width 229 height 18
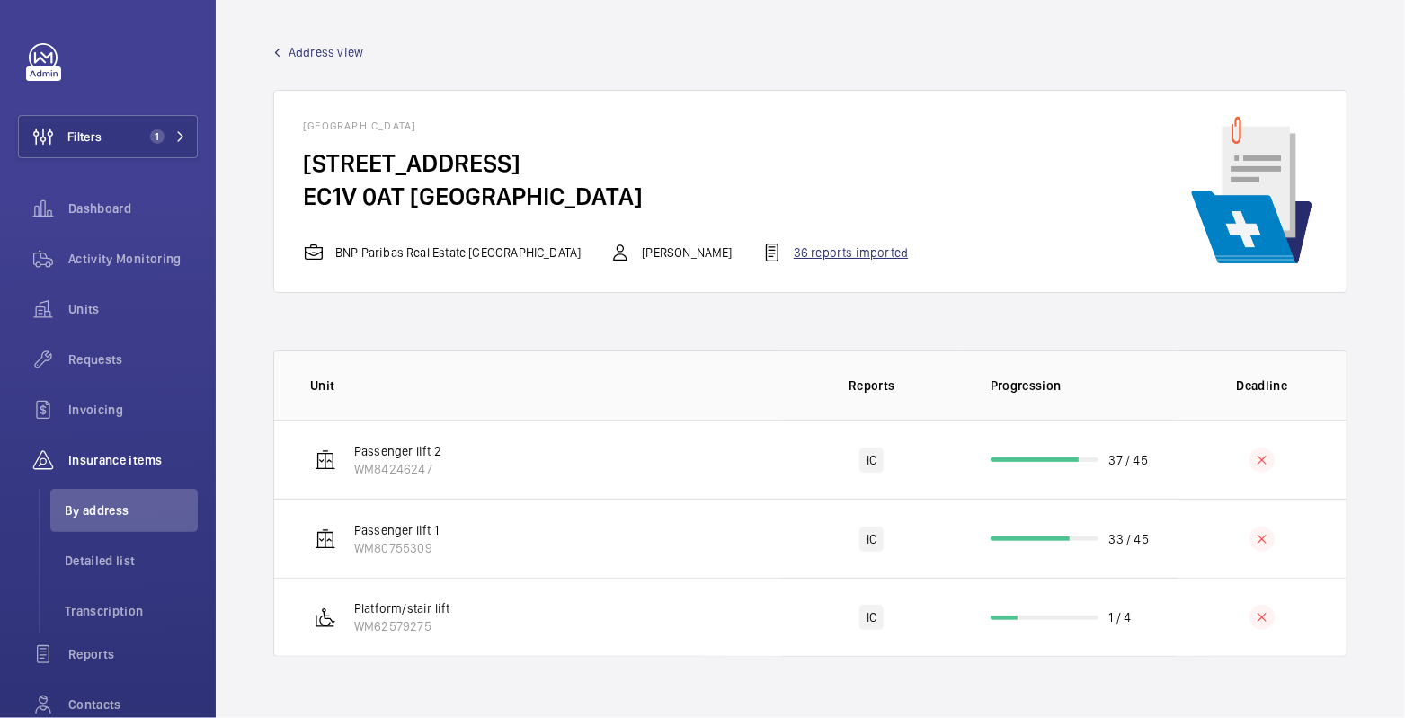
click at [761, 244] on div "36 reports imported" at bounding box center [834, 253] width 147 height 22
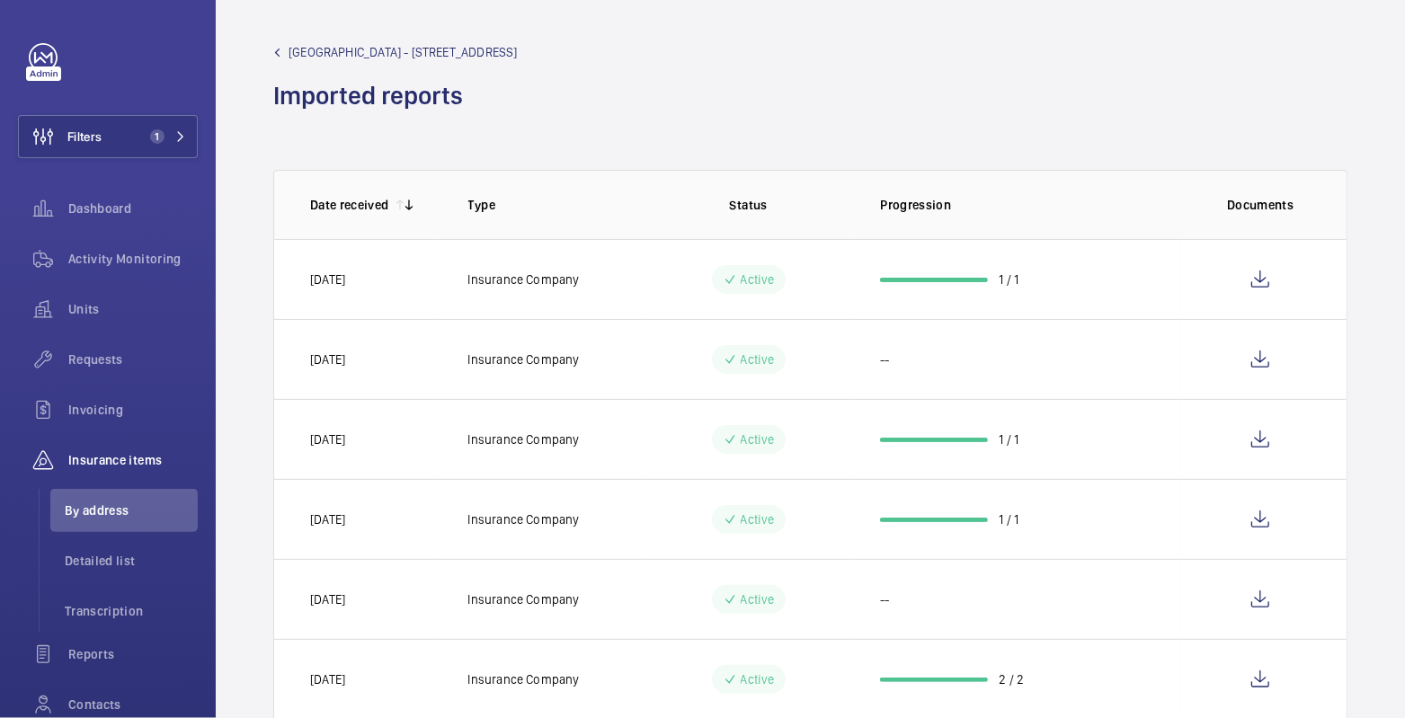
click at [396, 46] on span "Northburgh House - 10 Northburgh St" at bounding box center [403, 52] width 229 height 18
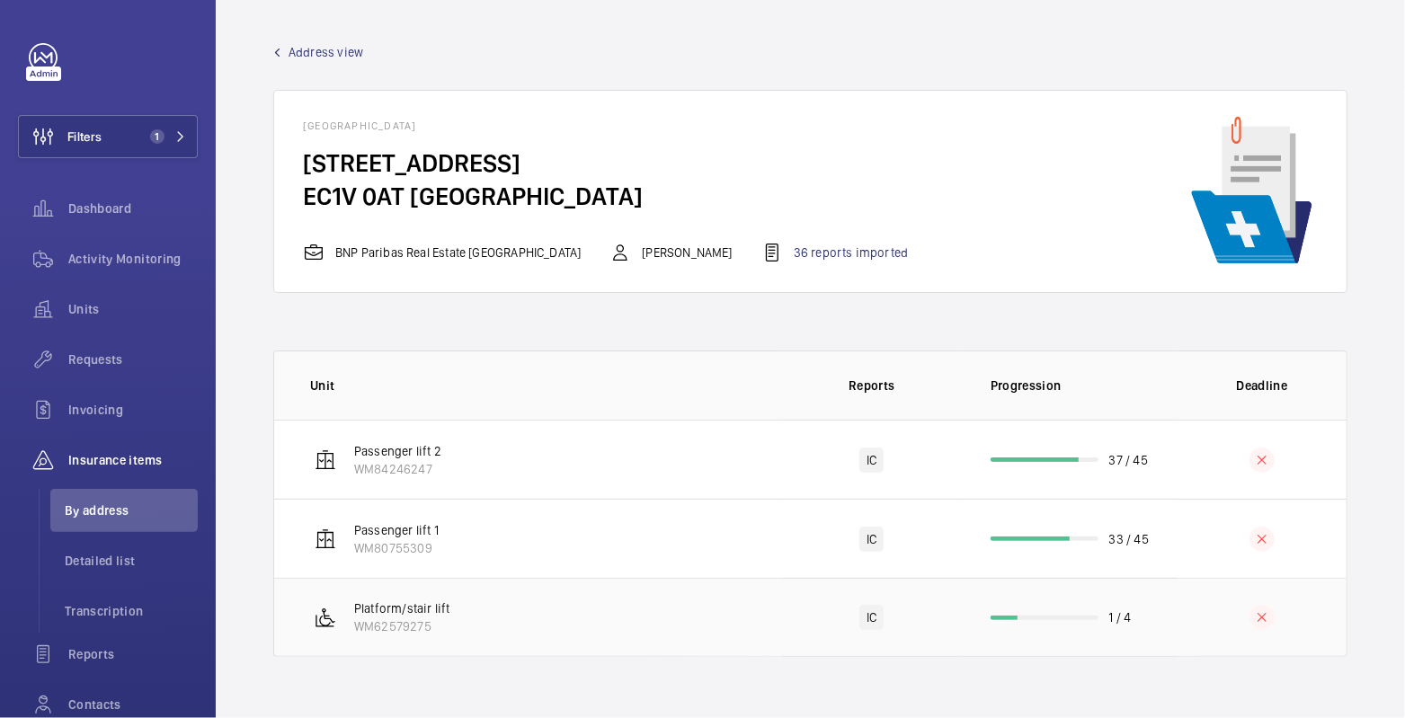
click at [1148, 615] on td "1 / 4" at bounding box center [1070, 617] width 216 height 79
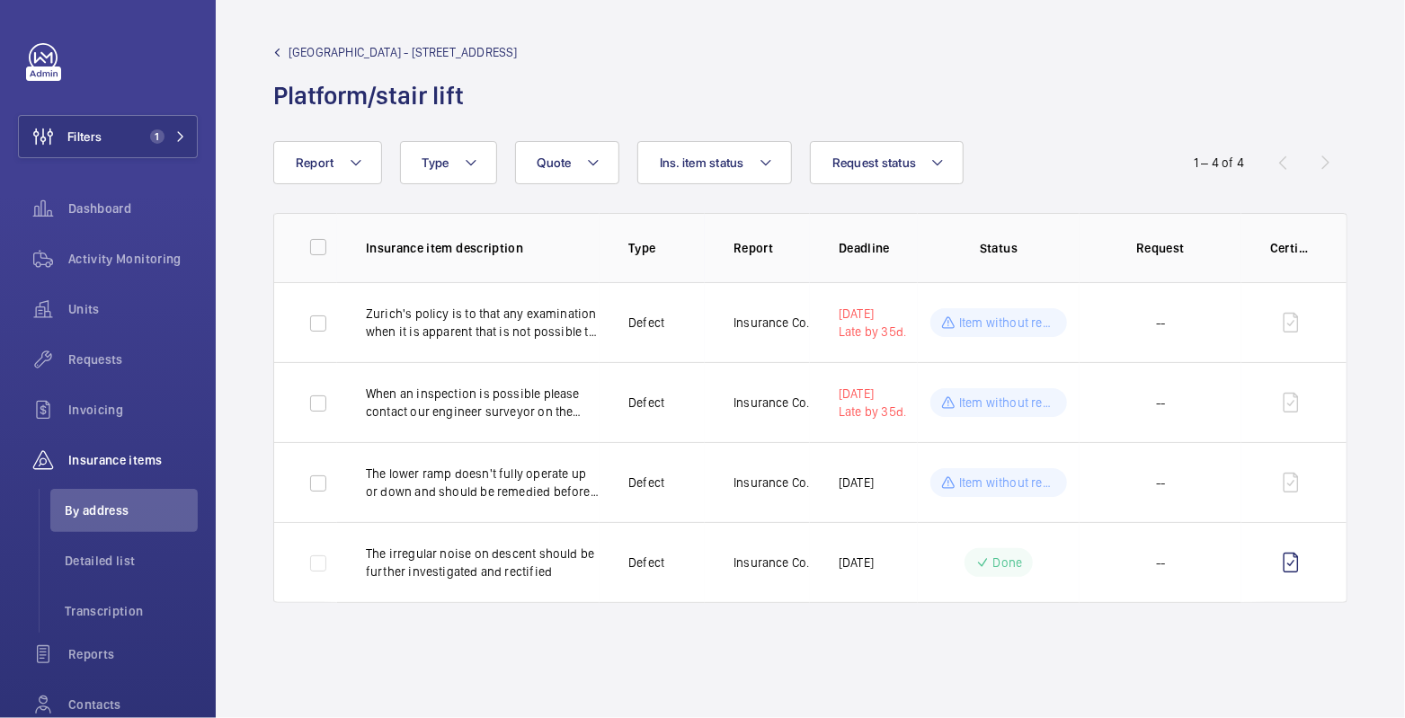
click at [344, 58] on span "Northburgh House - 10 Northburgh St" at bounding box center [403, 52] width 229 height 18
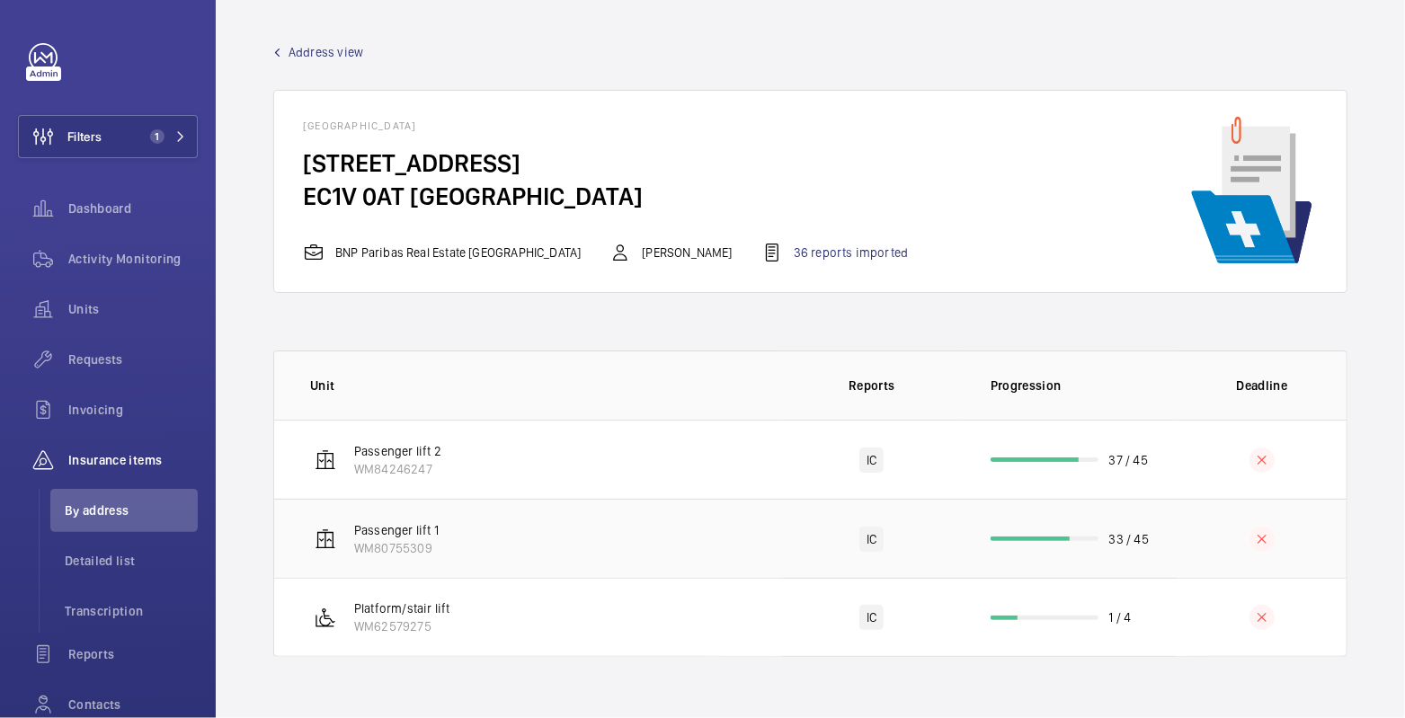
click at [943, 542] on td "IC" at bounding box center [872, 538] width 180 height 79
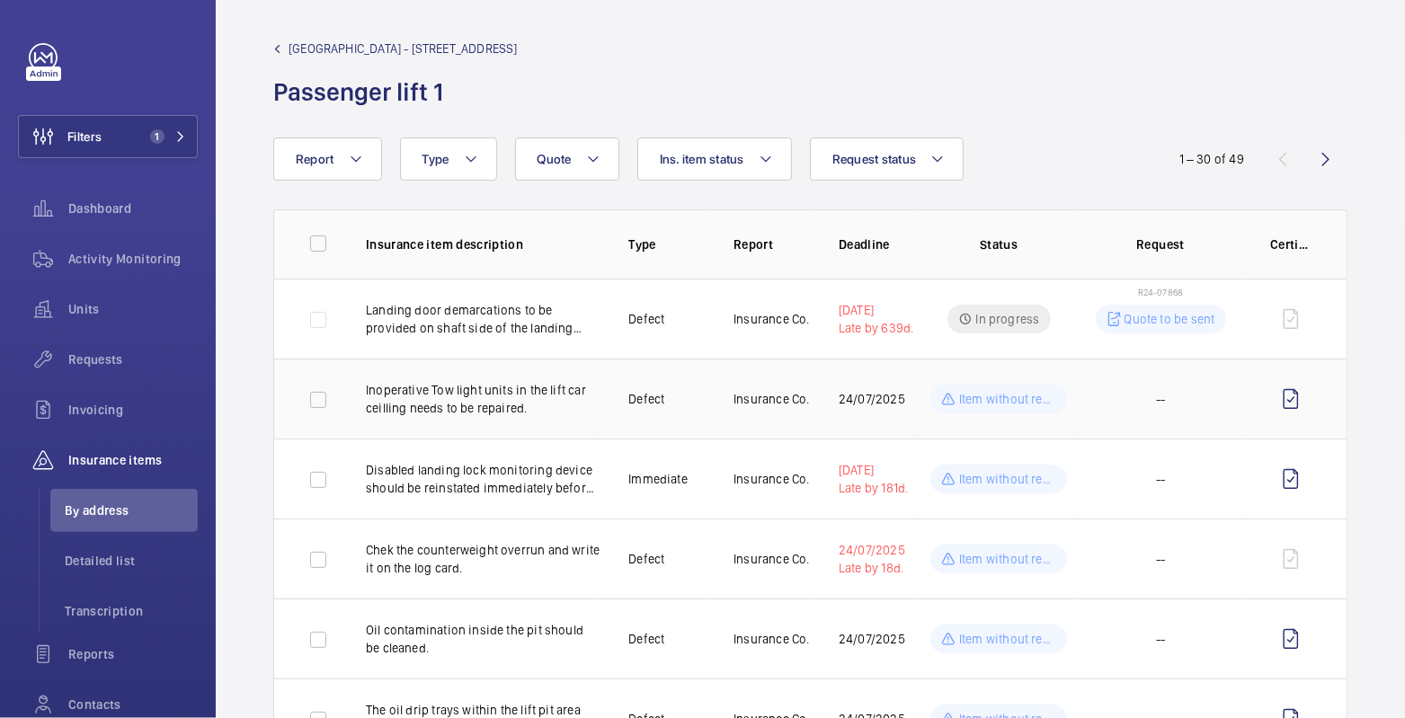
scroll to position [7, 0]
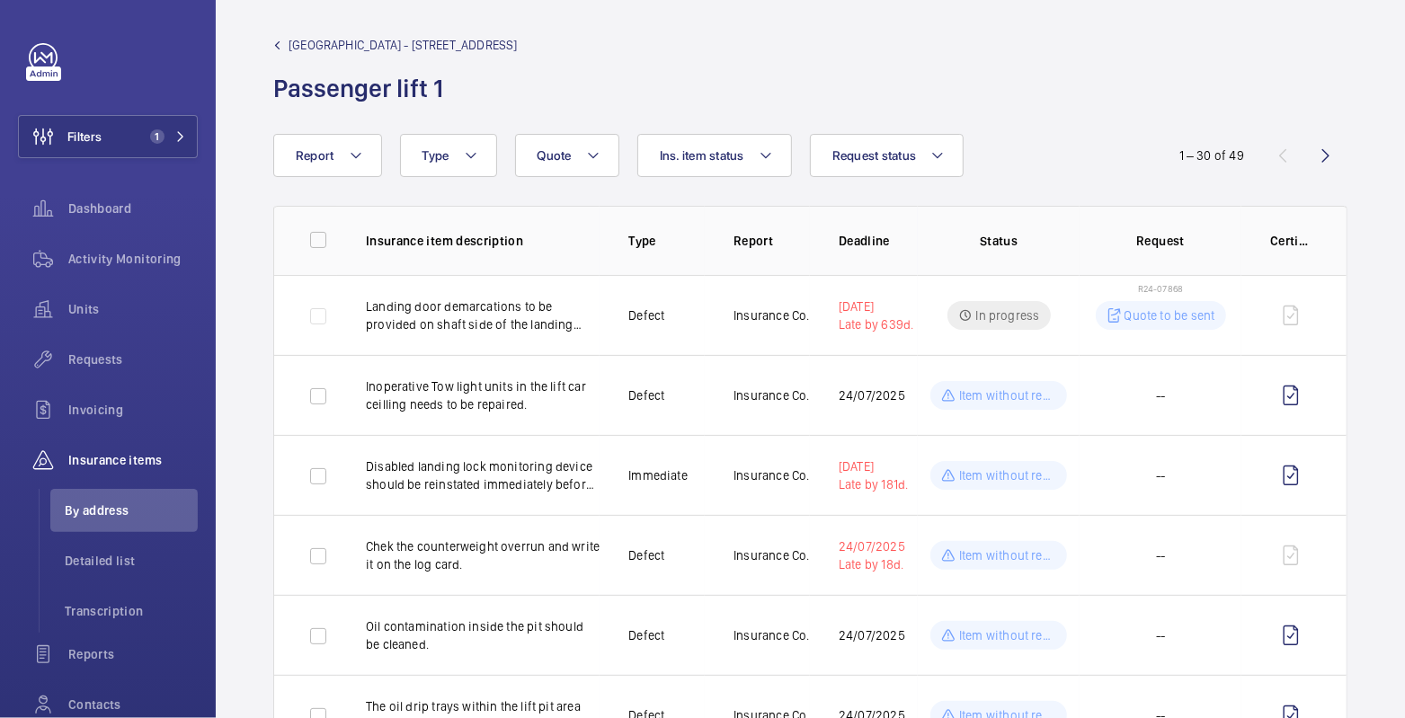
click at [351, 36] on span "Northburgh House - 10 Northburgh St" at bounding box center [403, 45] width 229 height 18
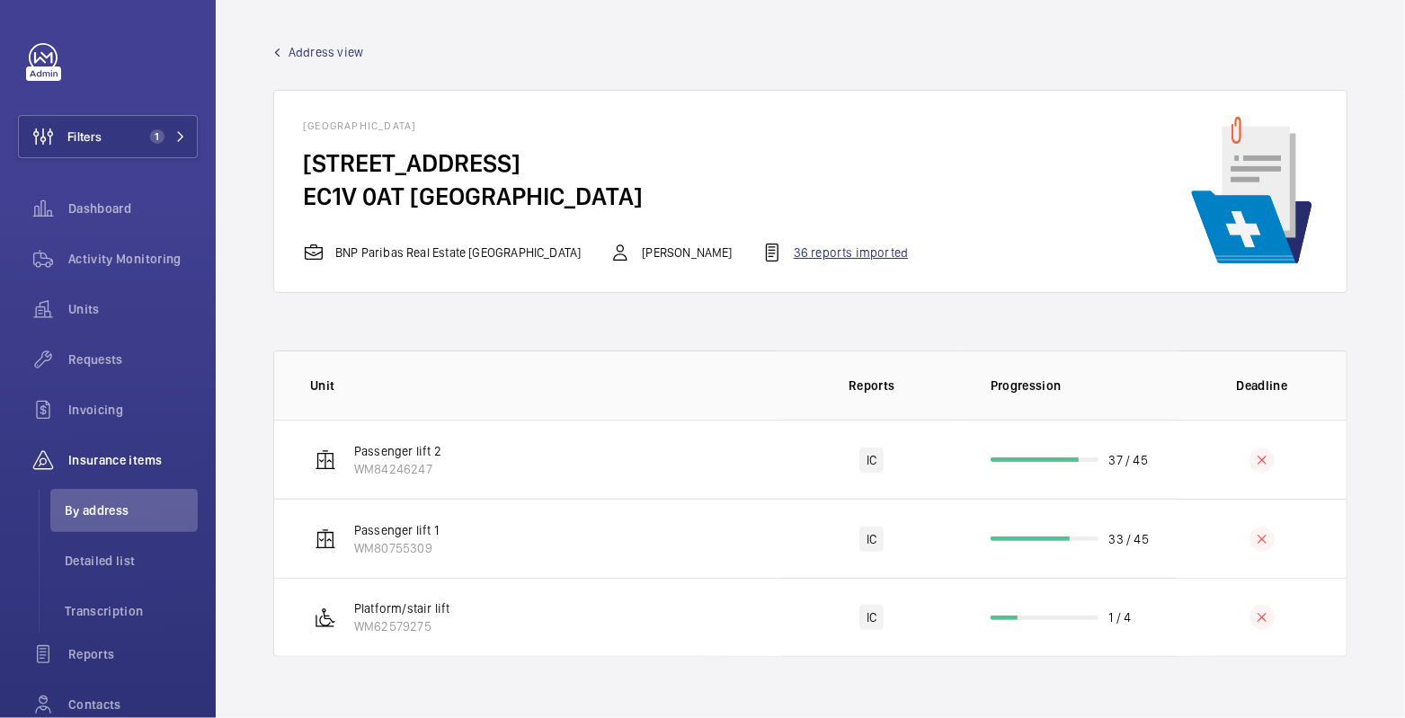
click at [761, 255] on div "36 reports imported" at bounding box center [834, 253] width 147 height 22
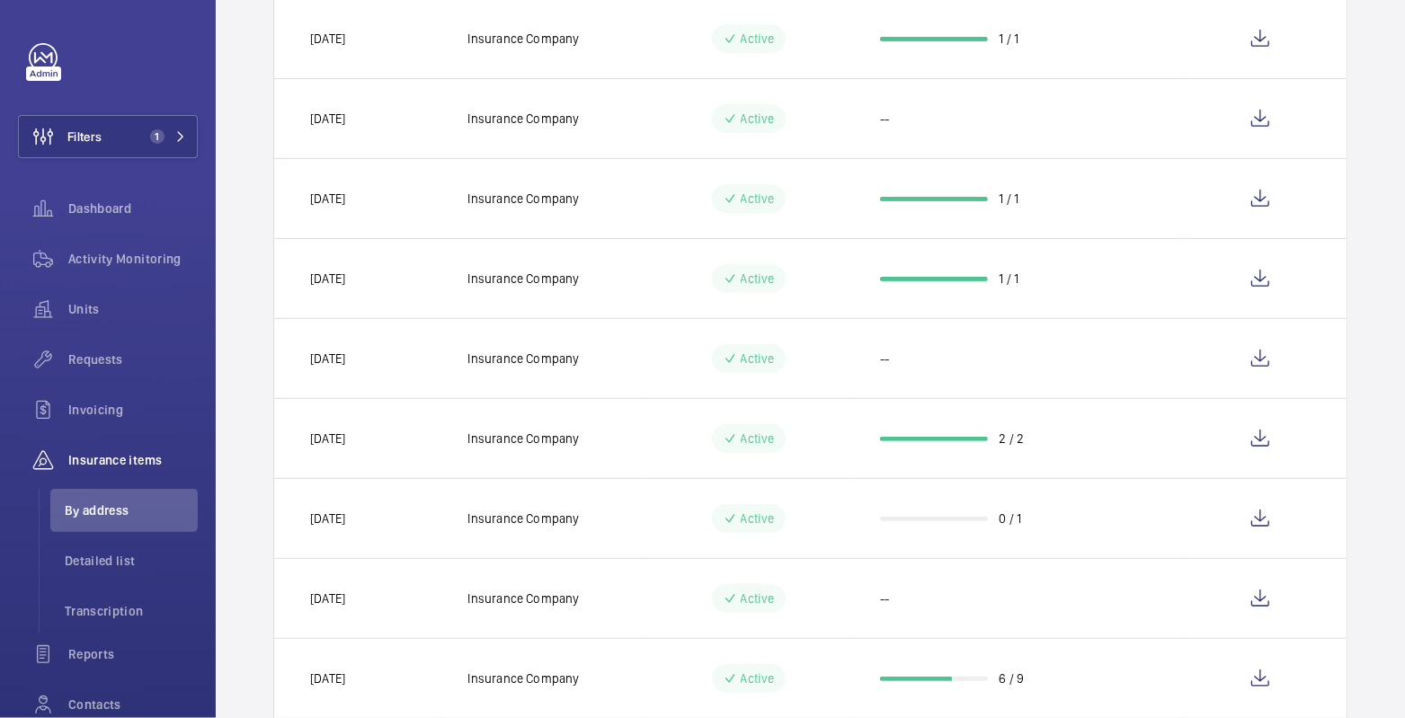
scroll to position [261, 0]
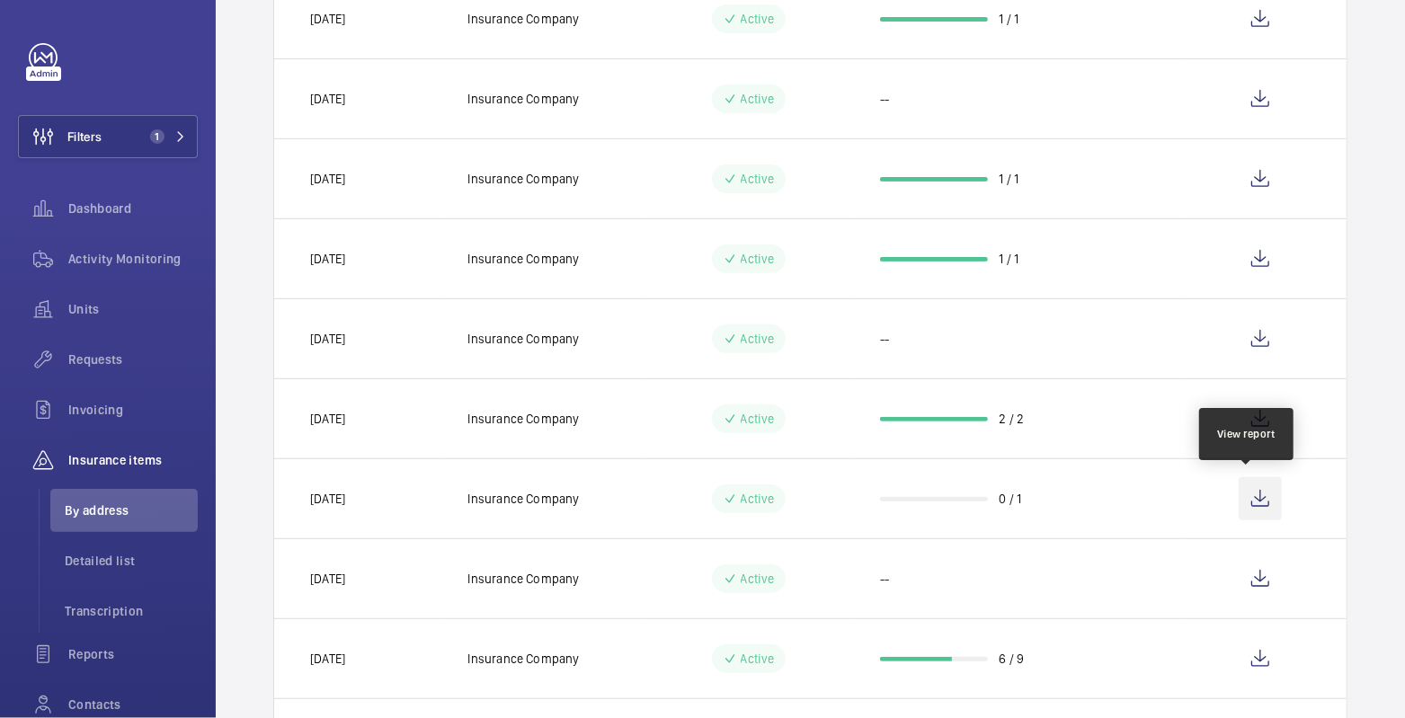
click at [1242, 504] on wm-front-icon-button at bounding box center [1260, 498] width 43 height 43
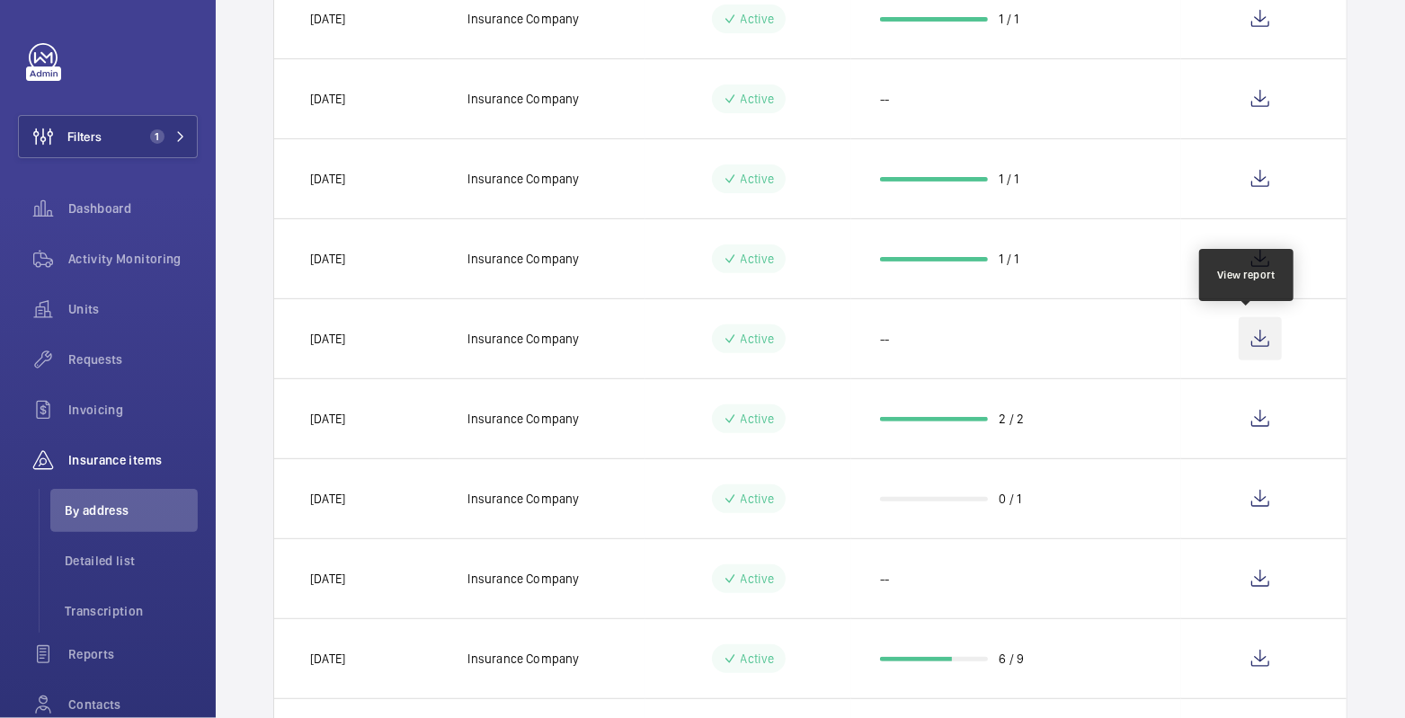
click at [1252, 339] on wm-front-icon-button at bounding box center [1260, 338] width 43 height 43
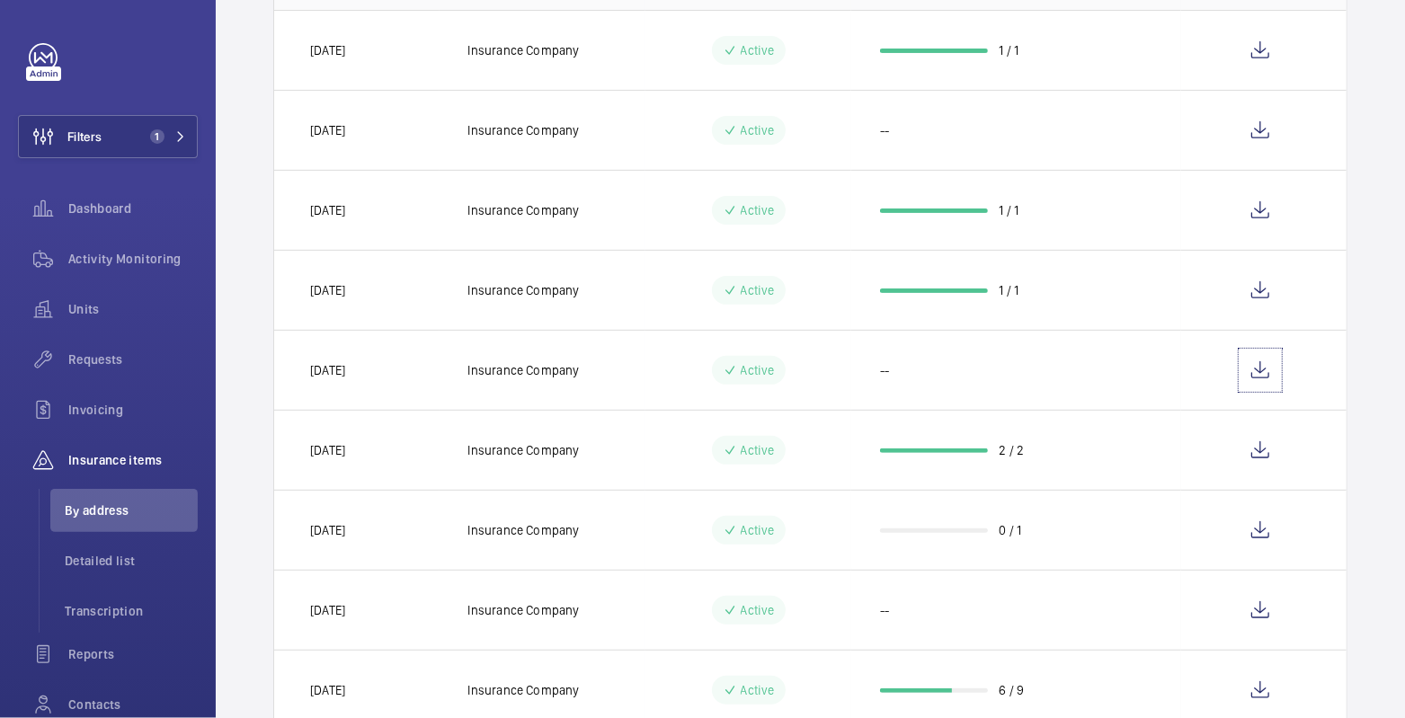
scroll to position [228, 0]
click at [1248, 127] on wm-front-icon-button at bounding box center [1260, 131] width 43 height 43
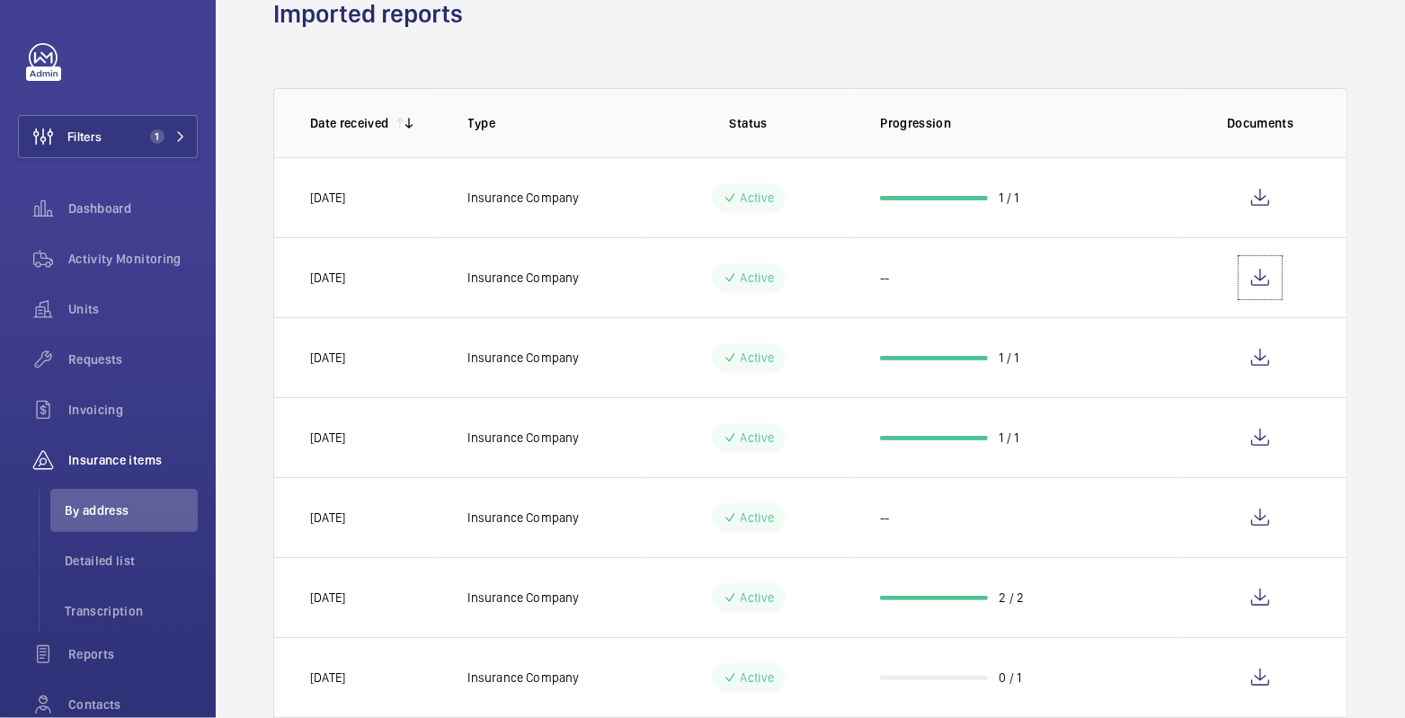
scroll to position [0, 0]
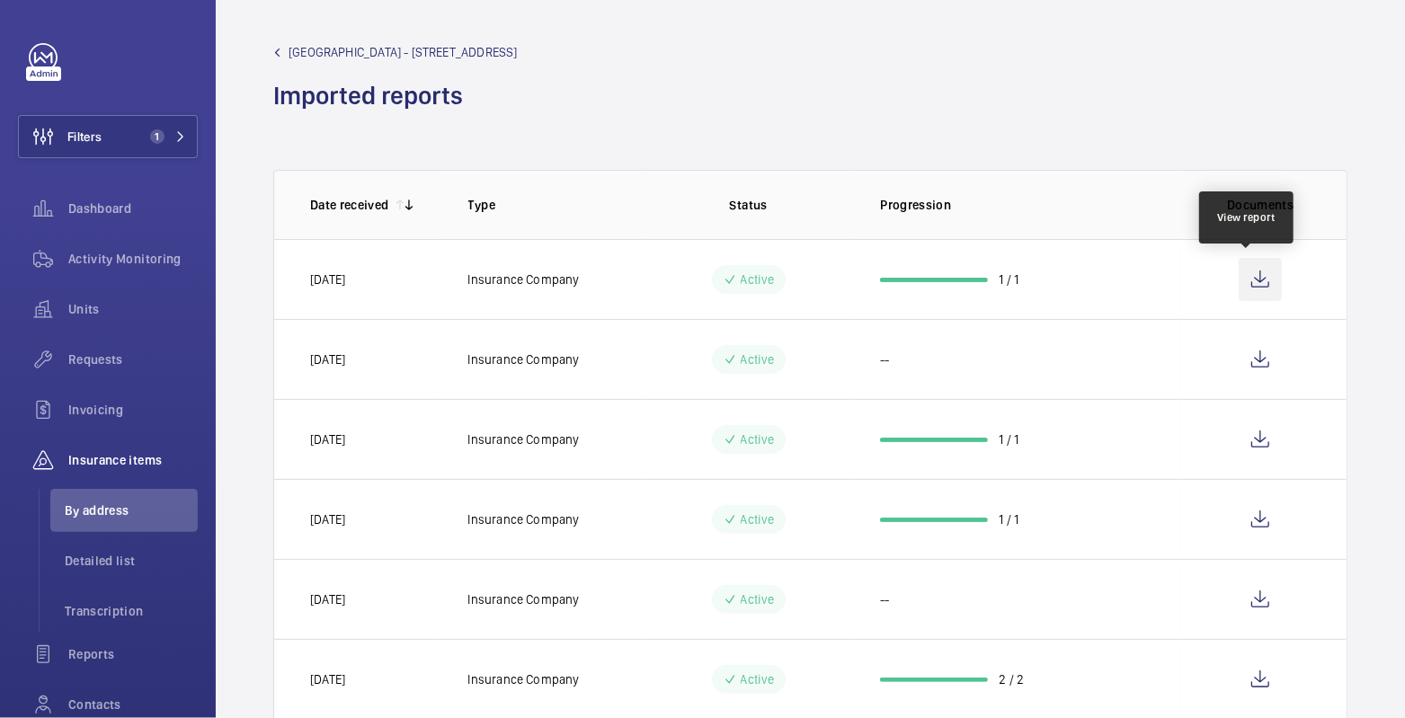
click at [1241, 278] on wm-front-icon-button at bounding box center [1260, 279] width 43 height 43
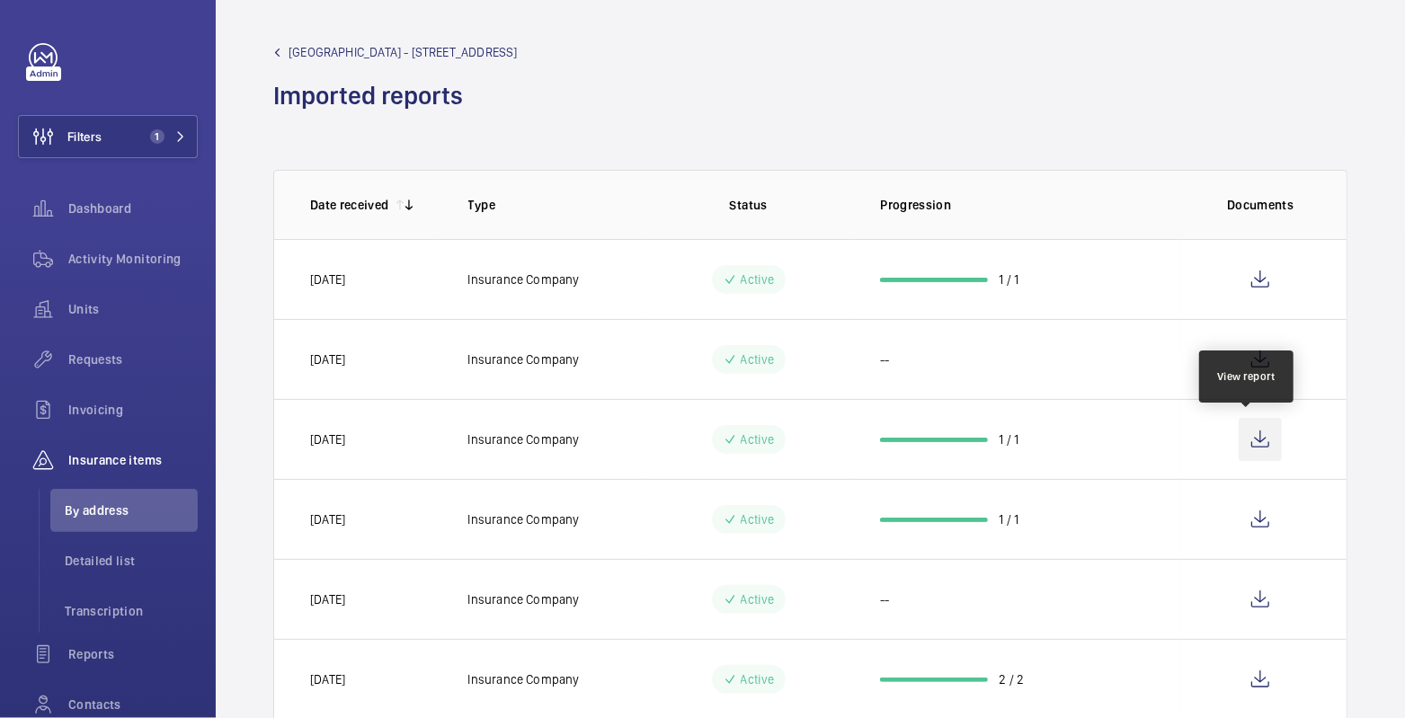
click at [1245, 432] on wm-front-icon-button at bounding box center [1260, 439] width 43 height 43
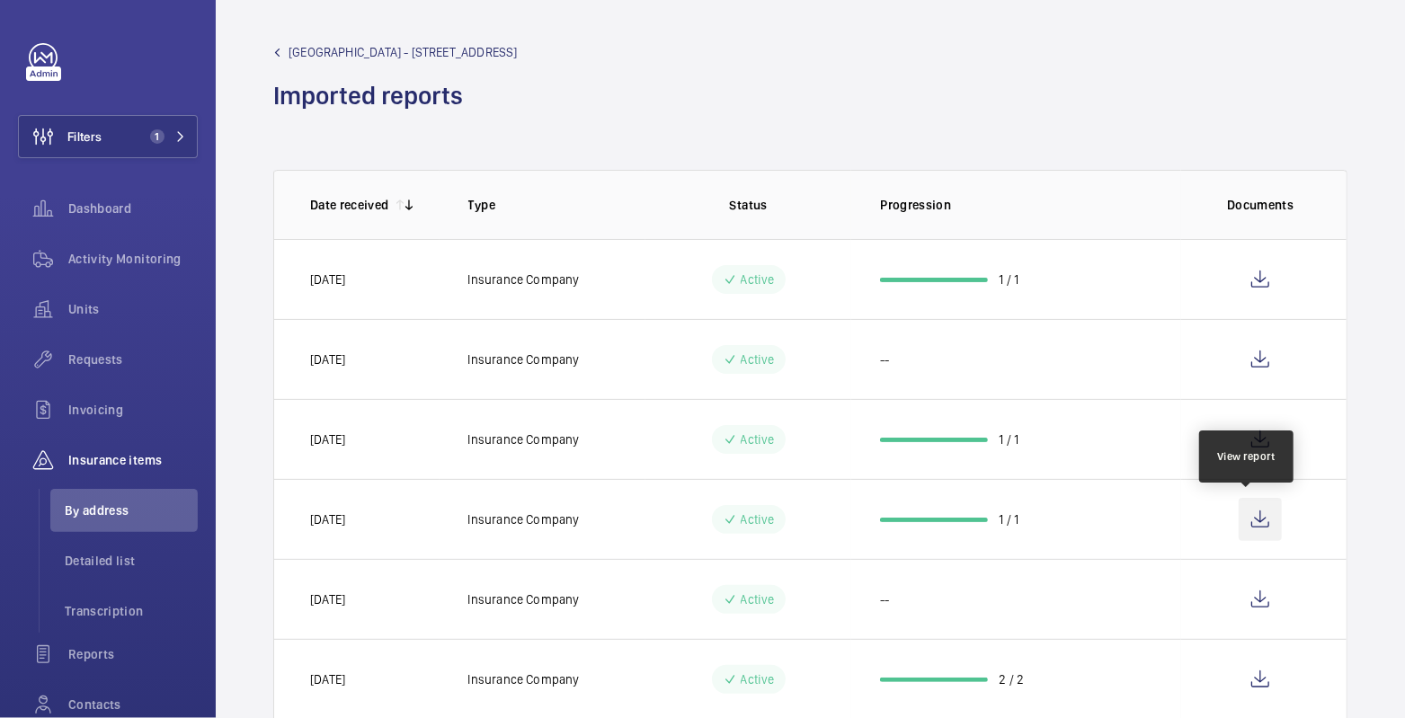
click at [1246, 511] on wm-front-icon-button at bounding box center [1260, 519] width 43 height 43
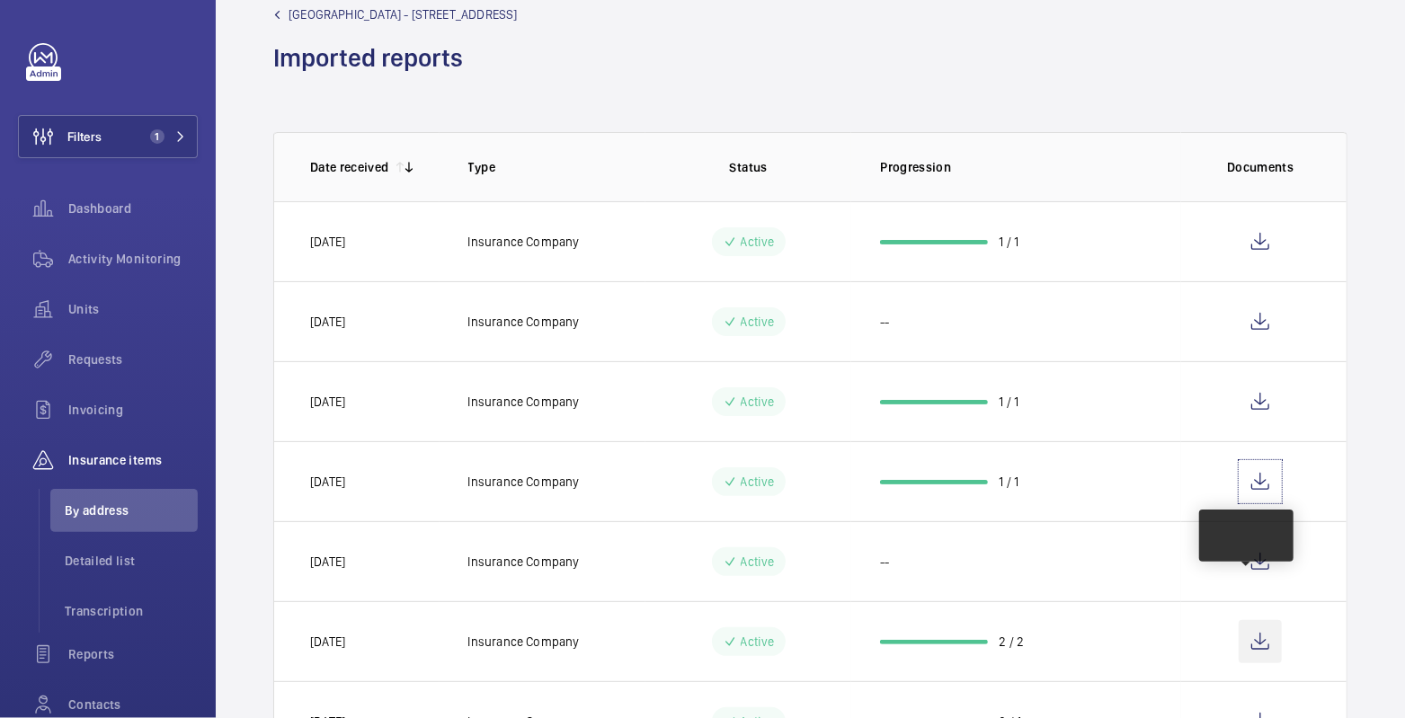
scroll to position [43, 0]
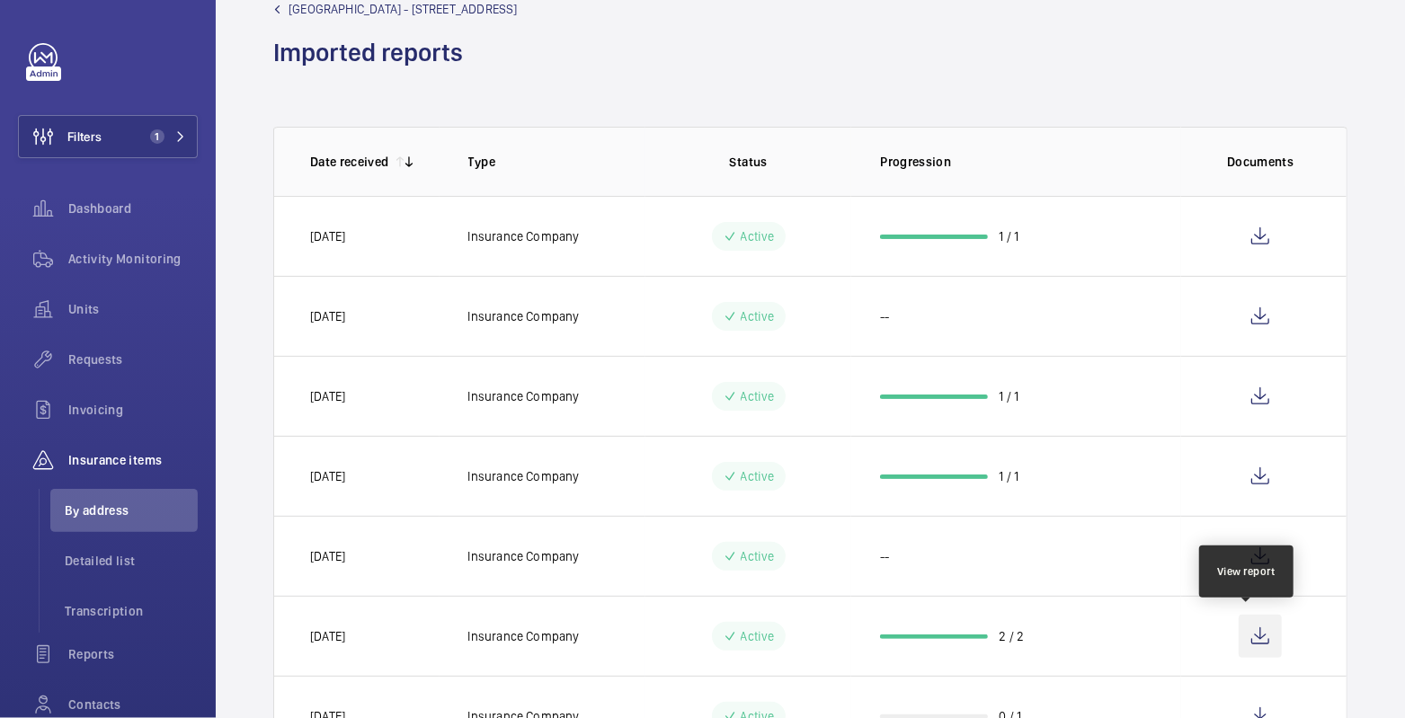
click at [1246, 646] on wm-front-icon-button at bounding box center [1260, 636] width 43 height 43
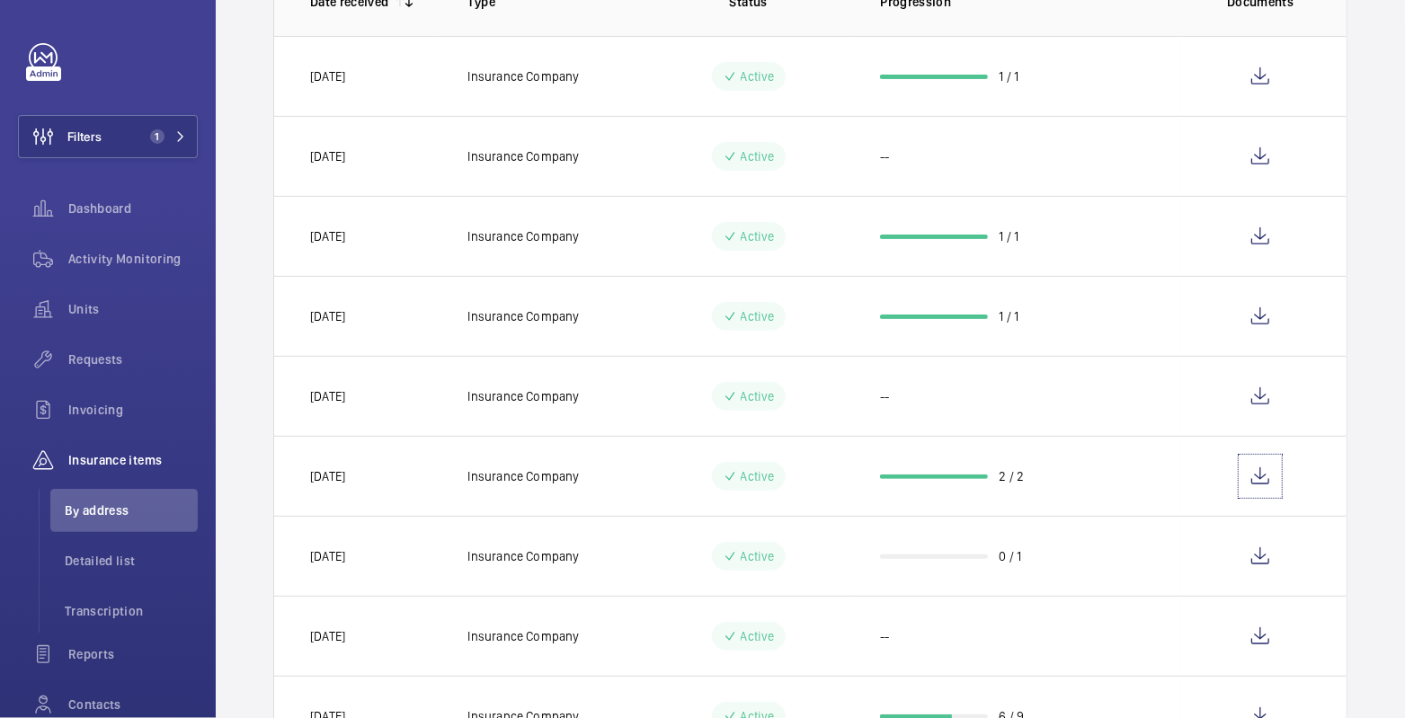
scroll to position [205, 0]
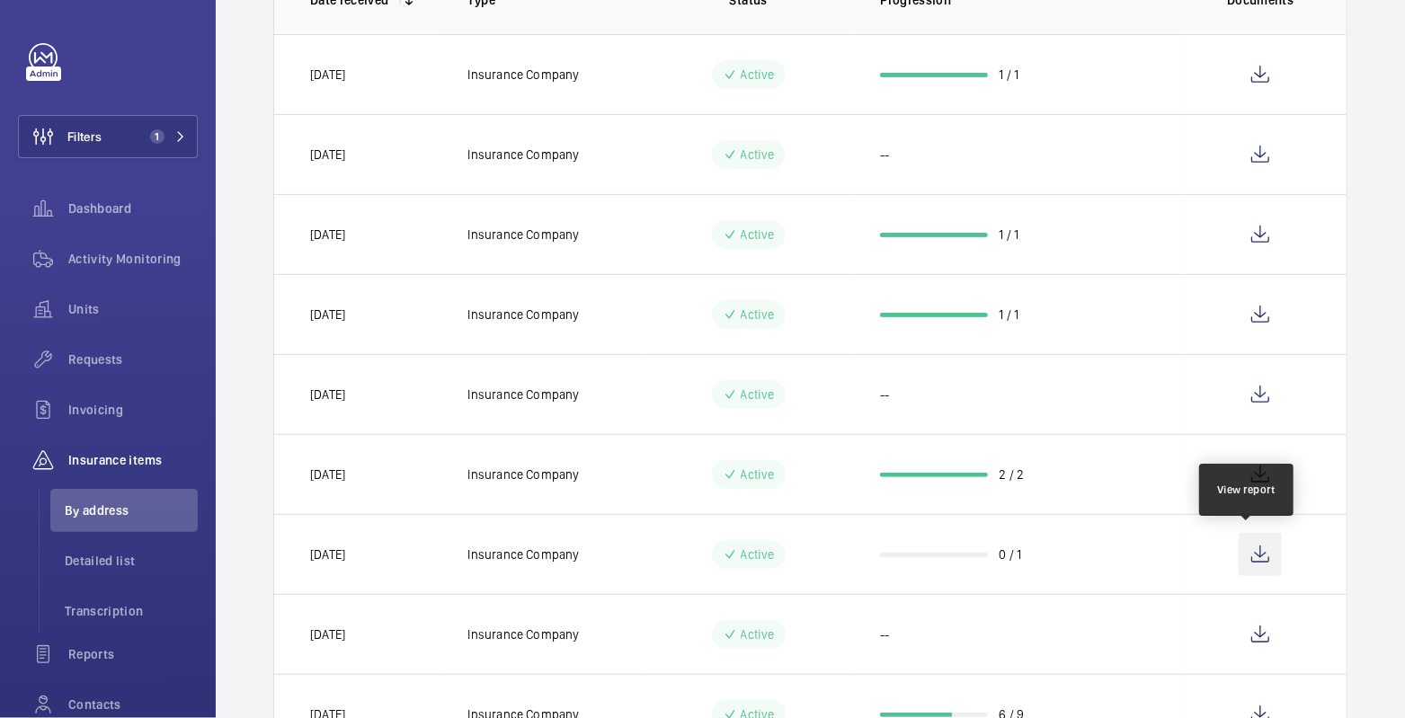
click at [1239, 559] on wm-front-icon-button at bounding box center [1260, 554] width 43 height 43
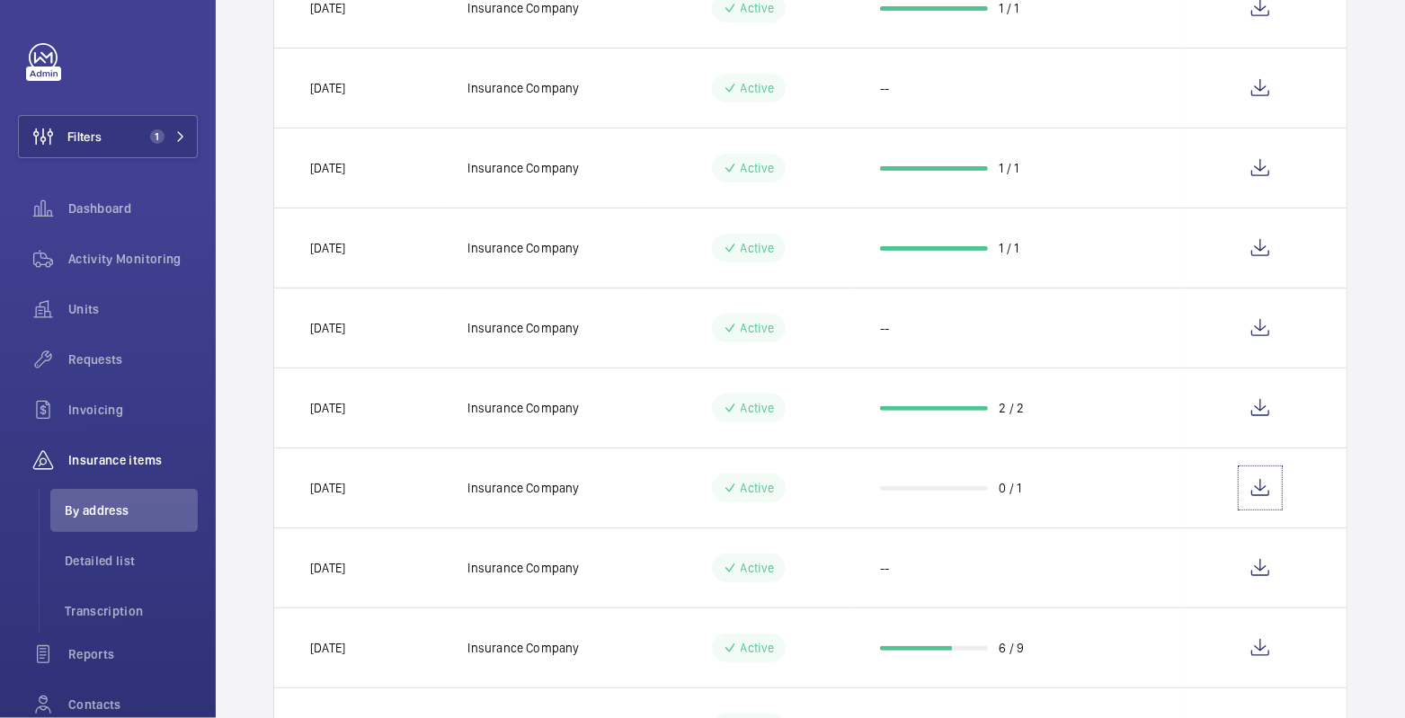
scroll to position [272, 0]
click at [1253, 569] on wm-front-icon-button at bounding box center [1260, 567] width 43 height 43
click at [1256, 487] on wm-front-icon-button at bounding box center [1260, 487] width 43 height 43
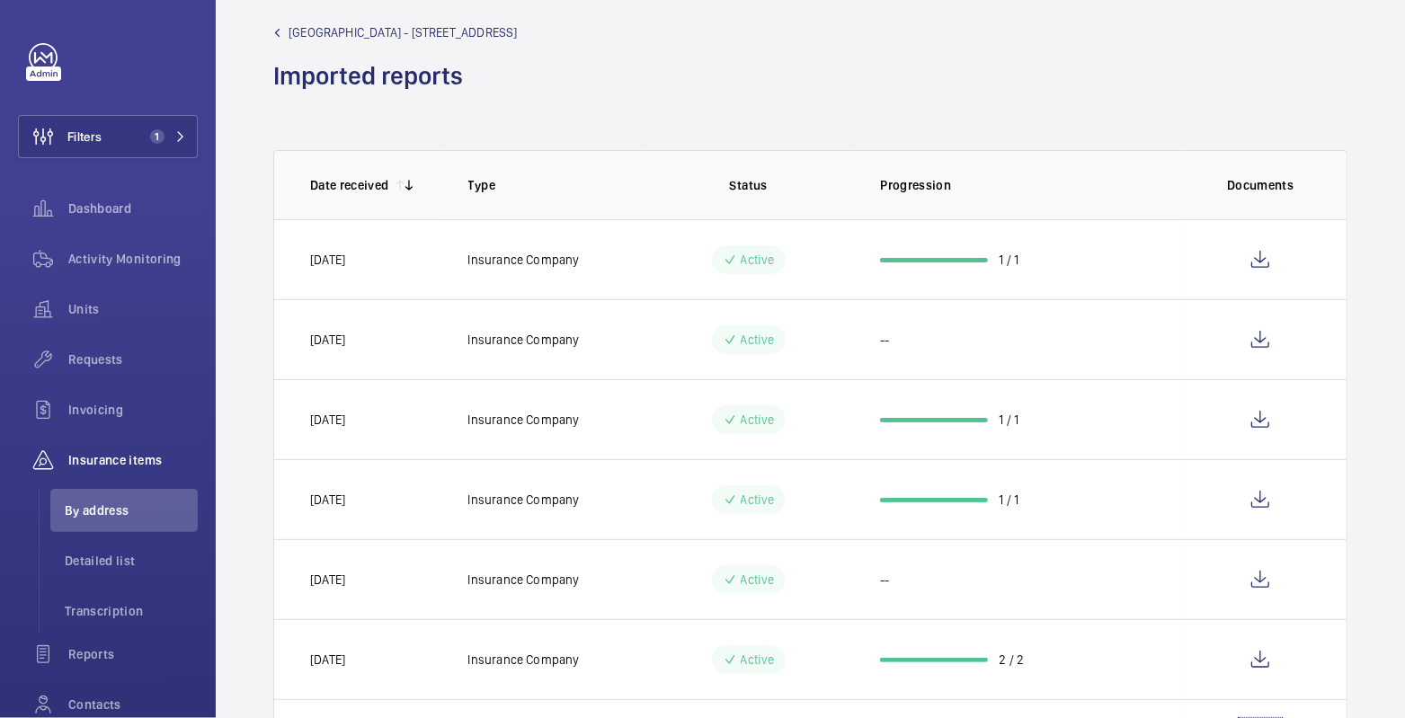
scroll to position [0, 0]
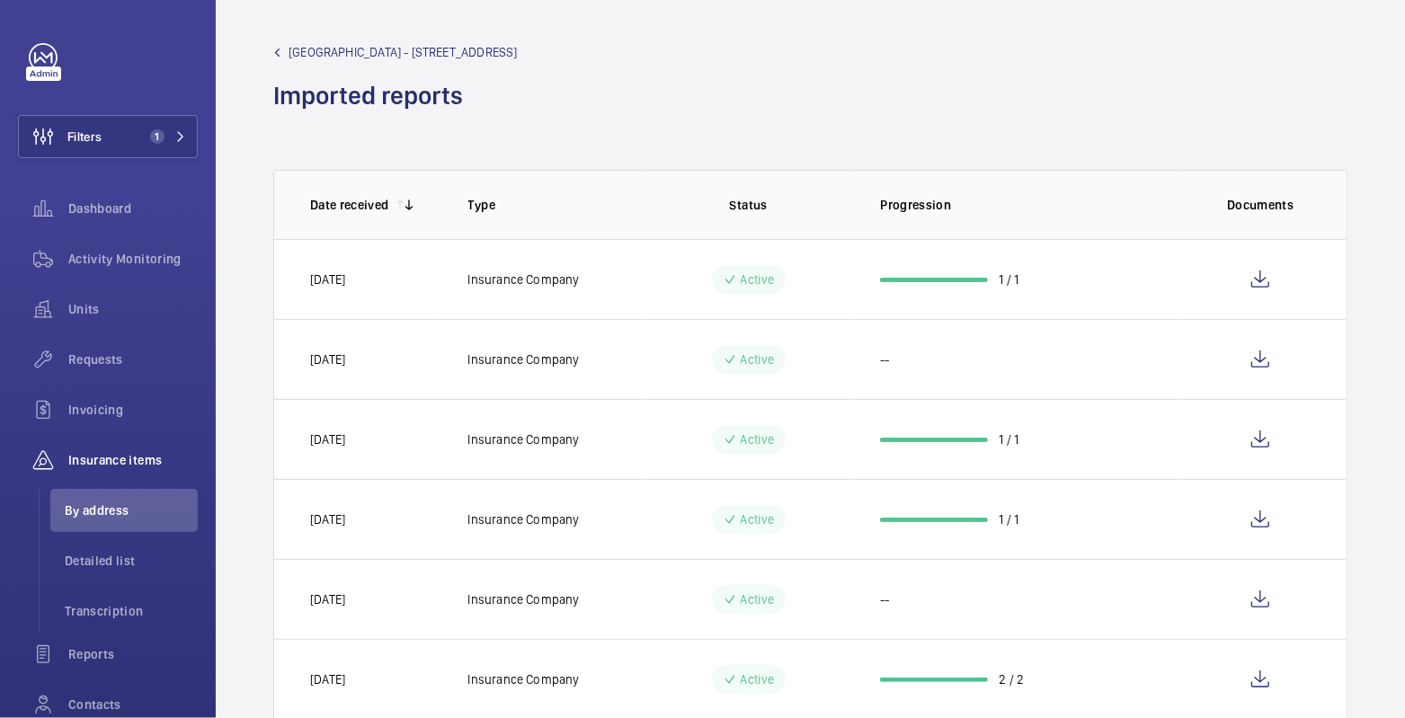
click at [361, 58] on span "Northburgh House - 10 Northburgh St" at bounding box center [403, 52] width 229 height 18
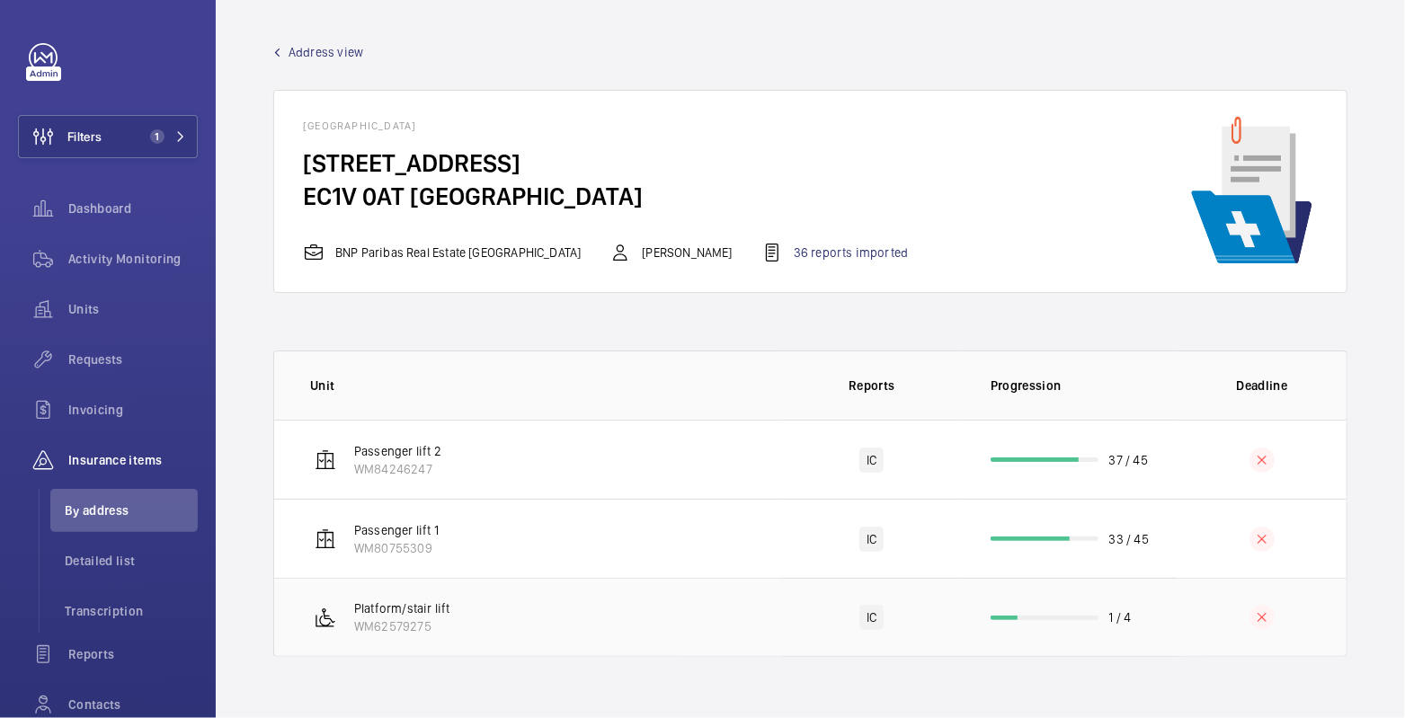
click at [1214, 615] on td at bounding box center [1262, 617] width 169 height 79
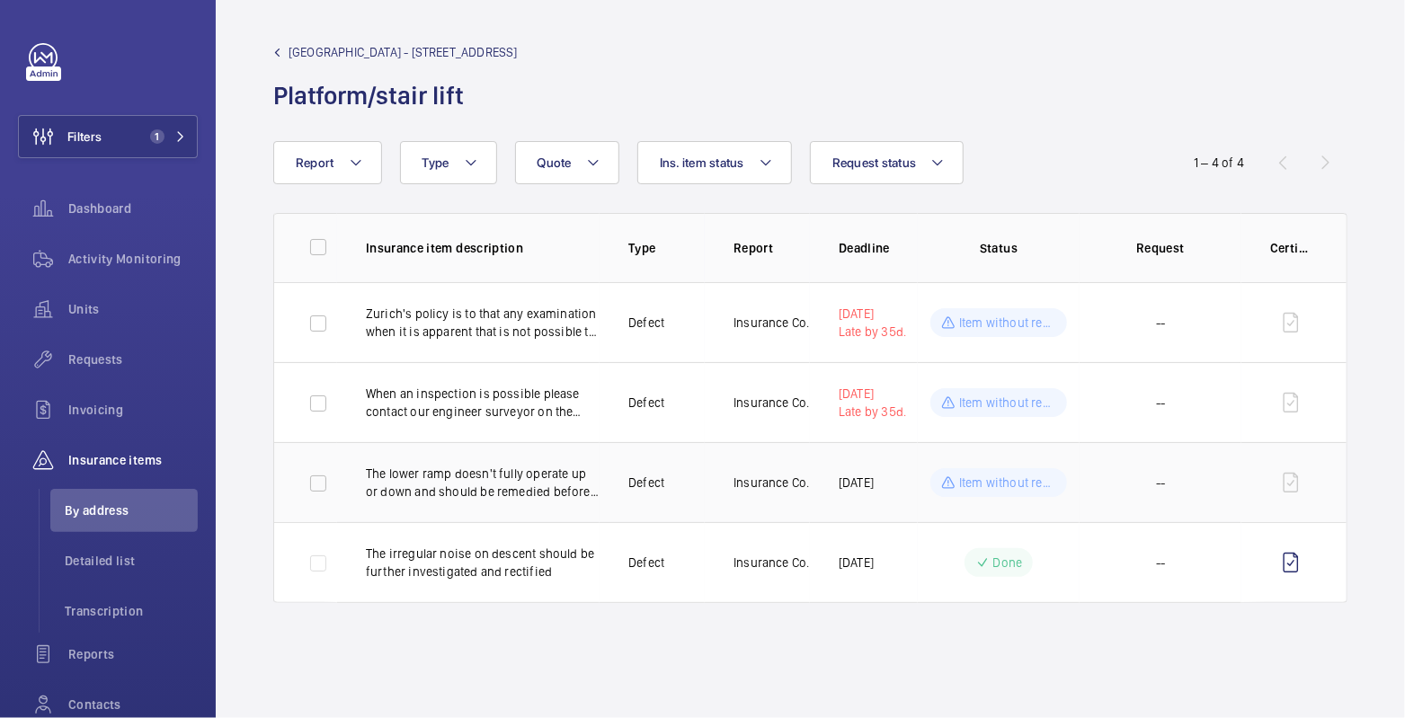
click at [582, 479] on p "The lower ramp doesn't fully operate up or down and should be remedied before f…" at bounding box center [483, 483] width 234 height 36
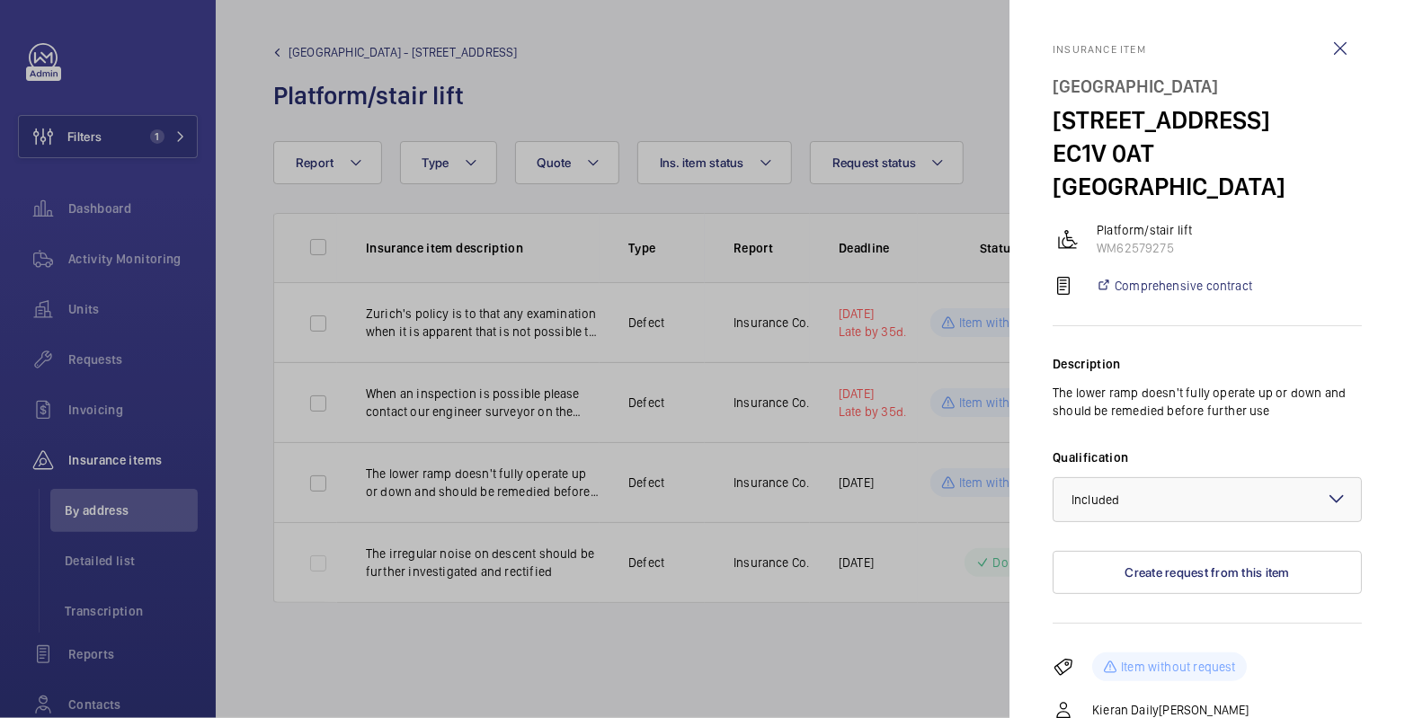
click at [672, 146] on div at bounding box center [702, 359] width 1405 height 718
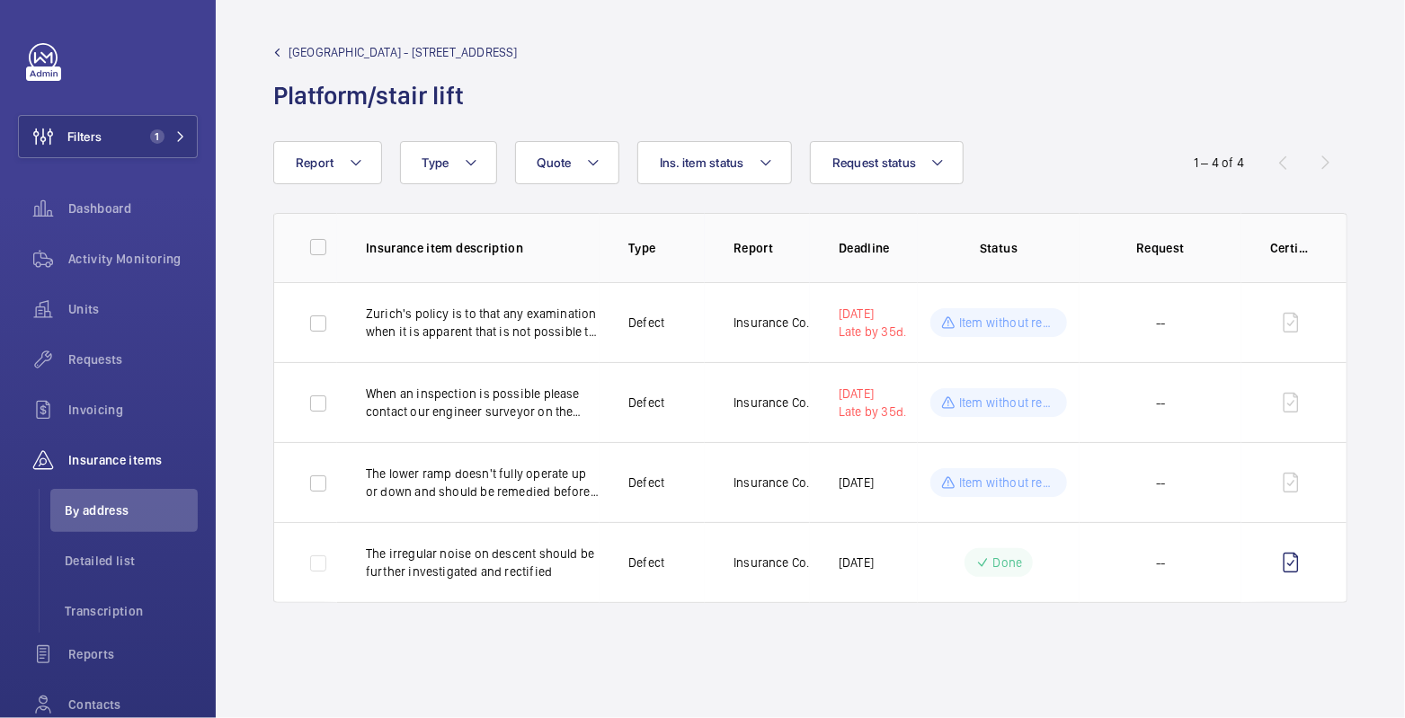
click at [336, 44] on span "Northburgh House - 10 Northburgh St" at bounding box center [403, 52] width 229 height 18
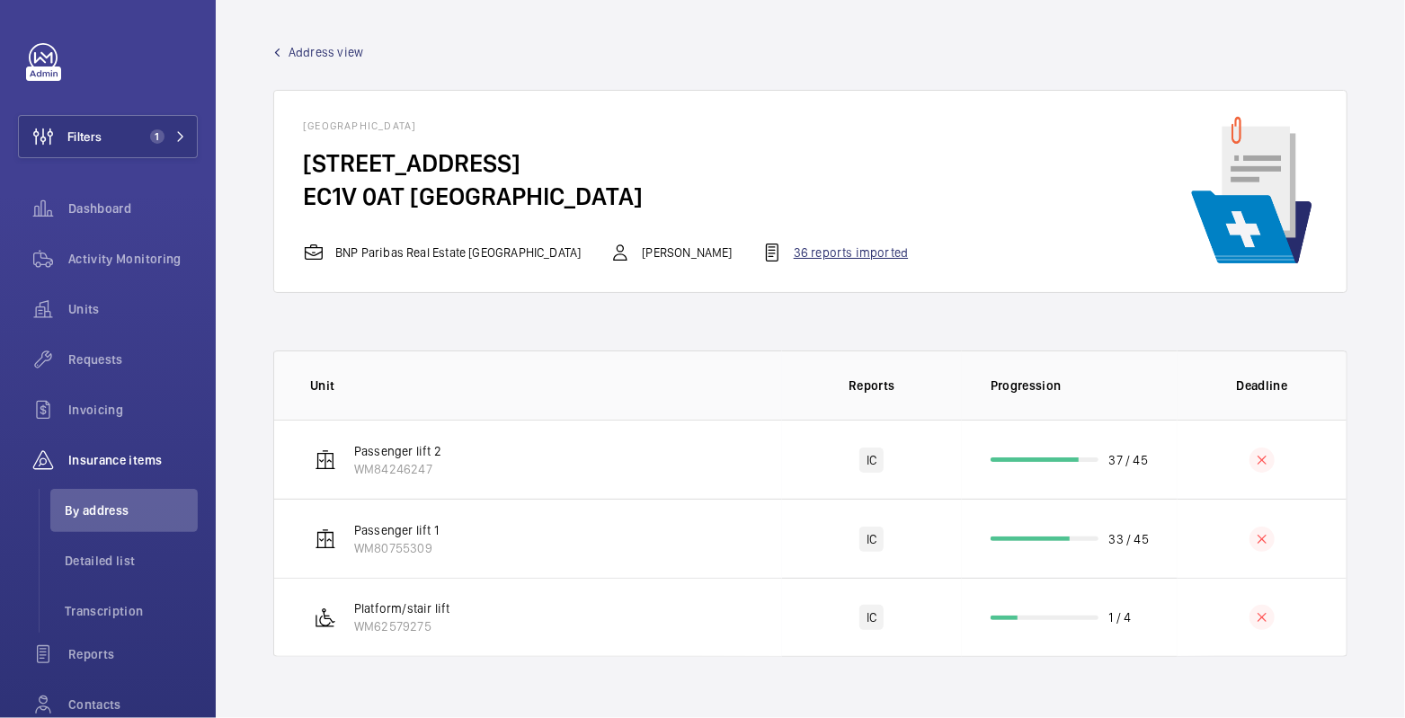
click at [761, 252] on div "36 reports imported" at bounding box center [834, 253] width 147 height 22
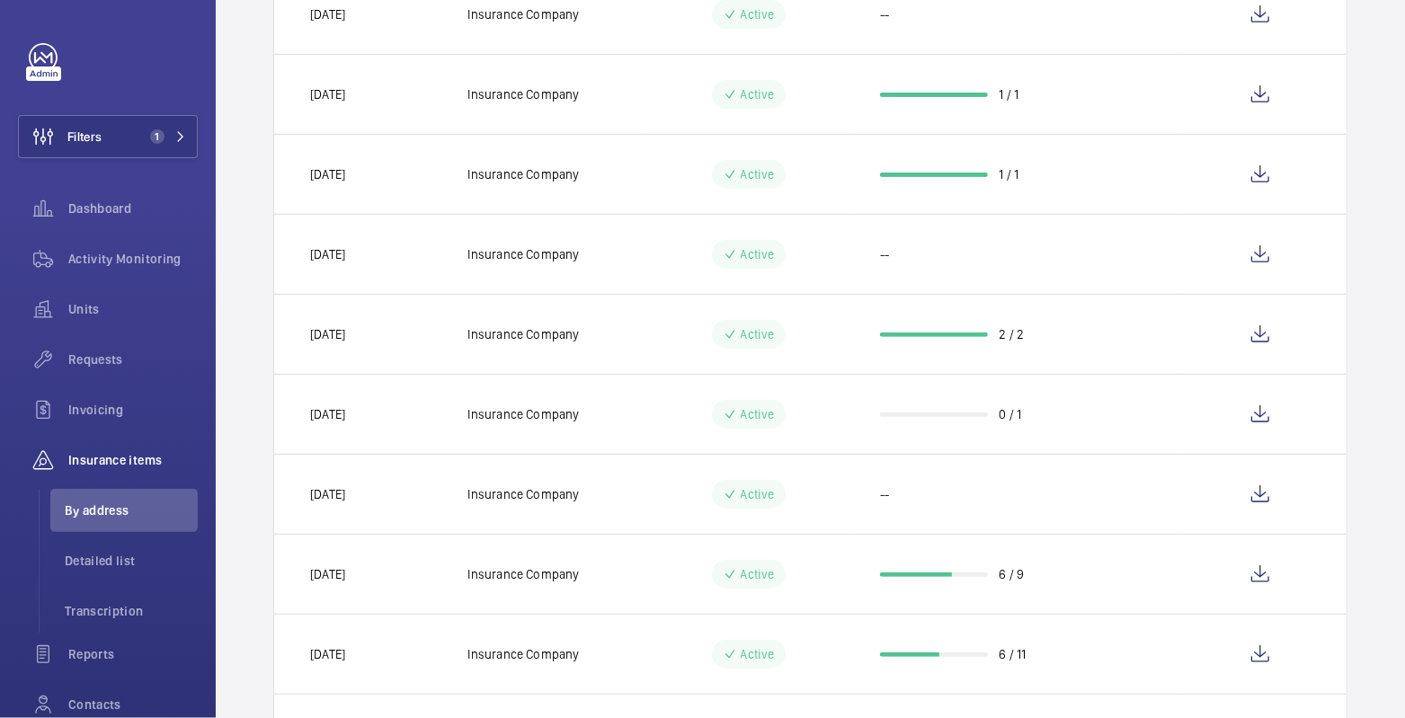
scroll to position [344, 0]
click at [1256, 258] on wm-front-icon-button at bounding box center [1260, 255] width 43 height 43
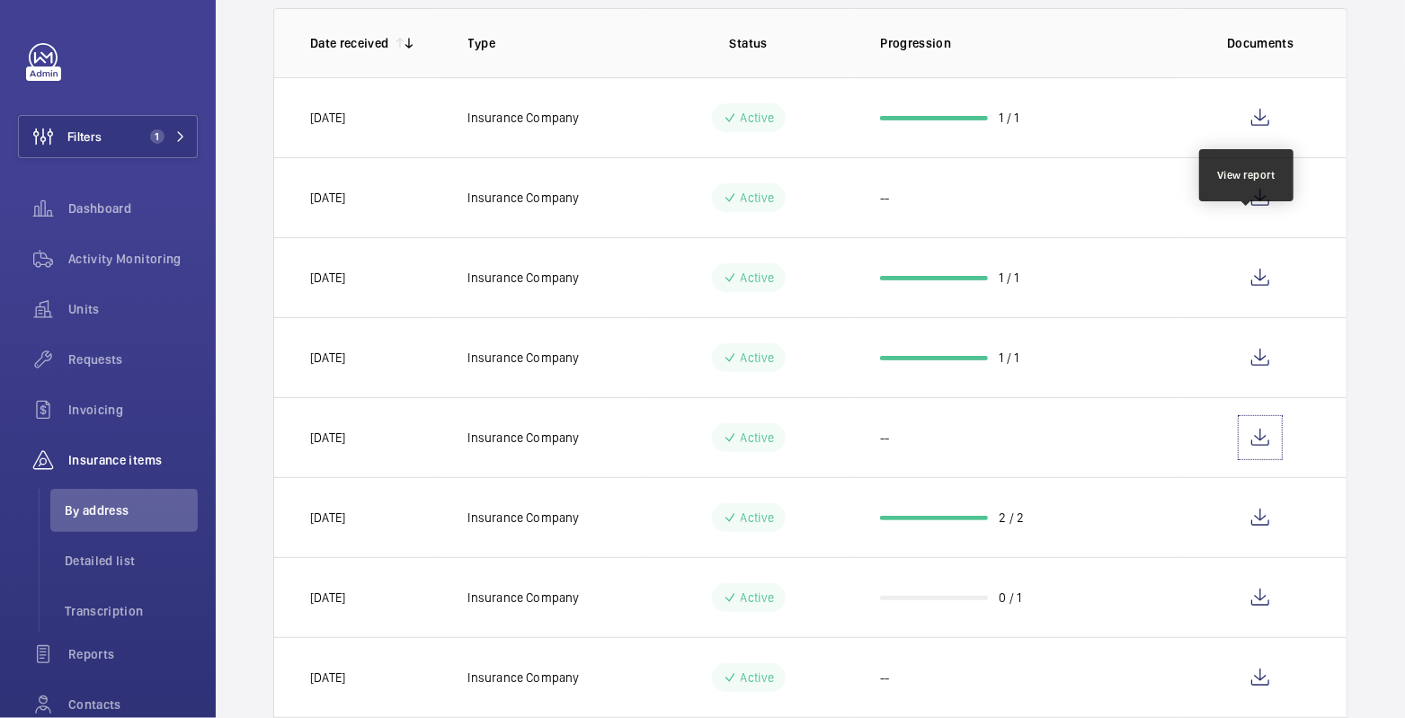
scroll to position [120, 0]
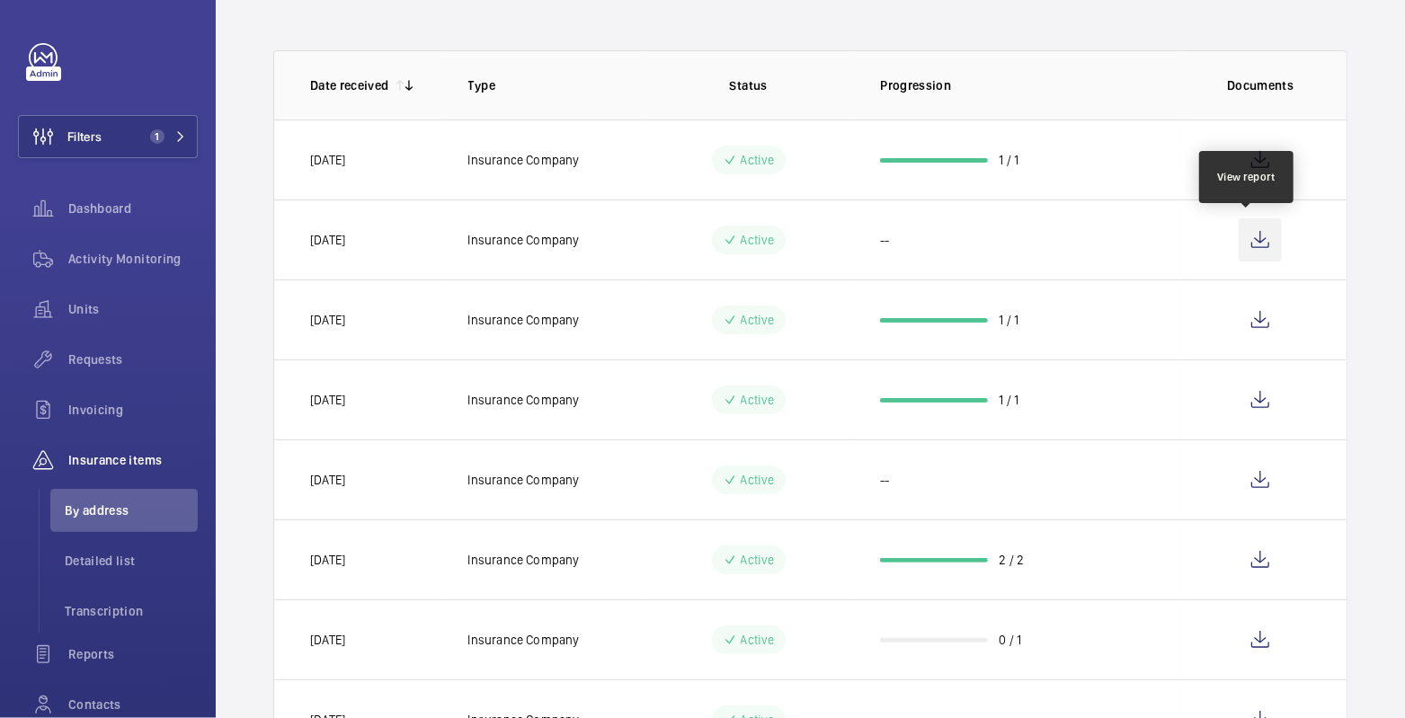
click at [1254, 249] on wm-front-icon-button at bounding box center [1260, 239] width 43 height 43
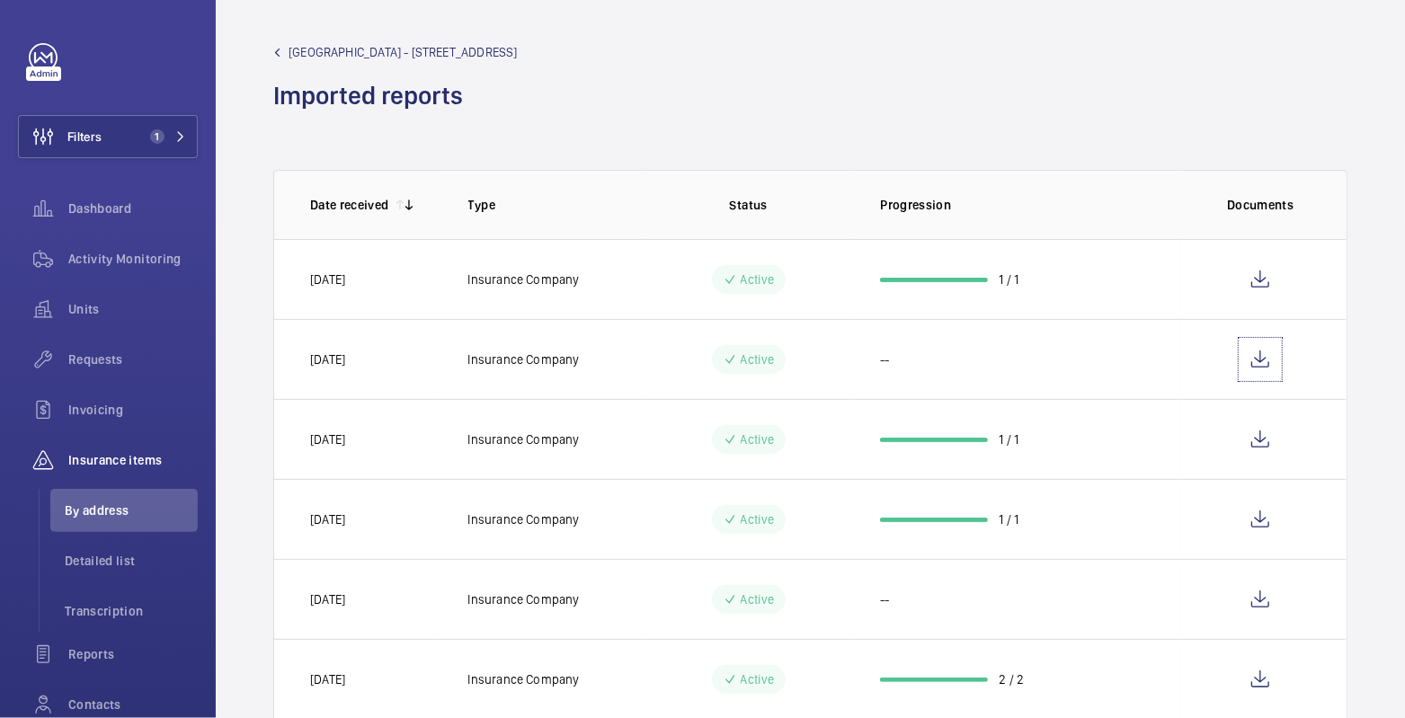
scroll to position [0, 0]
click at [85, 137] on span "Filters" at bounding box center [84, 137] width 34 height 18
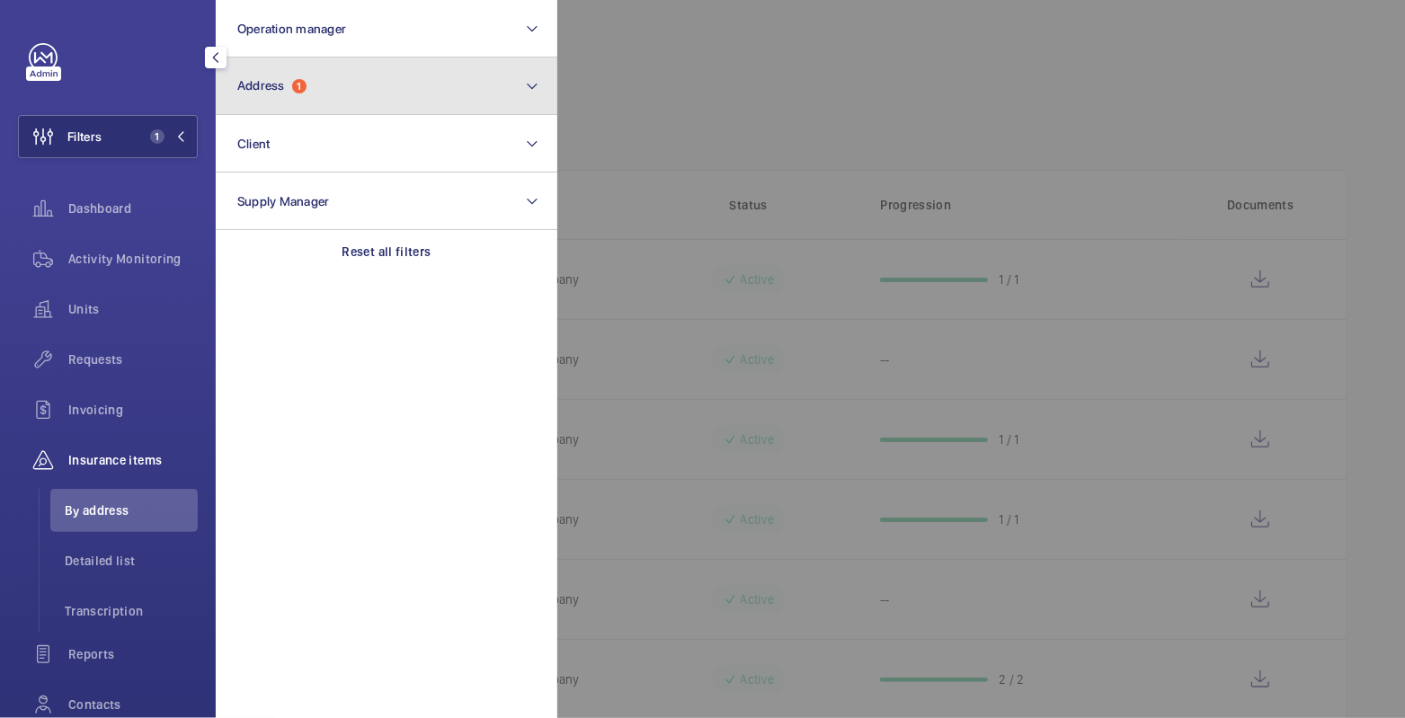
click at [300, 95] on button "Address 1" at bounding box center [387, 87] width 342 height 58
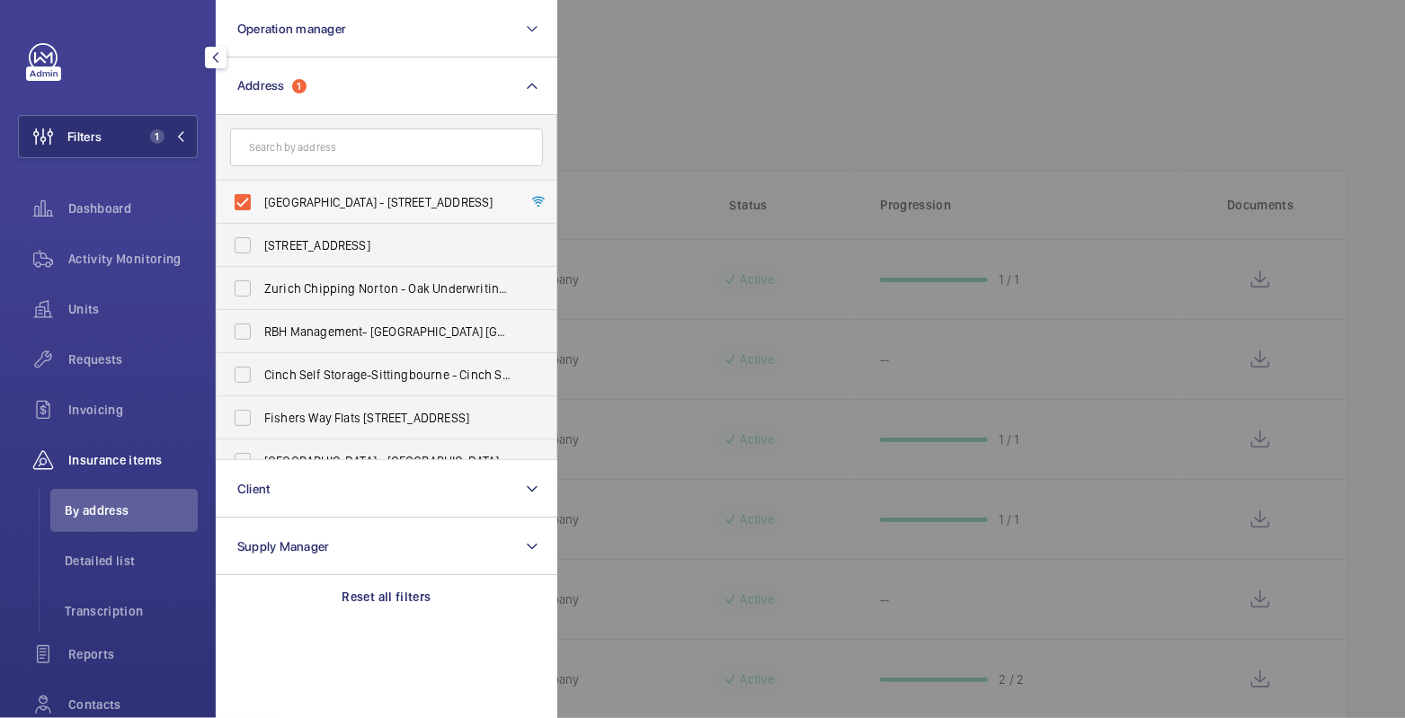
click at [302, 207] on span "Northburgh House - 10 Northburgh St, LONDON EC1V 0AT" at bounding box center [387, 202] width 247 height 18
click at [261, 207] on input "Northburgh House - 10 Northburgh St, LONDON EC1V 0AT" at bounding box center [243, 202] width 36 height 36
checkbox input "false"
click at [630, 117] on div at bounding box center [1259, 359] width 1405 height 718
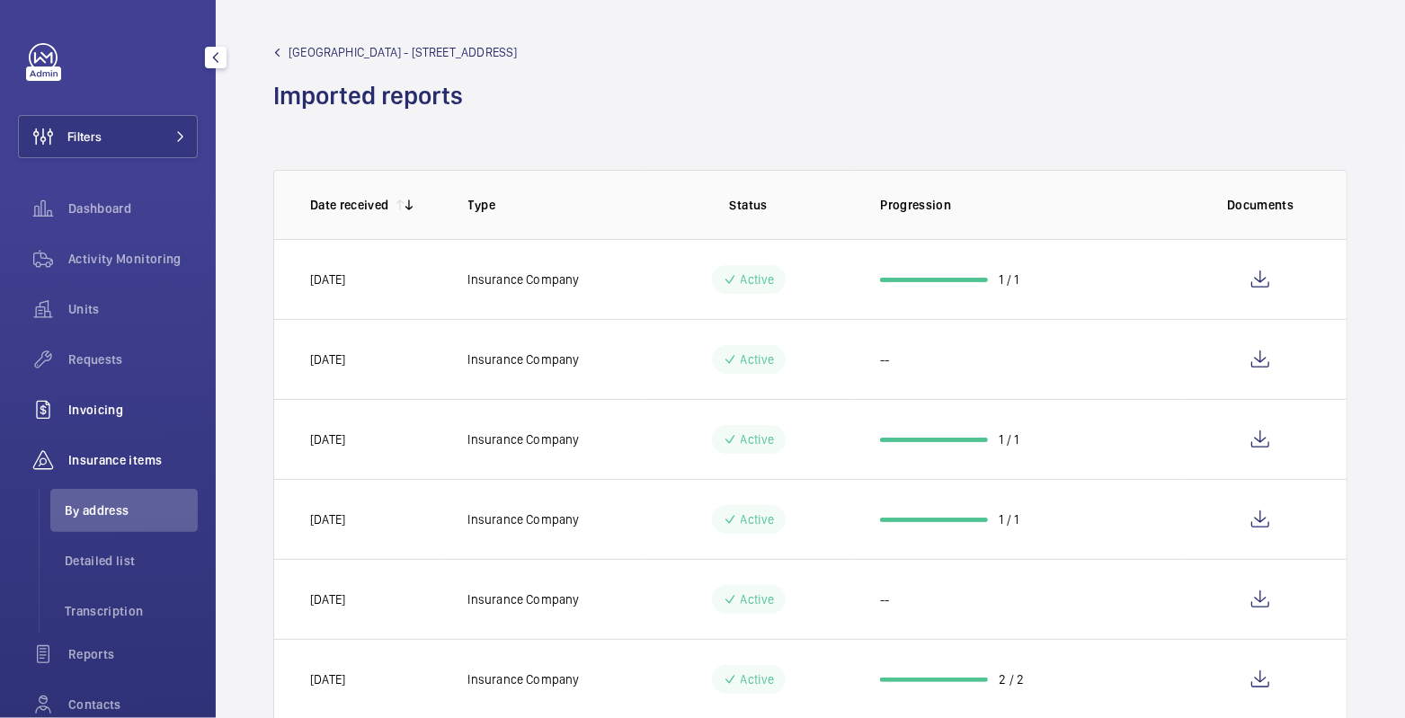
click at [116, 406] on span "Invoicing" at bounding box center [132, 410] width 129 height 18
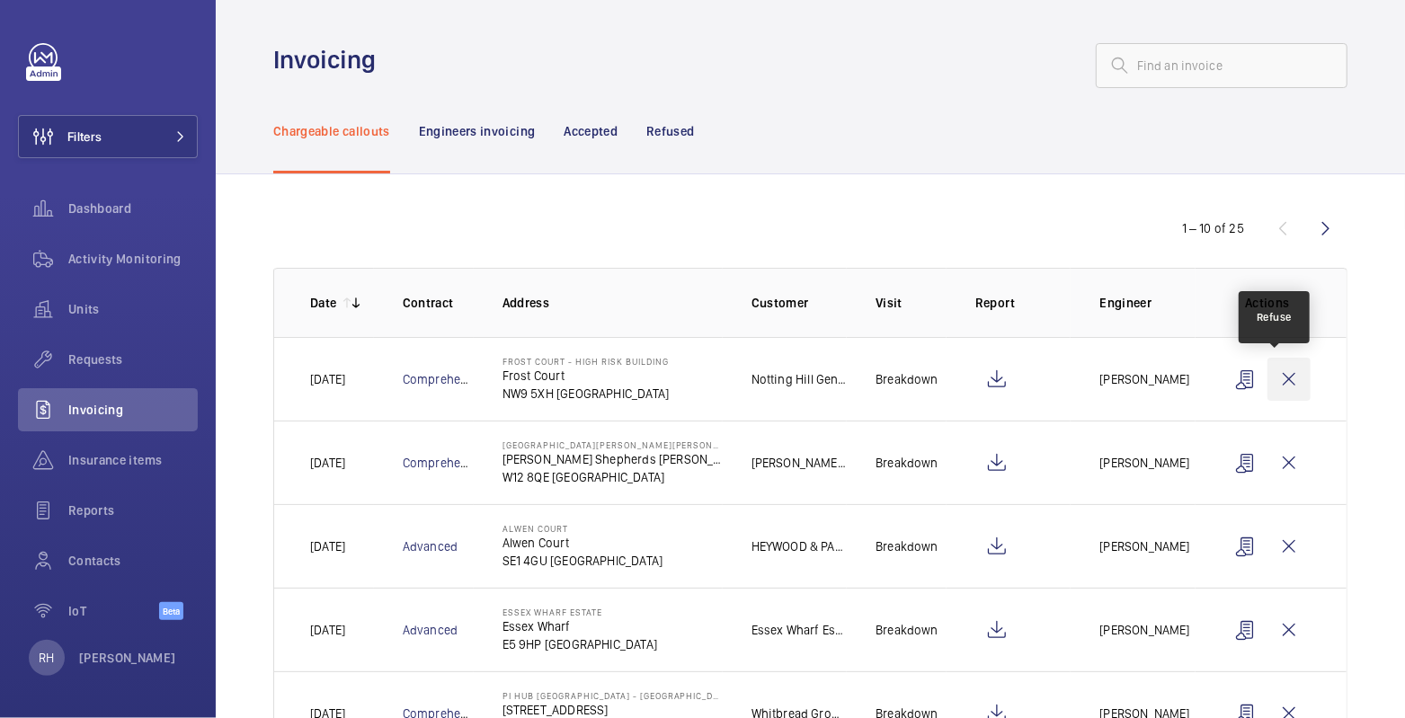
click at [1278, 380] on wm-front-icon-button at bounding box center [1289, 379] width 43 height 43
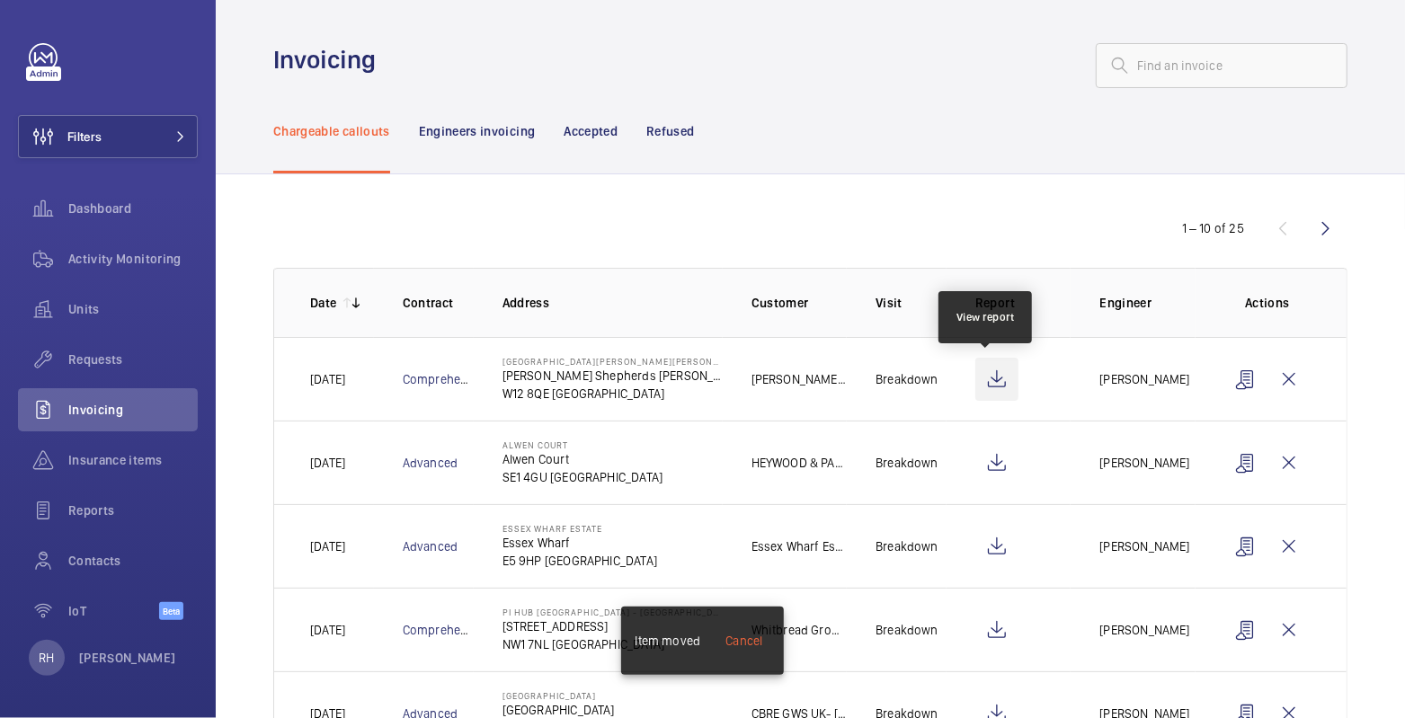
click at [980, 376] on wm-front-icon-button at bounding box center [996, 379] width 43 height 43
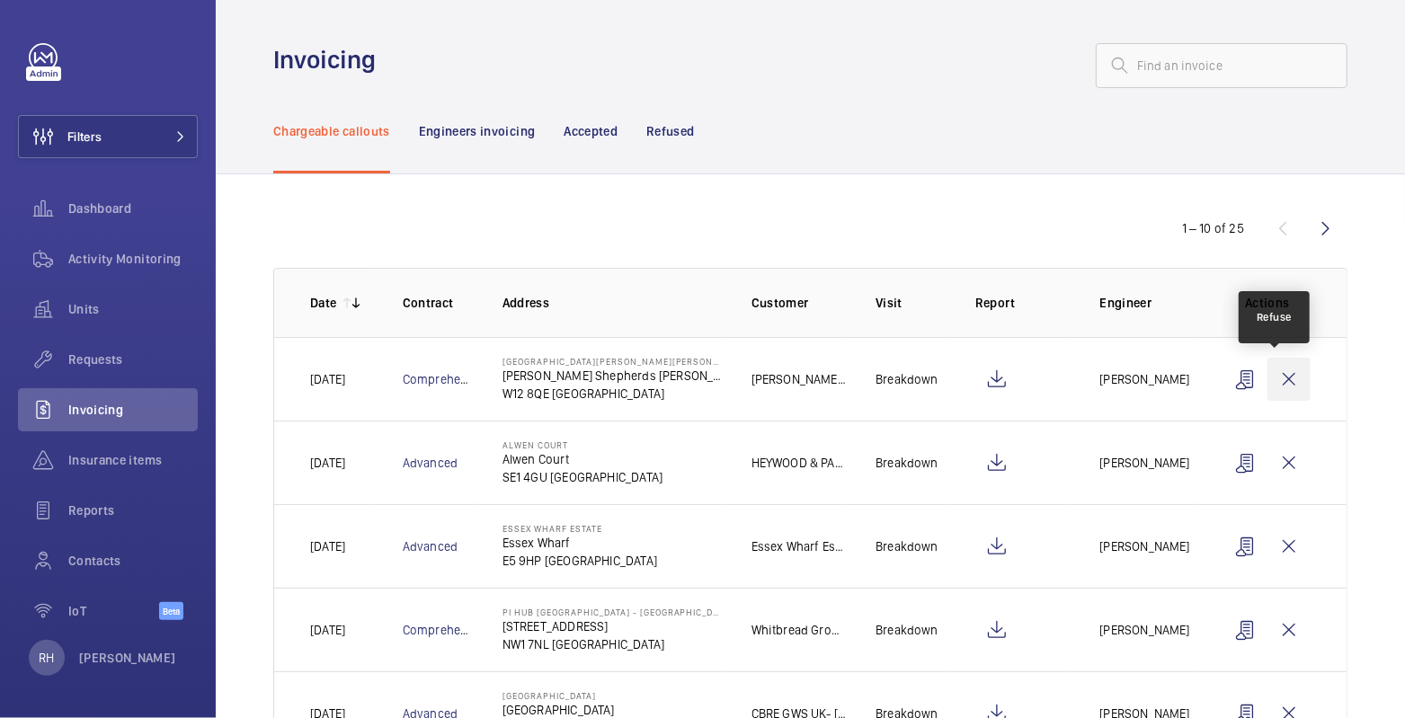
click at [1269, 378] on wm-front-icon-button at bounding box center [1289, 379] width 43 height 43
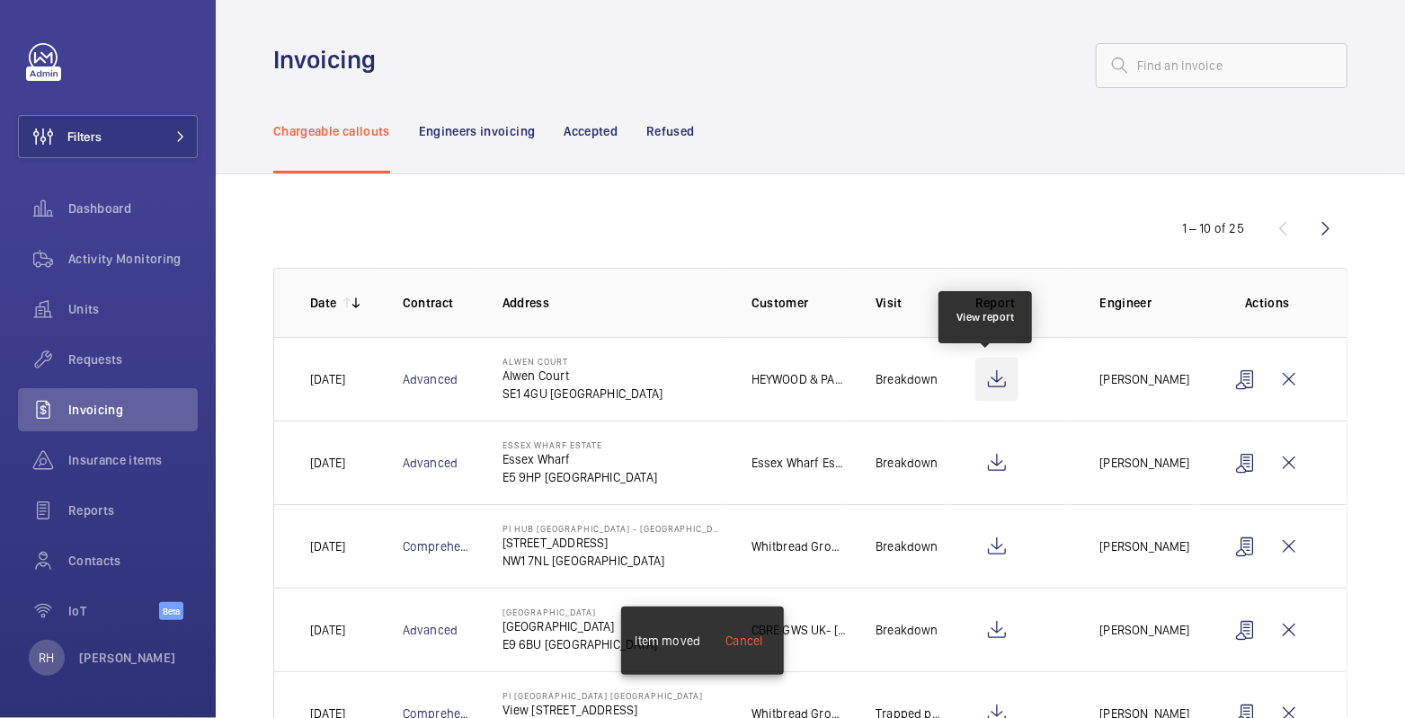
click at [995, 377] on wm-front-icon-button at bounding box center [996, 379] width 43 height 43
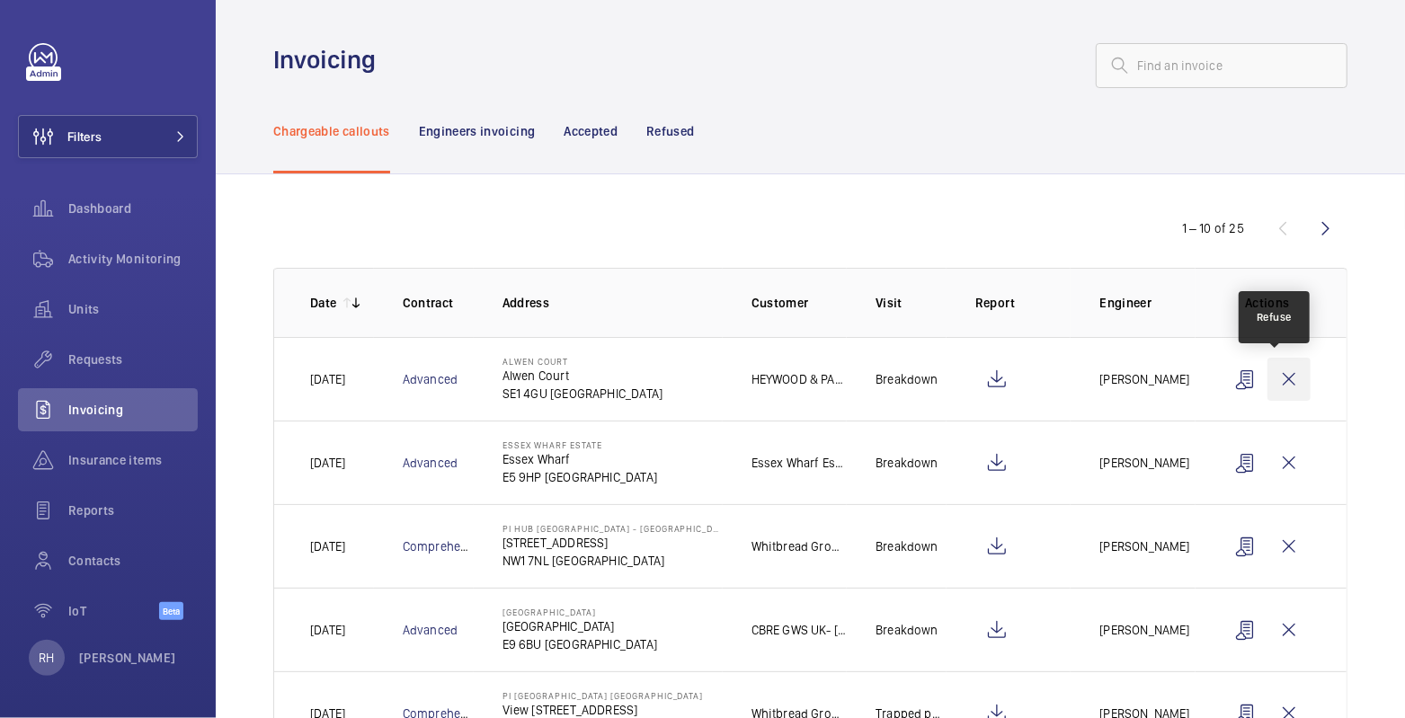
click at [1273, 379] on wm-front-icon-button at bounding box center [1289, 379] width 43 height 43
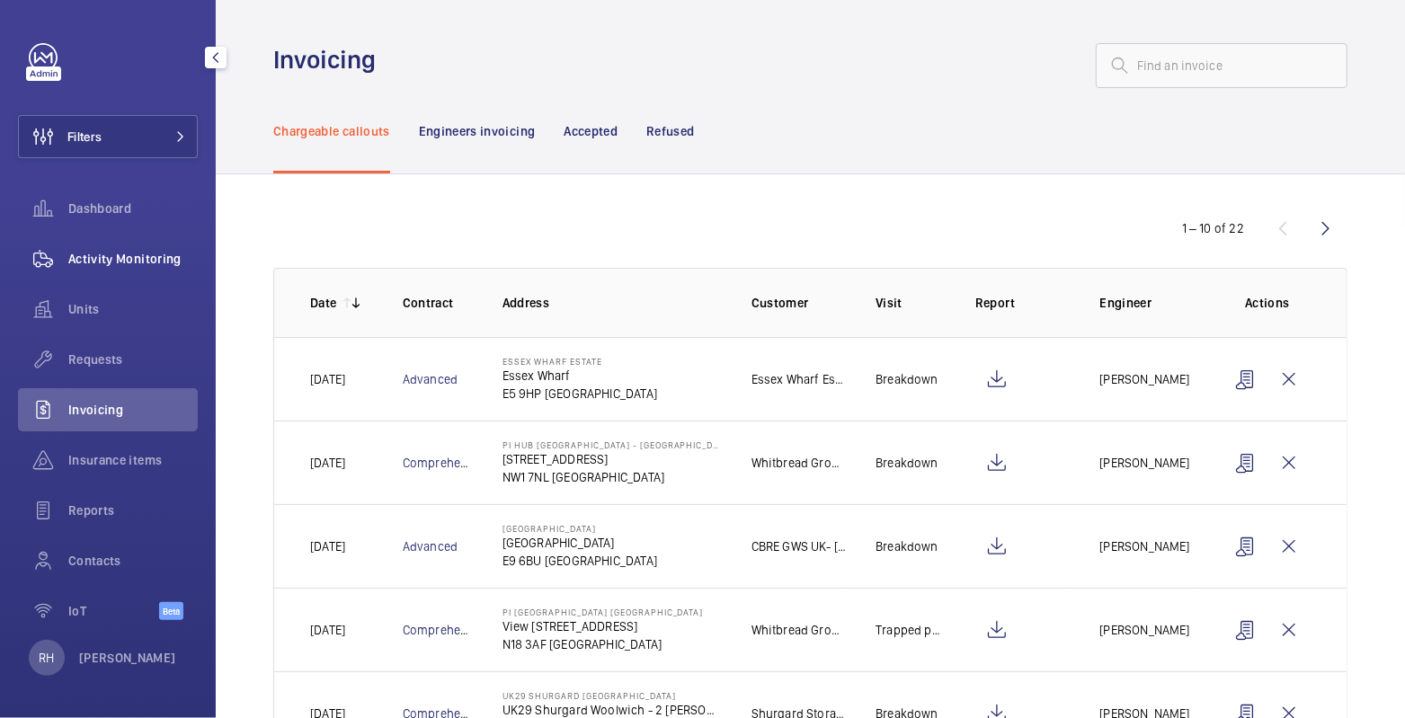
click at [138, 245] on div "Activity Monitoring" at bounding box center [108, 258] width 180 height 43
